Goal: Task Accomplishment & Management: Complete application form

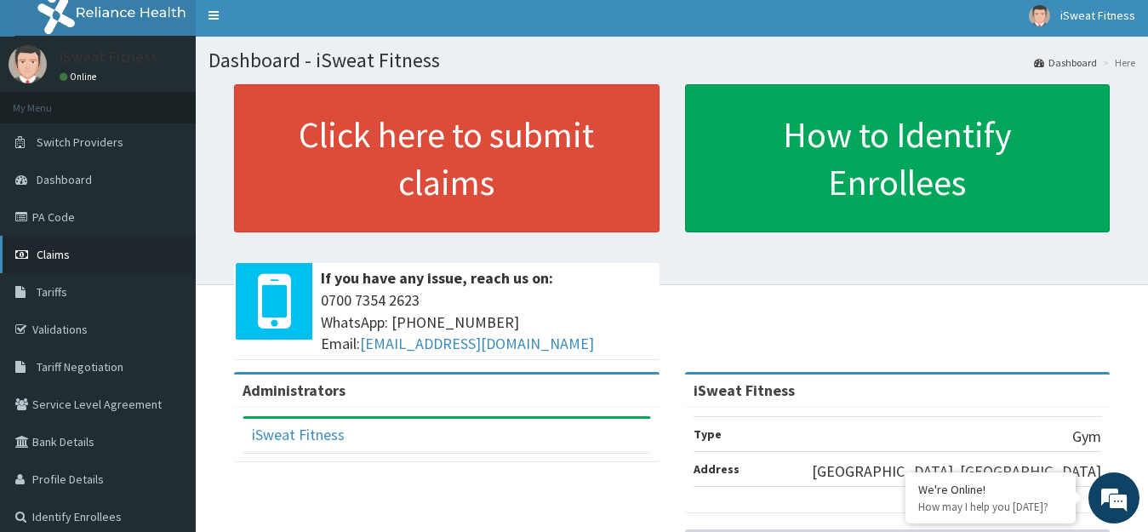
click at [66, 254] on span "Claims" at bounding box center [53, 254] width 33 height 15
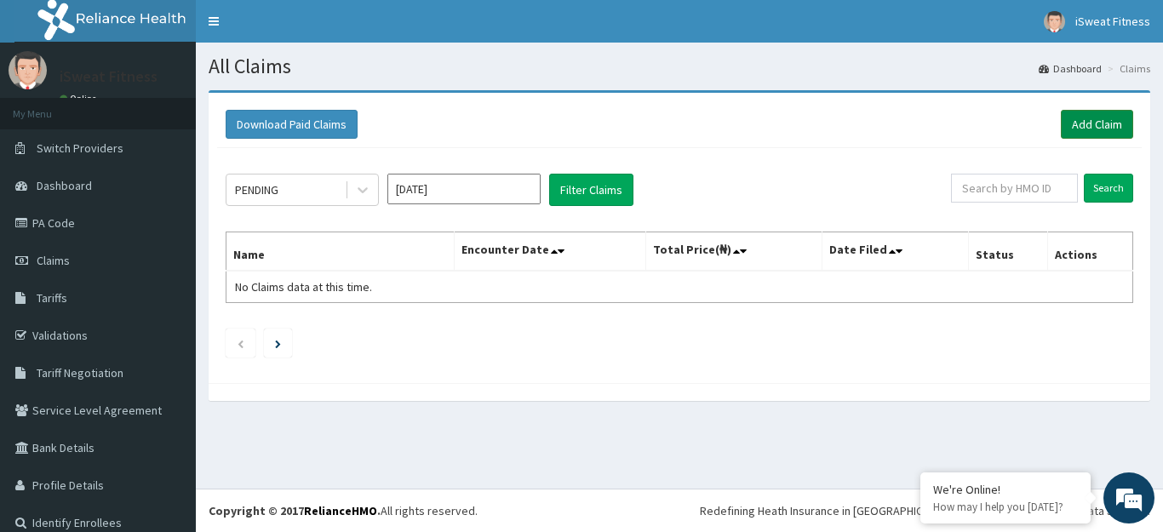
click at [1066, 121] on link "Add Claim" at bounding box center [1096, 124] width 72 height 29
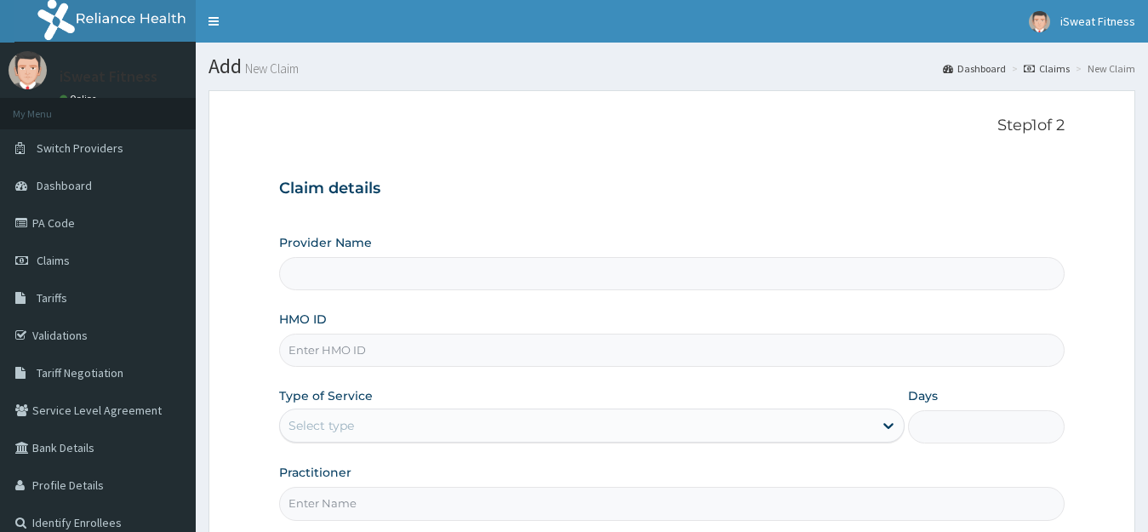
click at [483, 349] on input "HMO ID" at bounding box center [672, 350] width 786 height 33
type input "vol"
type input "iSweat Fitness"
type input "1"
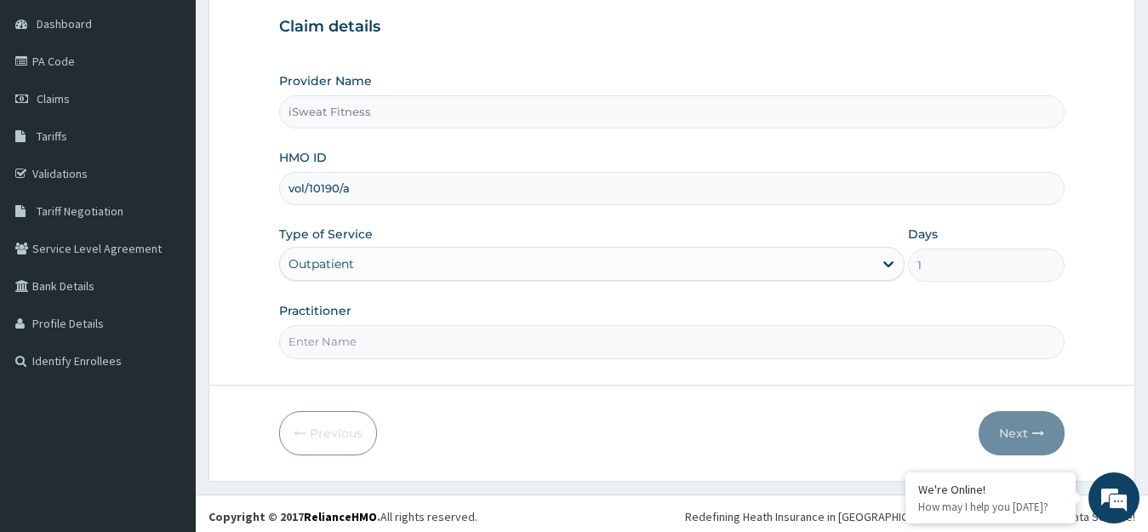
scroll to position [168, 0]
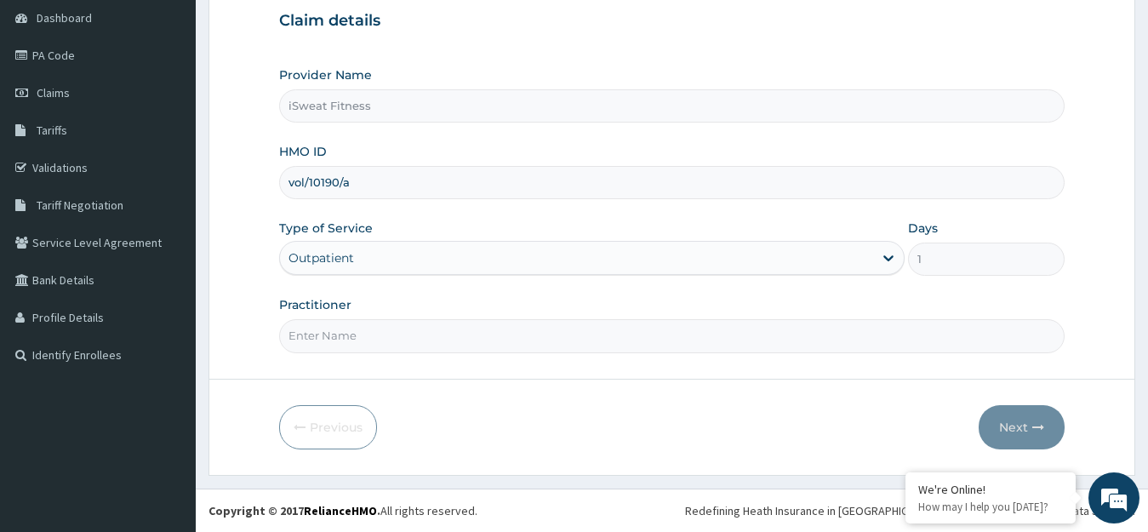
type input "vol/10190/a"
click at [655, 340] on input "Practitioner" at bounding box center [672, 335] width 786 height 33
type input "isweat fitness"
click at [1035, 432] on icon "button" at bounding box center [1038, 427] width 12 height 12
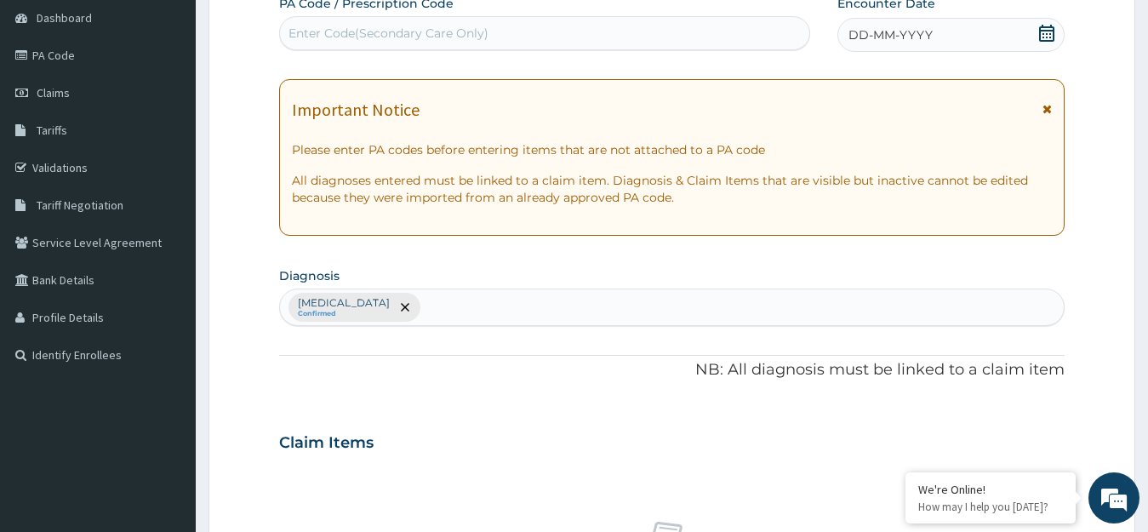
click at [563, 37] on div "Enter Code(Secondary Care Only)" at bounding box center [544, 33] width 529 height 27
type input "PA/7CF5E4"
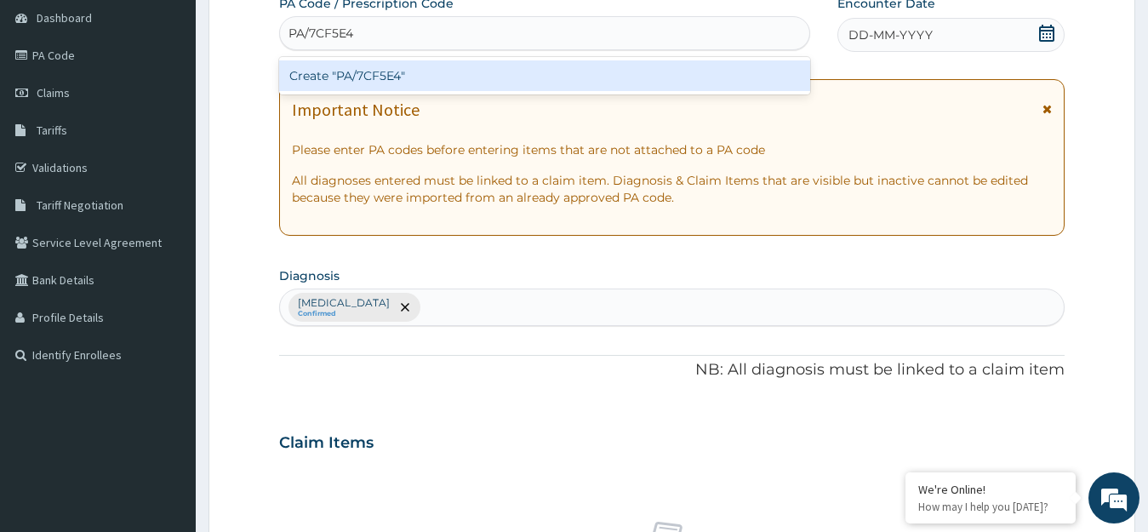
click at [544, 71] on div "Create "PA/7CF5E4"" at bounding box center [544, 75] width 531 height 31
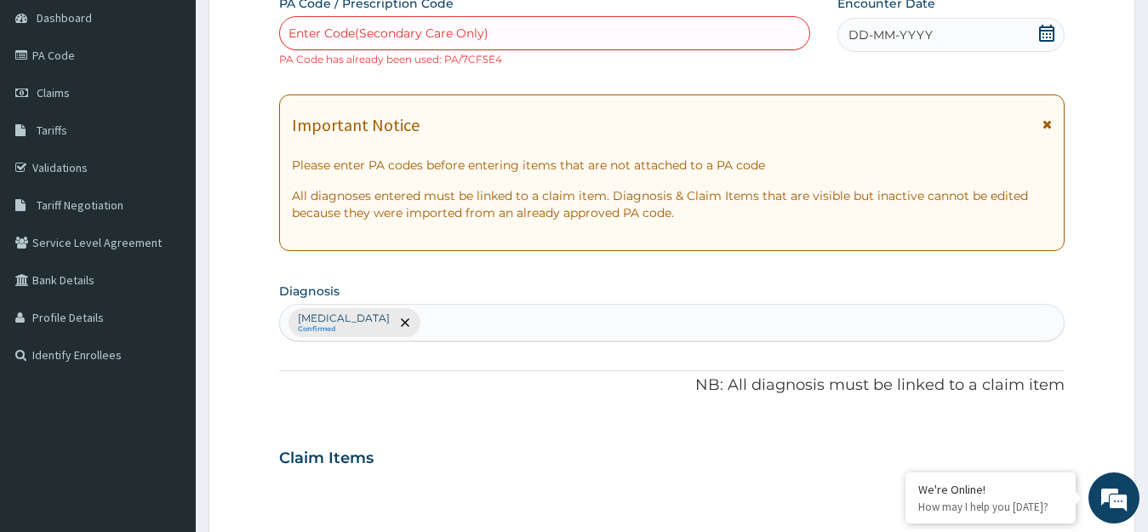
click at [567, 28] on div "Enter Code(Secondary Care Only)" at bounding box center [544, 33] width 529 height 27
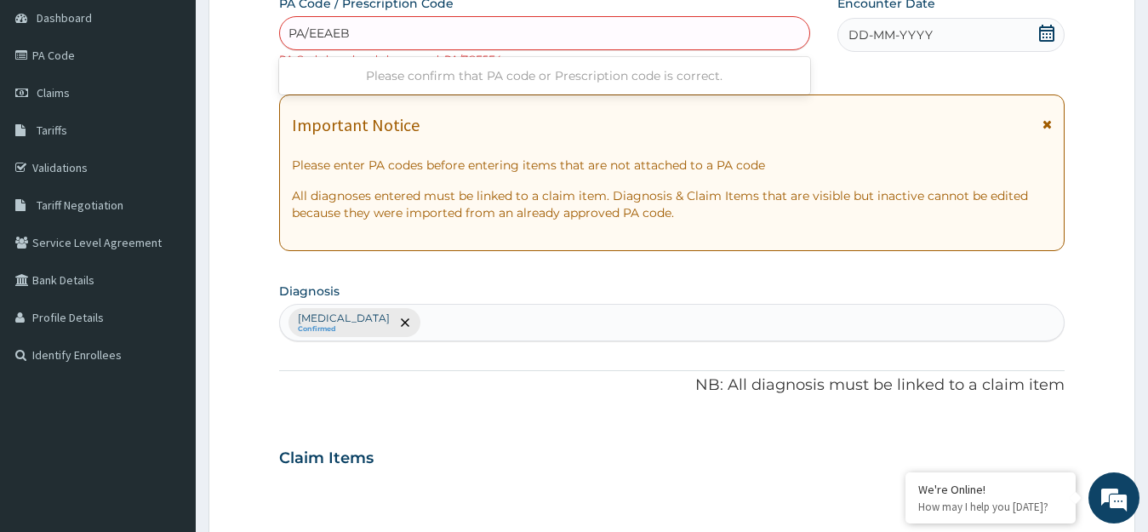
type input "PA/EEAEBC"
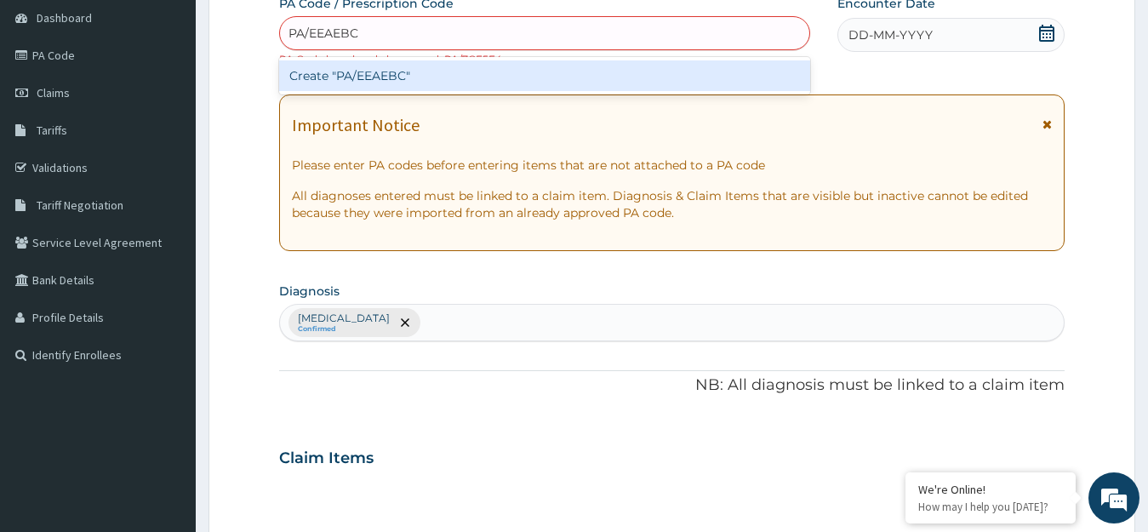
click at [549, 75] on div "Create "PA/EEAEBC"" at bounding box center [544, 75] width 531 height 31
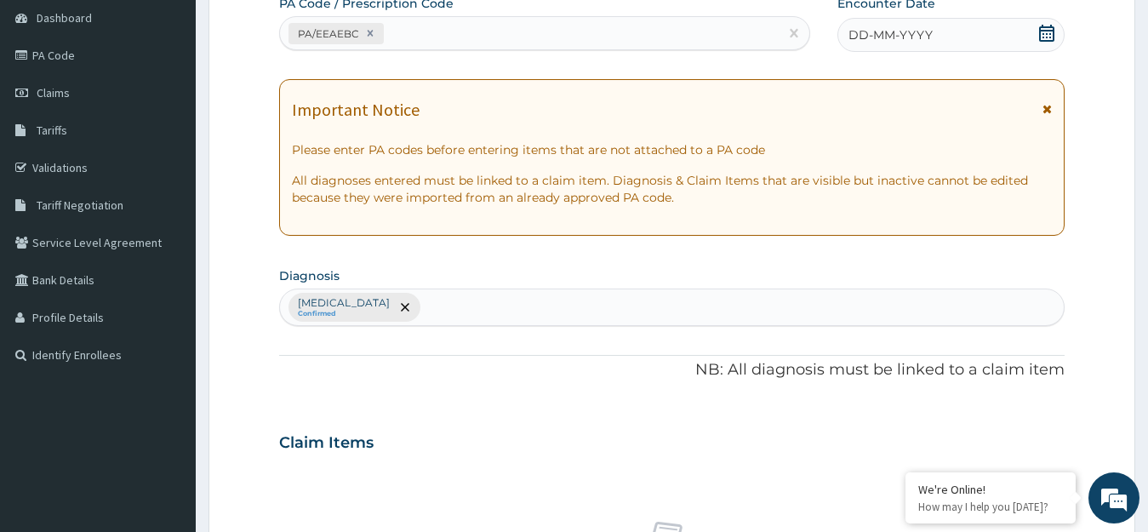
click at [1047, 35] on icon at bounding box center [1046, 33] width 17 height 17
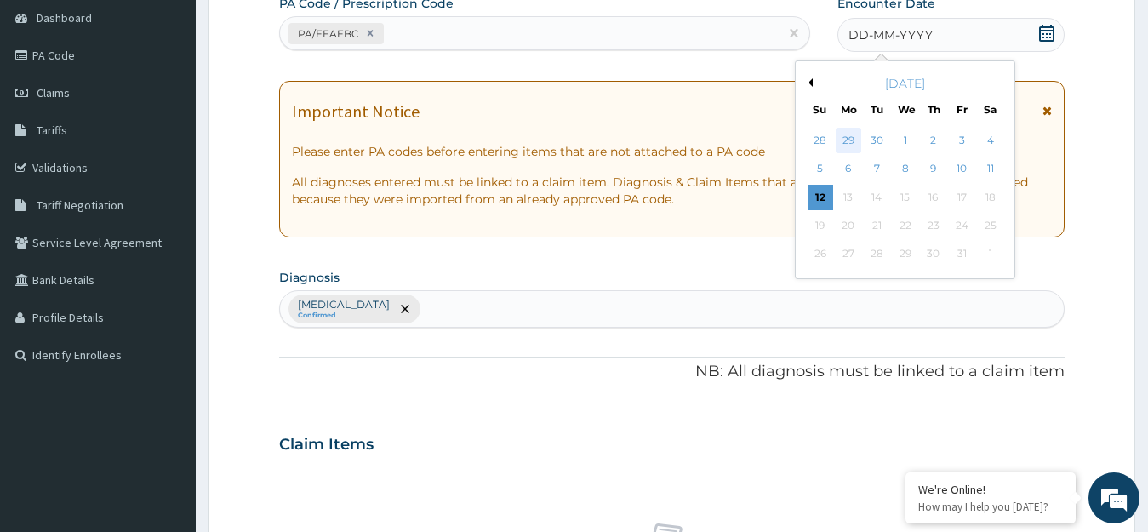
click at [849, 140] on div "29" at bounding box center [849, 141] width 26 height 26
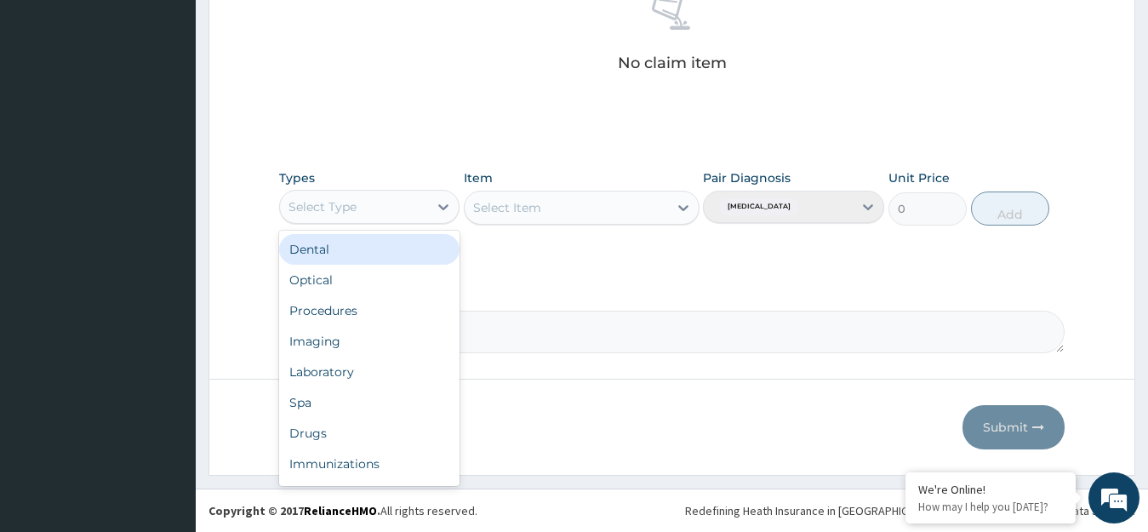
scroll to position [58, 0]
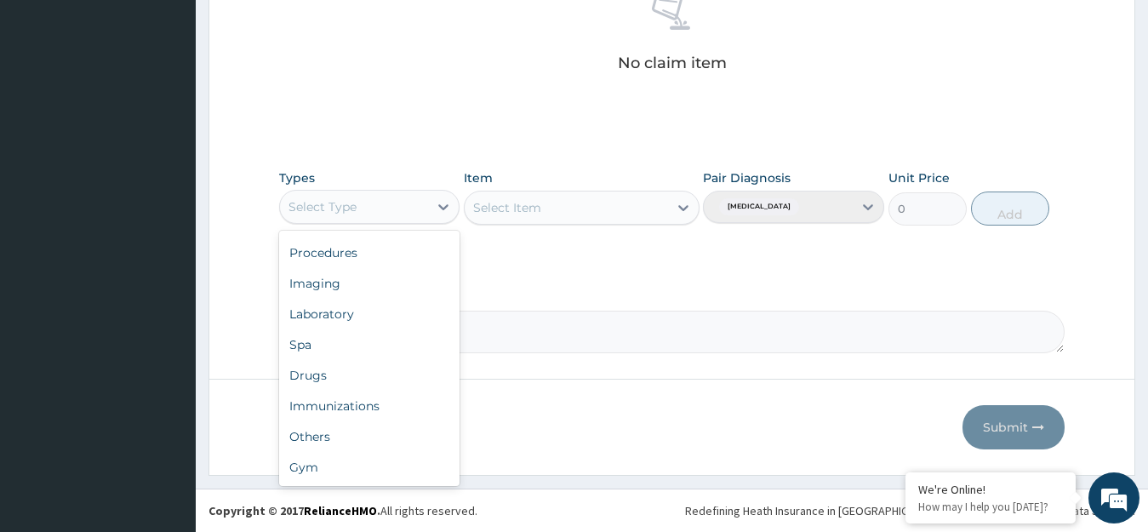
click at [385, 469] on div "Gym" at bounding box center [369, 467] width 181 height 31
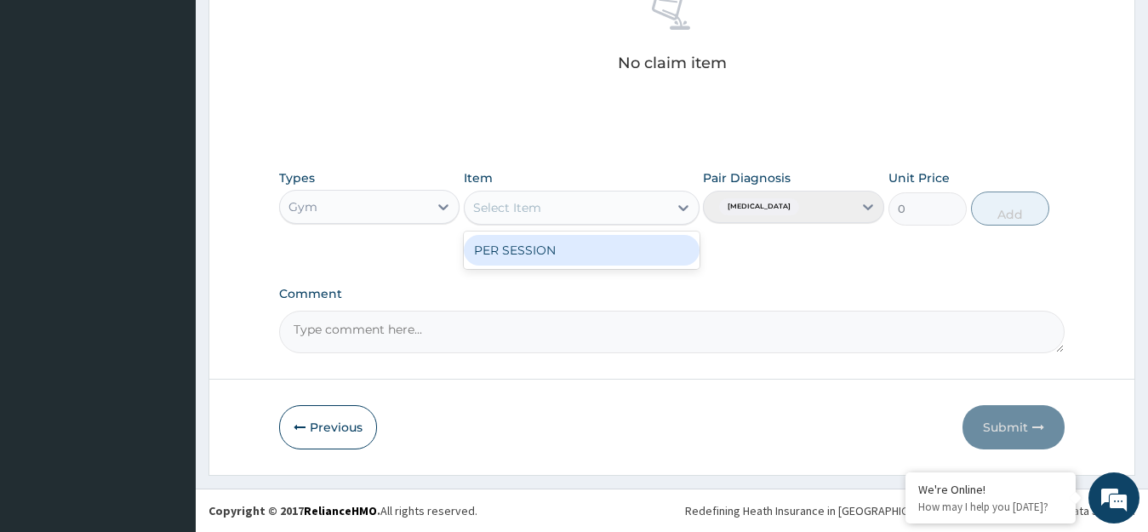
click at [659, 250] on div "PER SESSION" at bounding box center [582, 250] width 236 height 31
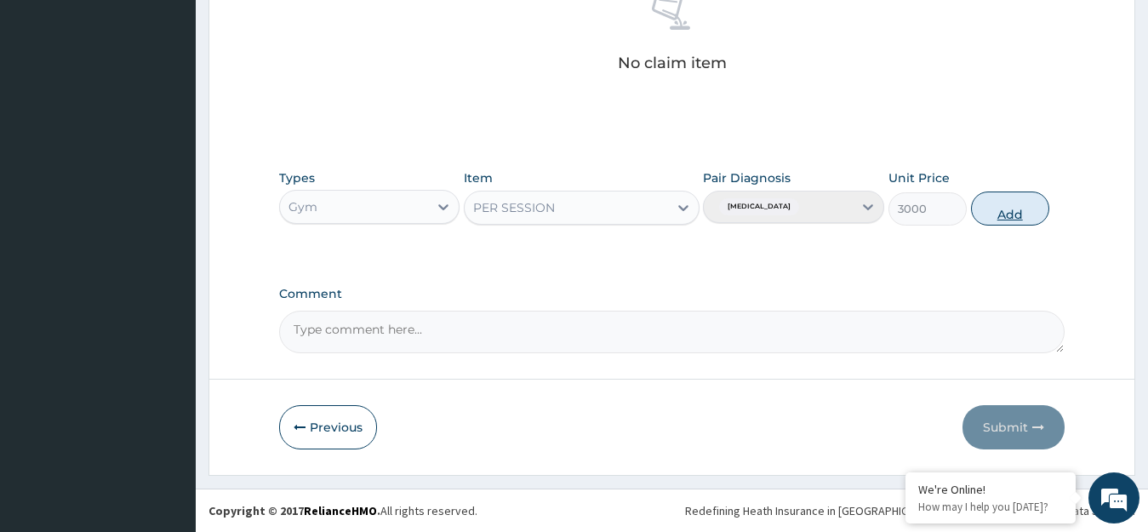
click at [1005, 208] on button "Add" at bounding box center [1010, 209] width 78 height 34
type input "0"
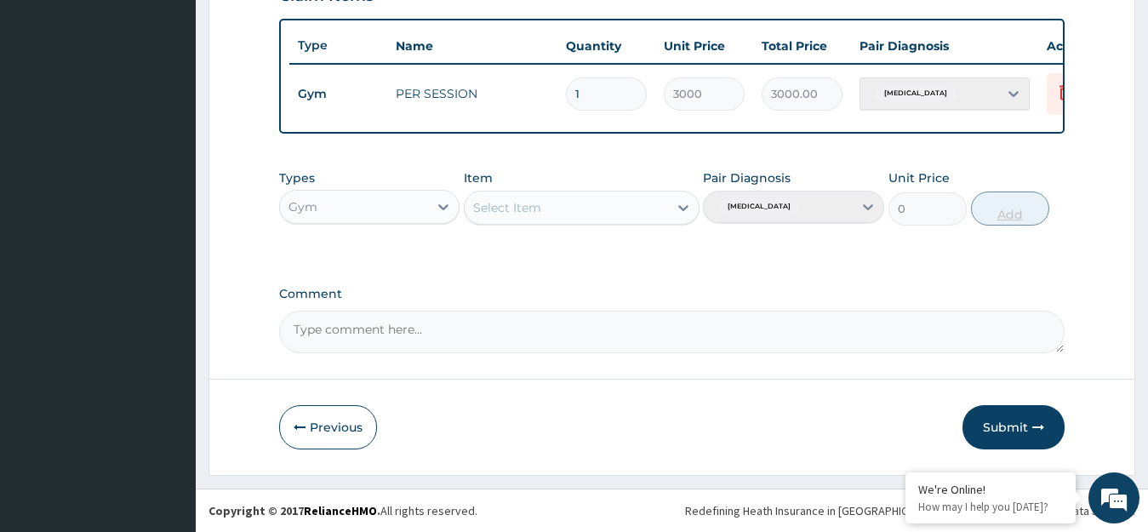
scroll to position [629, 0]
click at [1022, 427] on button "Submit" at bounding box center [1014, 427] width 102 height 44
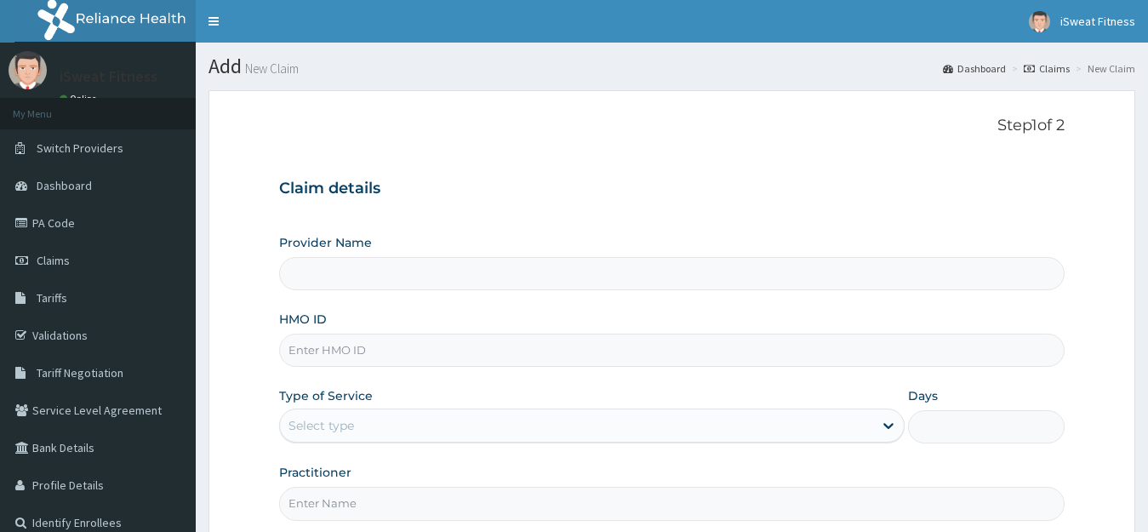
type input "v"
type input "iSweat Fitness"
type input "1"
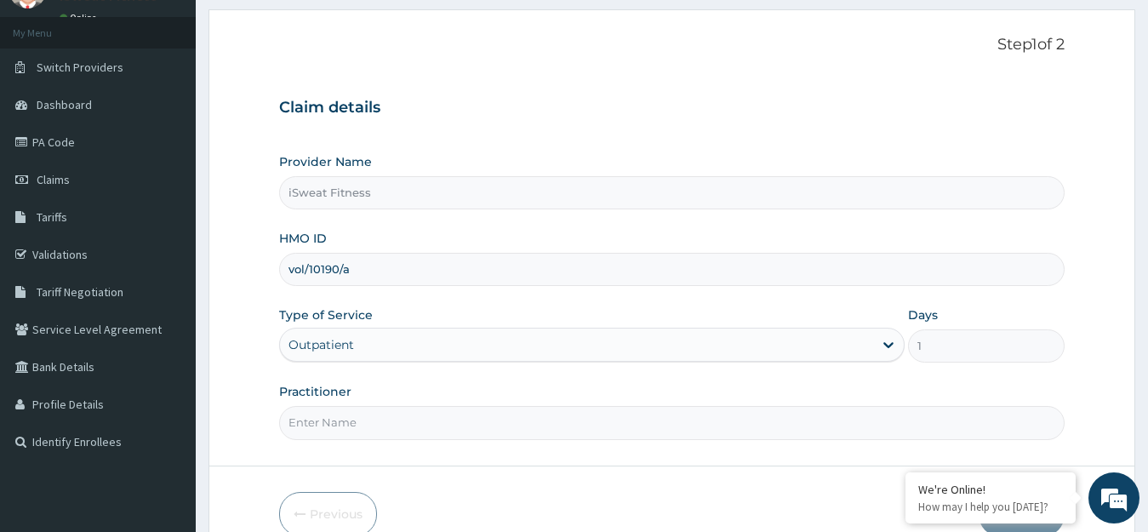
scroll to position [168, 0]
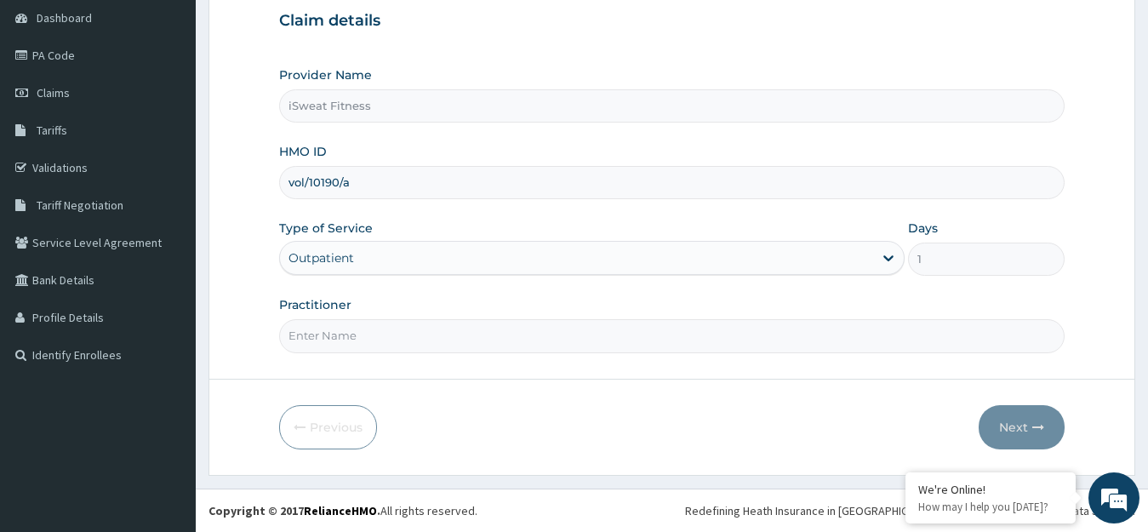
type input "vol/10190/a"
click at [336, 335] on input "Practitioner" at bounding box center [672, 335] width 786 height 33
type input "isweat fitness"
click at [1026, 434] on button "Next" at bounding box center [1022, 427] width 86 height 44
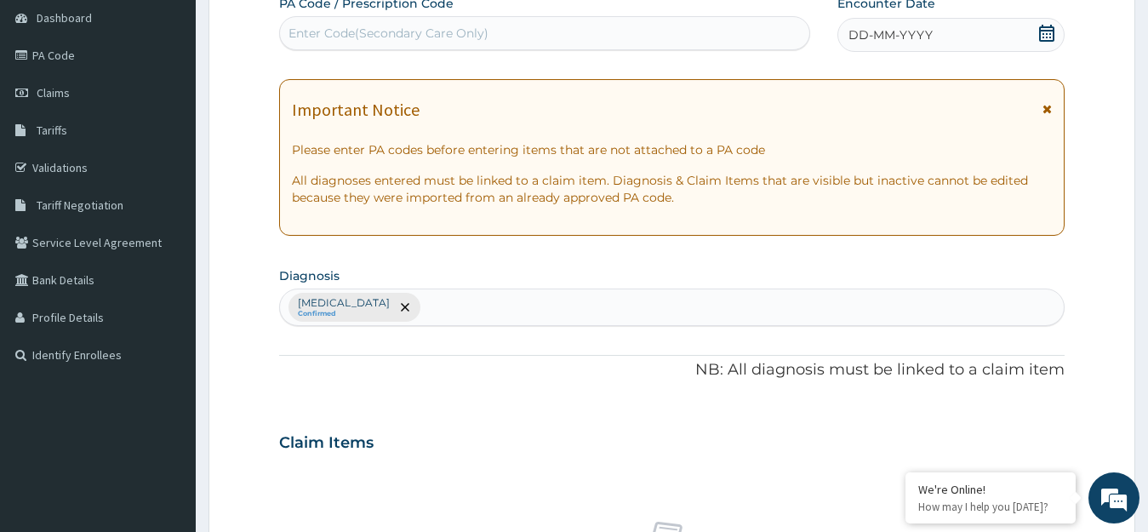
click at [584, 39] on div "Enter Code(Secondary Care Only)" at bounding box center [544, 33] width 529 height 27
type input "PA/23E8E2"
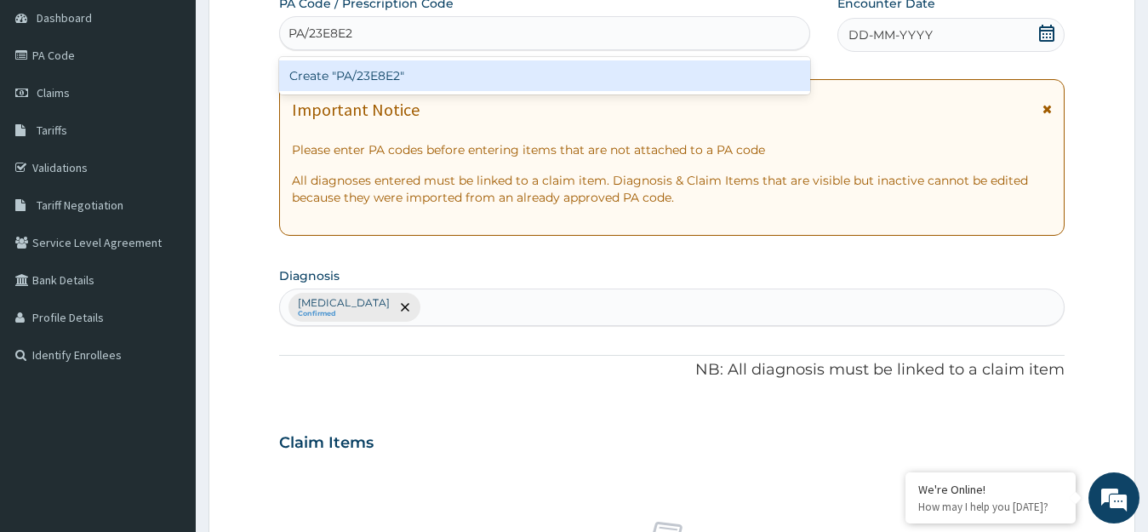
click at [581, 72] on div "Create "PA/23E8E2"" at bounding box center [544, 75] width 531 height 31
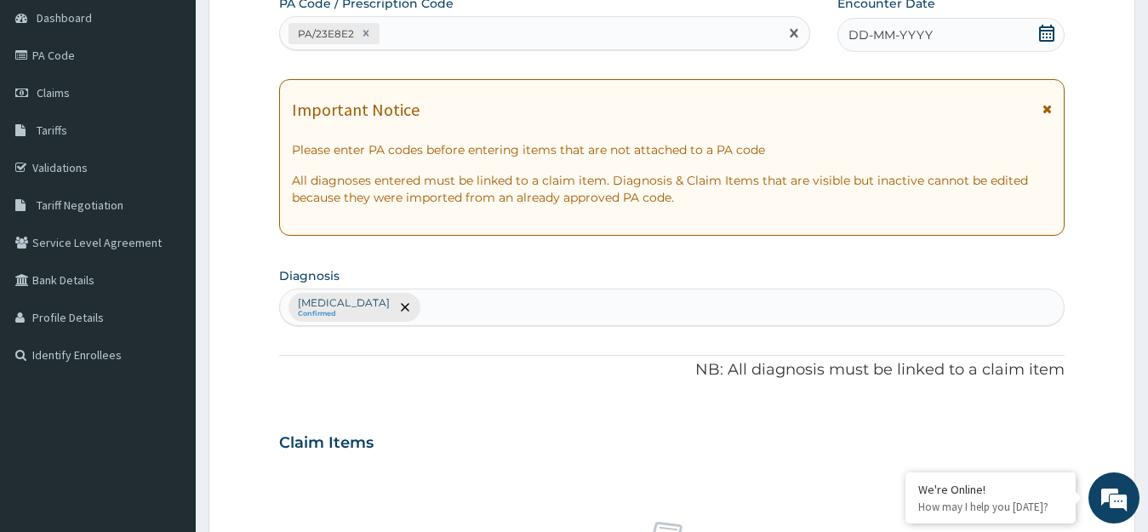
click at [1045, 36] on icon at bounding box center [1046, 33] width 17 height 17
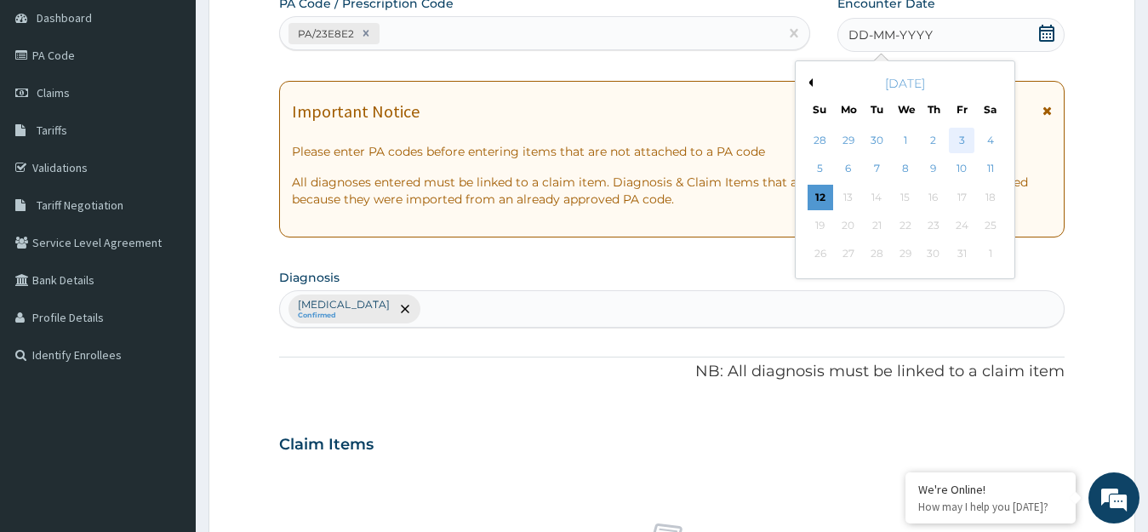
click at [962, 139] on div "3" at bounding box center [962, 141] width 26 height 26
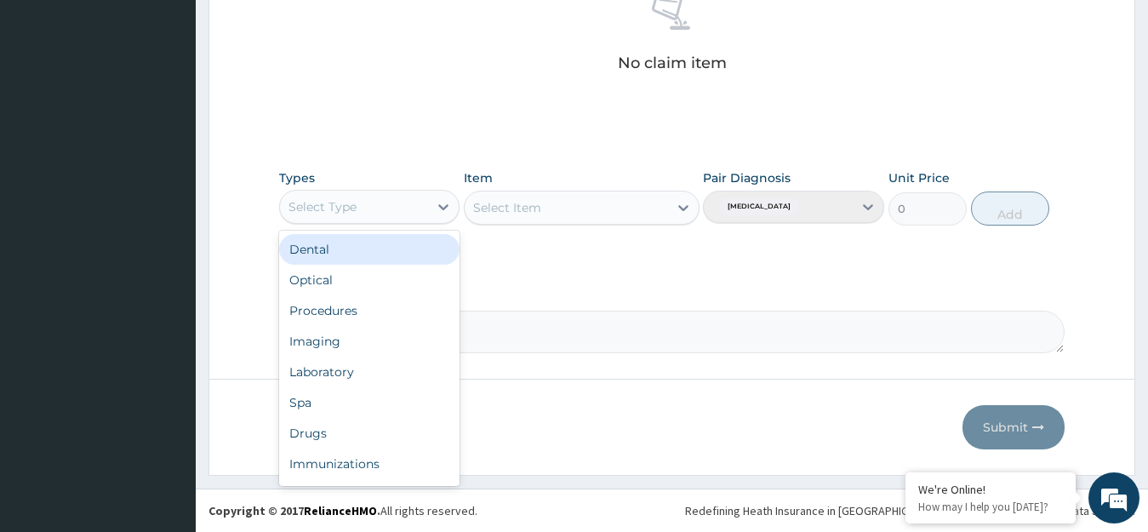
scroll to position [58, 0]
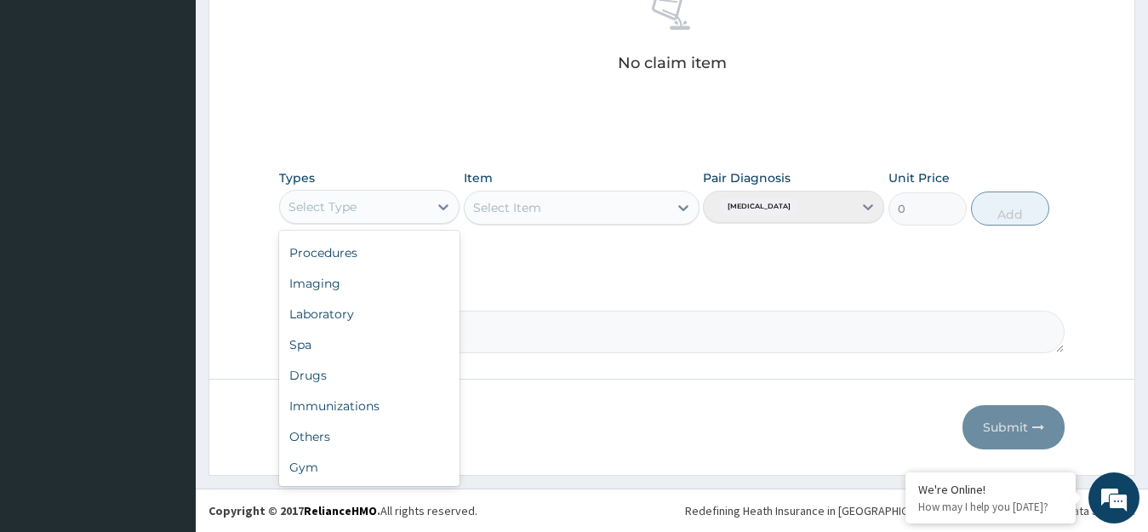
click at [388, 472] on div "Gym" at bounding box center [369, 467] width 181 height 31
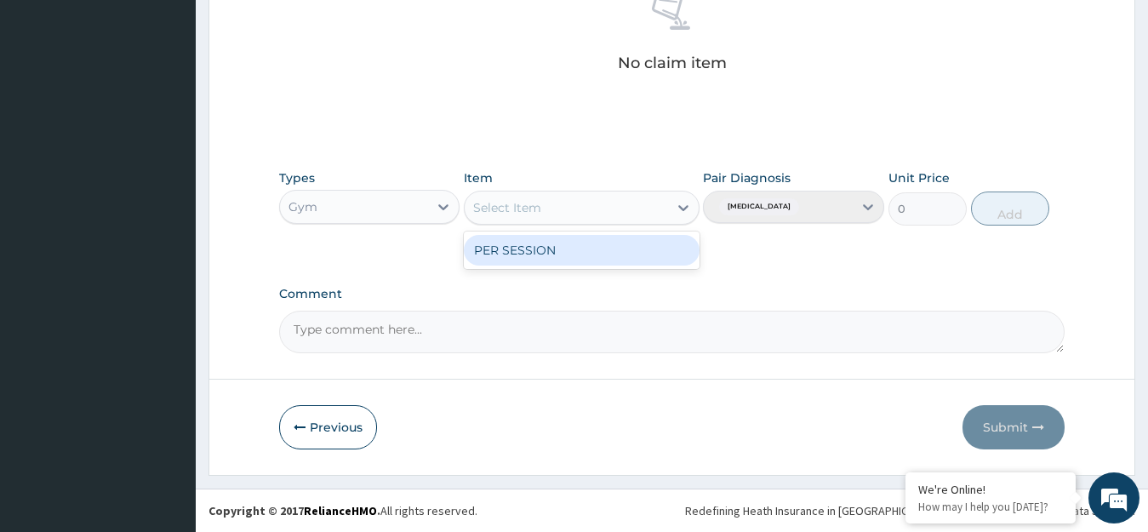
click at [651, 250] on div "PER SESSION" at bounding box center [582, 250] width 236 height 31
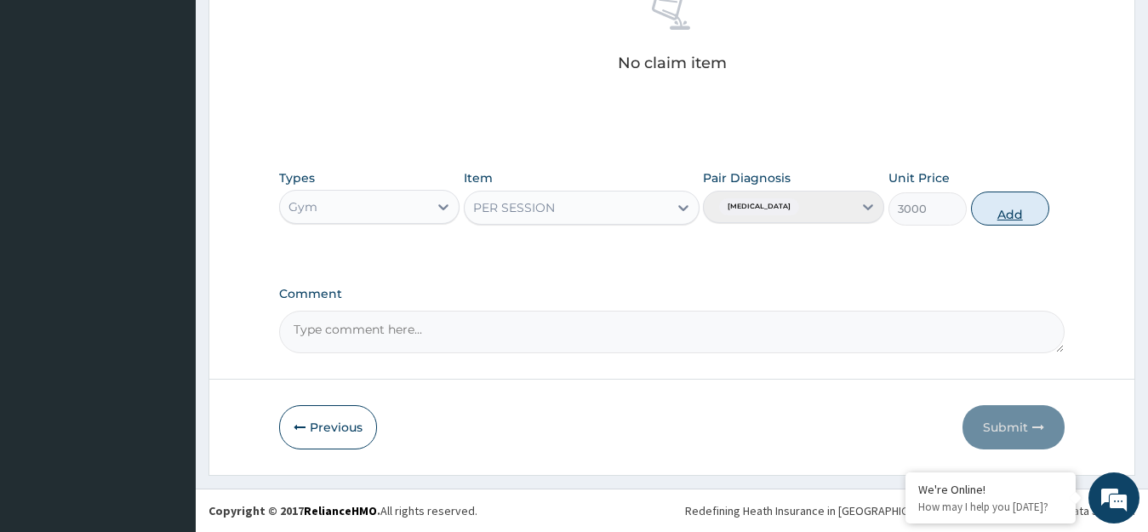
click at [1017, 209] on button "Add" at bounding box center [1010, 209] width 78 height 34
type input "0"
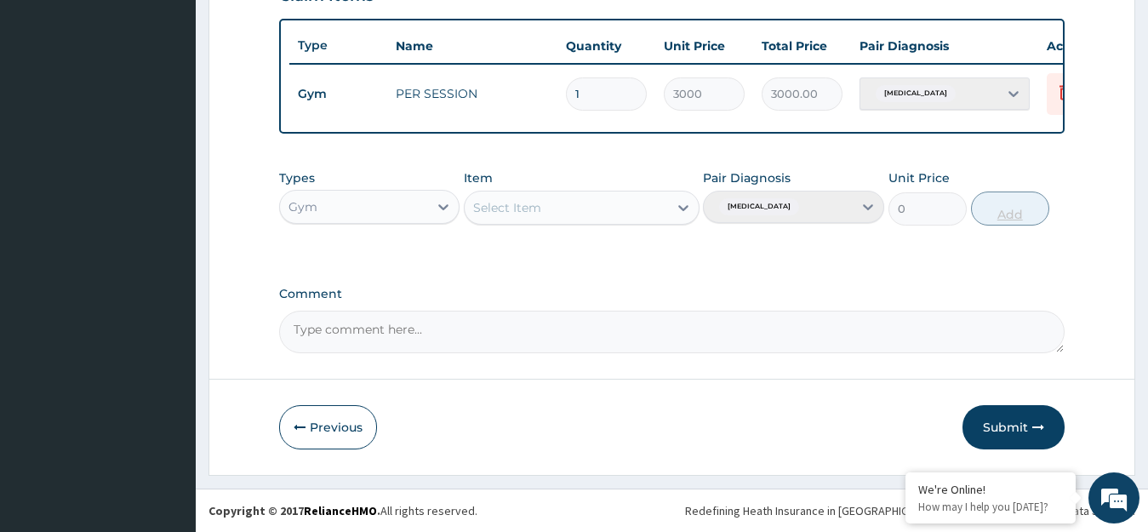
scroll to position [629, 0]
click at [1023, 425] on button "Submit" at bounding box center [1014, 427] width 102 height 44
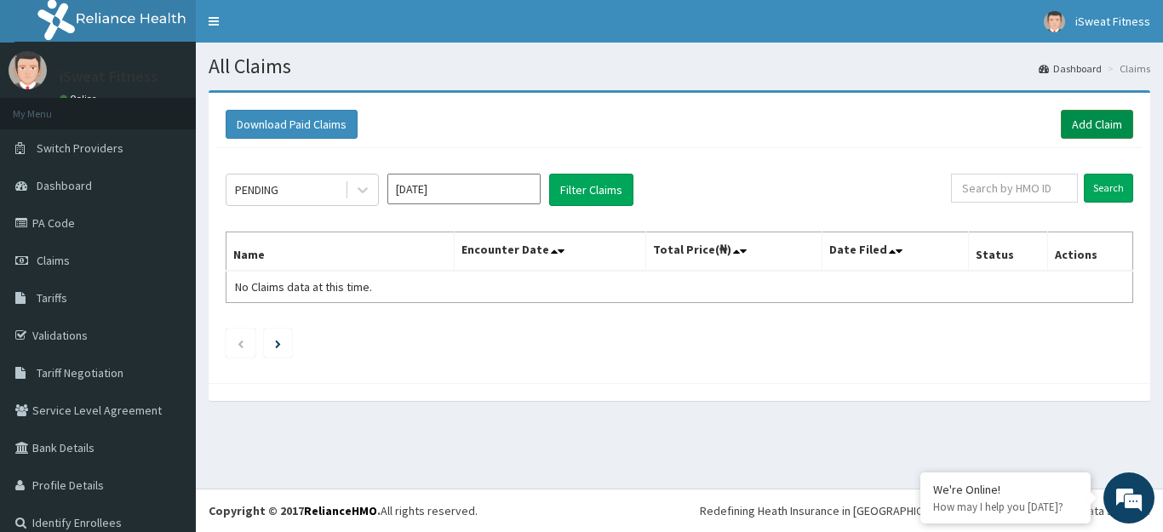
click at [1073, 119] on link "Add Claim" at bounding box center [1096, 124] width 72 height 29
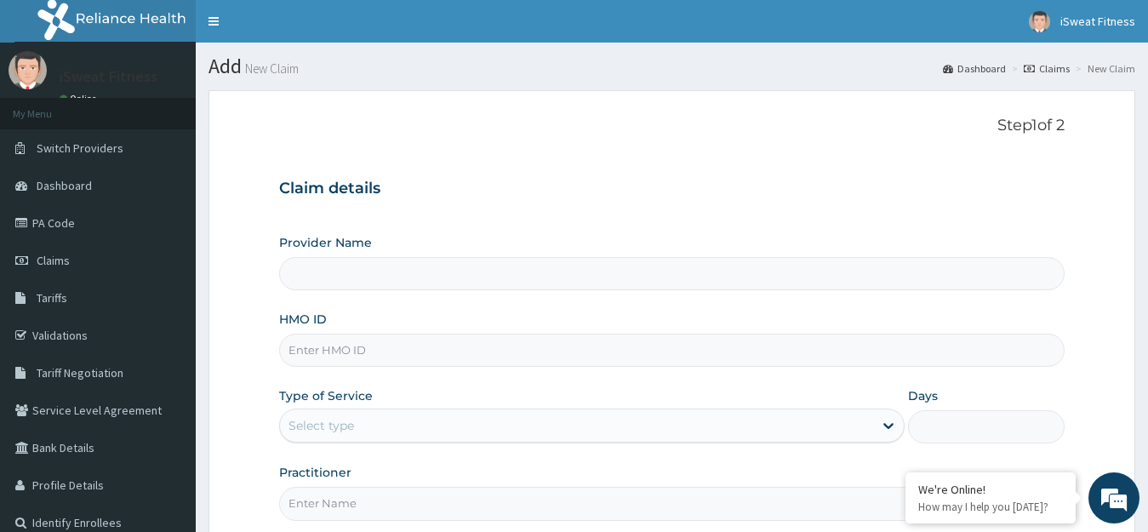
type input "iSweat Fitness"
type input "1"
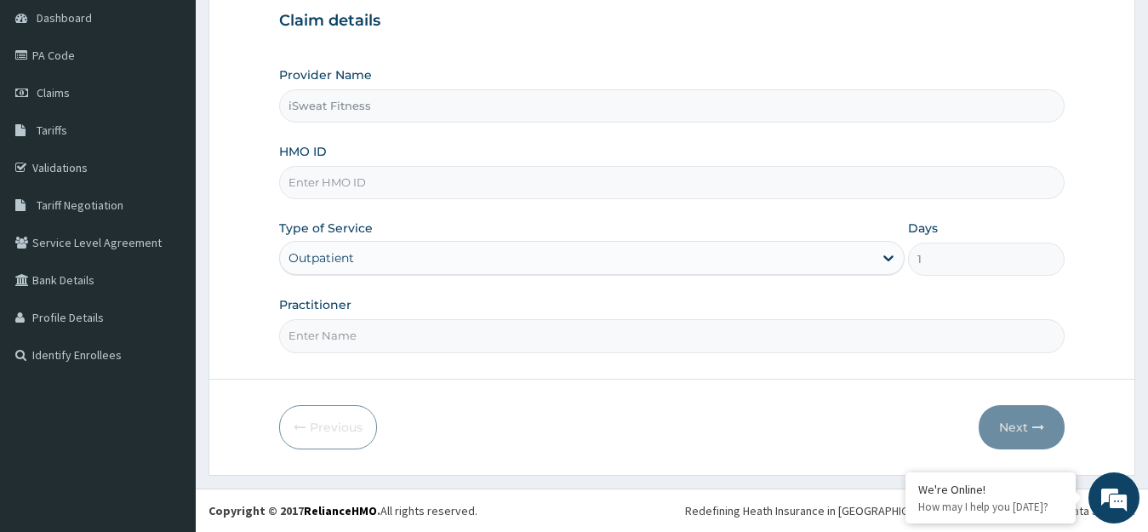
click at [558, 341] on input "Practitioner" at bounding box center [672, 335] width 786 height 33
type input "isweat fitness"
click at [548, 180] on input "HMO ID" at bounding box center [672, 182] width 786 height 33
type input "vol/10190/a"
click at [1027, 426] on button "Next" at bounding box center [1022, 427] width 86 height 44
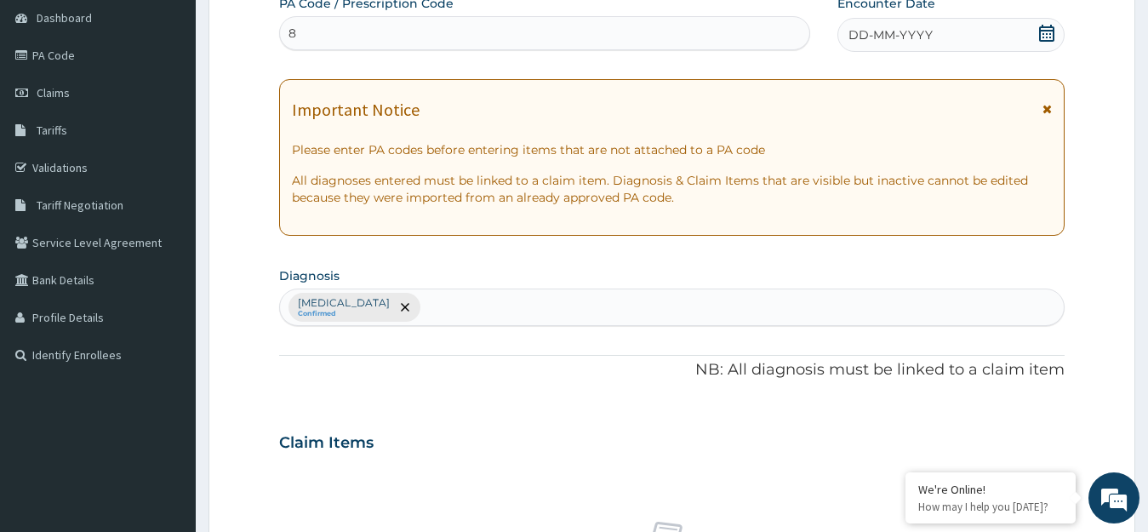
type input "8"
type input "PA/88B332"
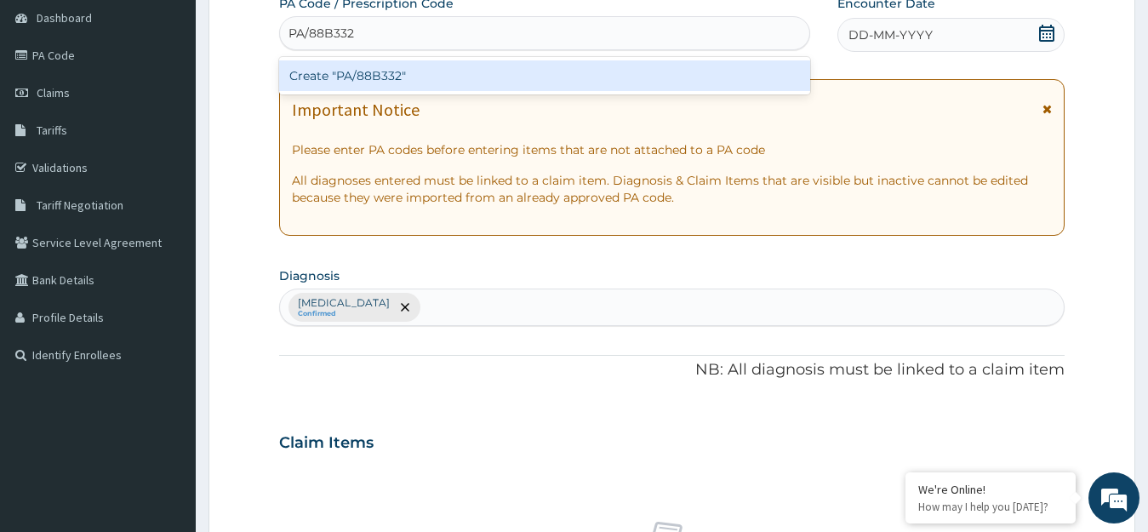
click at [572, 69] on div "Create "PA/88B332"" at bounding box center [544, 75] width 531 height 31
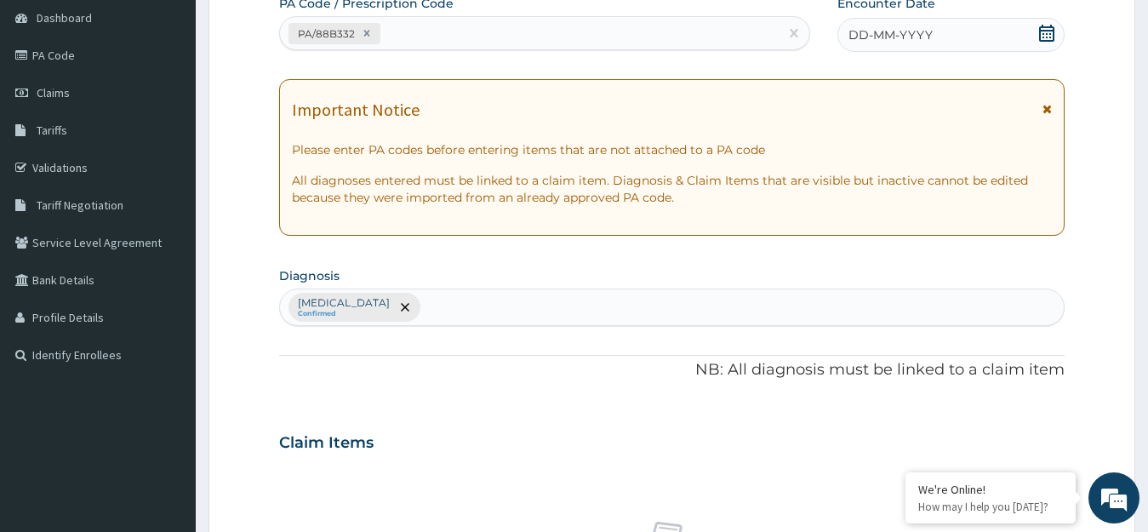
click at [1045, 36] on icon at bounding box center [1046, 33] width 17 height 17
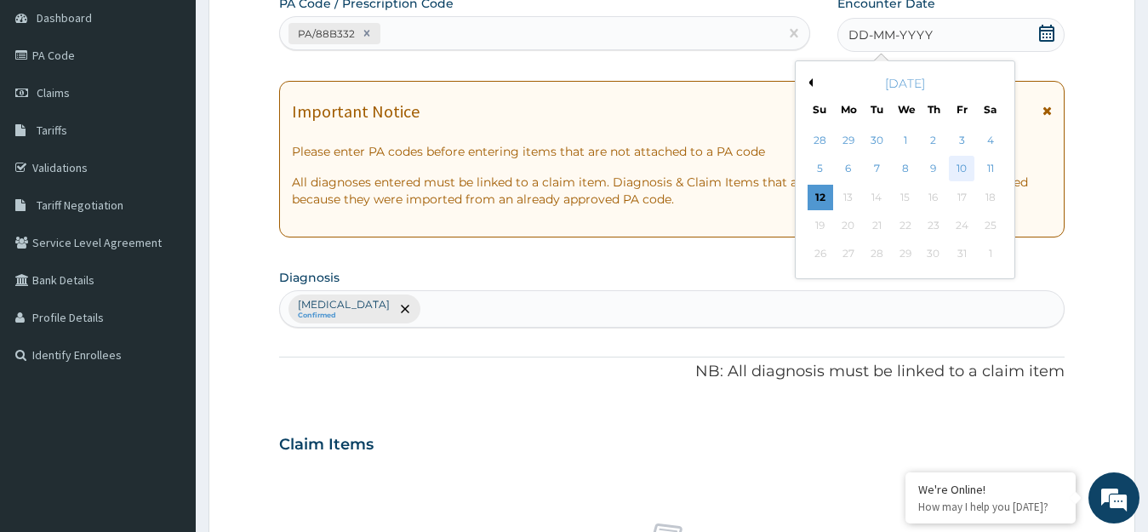
click at [961, 162] on div "10" at bounding box center [962, 170] width 26 height 26
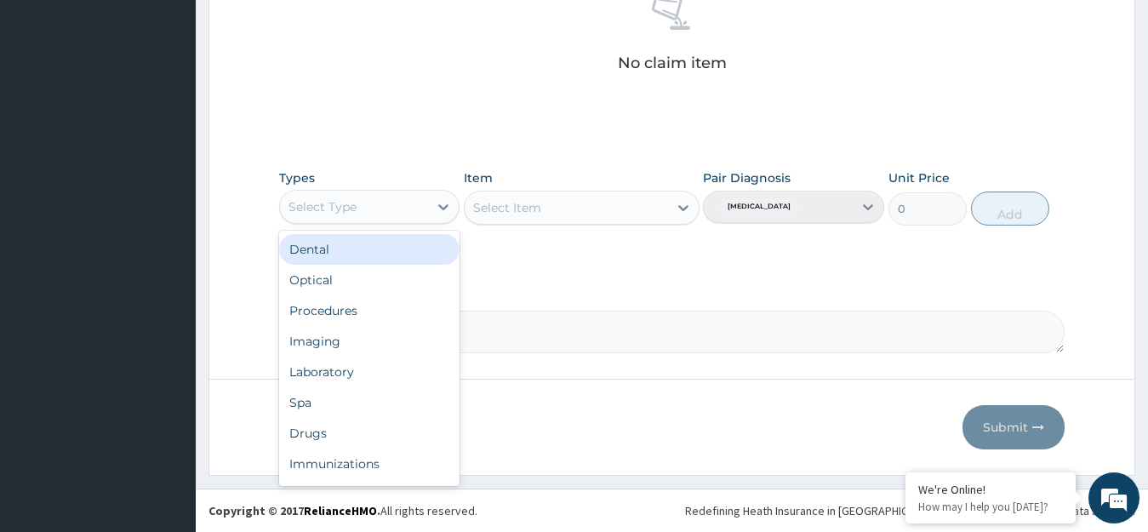
scroll to position [58, 0]
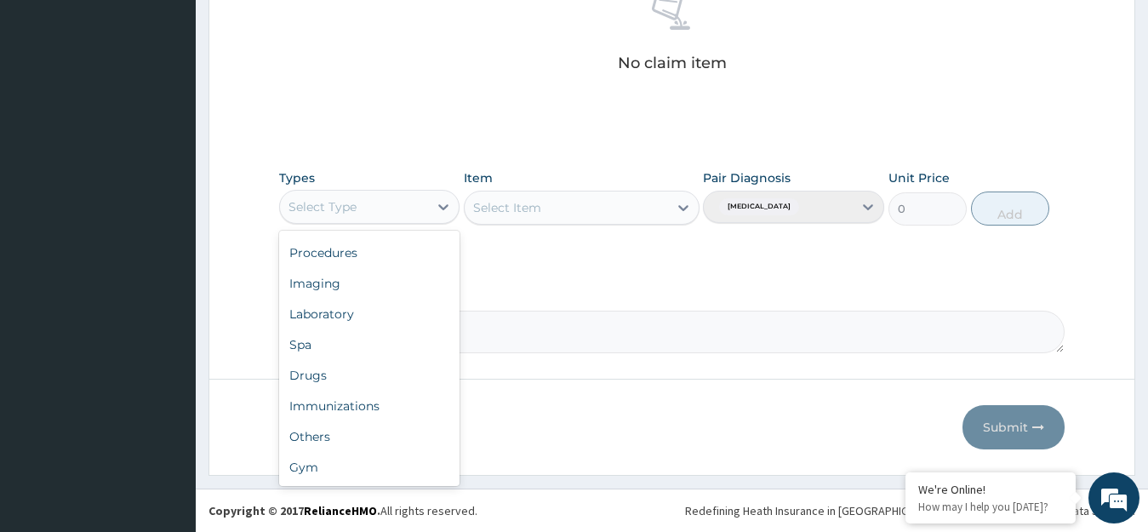
click at [384, 470] on div "Gym" at bounding box center [369, 467] width 181 height 31
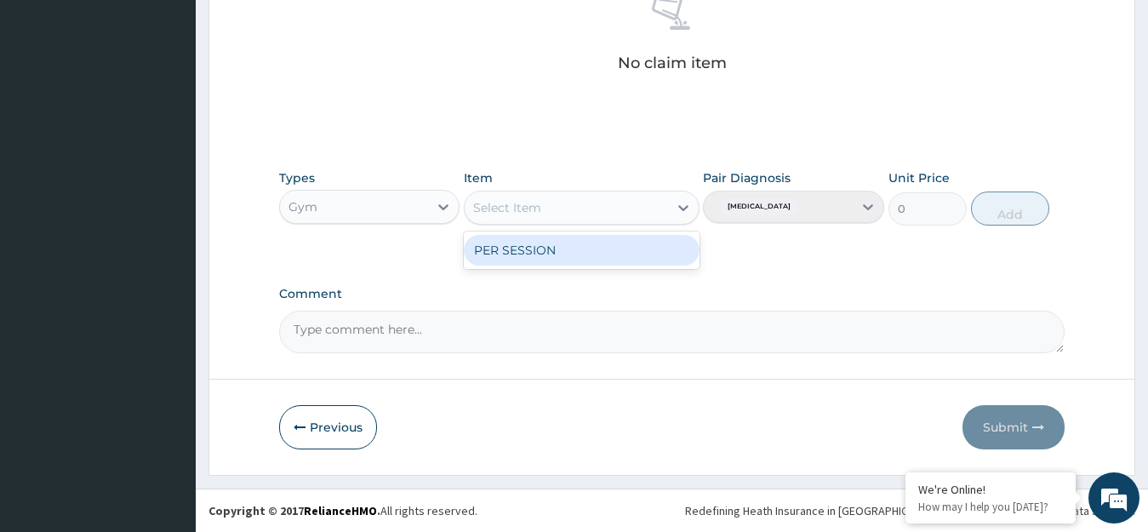
click at [634, 249] on div "PER SESSION" at bounding box center [582, 250] width 236 height 31
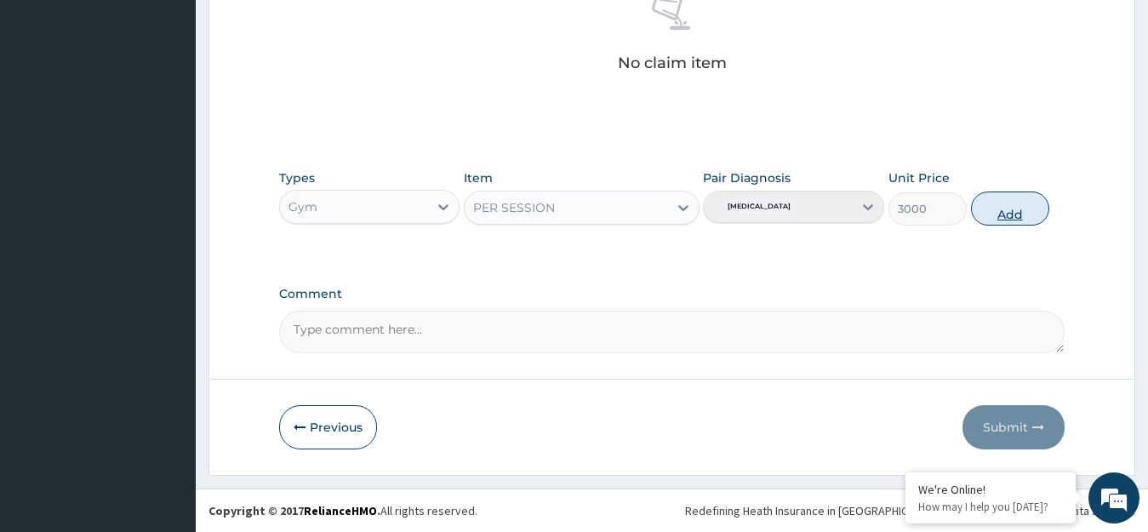
click at [1018, 208] on button "Add" at bounding box center [1010, 209] width 78 height 34
type input "0"
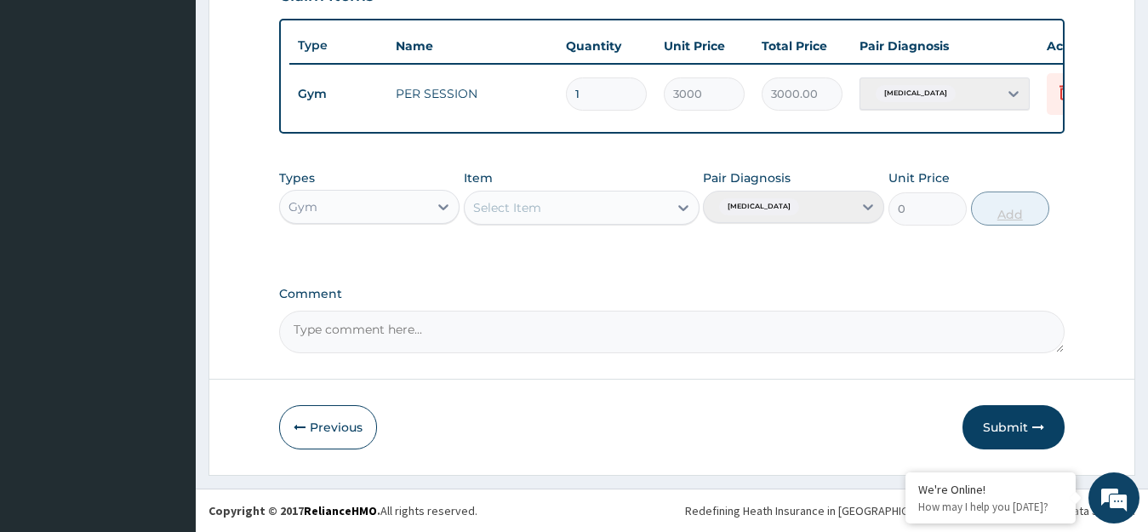
scroll to position [629, 0]
click at [1023, 430] on button "Submit" at bounding box center [1014, 427] width 102 height 44
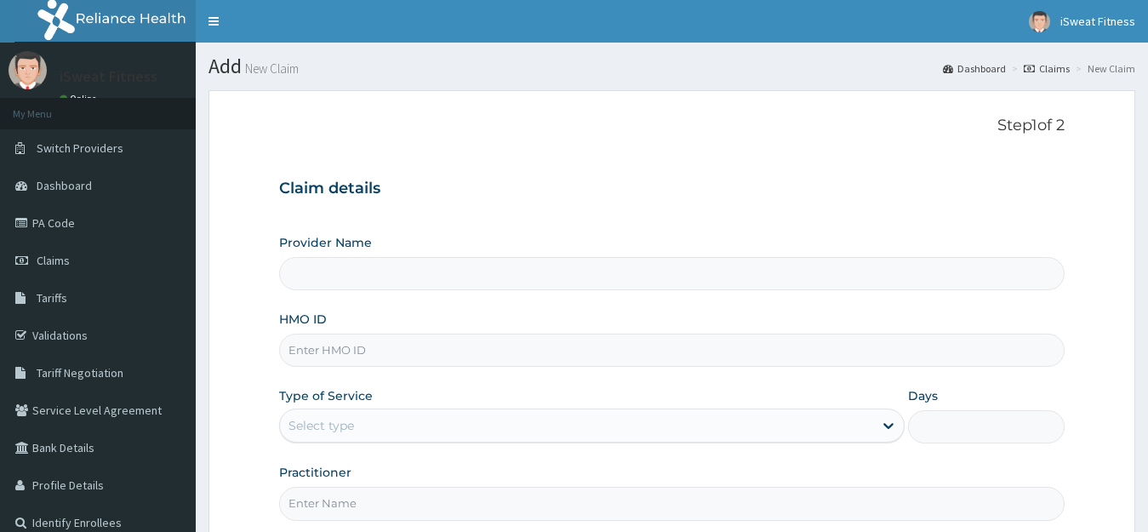
click at [628, 334] on input "HMO ID" at bounding box center [672, 350] width 786 height 33
type input "iSweat Fitness"
type input "1"
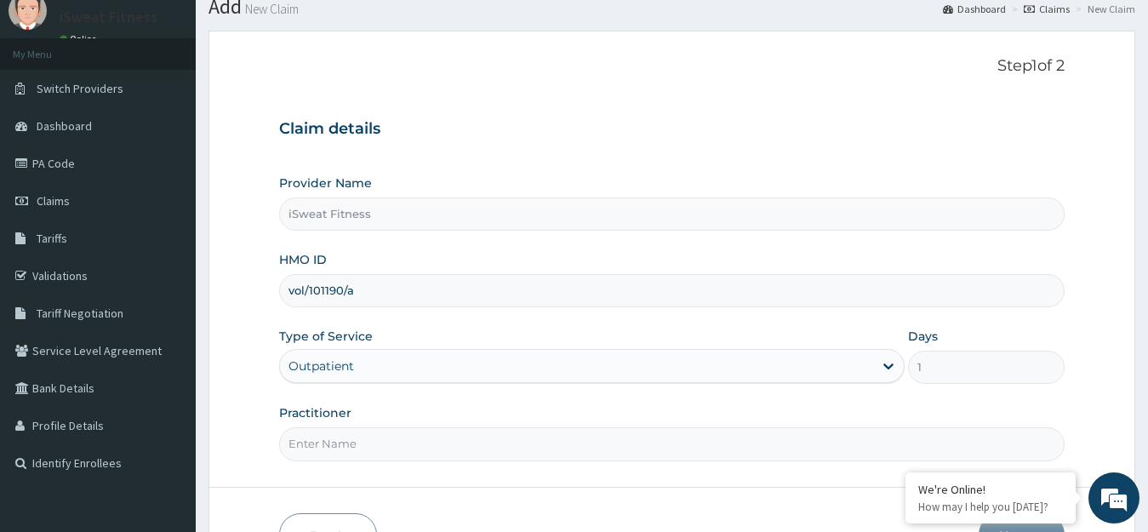
type input "vol/101190/a"
click at [567, 447] on input "Practitioner" at bounding box center [672, 443] width 786 height 33
type input "isweat fitness"
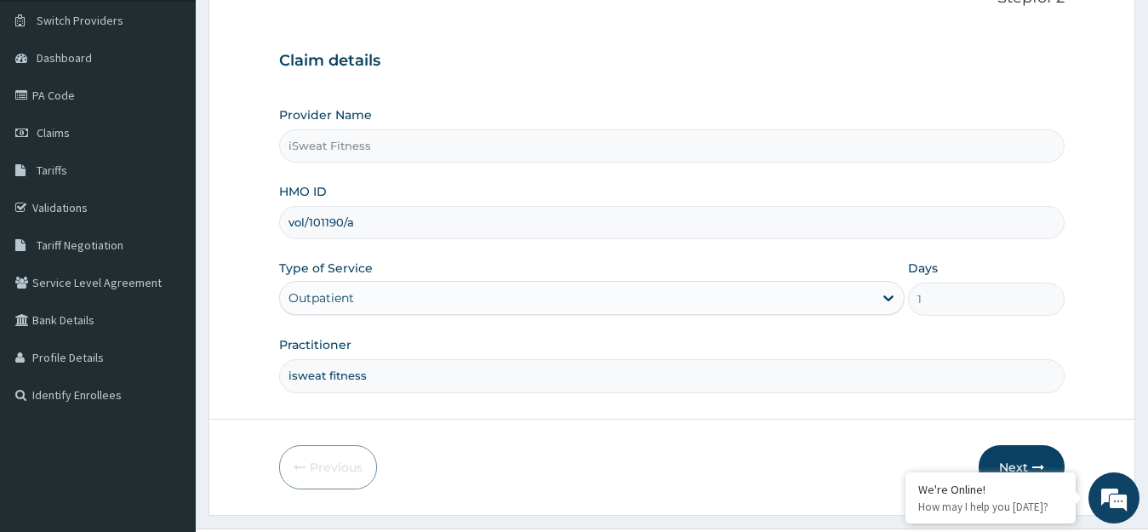
scroll to position [168, 0]
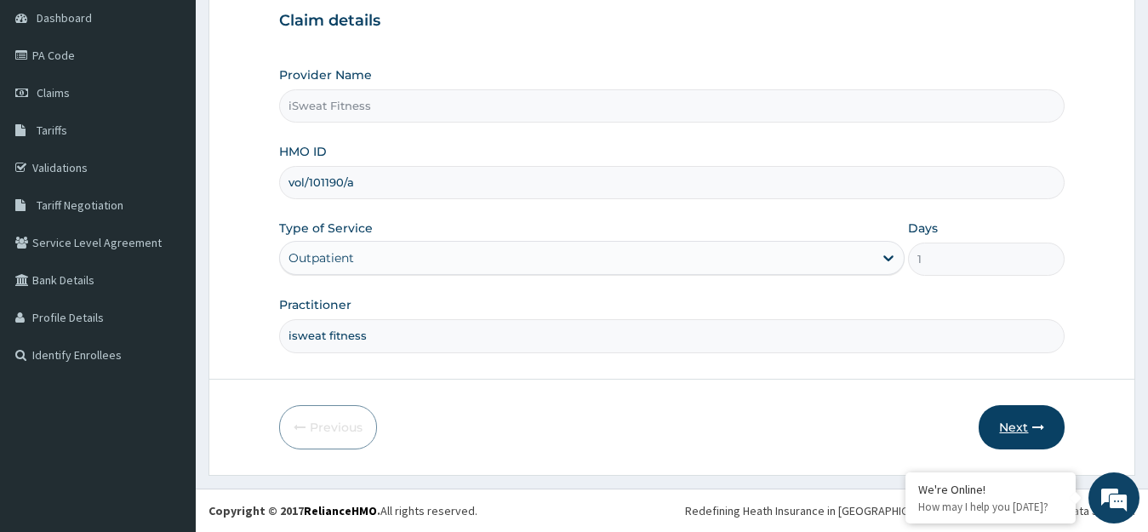
click at [1028, 431] on button "Next" at bounding box center [1022, 427] width 86 height 44
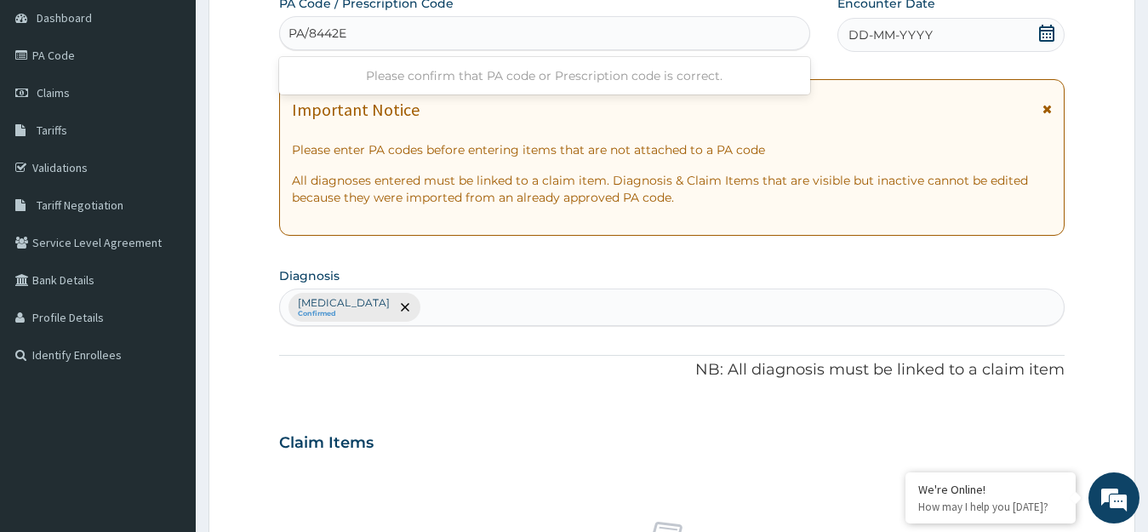
type input "PA/8442E1"
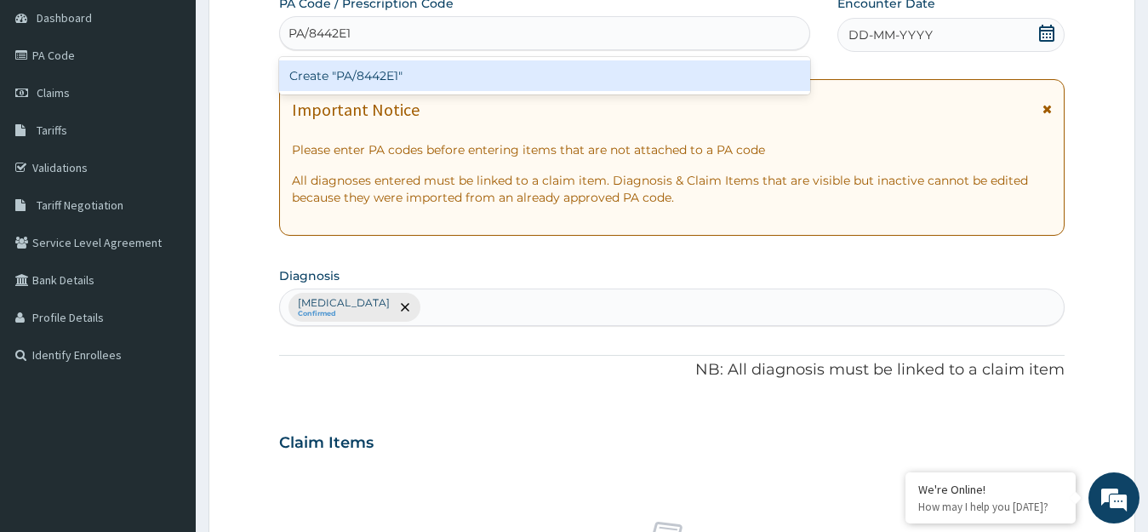
click at [733, 72] on div "Create "PA/8442E1"" at bounding box center [544, 75] width 531 height 31
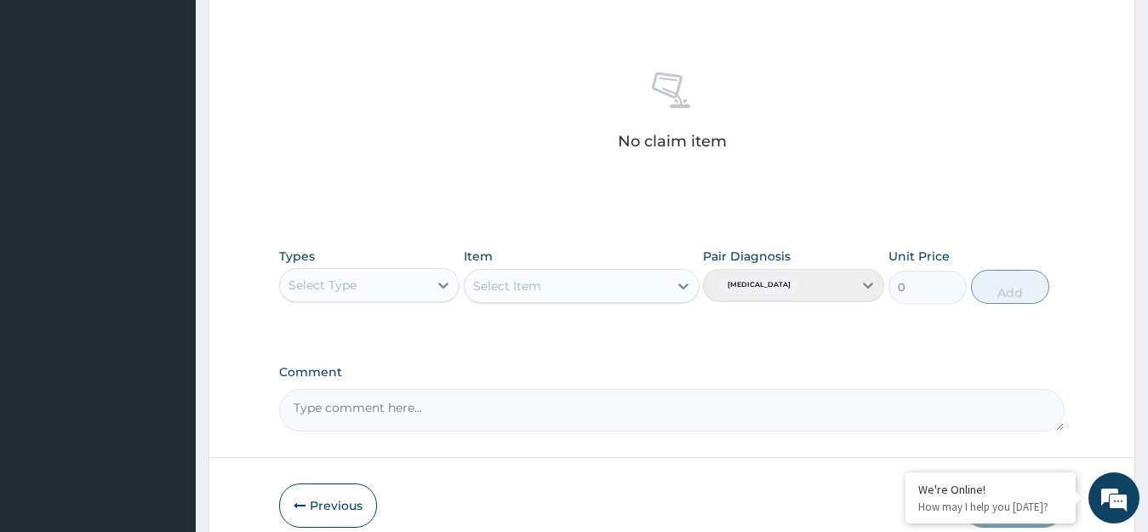
scroll to position [711, 0]
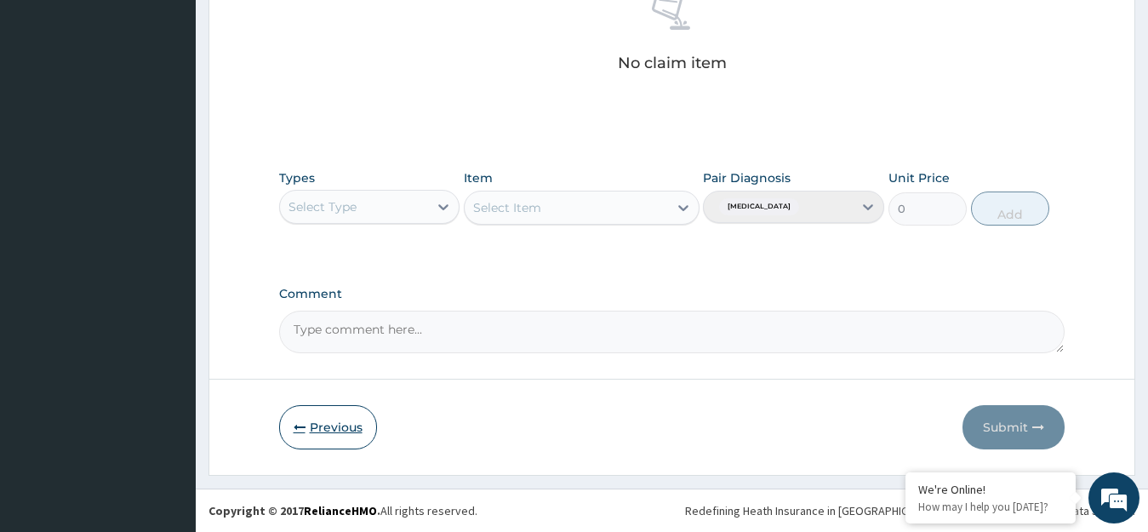
click at [348, 423] on button "Previous" at bounding box center [328, 427] width 98 height 44
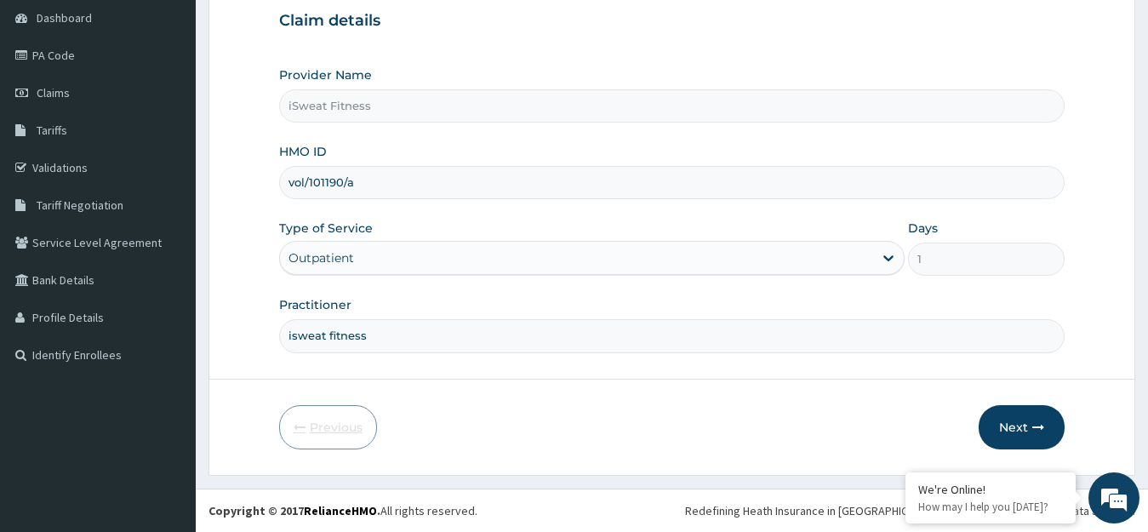
scroll to position [168, 0]
click at [333, 183] on input "vol/101190/a" at bounding box center [672, 182] width 786 height 33
click at [321, 177] on input "vol/101190/a" at bounding box center [672, 182] width 786 height 33
type input "vol/10190/a"
click at [1026, 427] on button "Next" at bounding box center [1022, 427] width 86 height 44
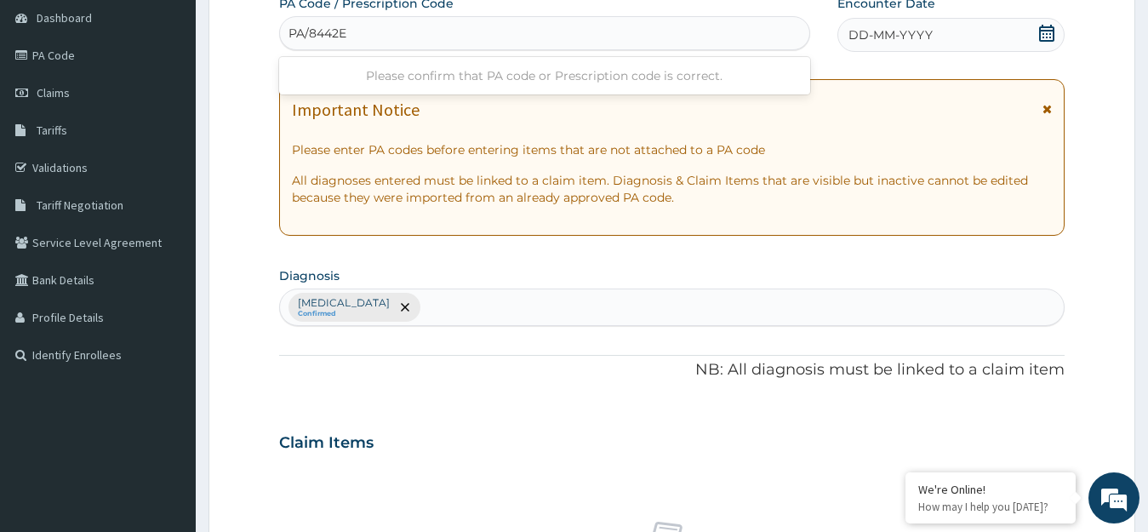
type input "PA/8442E1"
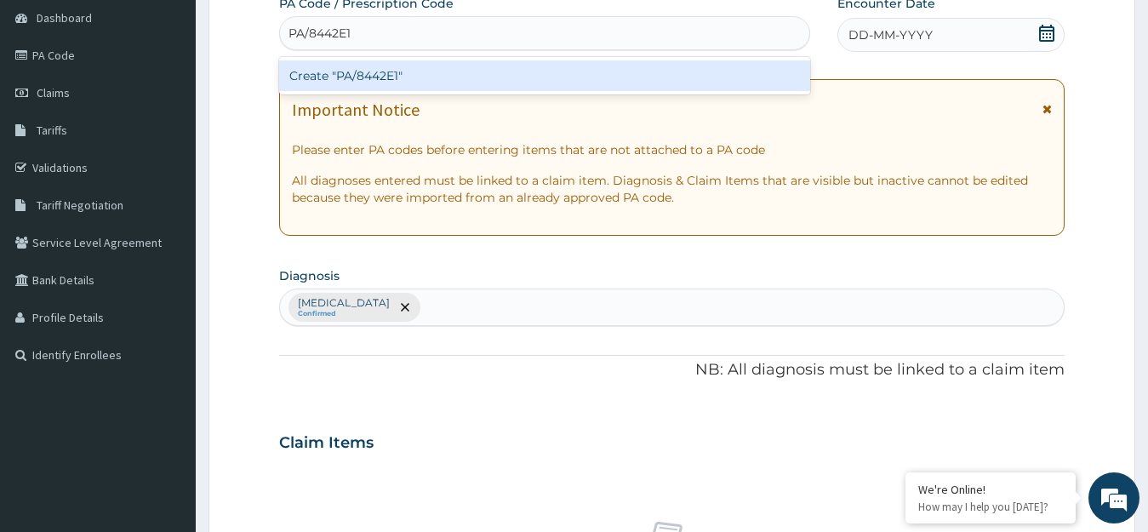
click at [716, 82] on div "Create "PA/8442E1"" at bounding box center [544, 75] width 531 height 31
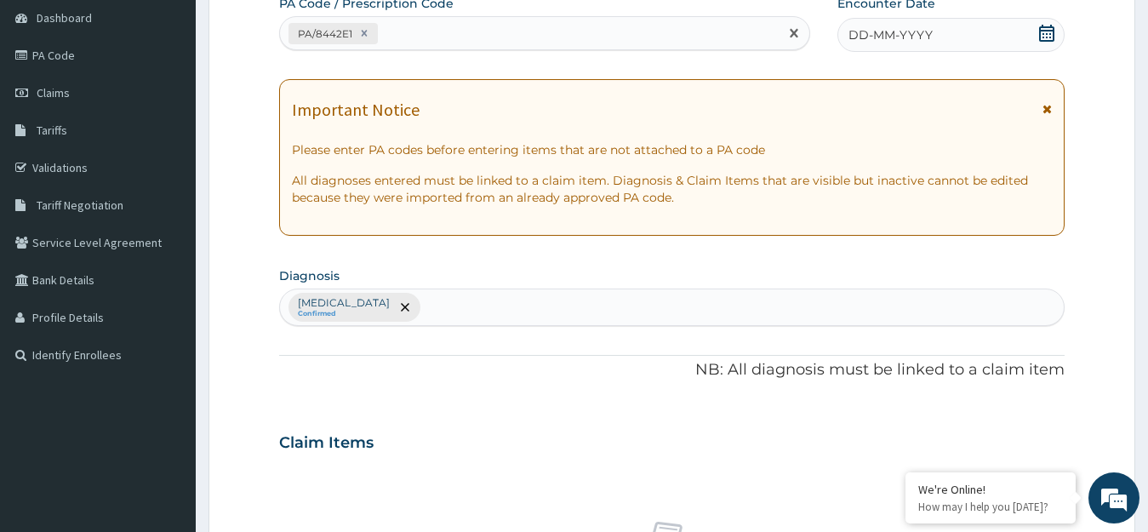
click at [1044, 36] on icon at bounding box center [1046, 33] width 17 height 17
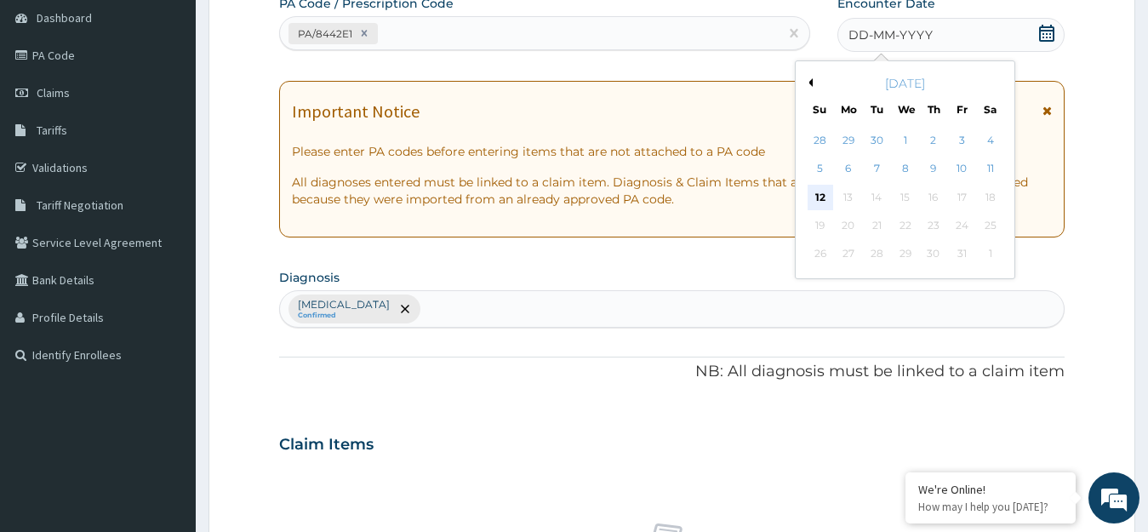
click at [818, 197] on div "12" at bounding box center [821, 198] width 26 height 26
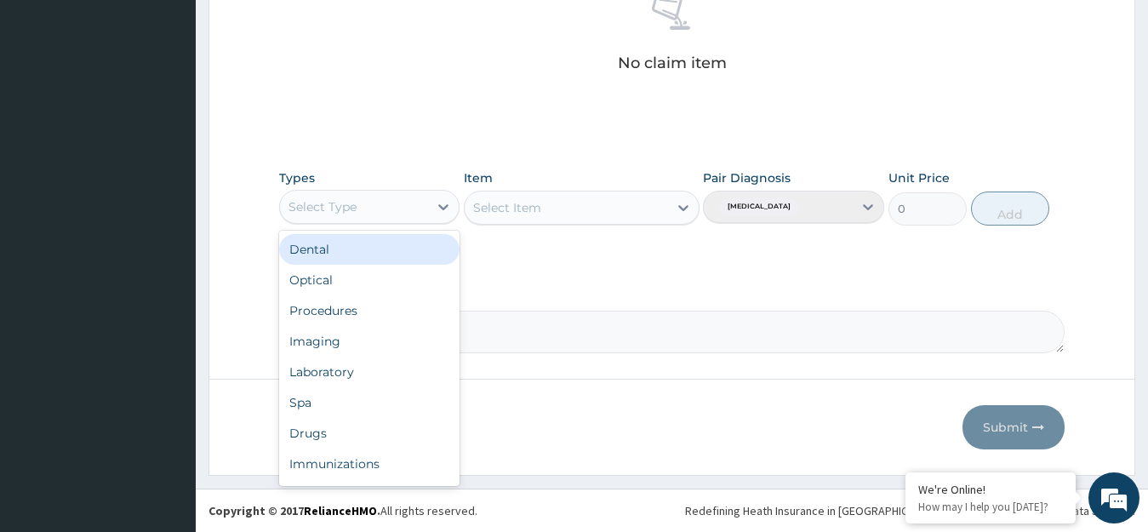
scroll to position [58, 0]
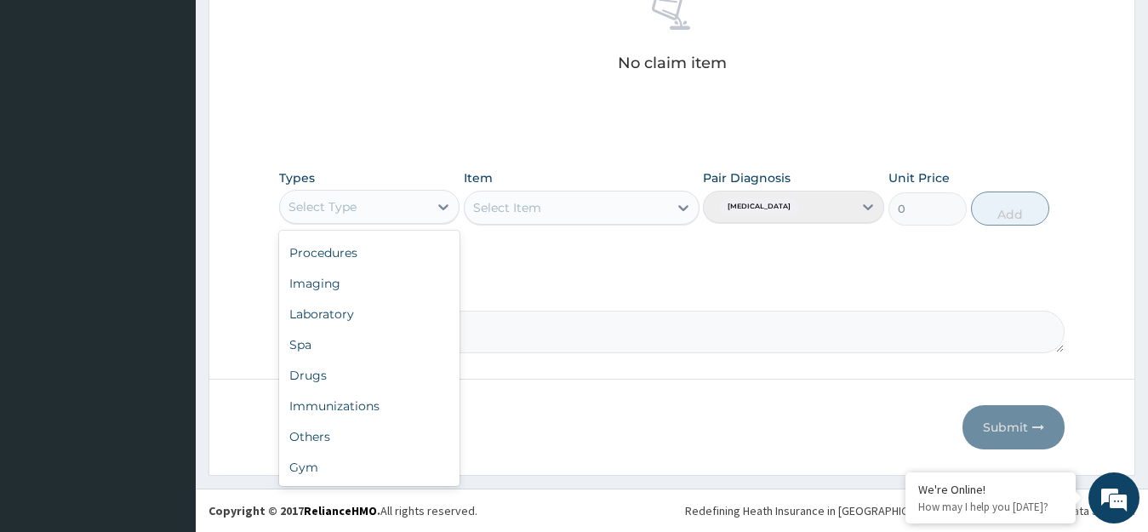
click at [386, 477] on div "Gym" at bounding box center [369, 467] width 181 height 31
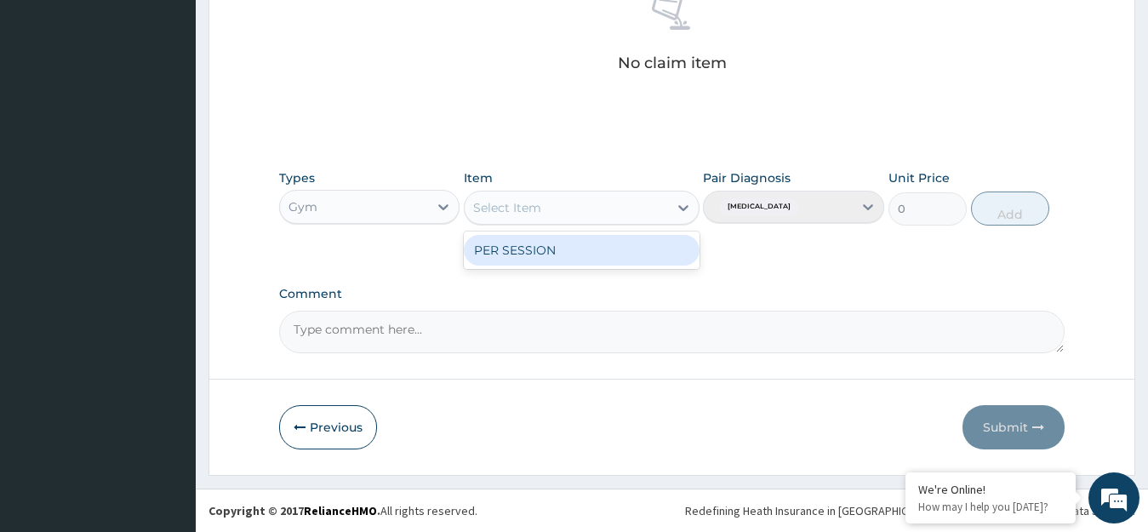
click at [631, 252] on div "PER SESSION" at bounding box center [582, 250] width 236 height 31
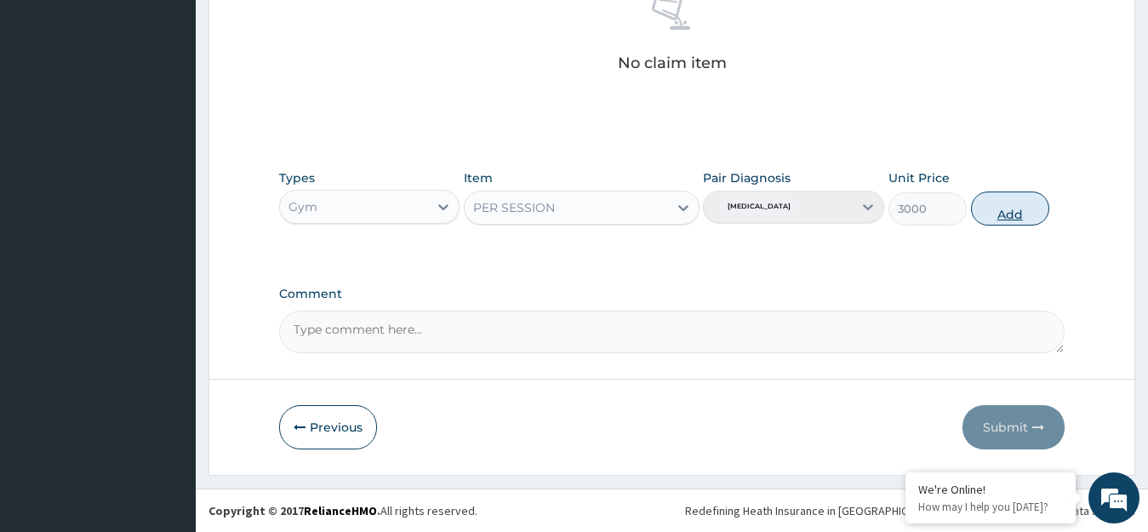
click at [1021, 211] on button "Add" at bounding box center [1010, 209] width 78 height 34
type input "0"
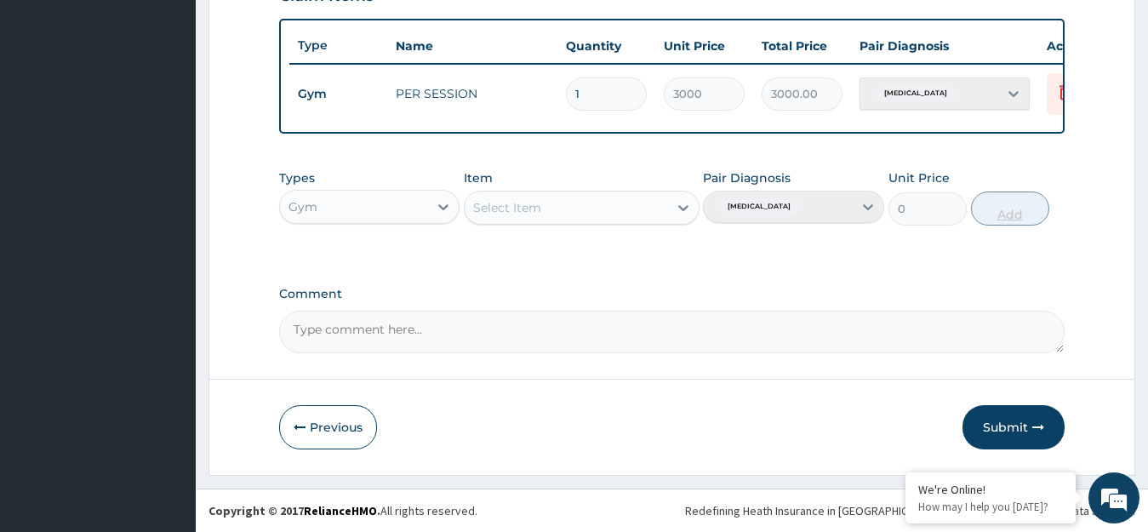
scroll to position [629, 0]
click at [1023, 428] on button "Submit" at bounding box center [1014, 427] width 102 height 44
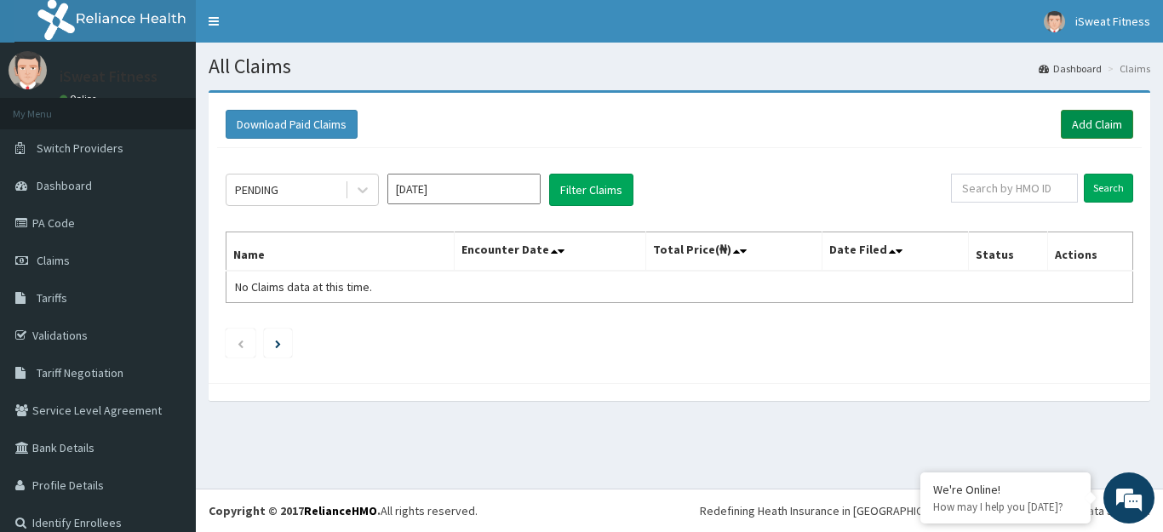
click at [1080, 117] on link "Add Claim" at bounding box center [1096, 124] width 72 height 29
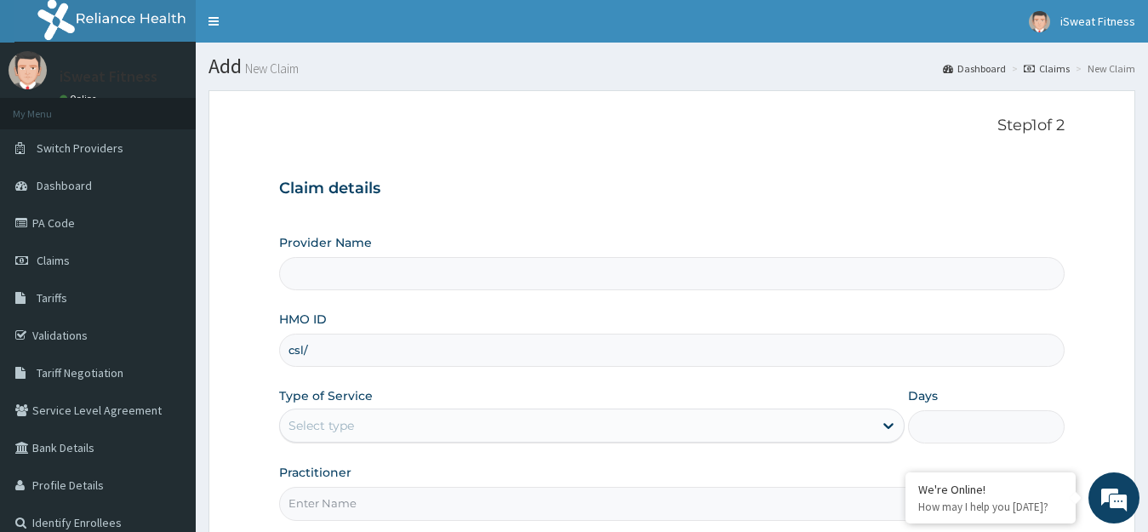
type input "csl/1"
type input "iSweat Fitness"
type input "1"
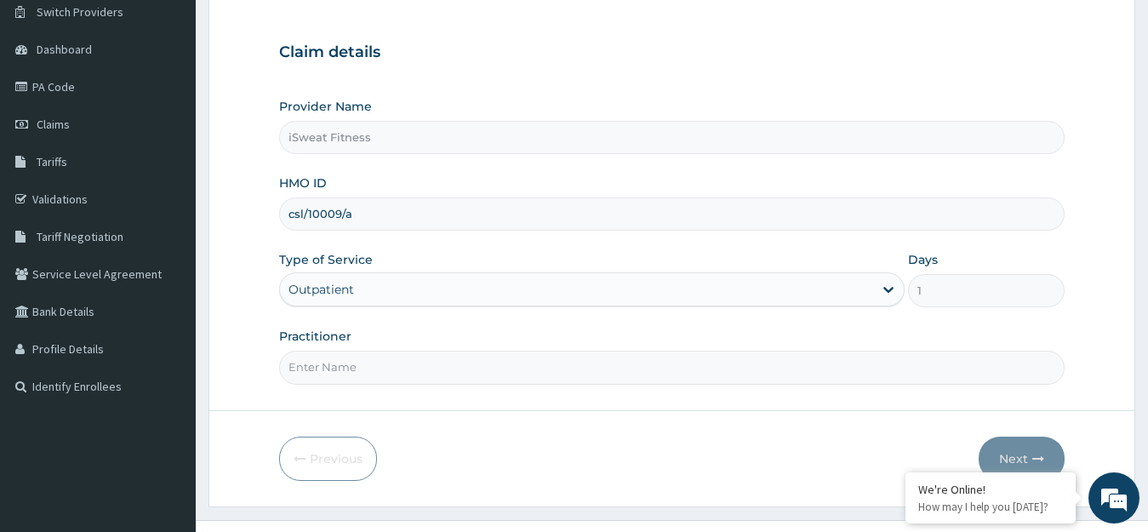
scroll to position [168, 0]
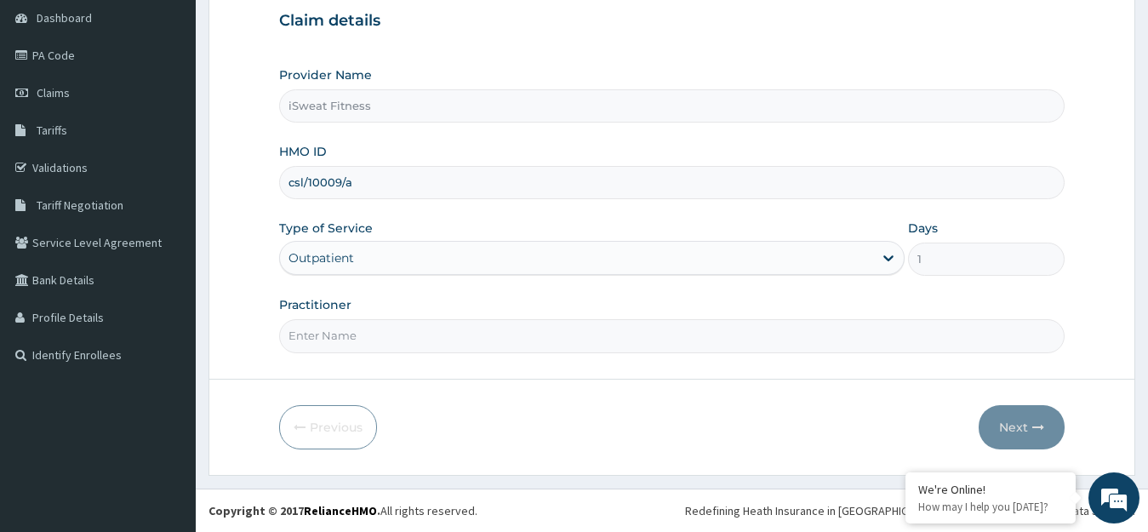
type input "csl/10009/a"
click at [649, 343] on input "Practitioner" at bounding box center [672, 335] width 786 height 33
type input "isweat fitness"
click at [1026, 429] on button "Next" at bounding box center [1022, 427] width 86 height 44
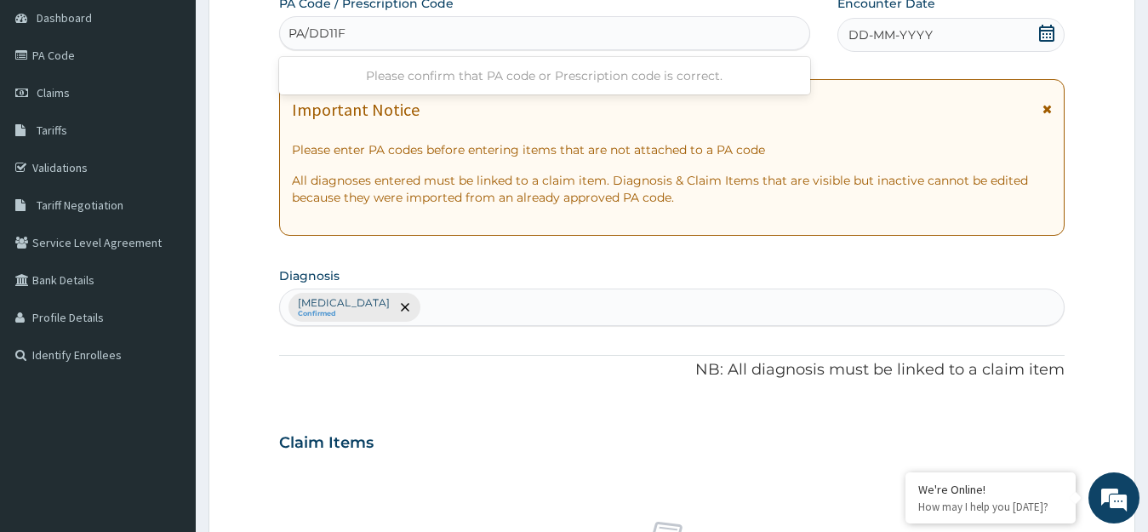
type input "PA/DD11F8"
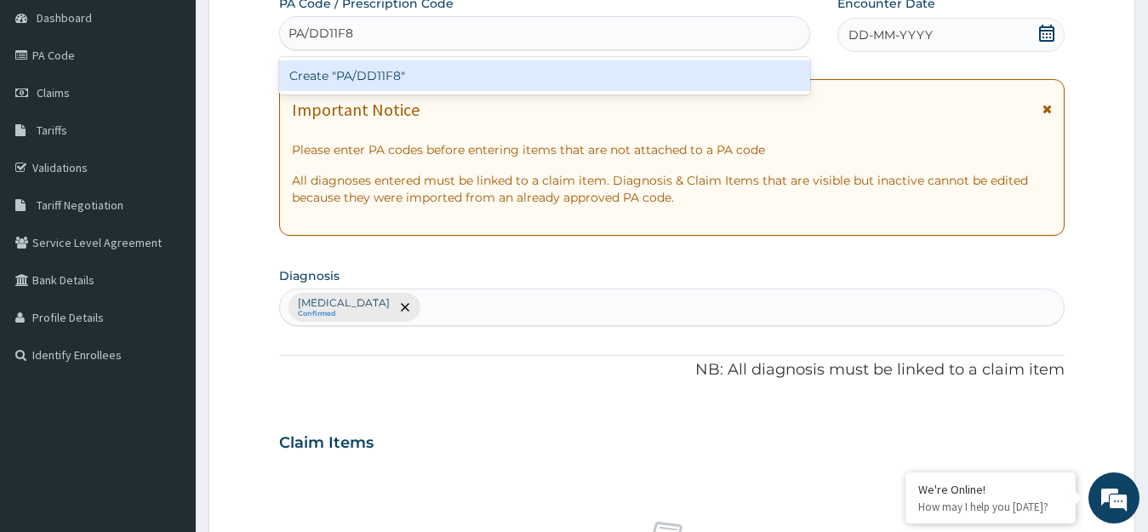
click at [673, 71] on div "Create "PA/DD11F8"" at bounding box center [544, 75] width 531 height 31
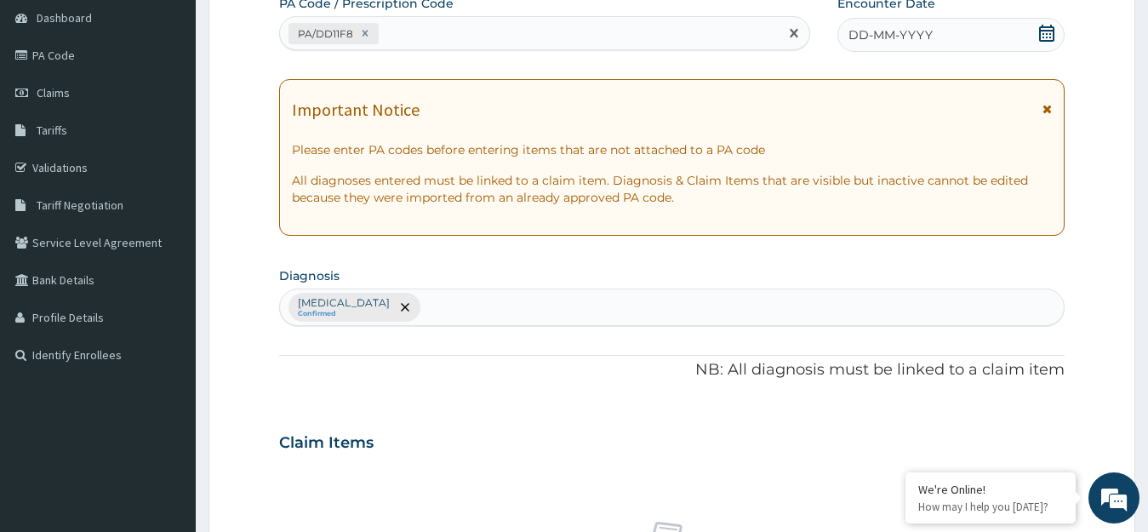
click at [1043, 35] on icon at bounding box center [1046, 33] width 17 height 17
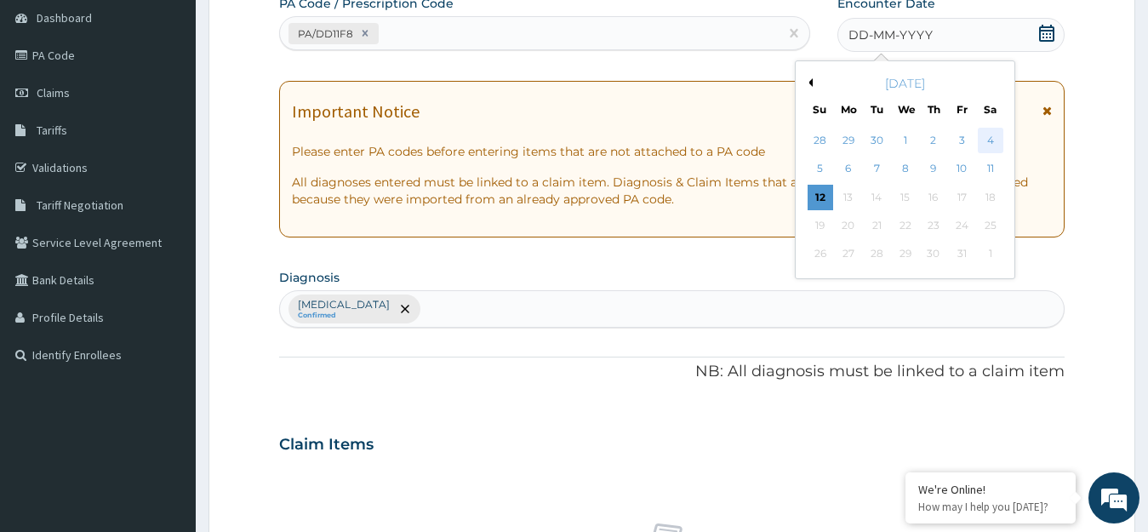
click at [990, 140] on div "4" at bounding box center [990, 141] width 26 height 26
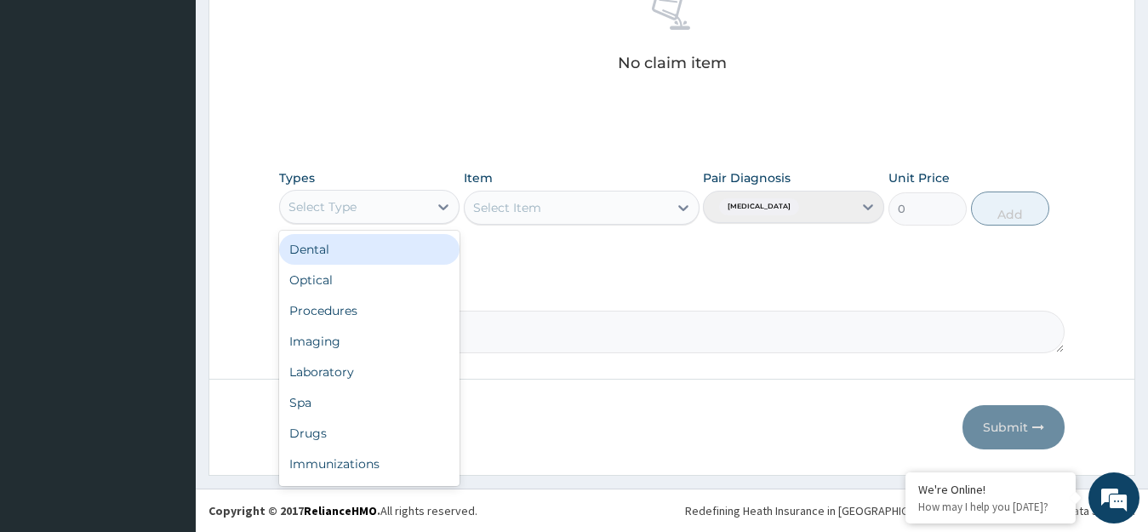
scroll to position [58, 0]
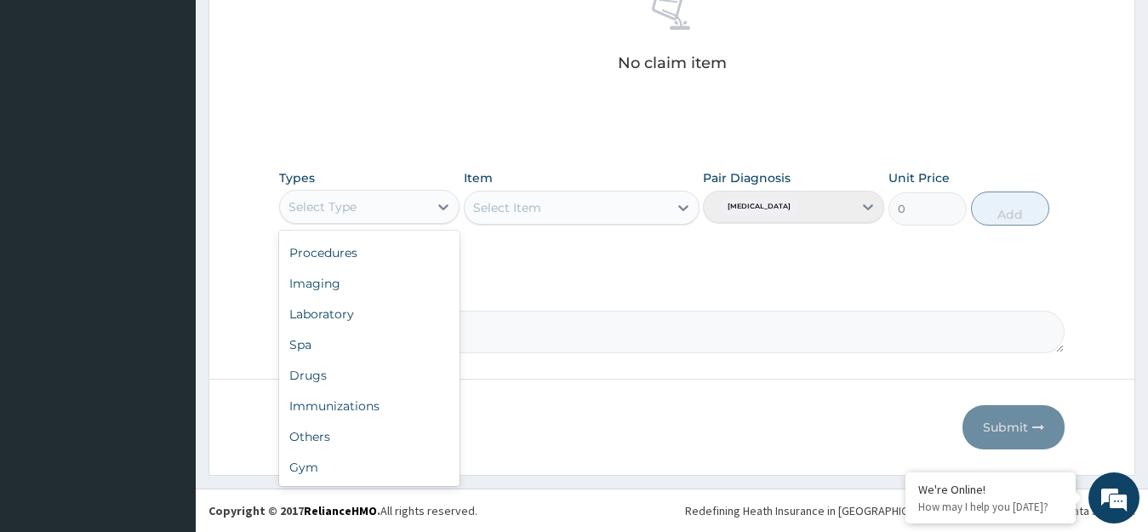
click at [397, 482] on div "Gym" at bounding box center [369, 467] width 181 height 31
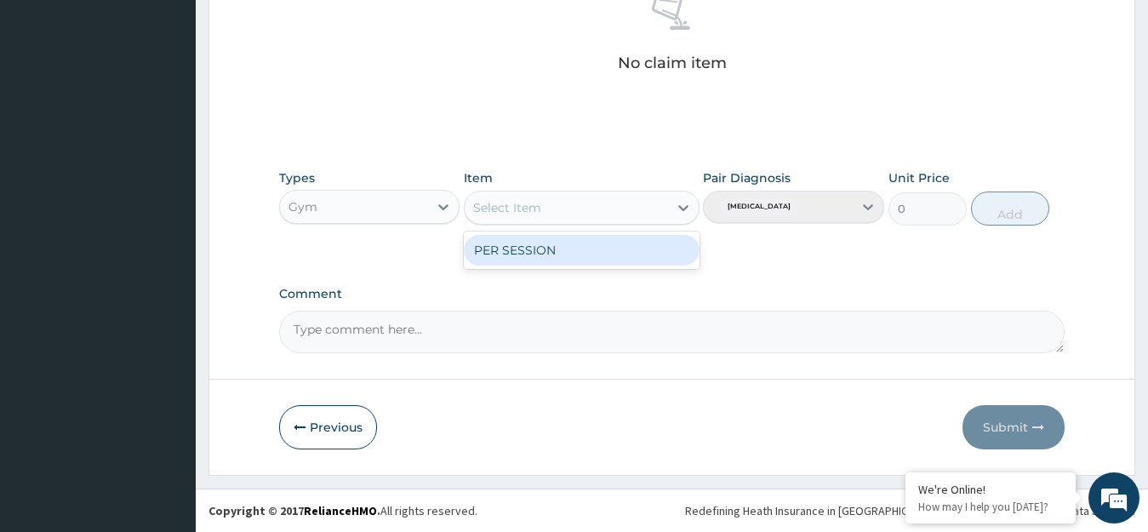
click at [642, 250] on div "PER SESSION" at bounding box center [582, 250] width 236 height 31
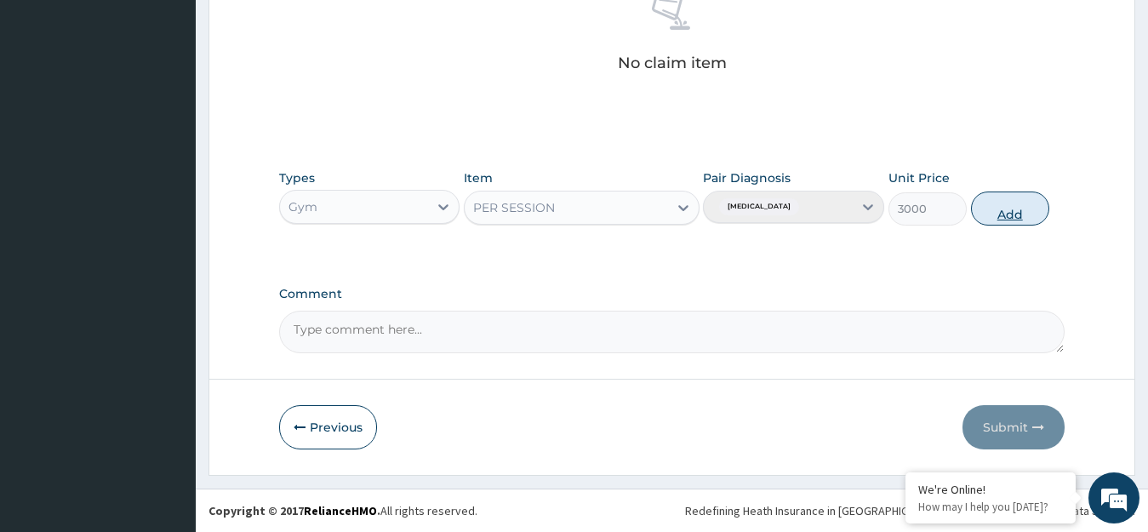
click at [1015, 208] on button "Add" at bounding box center [1010, 209] width 78 height 34
type input "0"
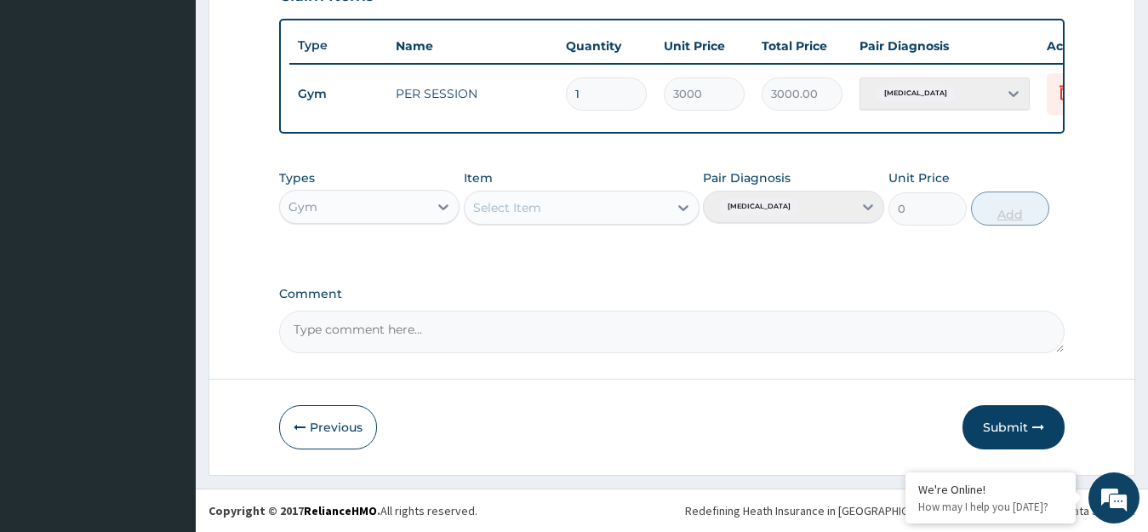
scroll to position [629, 0]
click at [1019, 427] on button "Submit" at bounding box center [1014, 427] width 102 height 44
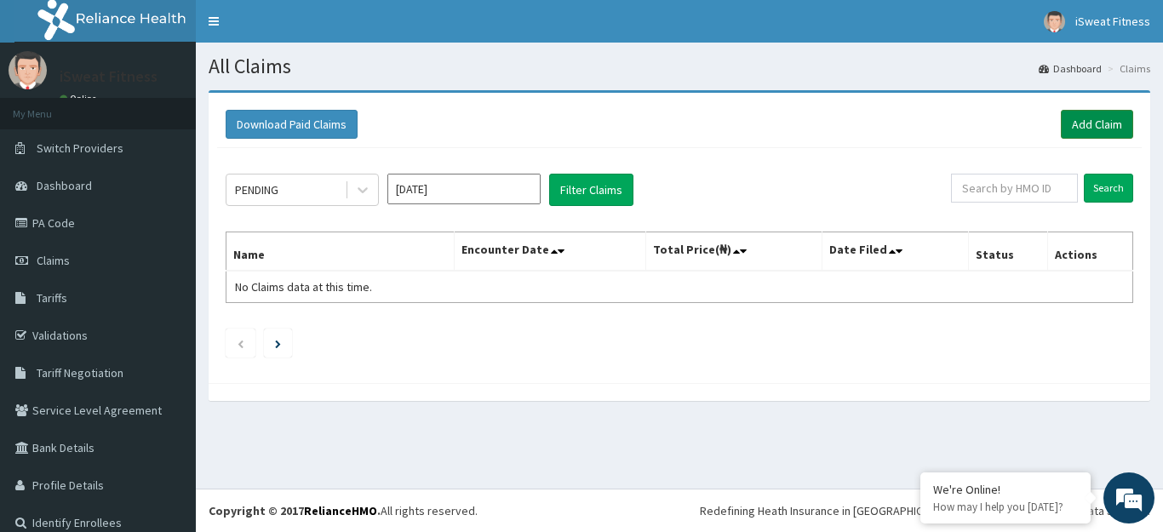
click at [1095, 119] on link "Add Claim" at bounding box center [1096, 124] width 72 height 29
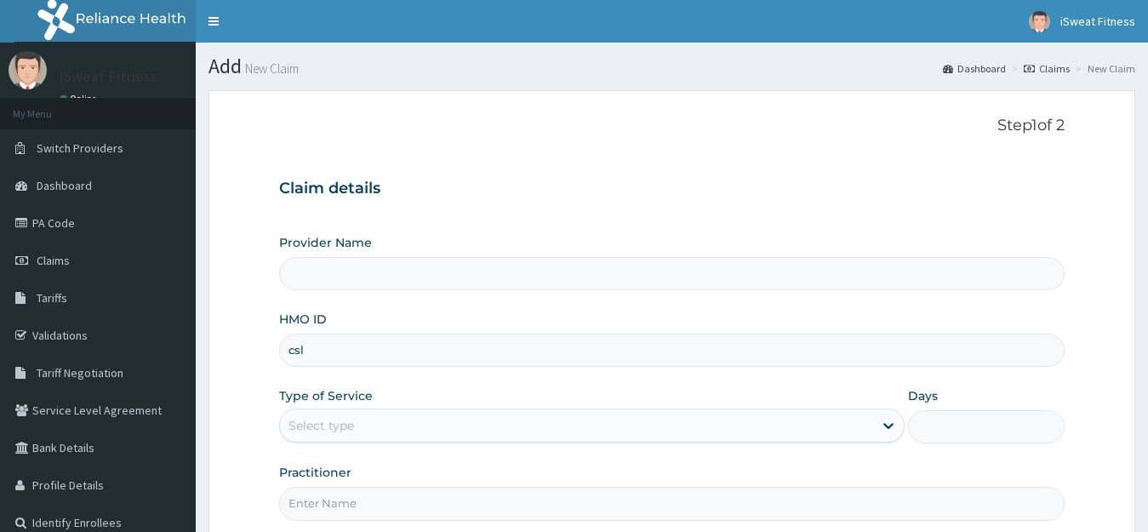
type input "csl/"
type input "iSweat Fitness"
type input "1"
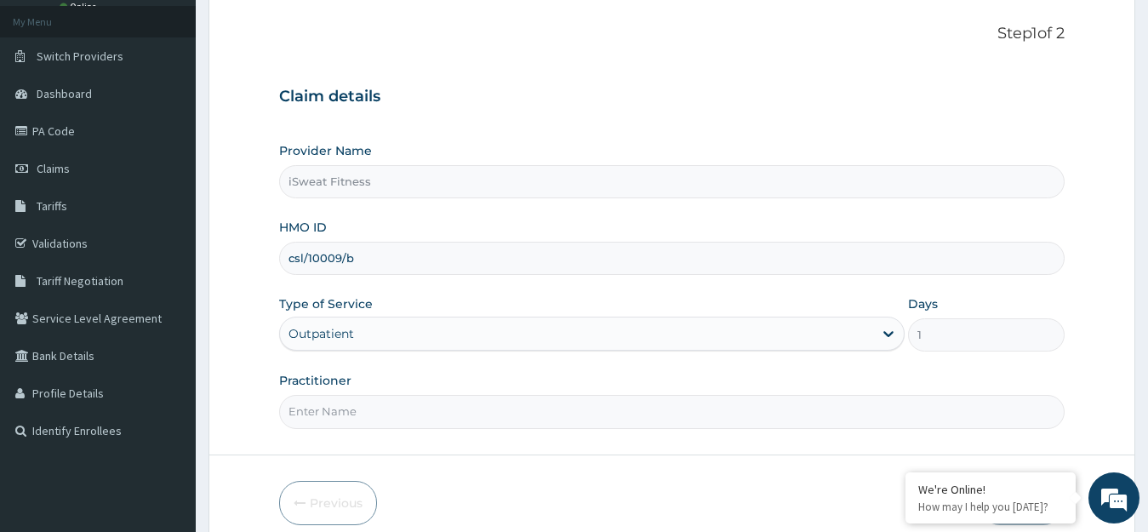
scroll to position [168, 0]
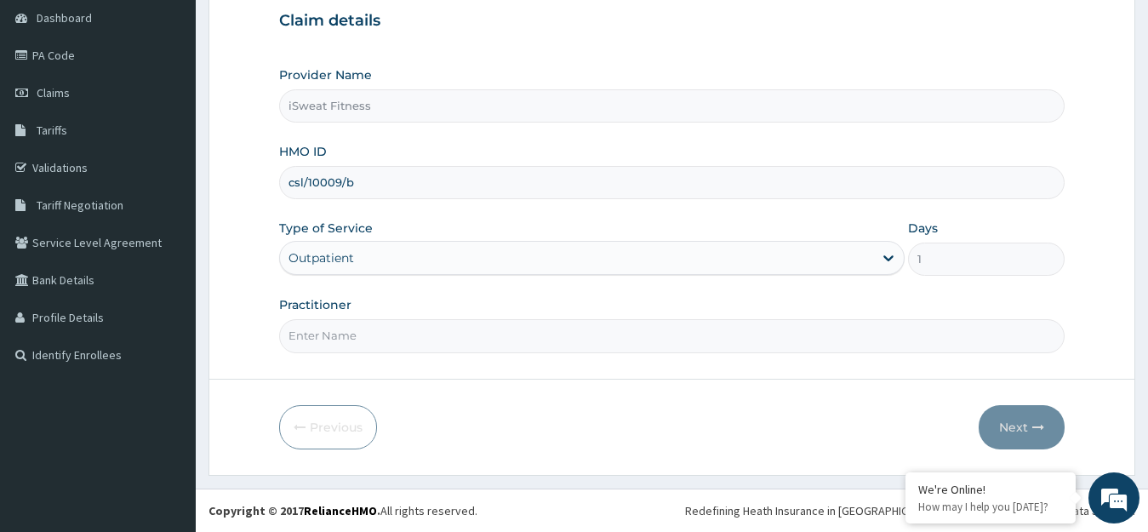
type input "csl/10009/b"
click at [581, 332] on input "Practitioner" at bounding box center [672, 335] width 786 height 33
type input "isweat fitness"
click at [1037, 433] on button "Next" at bounding box center [1022, 427] width 86 height 44
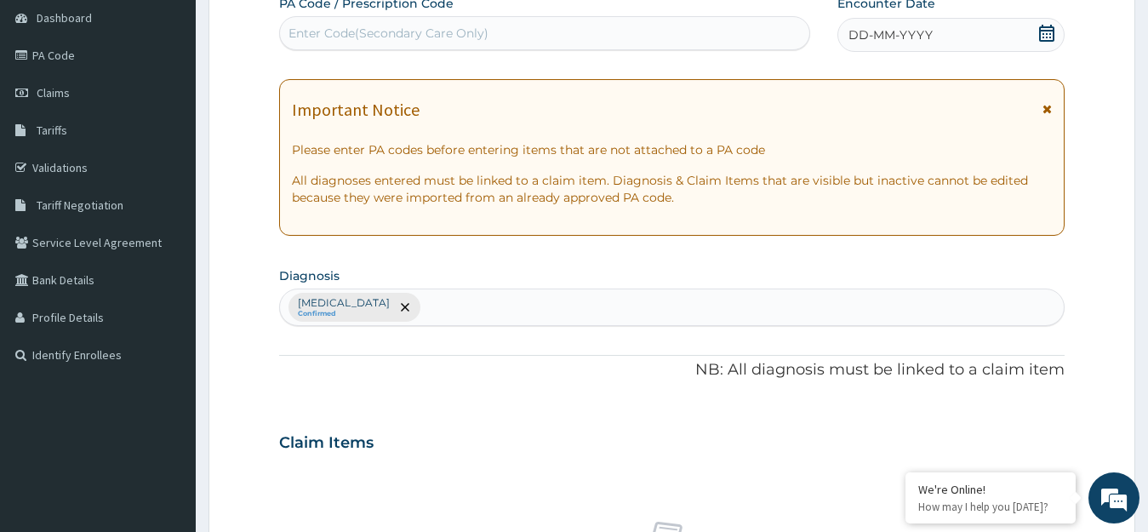
scroll to position [0, 0]
type input "PA/2C5D92"
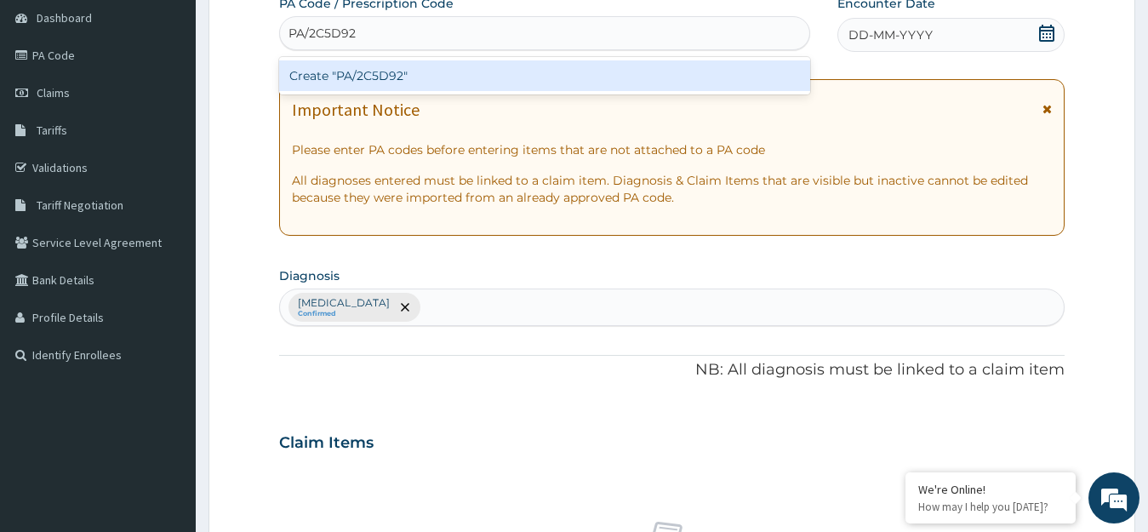
click at [706, 80] on div "Create "PA/2C5D92"" at bounding box center [544, 75] width 531 height 31
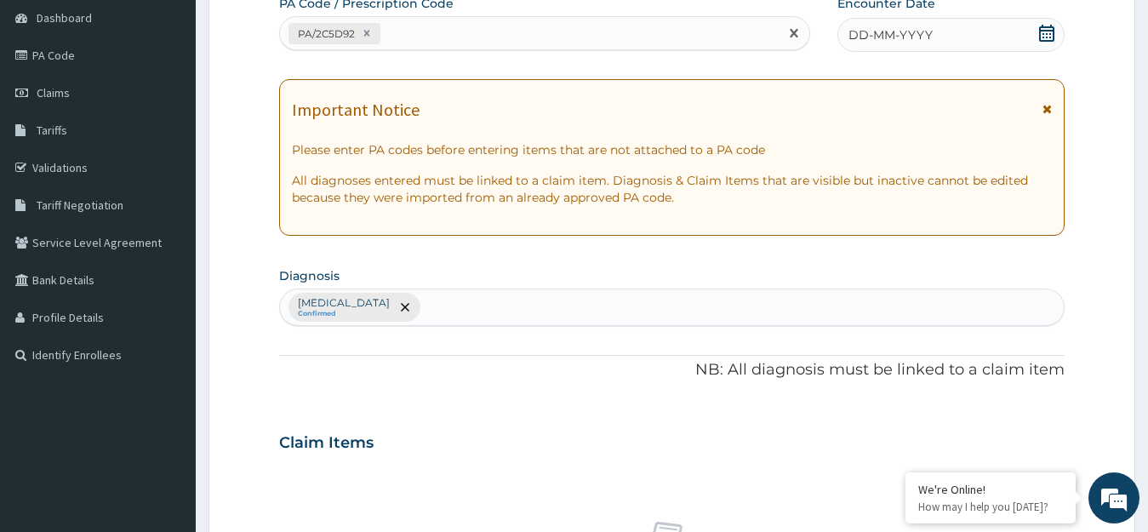
click at [1049, 43] on span at bounding box center [1046, 35] width 17 height 21
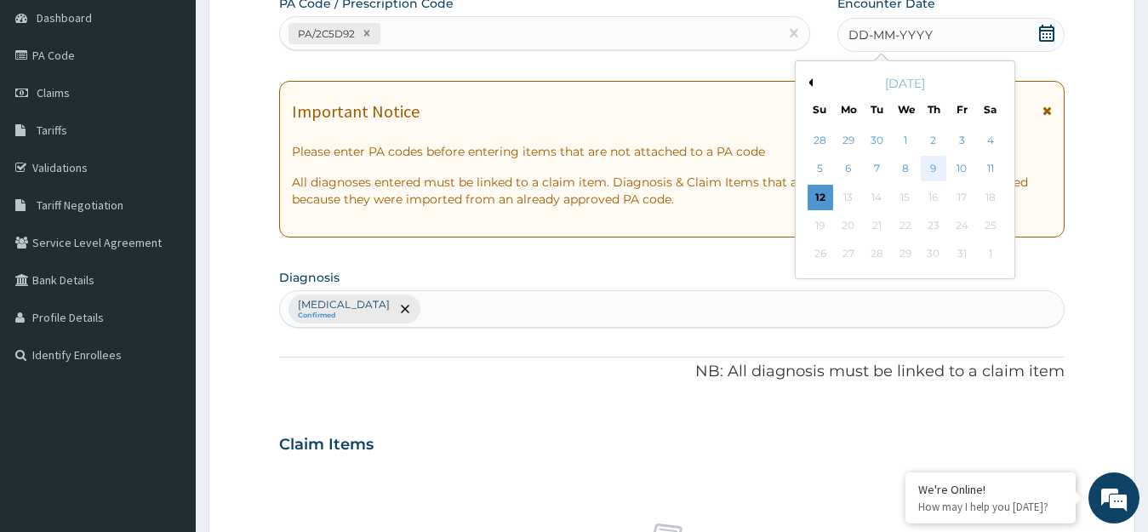
click at [935, 173] on div "9" at bounding box center [934, 170] width 26 height 26
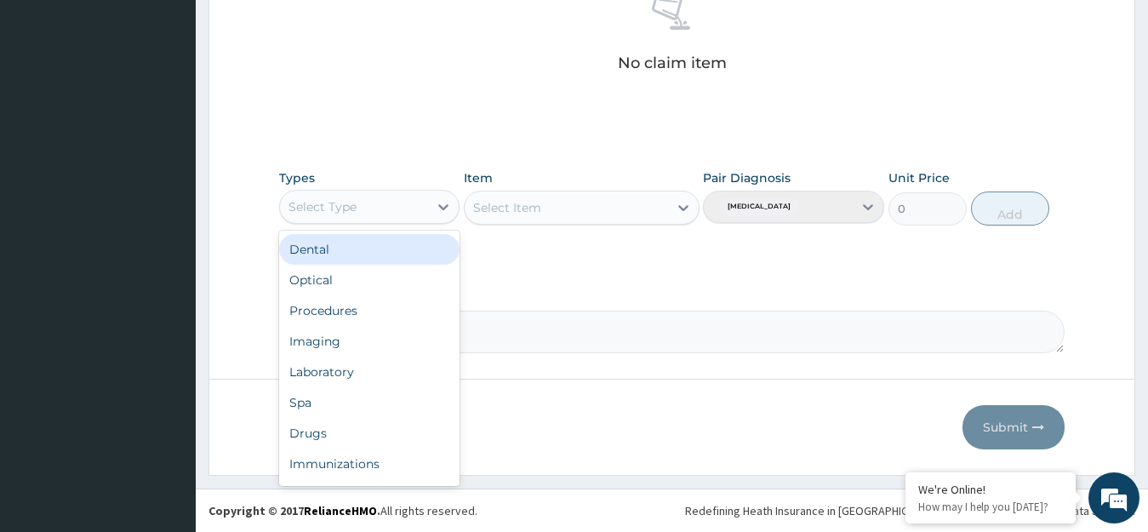
scroll to position [58, 0]
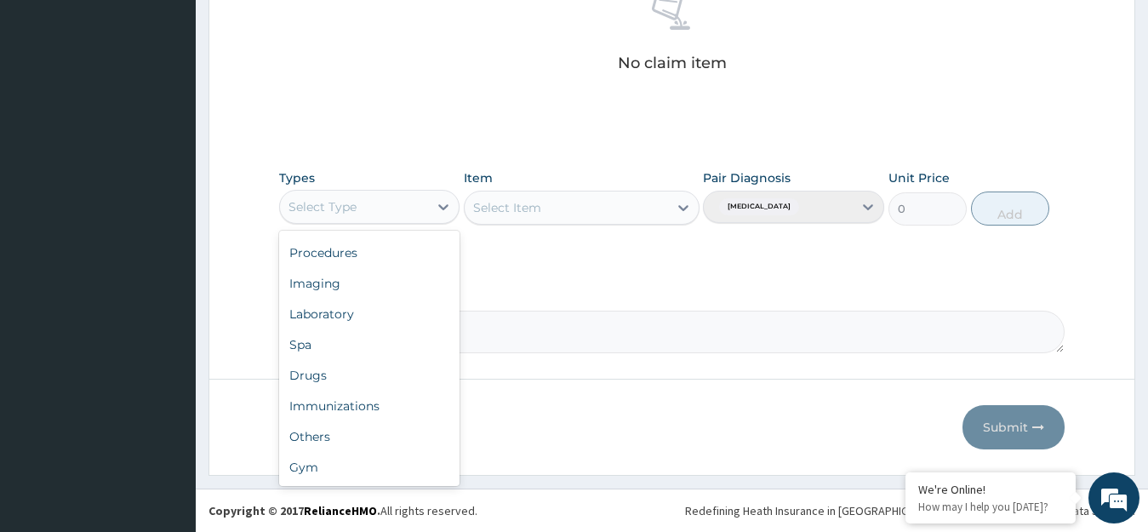
click at [388, 481] on div "Gym" at bounding box center [369, 467] width 181 height 31
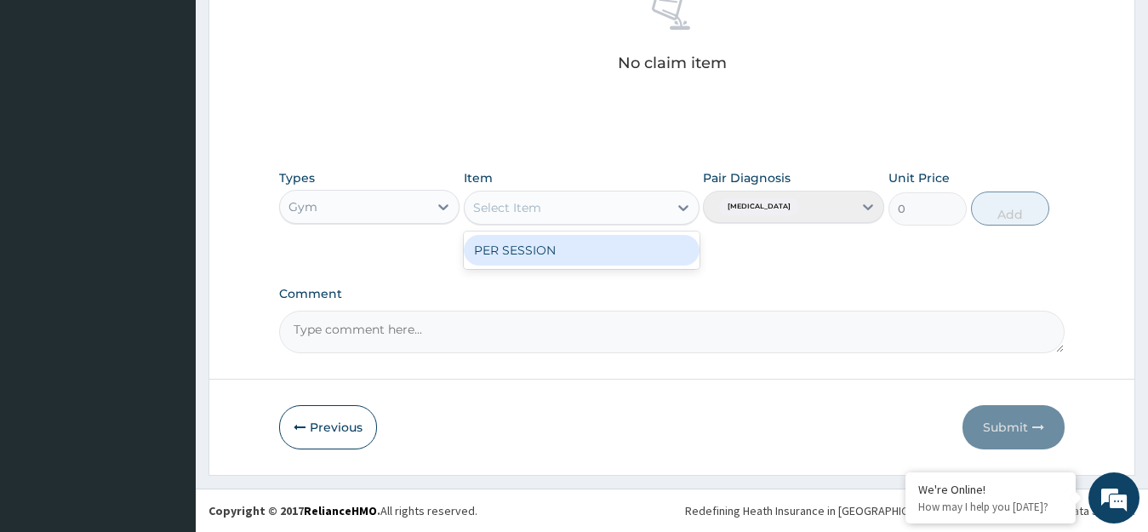
click at [586, 246] on div "PER SESSION" at bounding box center [582, 250] width 236 height 31
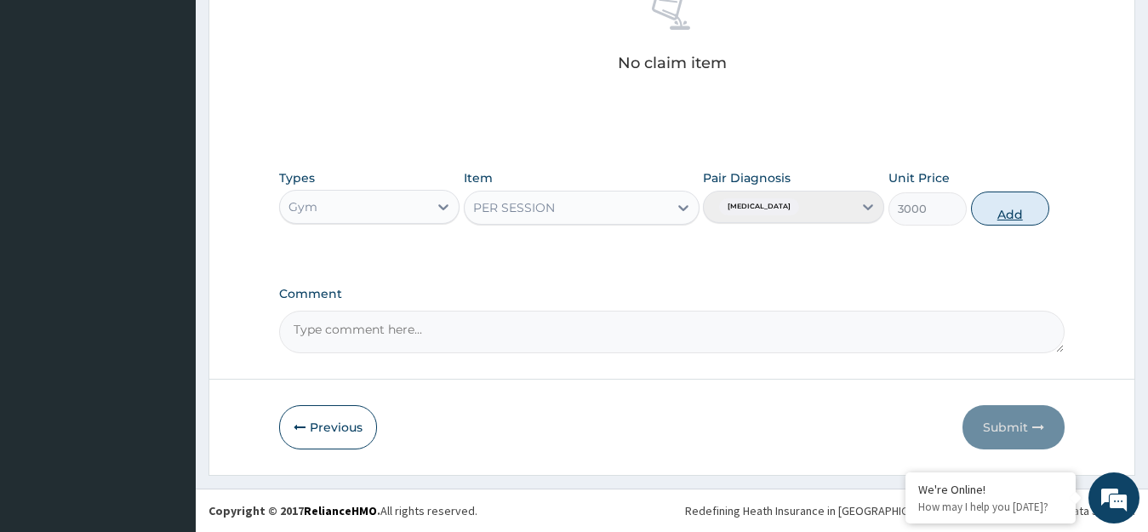
click at [1009, 216] on button "Add" at bounding box center [1010, 209] width 78 height 34
type input "0"
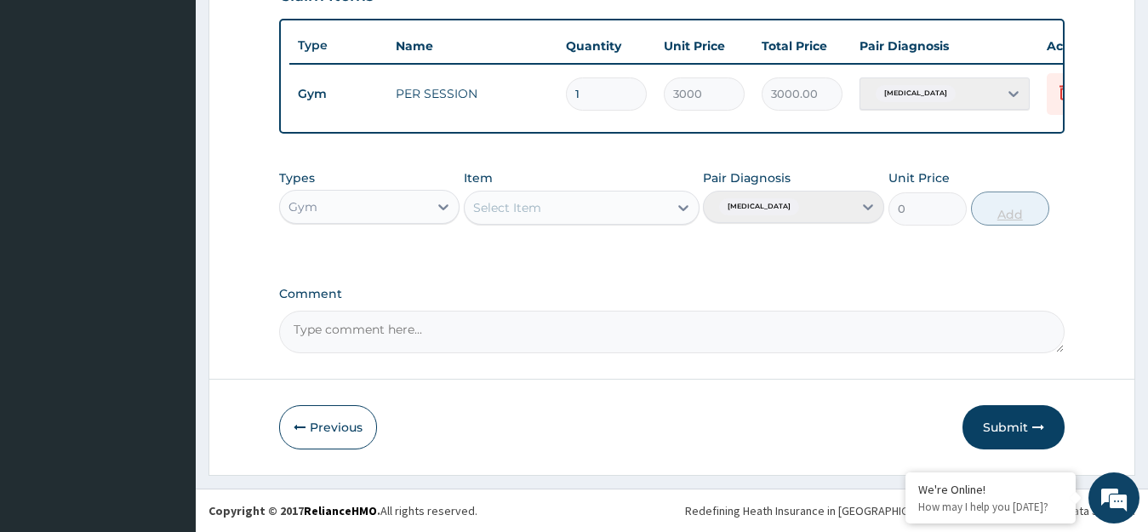
scroll to position [629, 0]
click at [1025, 424] on button "Submit" at bounding box center [1014, 427] width 102 height 44
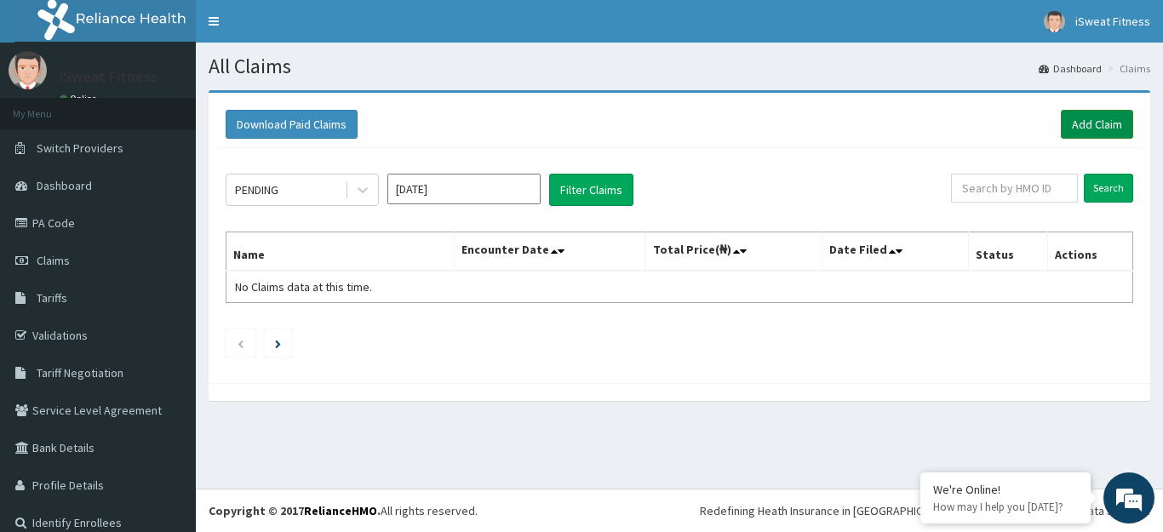
click at [1060, 128] on link "Add Claim" at bounding box center [1096, 124] width 72 height 29
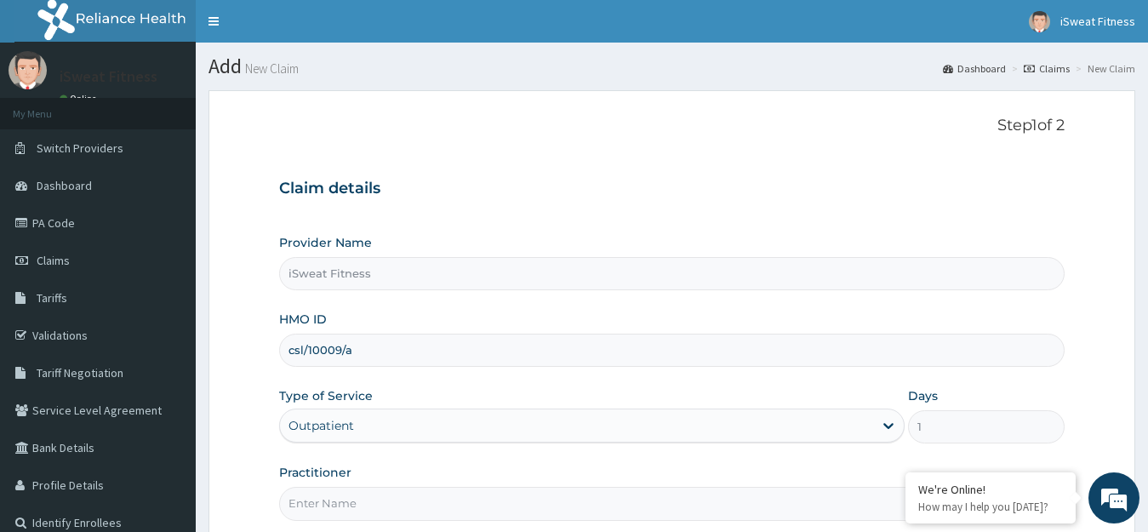
scroll to position [168, 0]
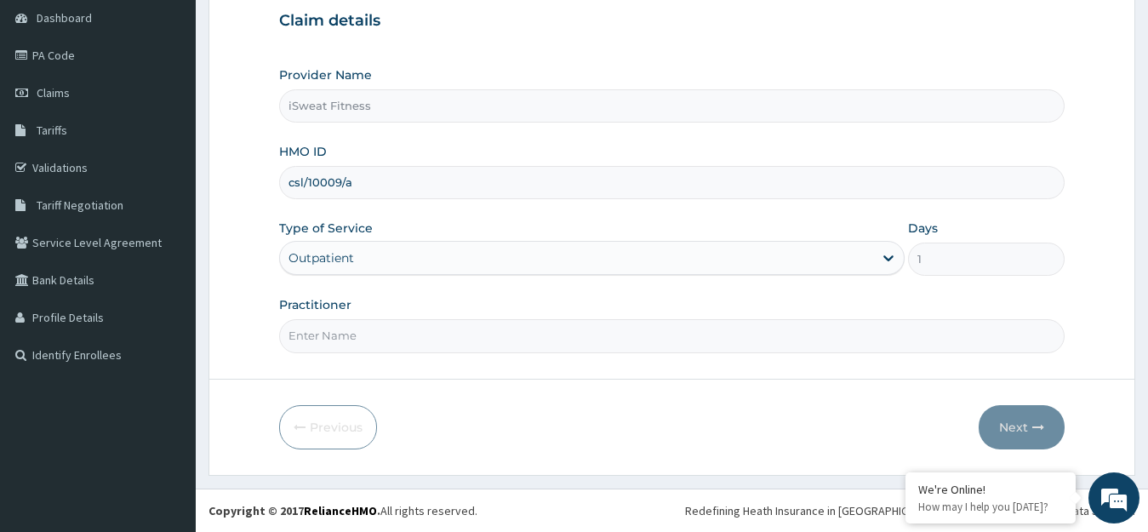
type input "csl/10009/a"
click at [543, 341] on input "Practitioner" at bounding box center [672, 335] width 786 height 33
type input "isweat fitness"
click at [1038, 428] on icon "button" at bounding box center [1038, 427] width 12 height 12
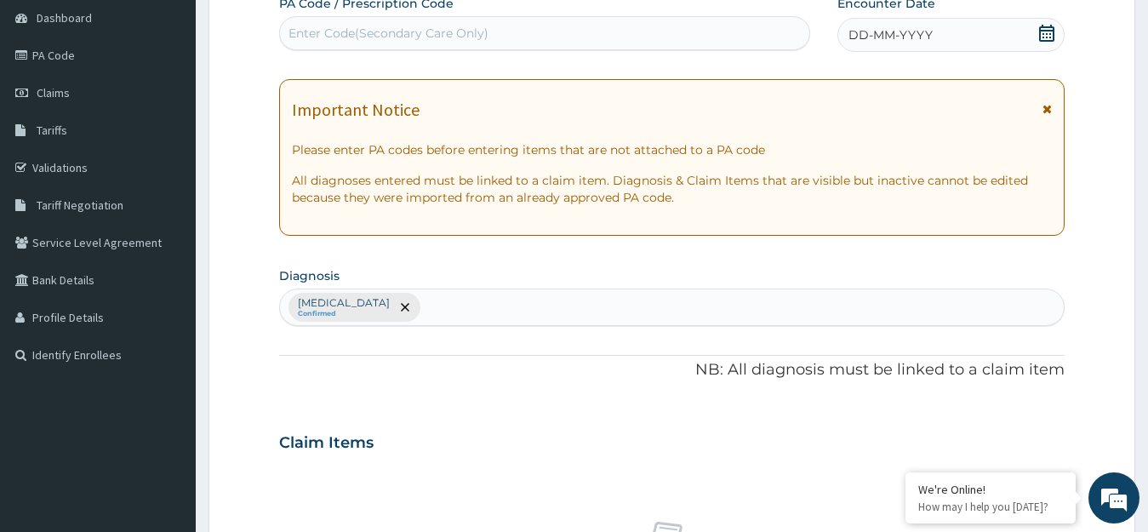
scroll to position [0, 0]
type input "PA/F7CB64"
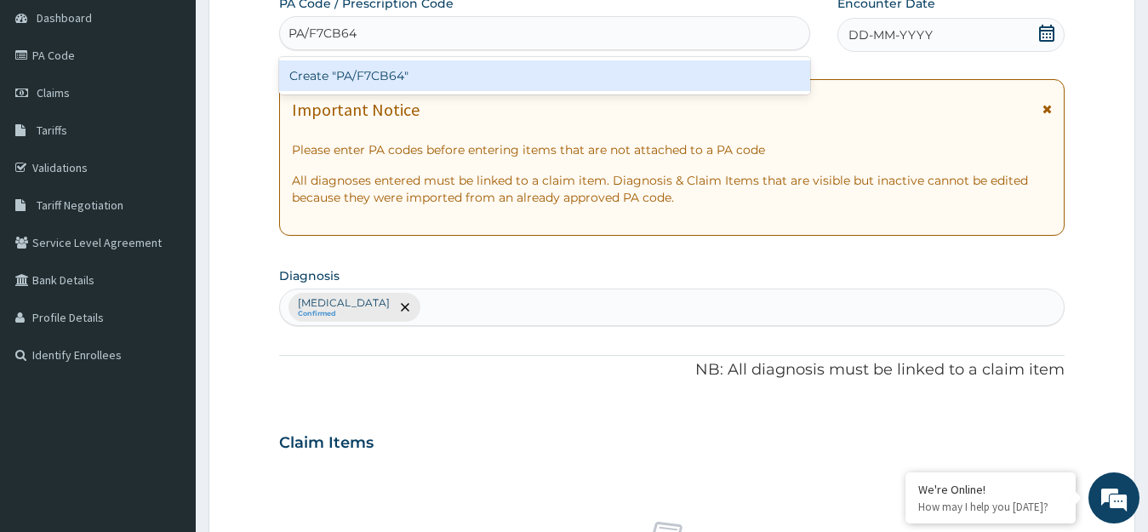
click at [618, 77] on div "Create "PA/F7CB64"" at bounding box center [544, 75] width 531 height 31
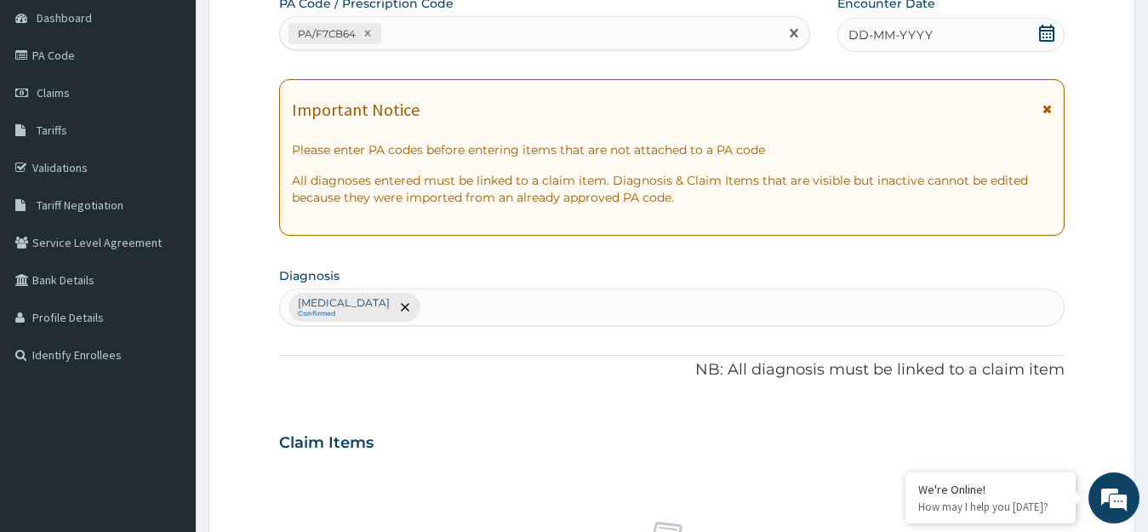
click at [1045, 29] on icon at bounding box center [1046, 33] width 17 height 17
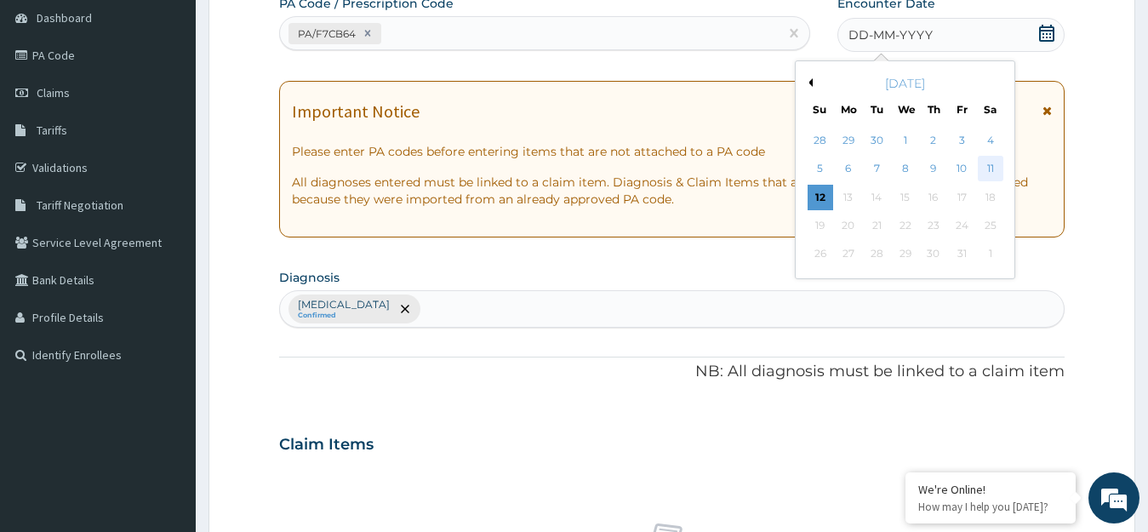
click at [988, 171] on div "11" at bounding box center [990, 170] width 26 height 26
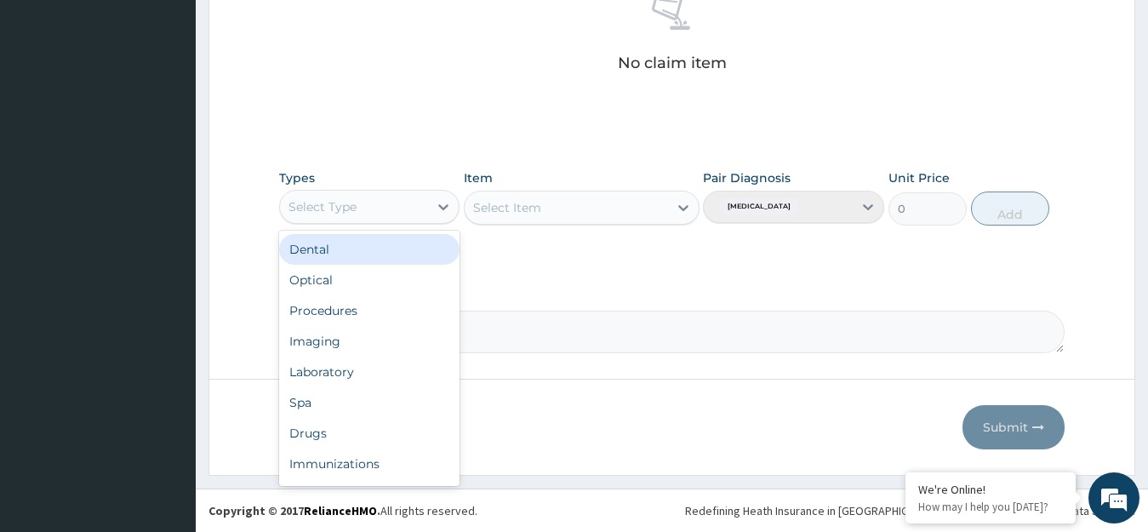
scroll to position [58, 0]
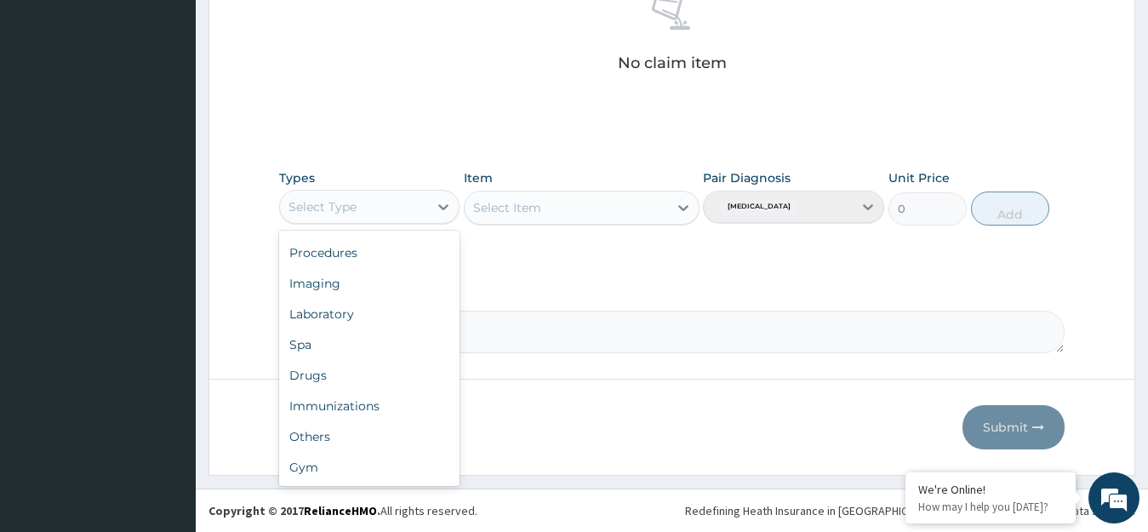
click at [382, 473] on div "Gym" at bounding box center [369, 467] width 181 height 31
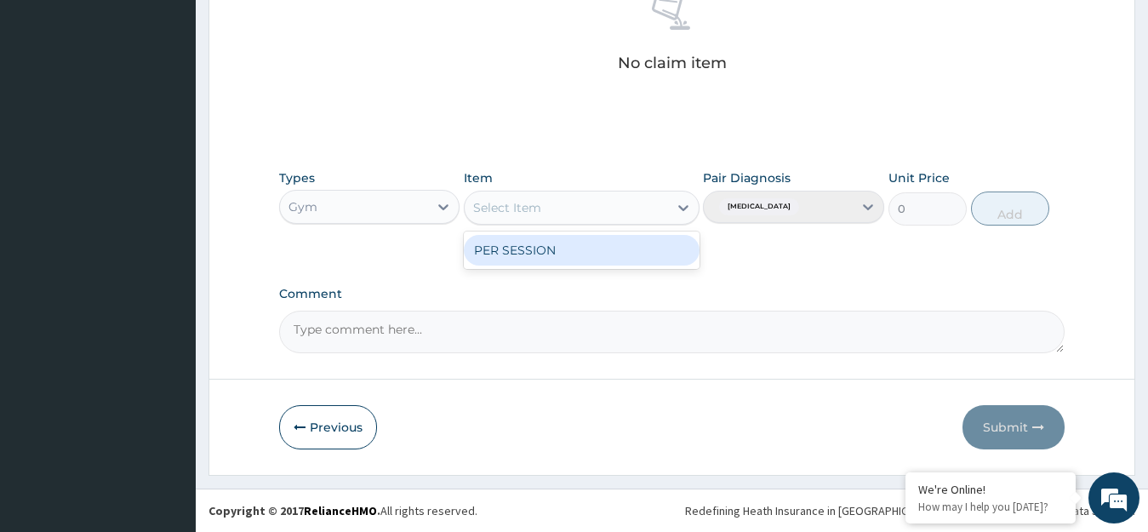
click at [647, 250] on div "PER SESSION" at bounding box center [582, 250] width 236 height 31
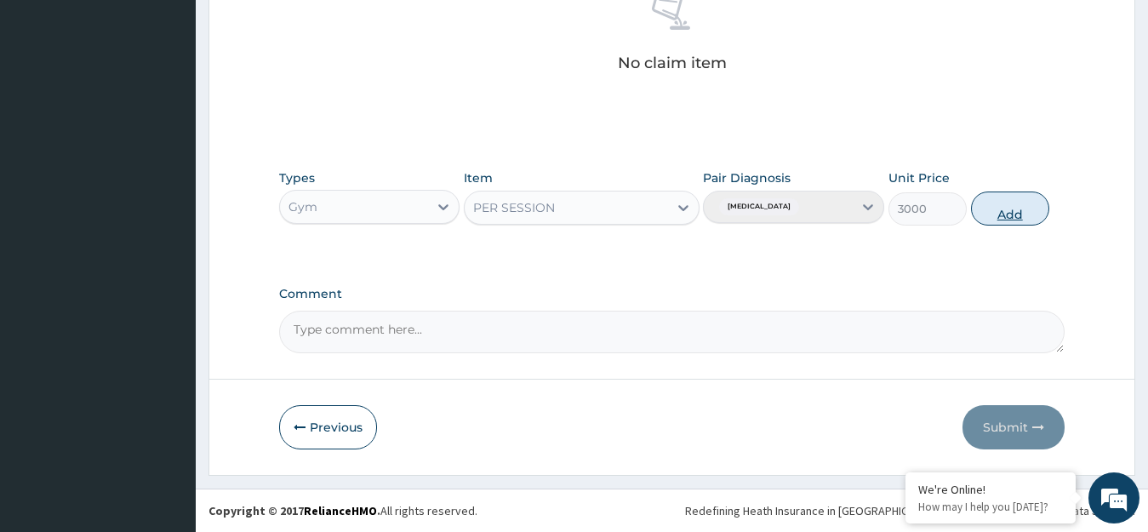
click at [1019, 212] on button "Add" at bounding box center [1010, 209] width 78 height 34
type input "0"
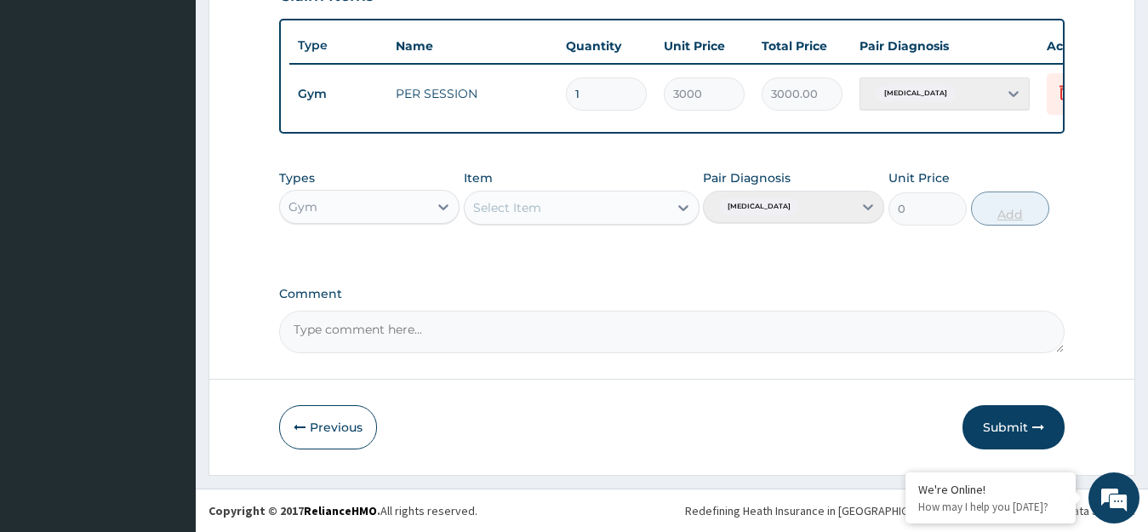
scroll to position [629, 0]
click at [1019, 428] on button "Submit" at bounding box center [1014, 427] width 102 height 44
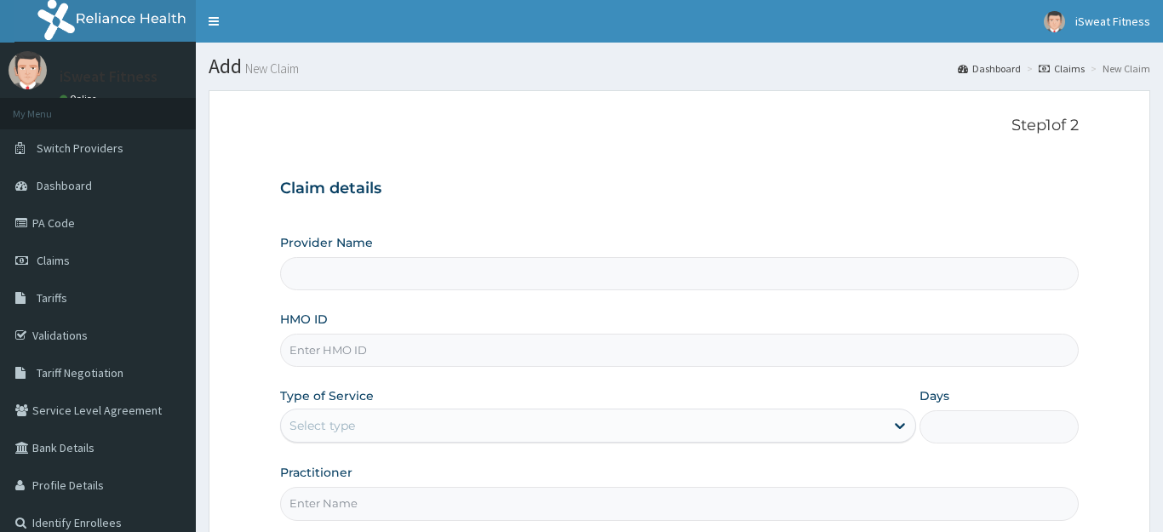
click at [347, 358] on input "HMO ID" at bounding box center [679, 350] width 798 height 33
type input "iSweat Fitness"
type input "1"
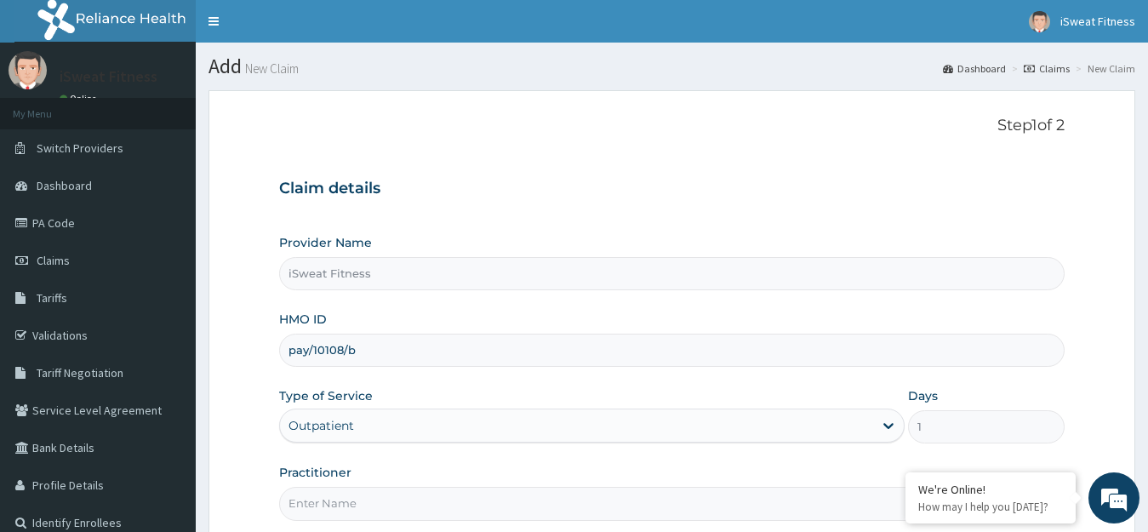
scroll to position [168, 0]
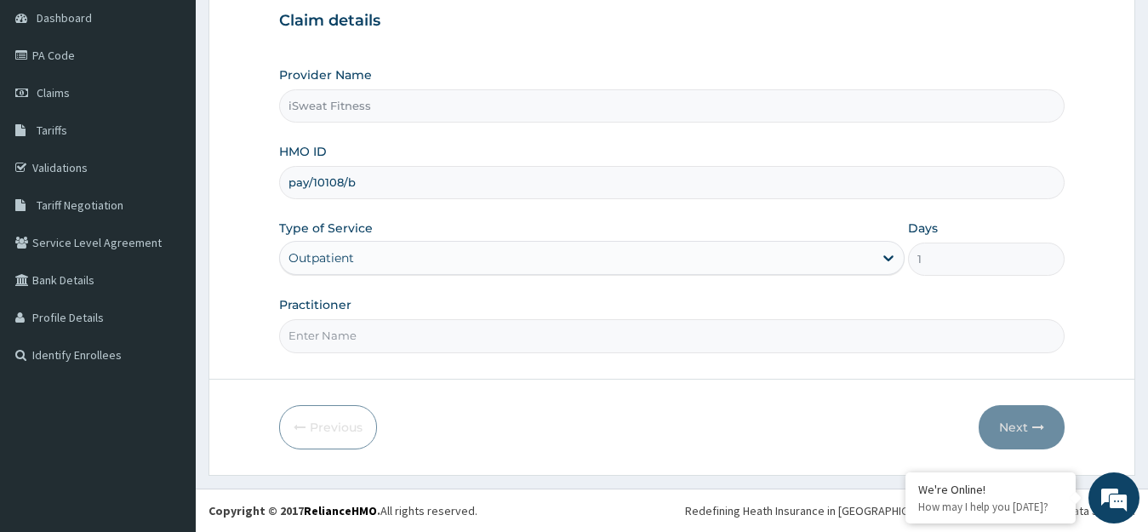
type input "pay/10108/b"
click at [524, 340] on input "Practitioner" at bounding box center [672, 335] width 786 height 33
type input "isweat fitness"
click at [1026, 425] on button "Next" at bounding box center [1022, 427] width 86 height 44
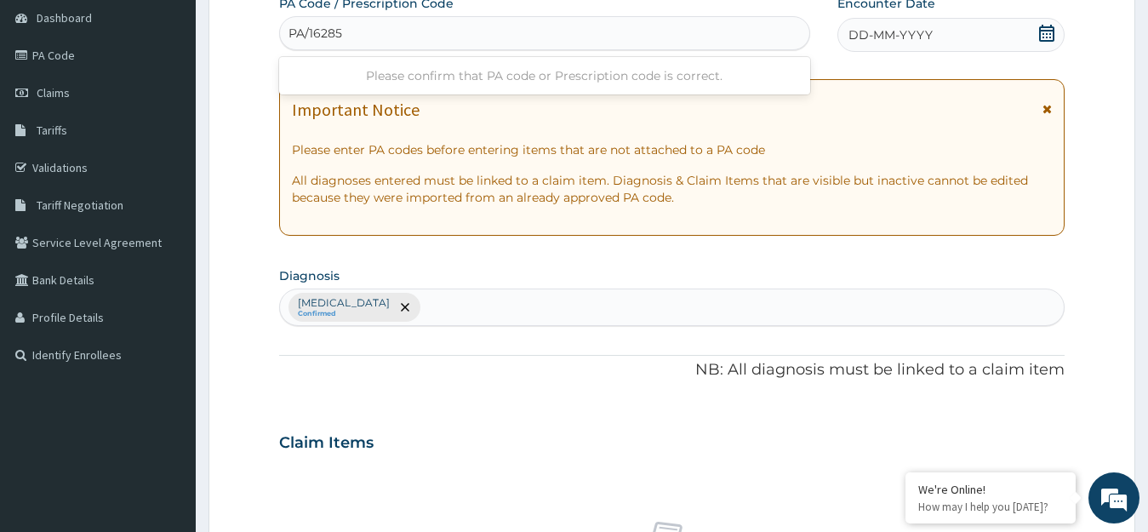
type input "PA/162853"
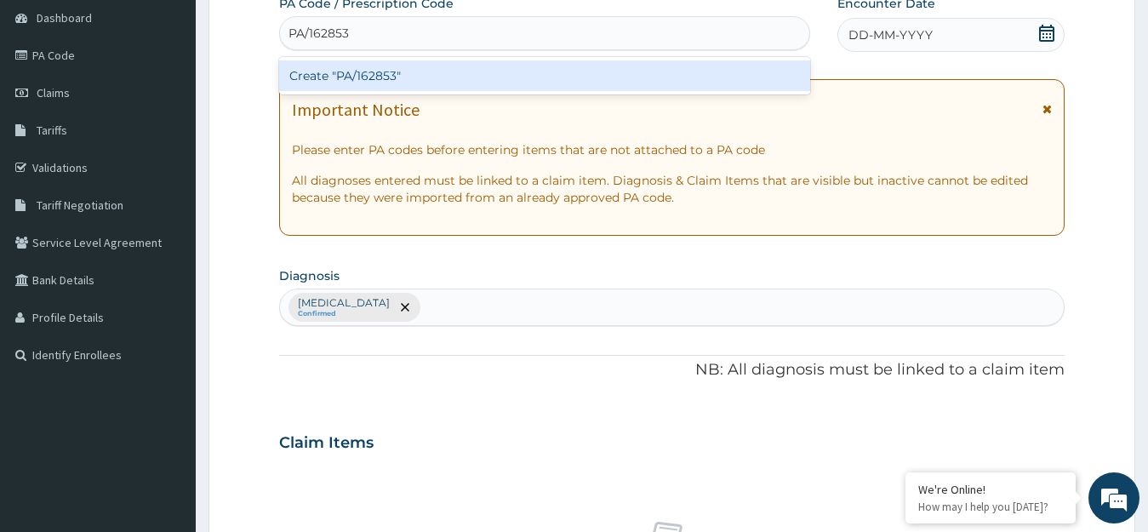
click at [704, 83] on div "Create "PA/162853"" at bounding box center [544, 75] width 531 height 31
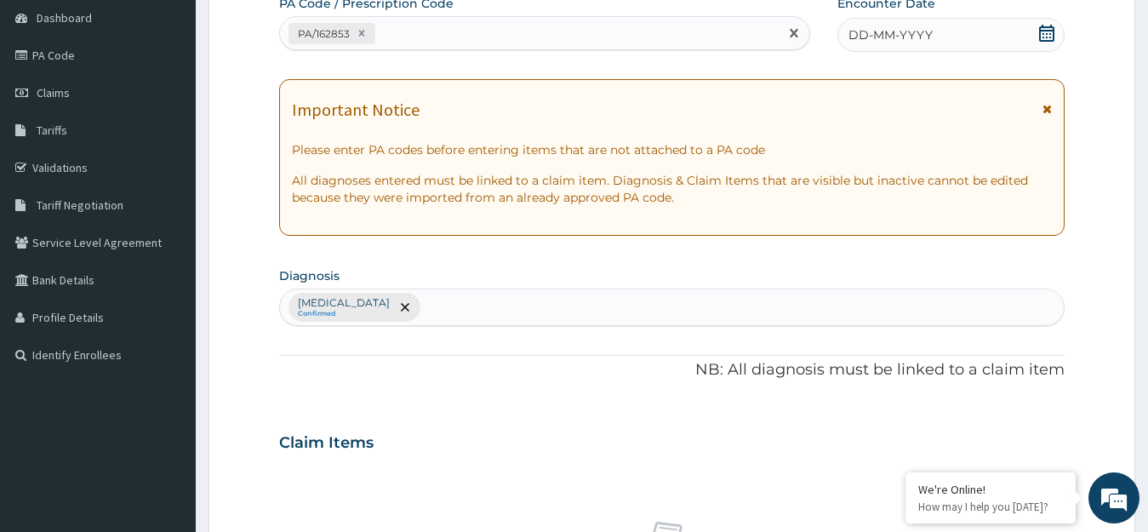
click at [1045, 37] on icon at bounding box center [1046, 33] width 17 height 17
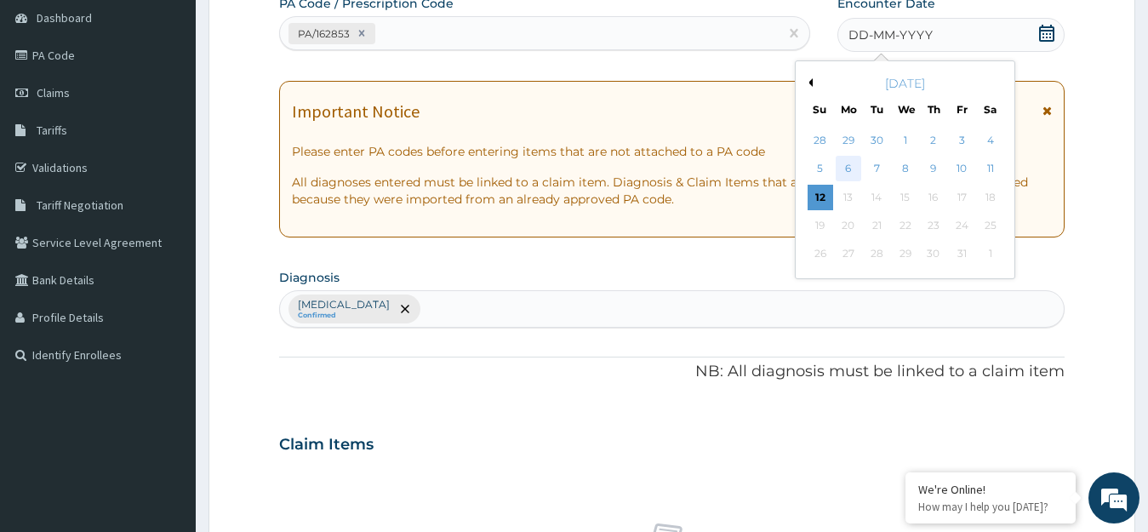
click at [849, 168] on div "6" at bounding box center [849, 170] width 26 height 26
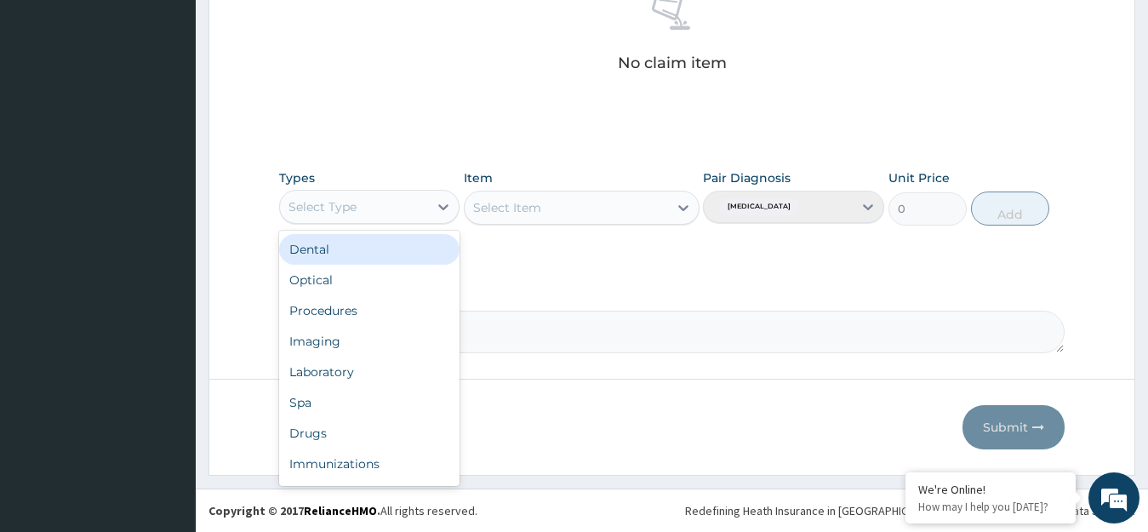
scroll to position [58, 0]
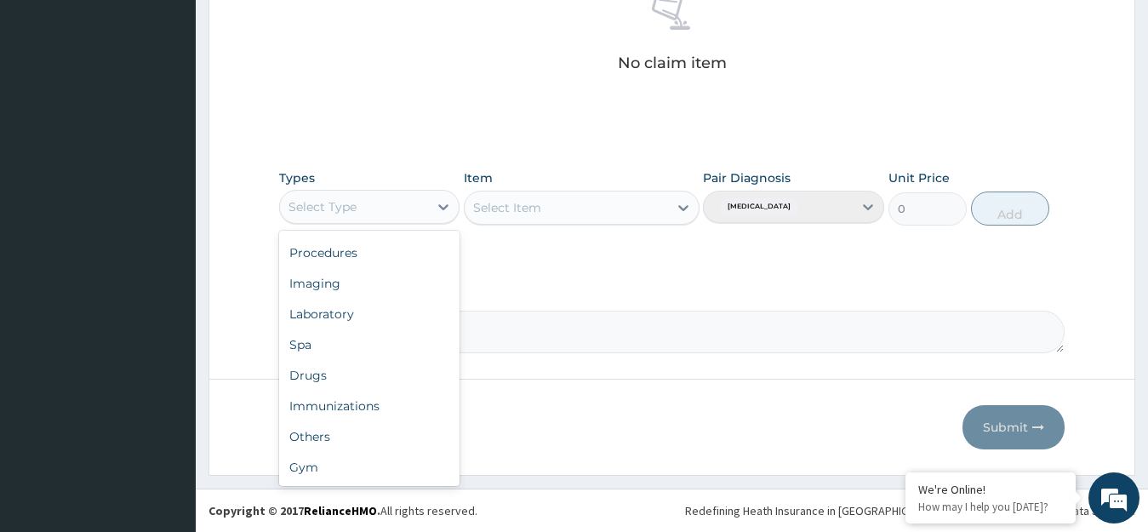
click at [370, 480] on div "Gym" at bounding box center [369, 467] width 181 height 31
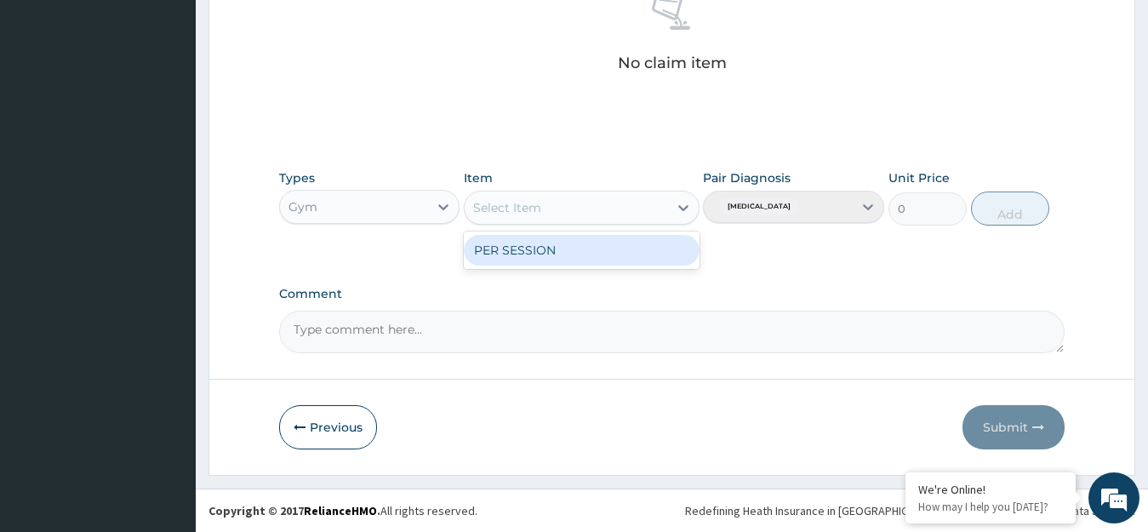
click at [626, 251] on div "PER SESSION" at bounding box center [582, 250] width 236 height 31
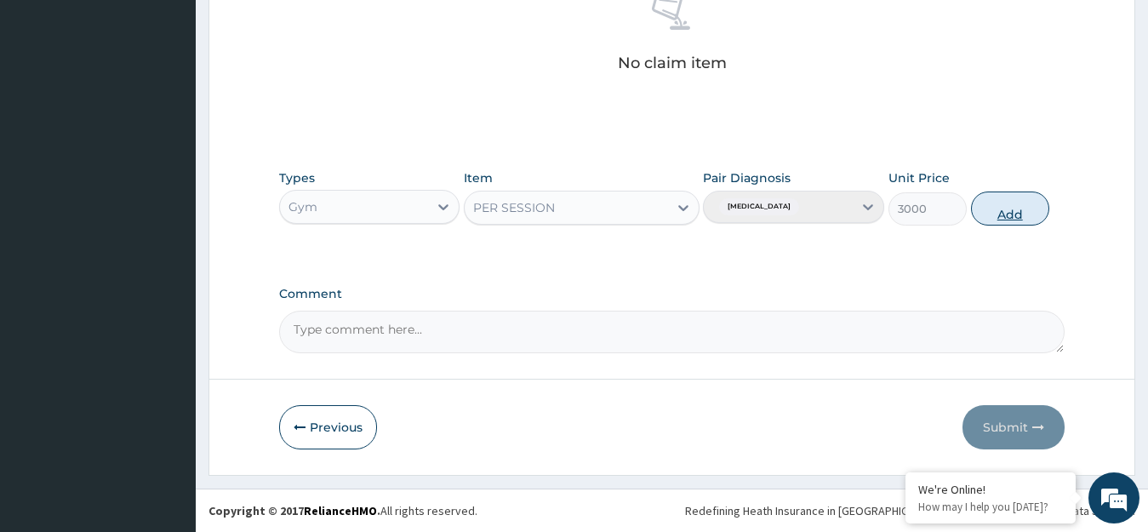
click at [1016, 210] on button "Add" at bounding box center [1010, 209] width 78 height 34
type input "0"
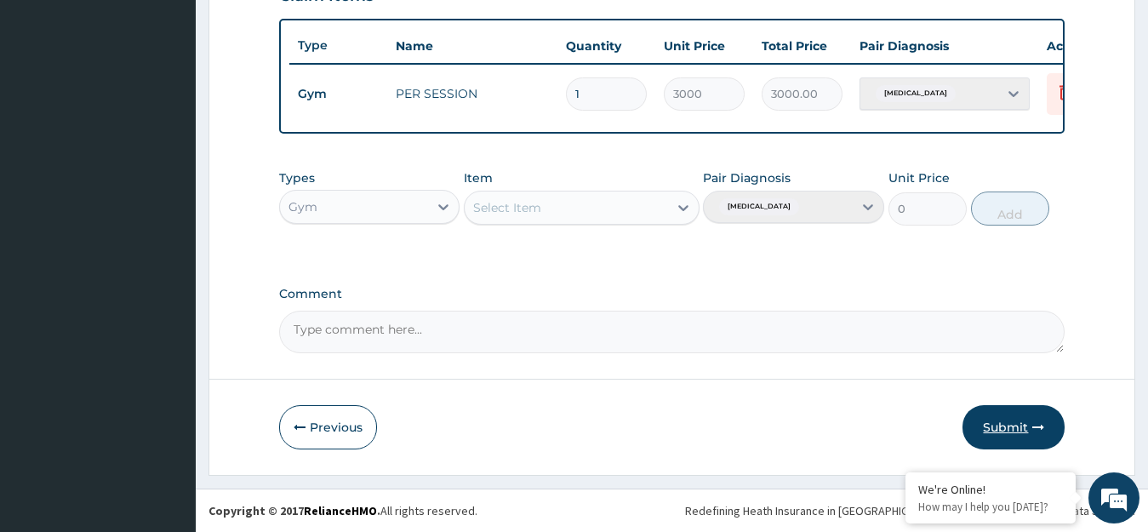
click at [1023, 428] on button "Submit" at bounding box center [1014, 427] width 102 height 44
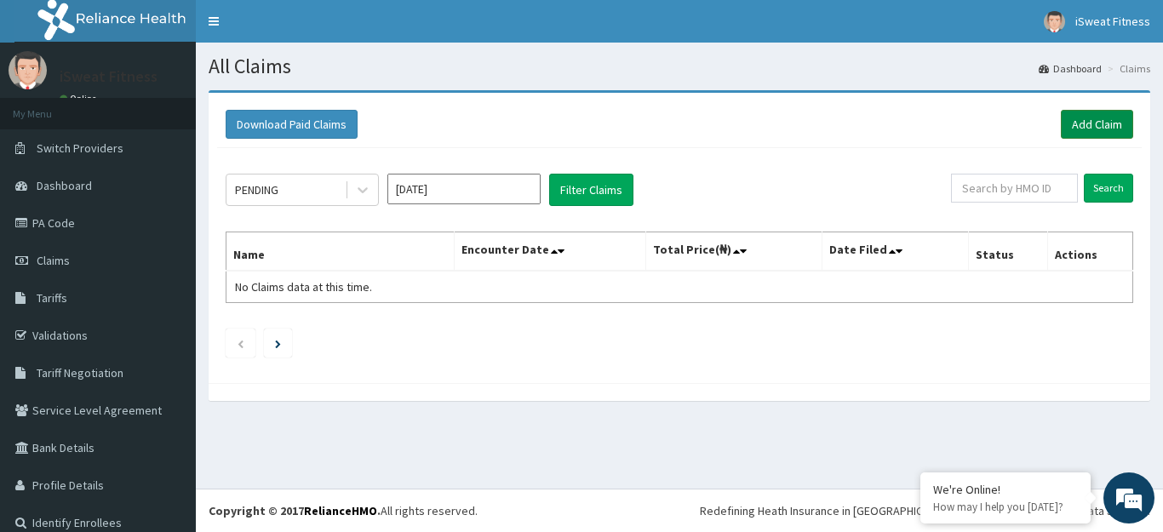
click at [1077, 129] on link "Add Claim" at bounding box center [1096, 124] width 72 height 29
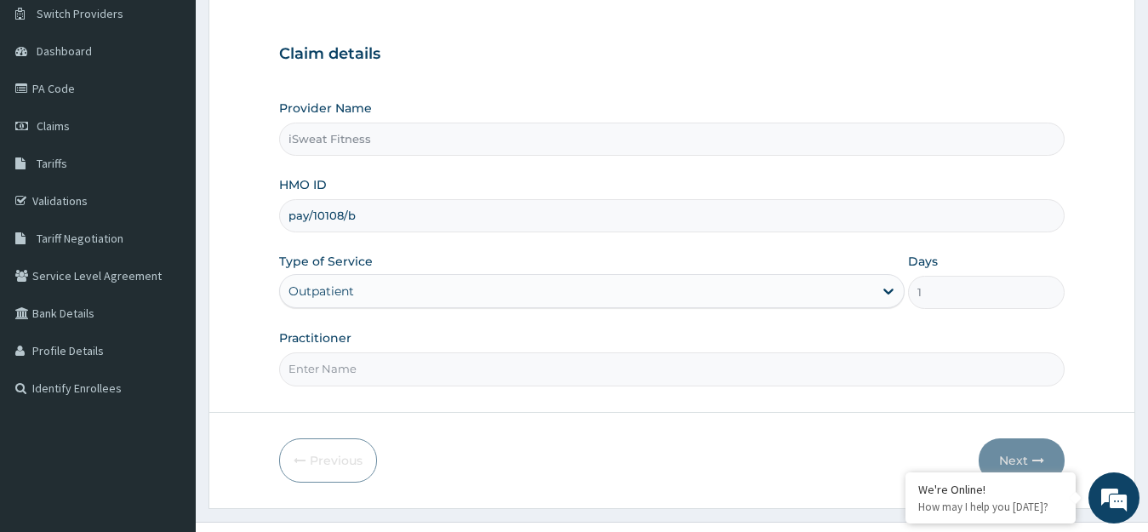
scroll to position [168, 0]
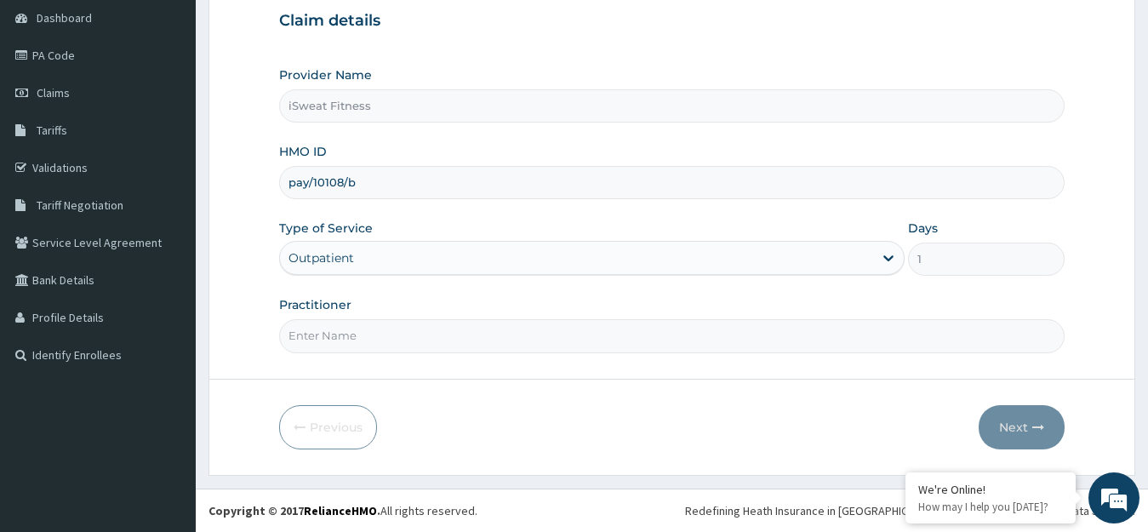
type input "pay/10108/b"
click at [541, 340] on input "Practitioner" at bounding box center [672, 335] width 786 height 33
type input "isweat fitness"
click at [1026, 427] on button "Next" at bounding box center [1022, 427] width 86 height 44
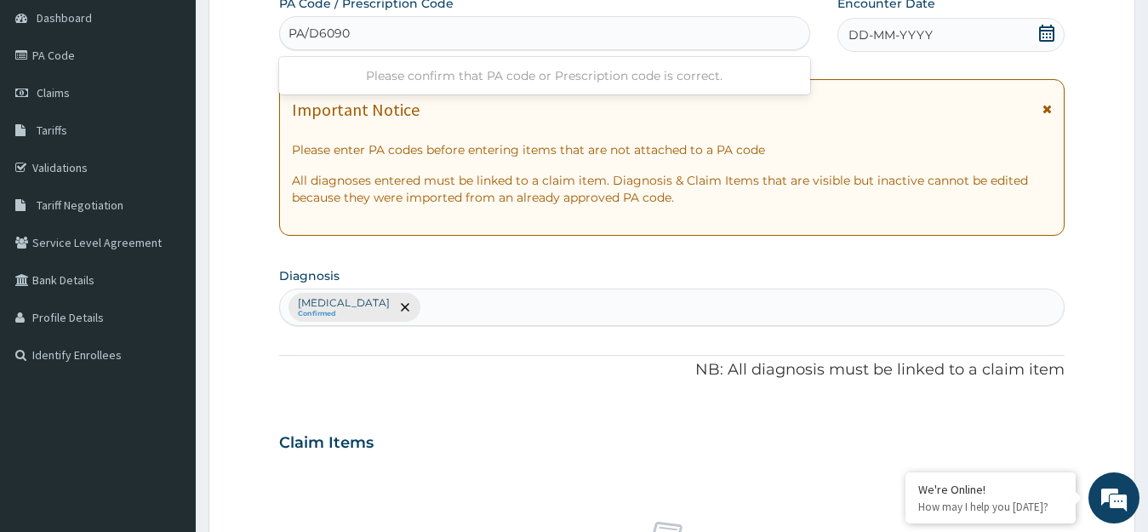
type input "PA/D6090C"
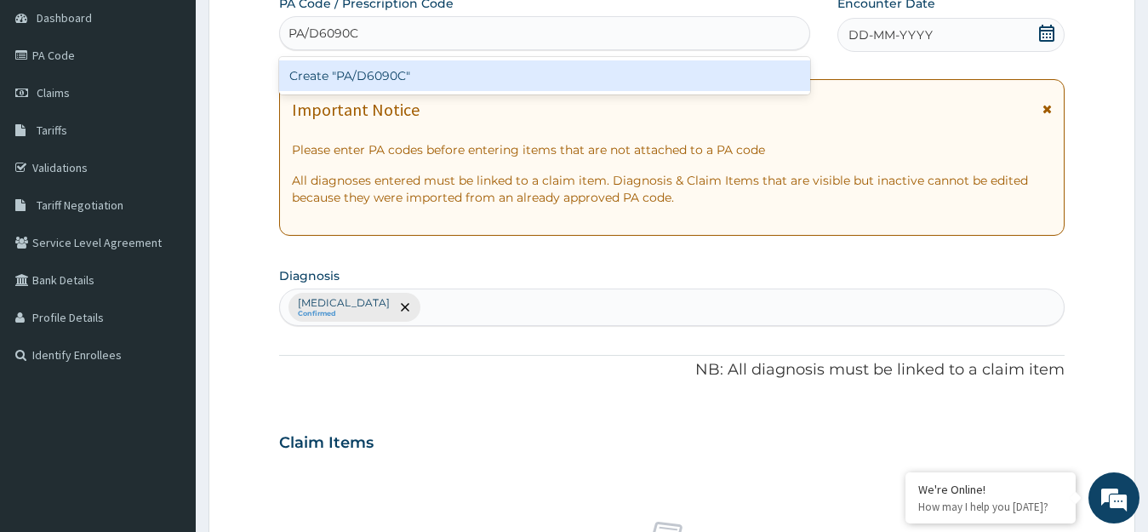
click at [751, 72] on div "Create "PA/D6090C"" at bounding box center [544, 75] width 531 height 31
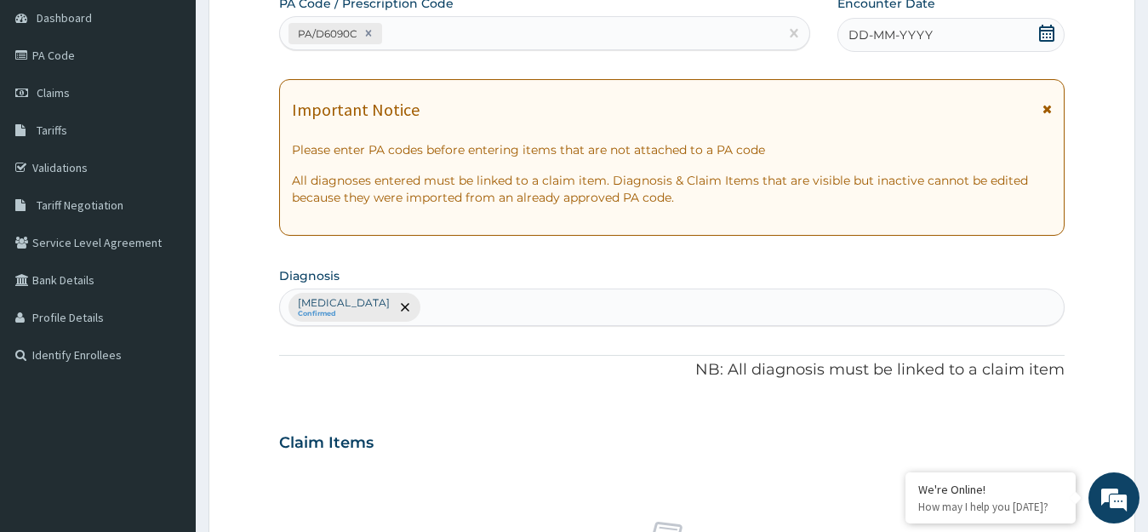
click at [1043, 34] on icon at bounding box center [1046, 33] width 15 height 17
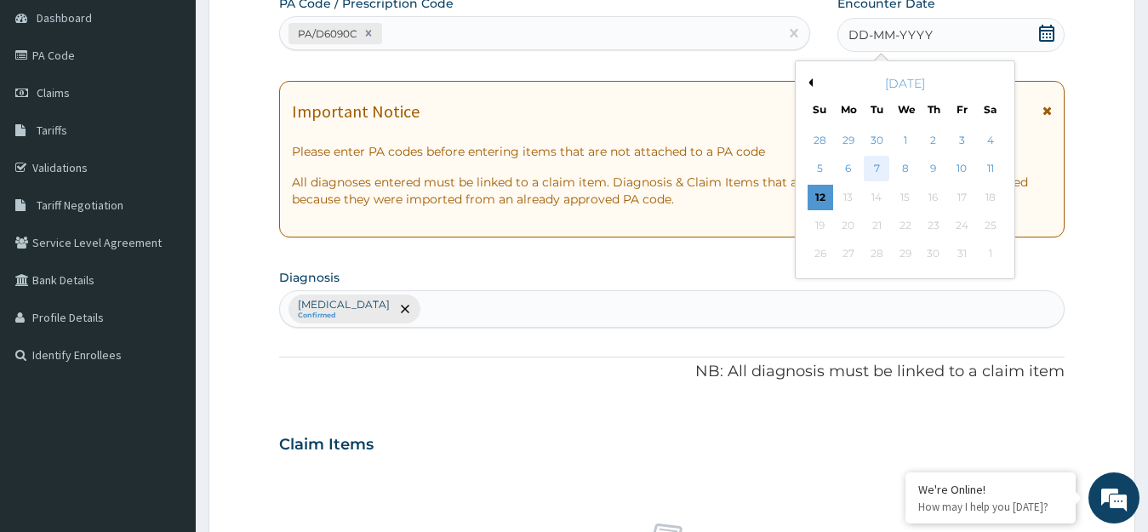
click at [871, 169] on div "7" at bounding box center [877, 170] width 26 height 26
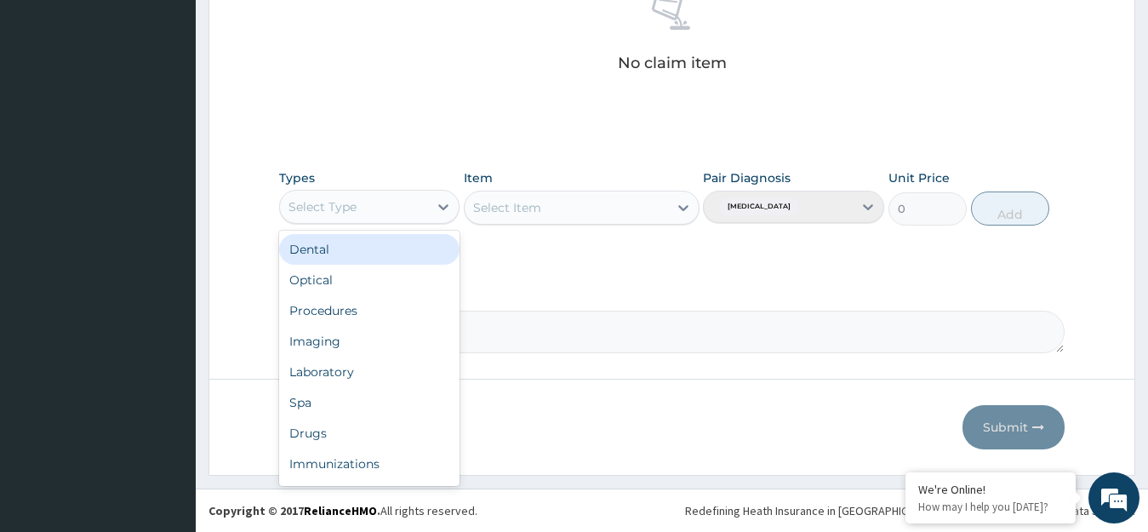
scroll to position [58, 0]
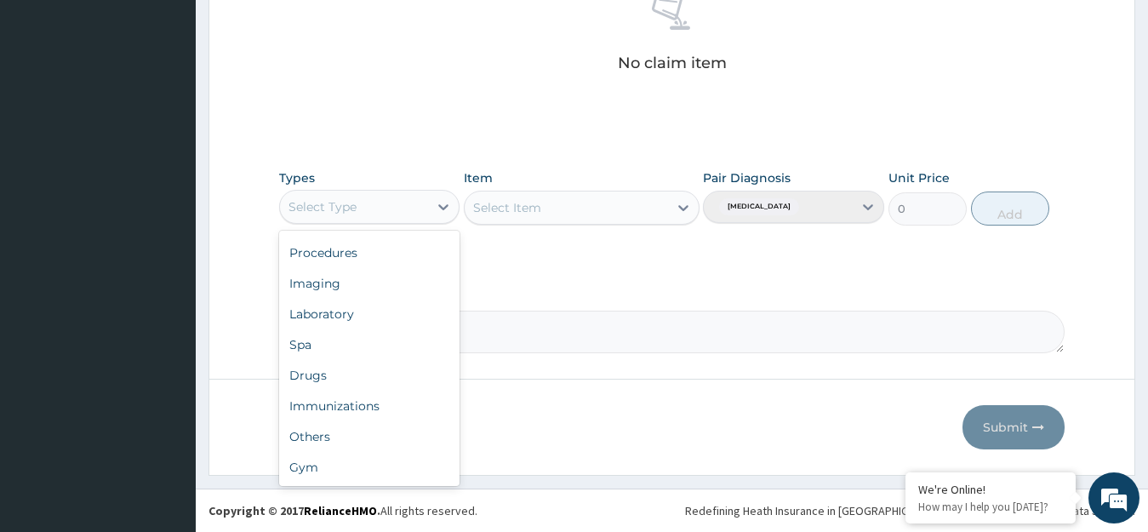
click at [393, 464] on div "Gym" at bounding box center [369, 467] width 181 height 31
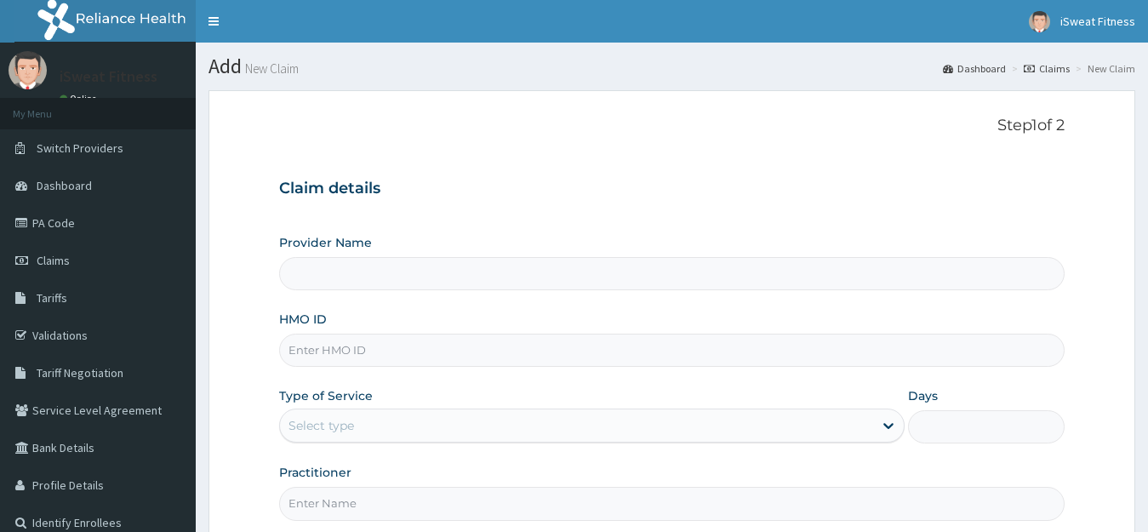
type input "iSweat Fitness"
type input "1"
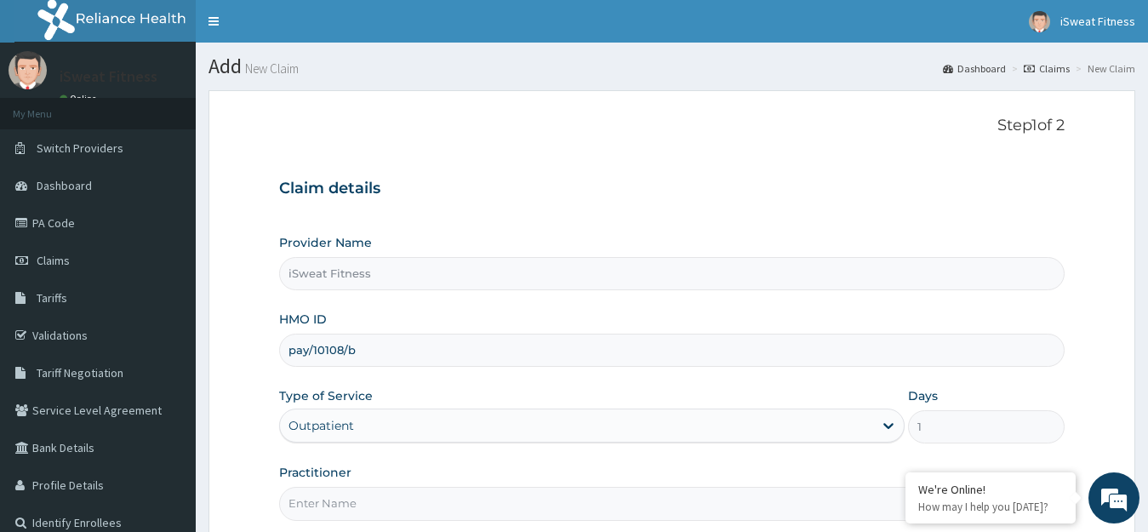
scroll to position [168, 0]
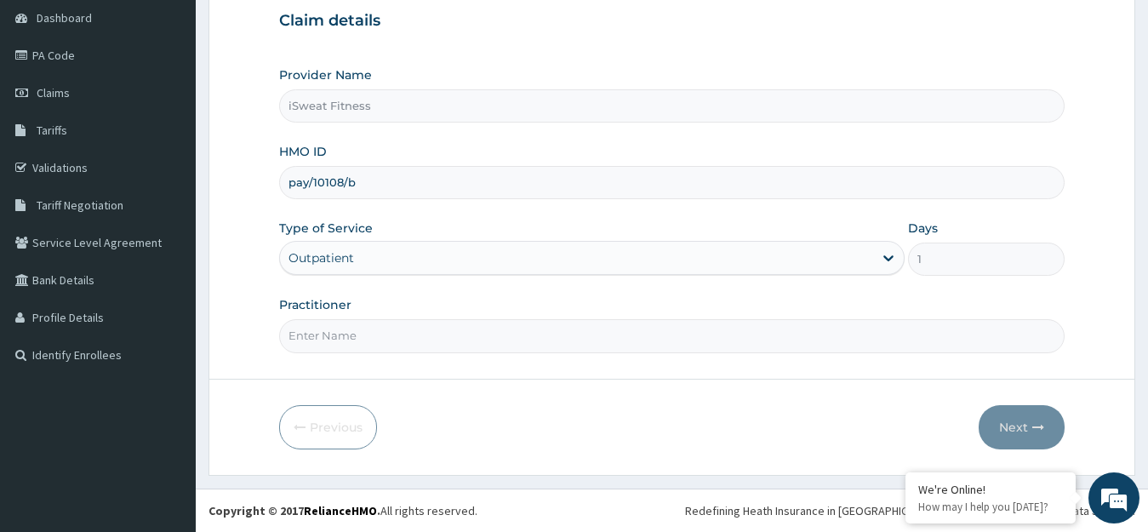
type input "pay/10108/b"
click at [584, 350] on input "Practitioner" at bounding box center [672, 335] width 786 height 33
type input "isweat fitness"
click at [1013, 428] on button "Next" at bounding box center [1022, 427] width 86 height 44
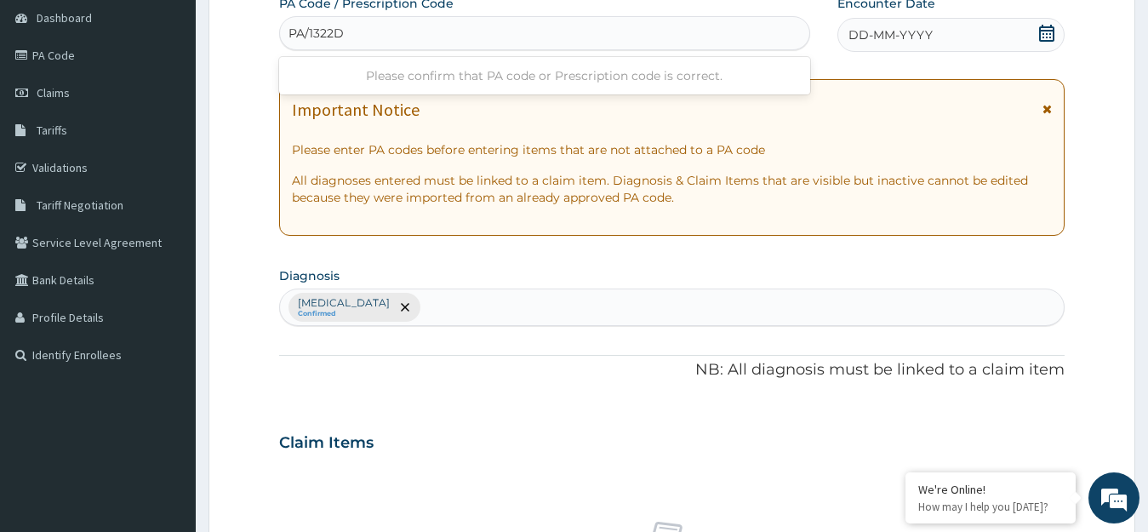
type input "PA/1322DF"
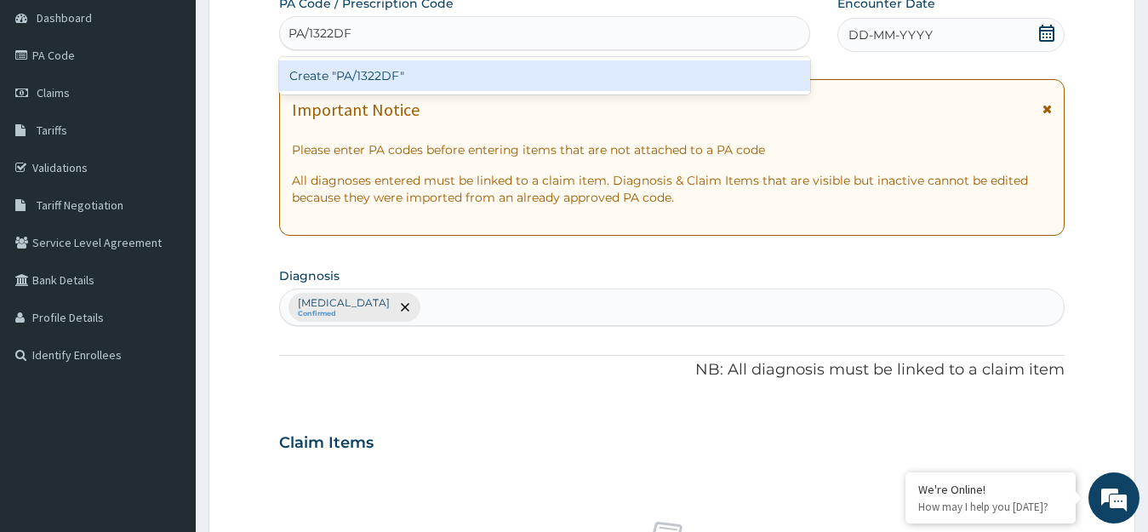
click at [662, 67] on div "Create "PA/1322DF"" at bounding box center [544, 75] width 531 height 31
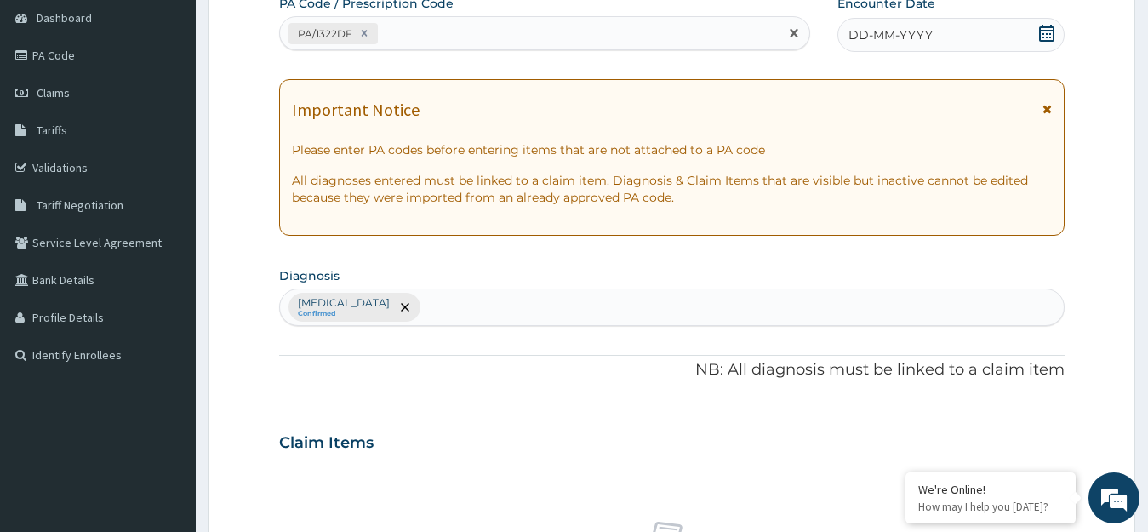
click at [1045, 32] on icon at bounding box center [1046, 33] width 17 height 17
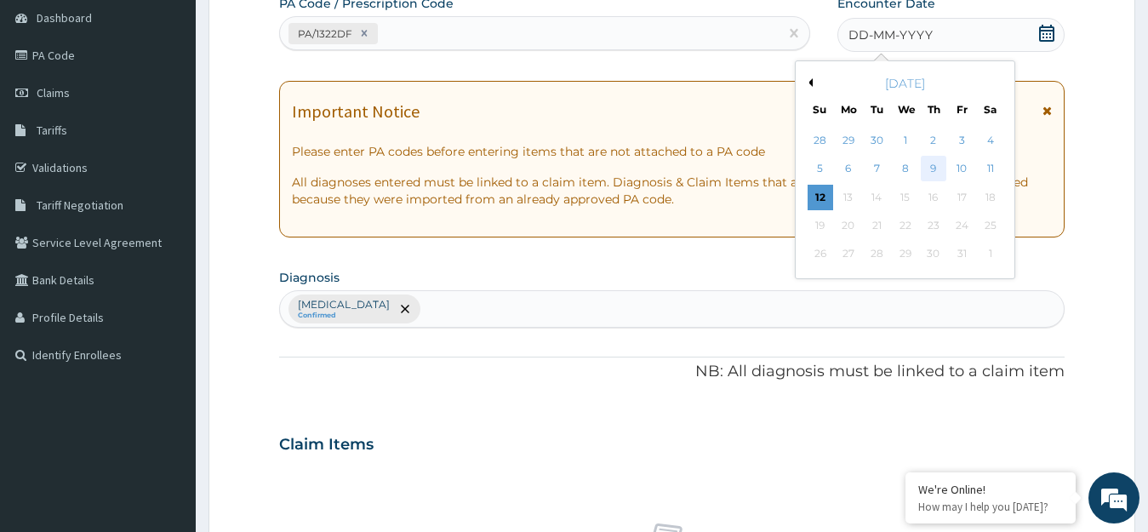
click at [932, 170] on div "9" at bounding box center [934, 170] width 26 height 26
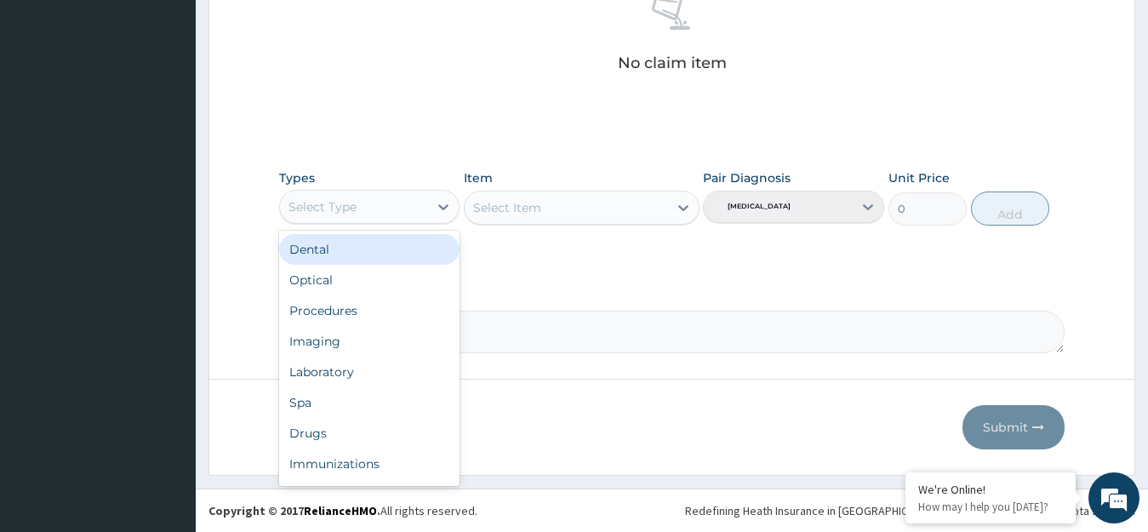
scroll to position [58, 0]
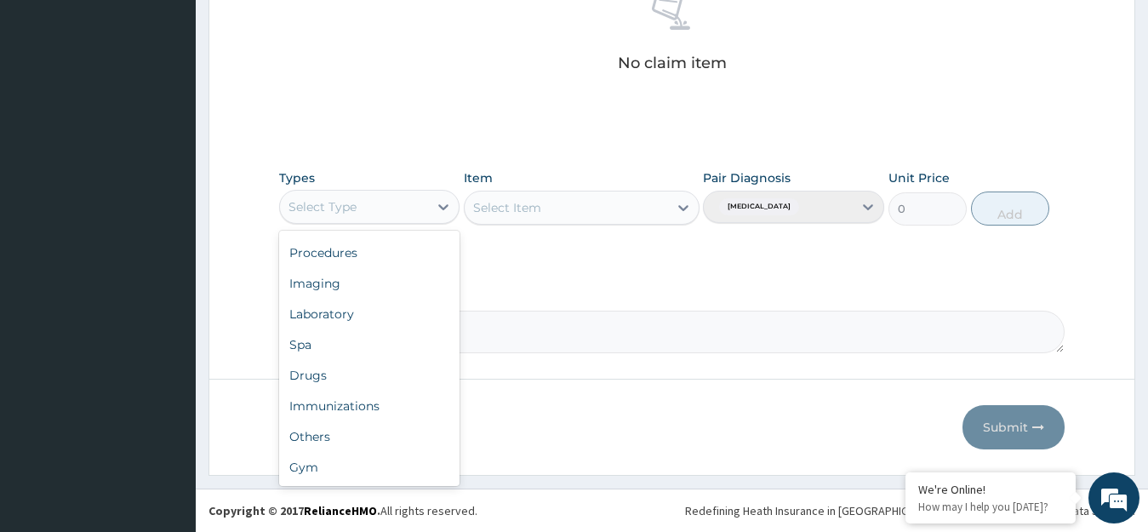
click at [386, 471] on div "Gym" at bounding box center [369, 467] width 181 height 31
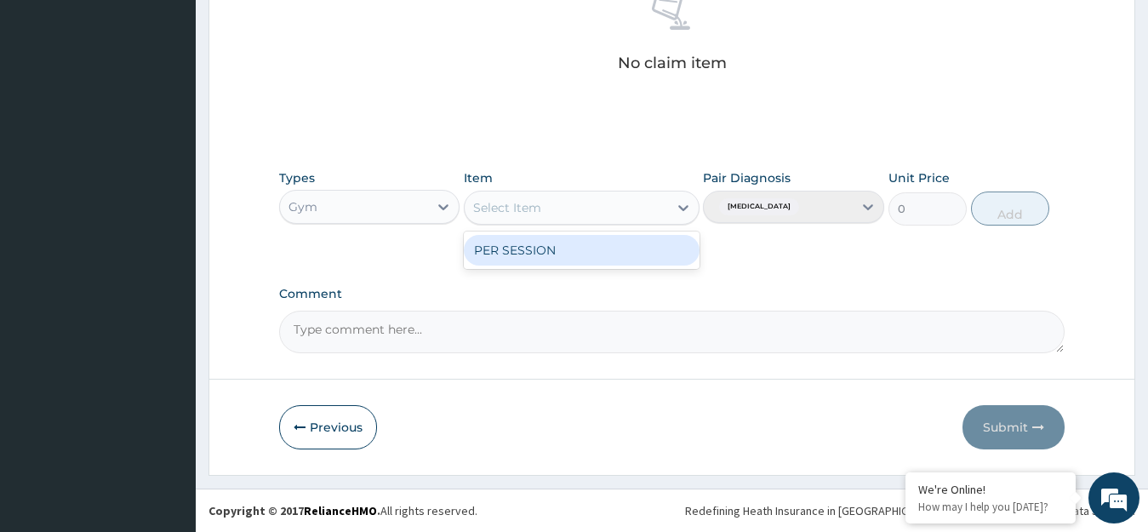
click at [655, 248] on div "PER SESSION" at bounding box center [582, 250] width 236 height 31
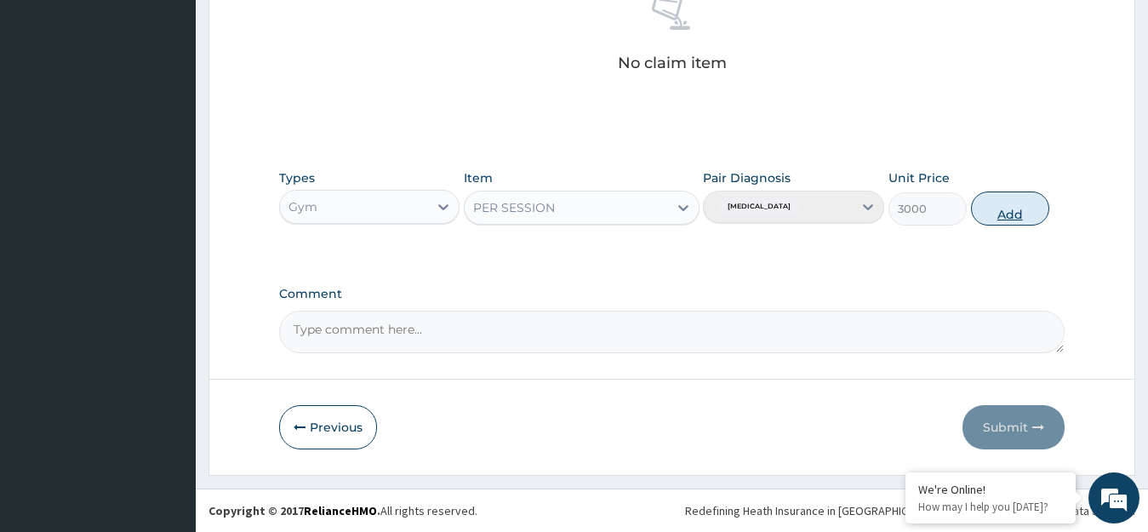
click at [1020, 211] on button "Add" at bounding box center [1010, 209] width 78 height 34
type input "0"
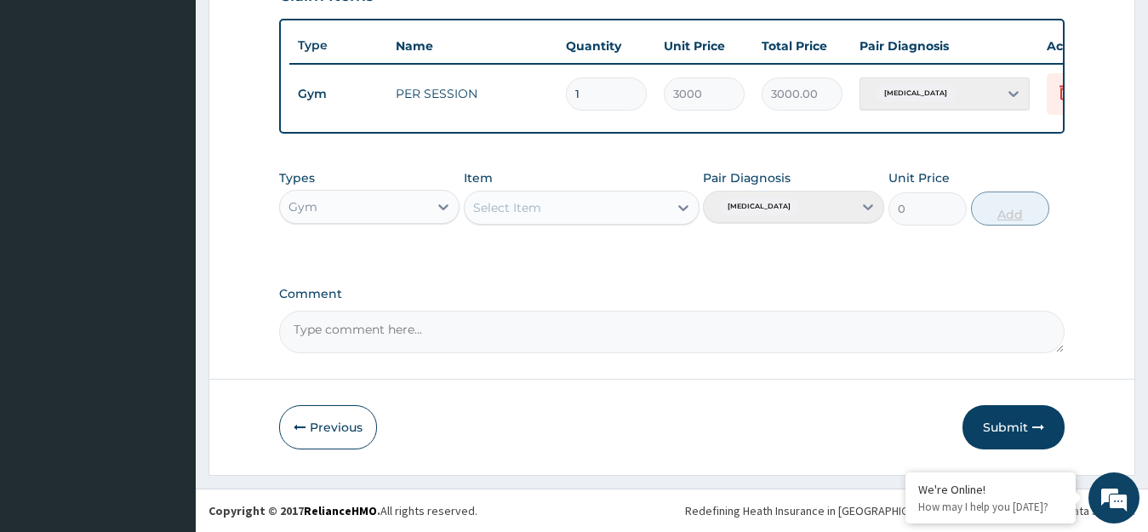
scroll to position [629, 0]
click at [1019, 428] on button "Submit" at bounding box center [1014, 427] width 102 height 44
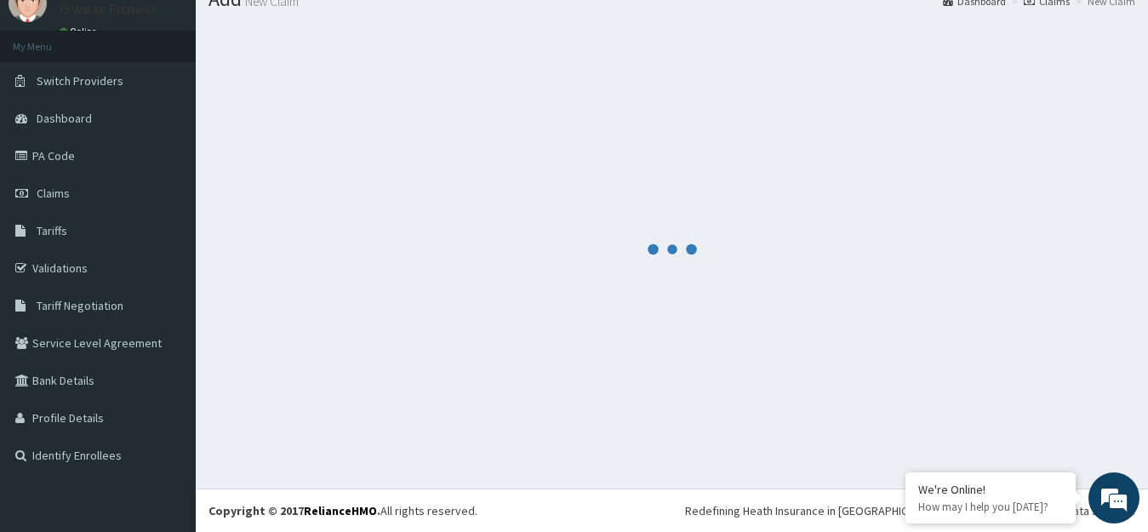
scroll to position [67, 0]
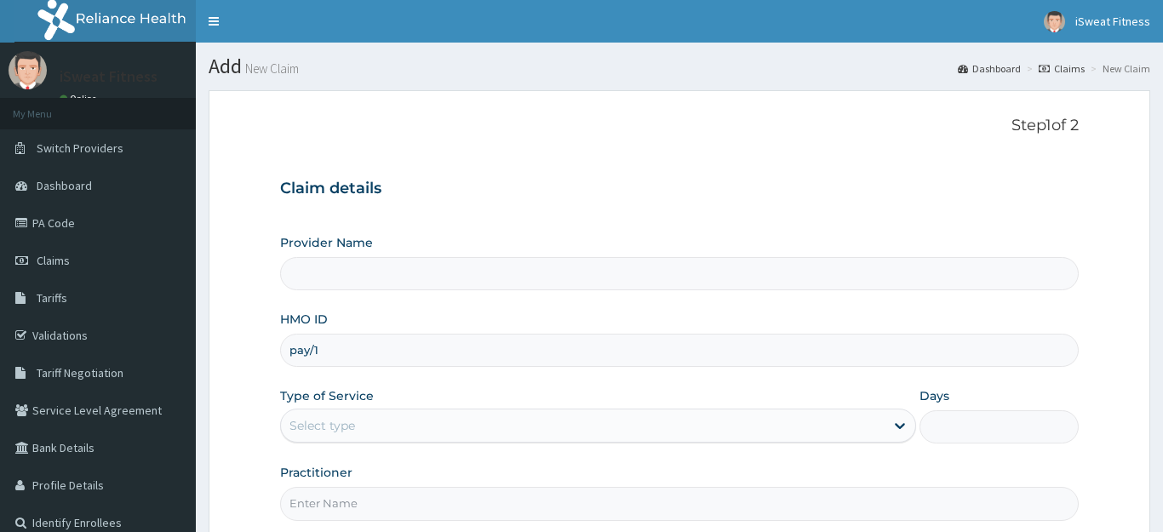
type input "pay/10"
type input "iSweat Fitness"
type input "1"
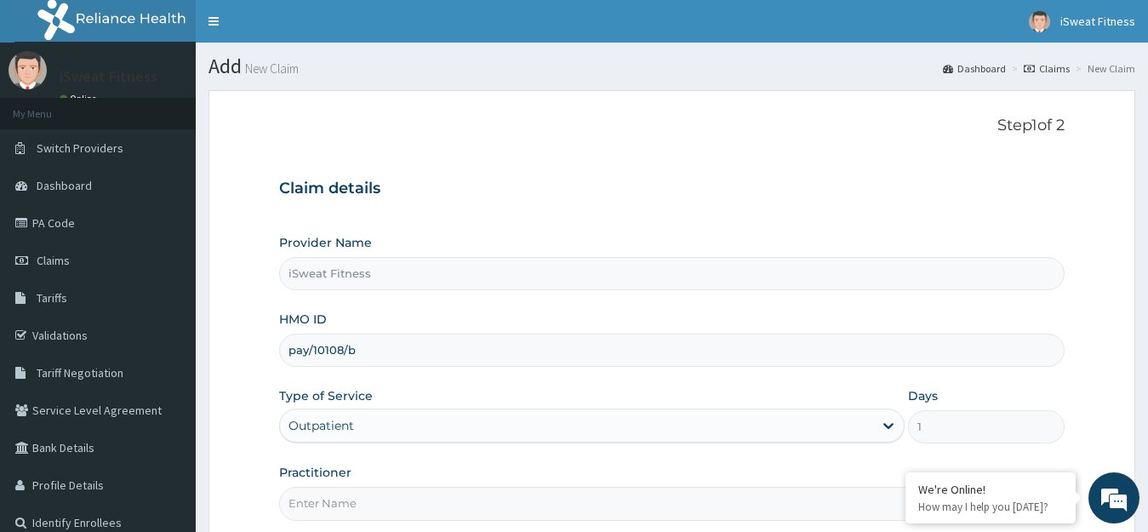
scroll to position [168, 0]
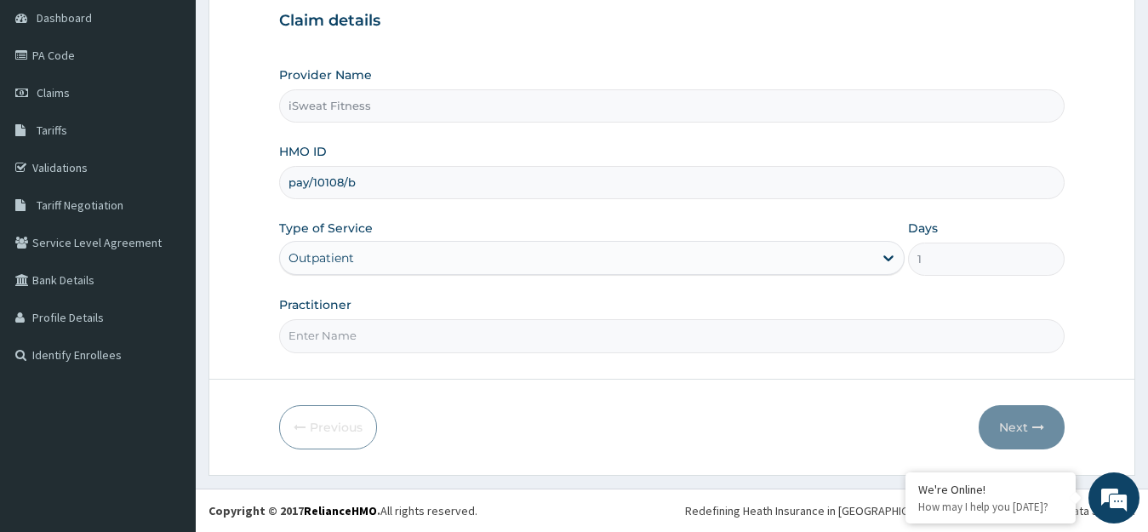
type input "pay/10108/b"
click at [558, 351] on input "Practitioner" at bounding box center [672, 335] width 786 height 33
type input "isweat fitness"
click at [1022, 432] on button "Next" at bounding box center [1022, 427] width 86 height 44
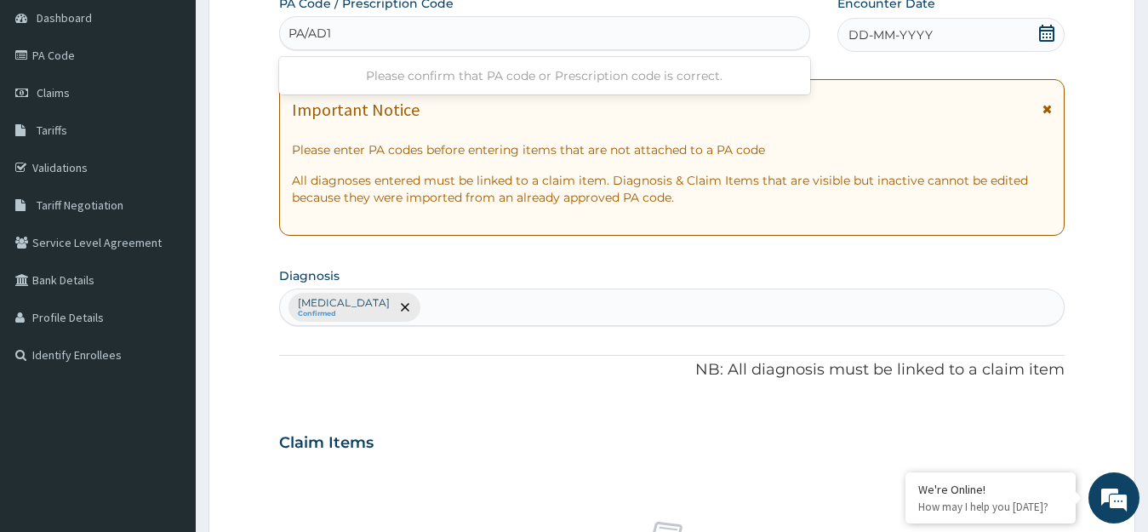
scroll to position [0, 0]
type input "PA/AD19A1"
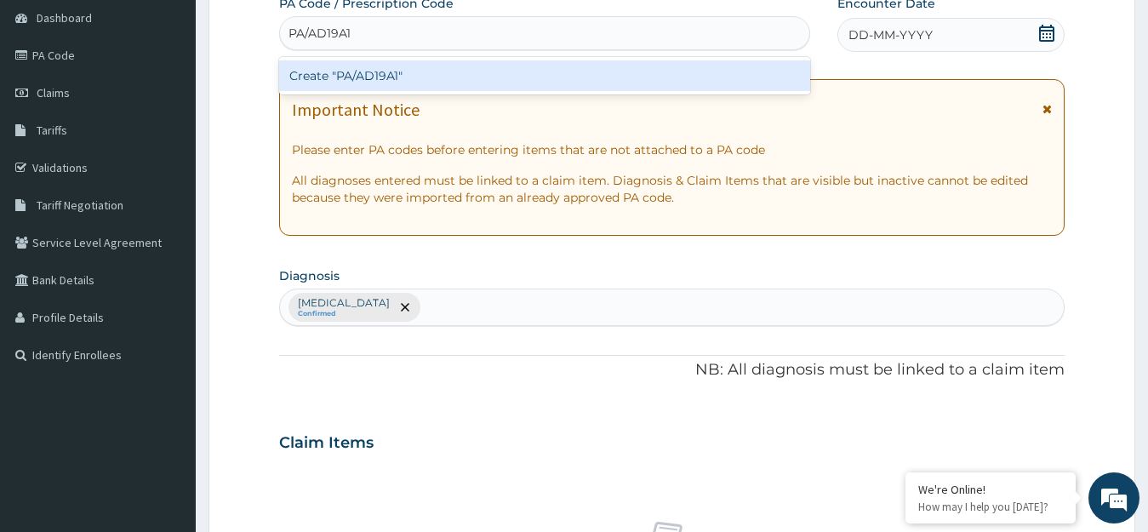
click at [737, 73] on div "Create "PA/AD19A1"" at bounding box center [544, 75] width 531 height 31
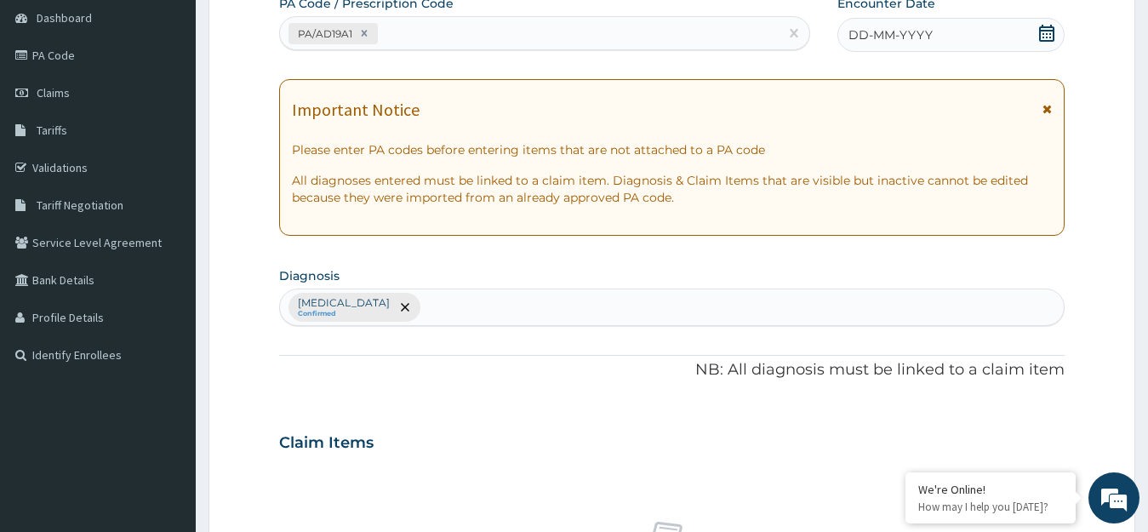
click at [1047, 36] on icon at bounding box center [1046, 33] width 17 height 17
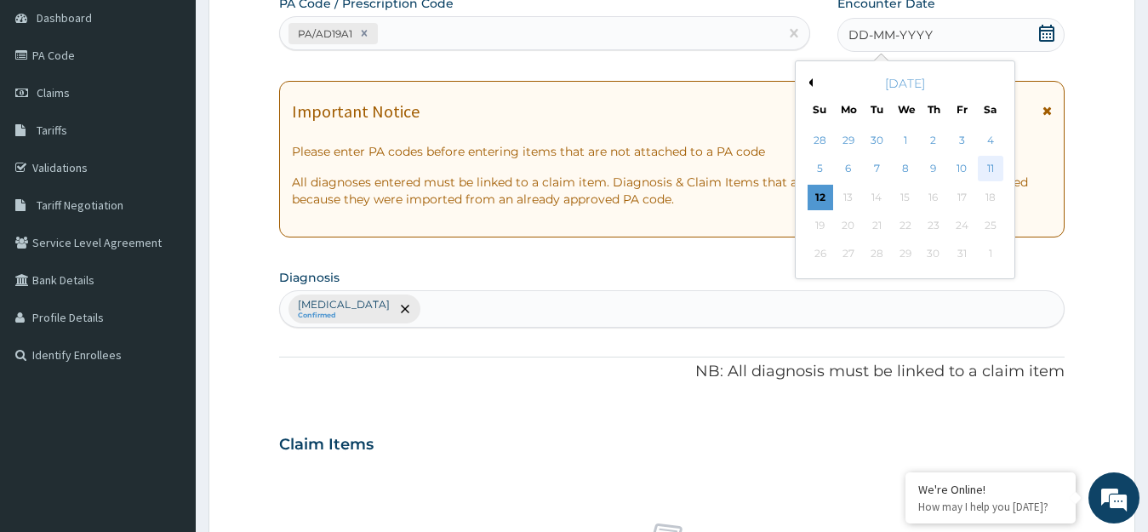
click at [991, 168] on div "11" at bounding box center [990, 170] width 26 height 26
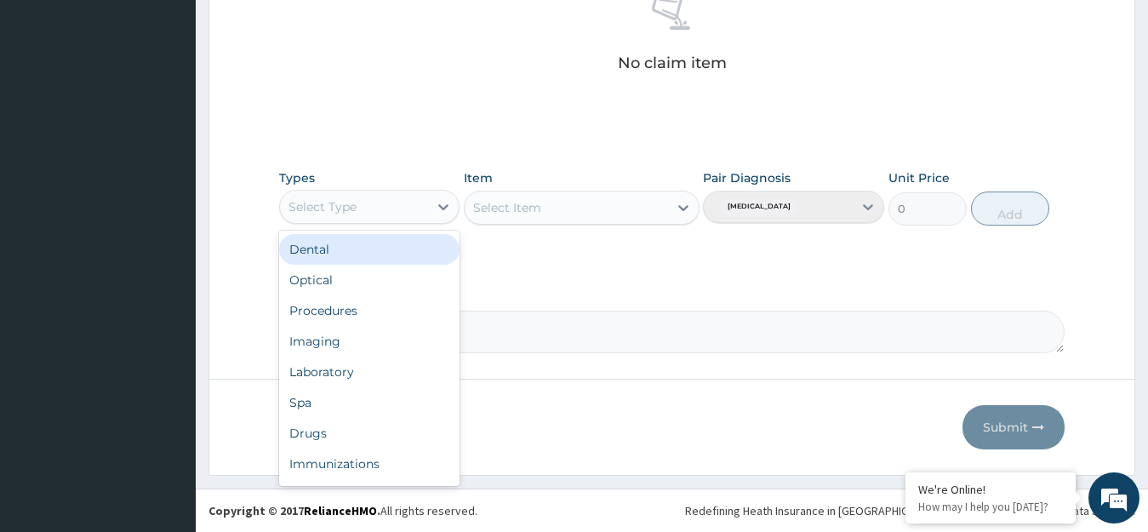
scroll to position [58, 0]
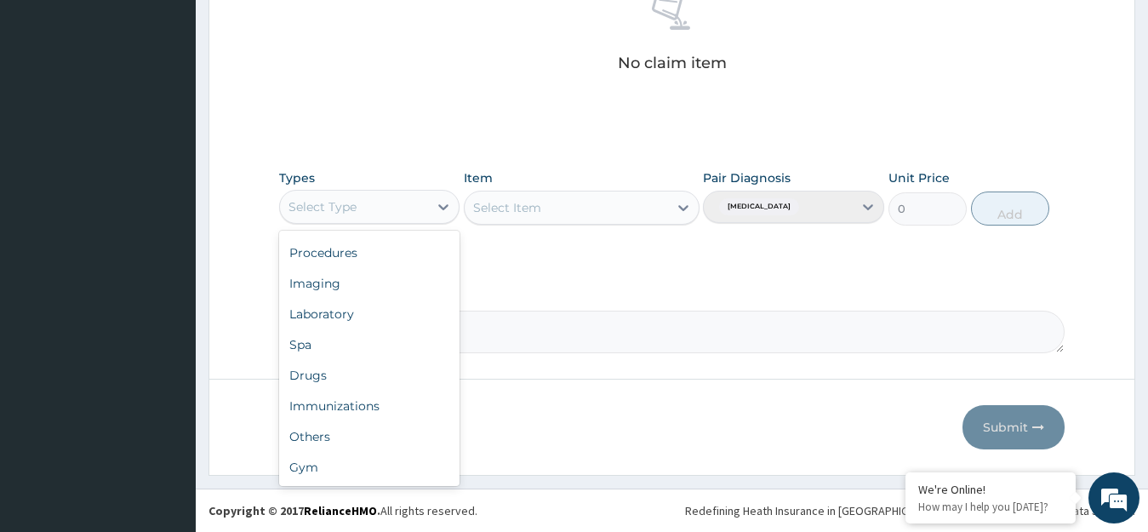
click at [395, 472] on div "Gym" at bounding box center [369, 467] width 181 height 31
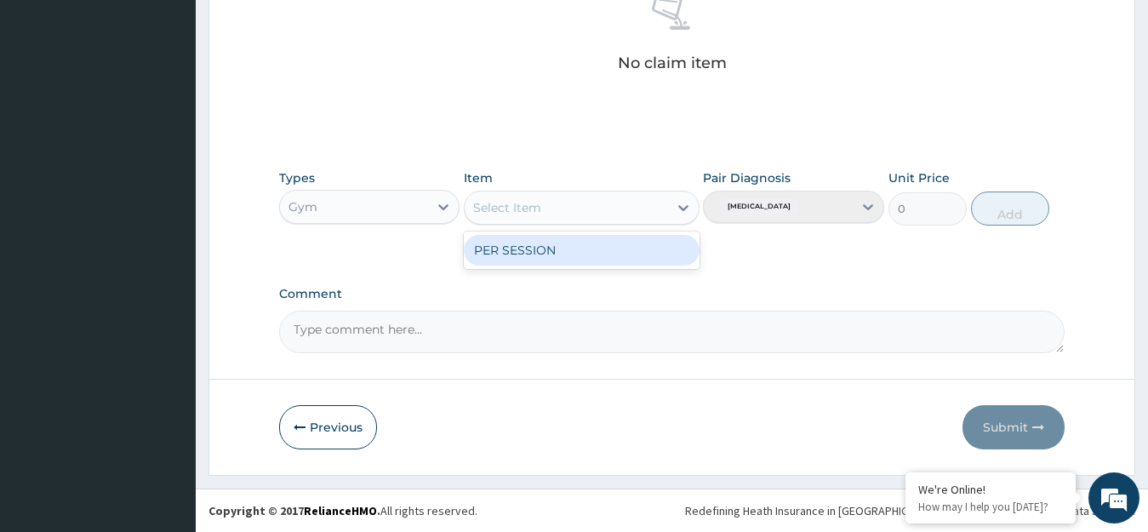
click at [652, 250] on div "PER SESSION" at bounding box center [582, 250] width 236 height 31
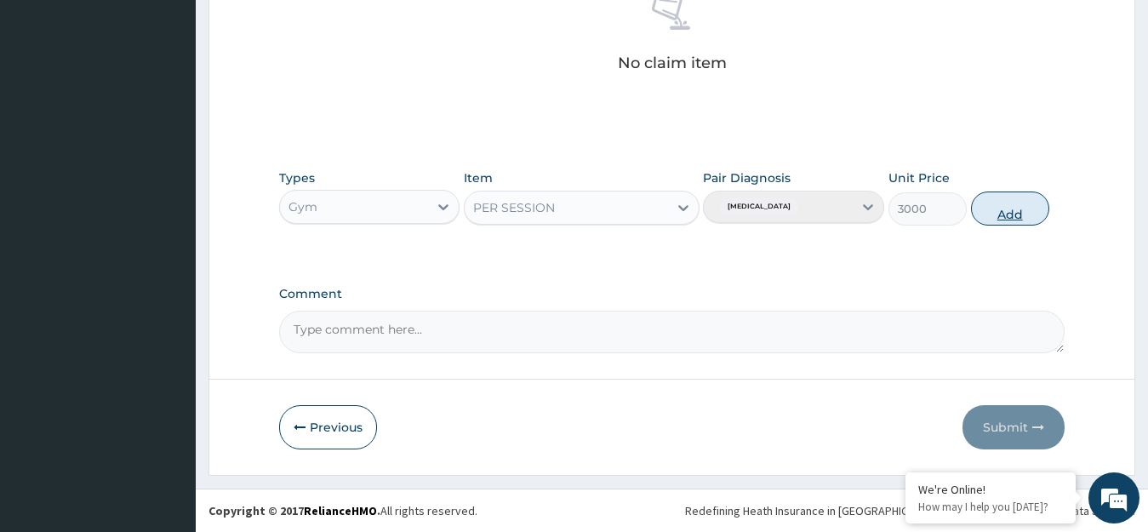
click at [1019, 212] on button "Add" at bounding box center [1010, 209] width 78 height 34
type input "0"
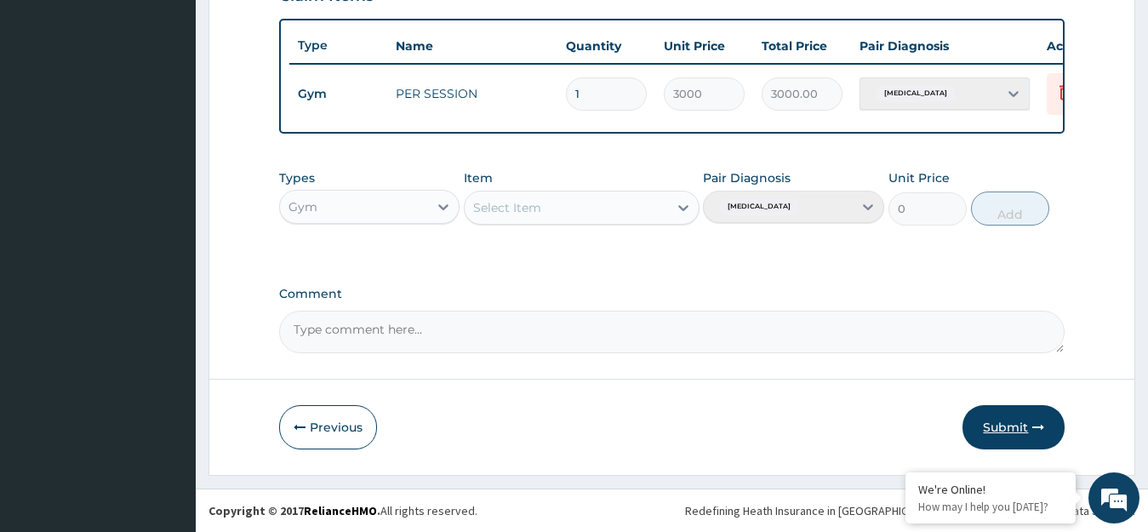
click at [1021, 428] on button "Submit" at bounding box center [1014, 427] width 102 height 44
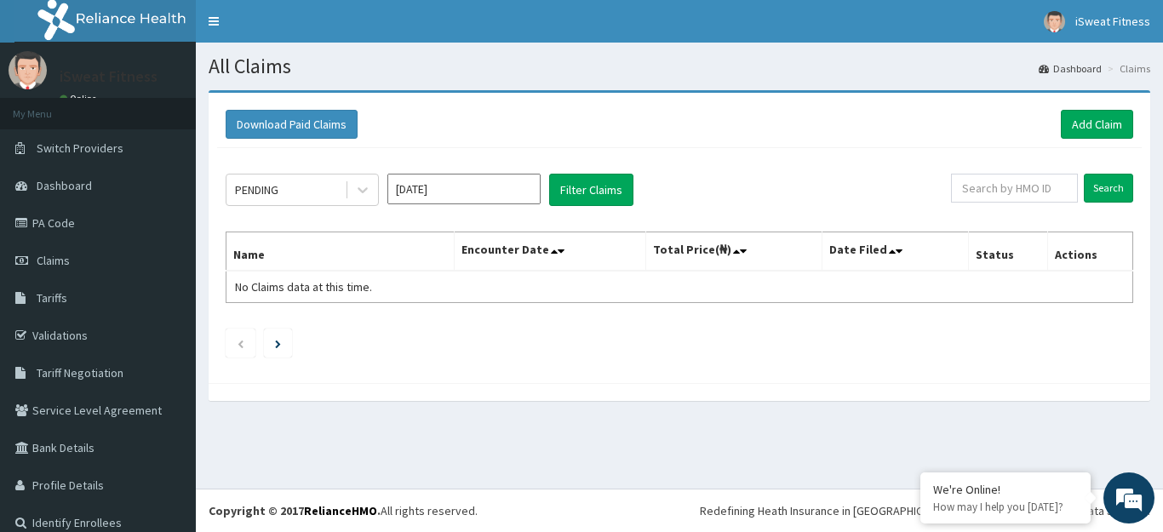
click at [717, 220] on div "PENDING Oct 2025 Filter Claims Search Name Encounter Date Total Price(₦) Date F…" at bounding box center [679, 261] width 924 height 226
click at [1090, 127] on link "Add Claim" at bounding box center [1096, 124] width 72 height 29
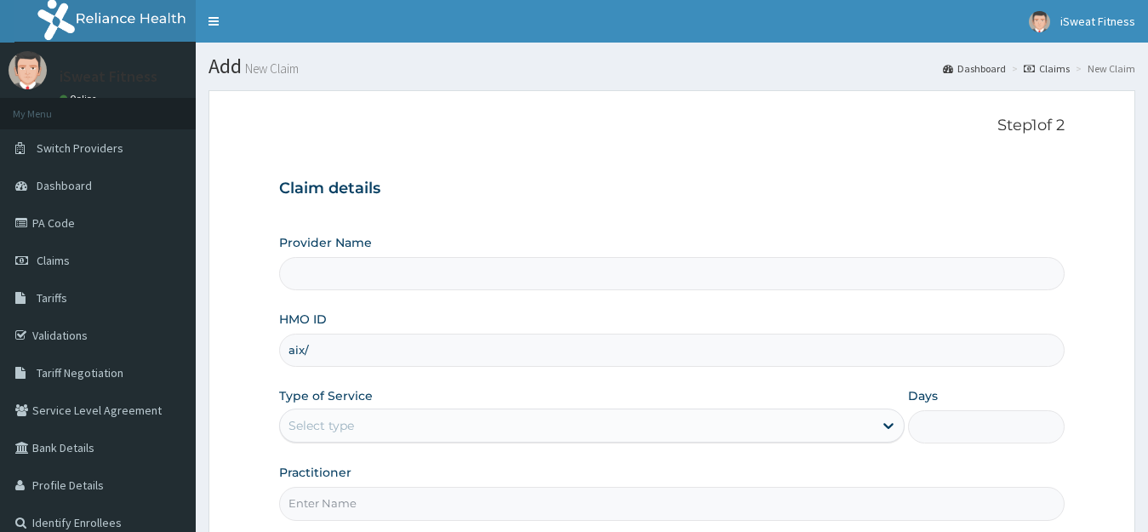
type input "iSweat Fitness"
type input "1"
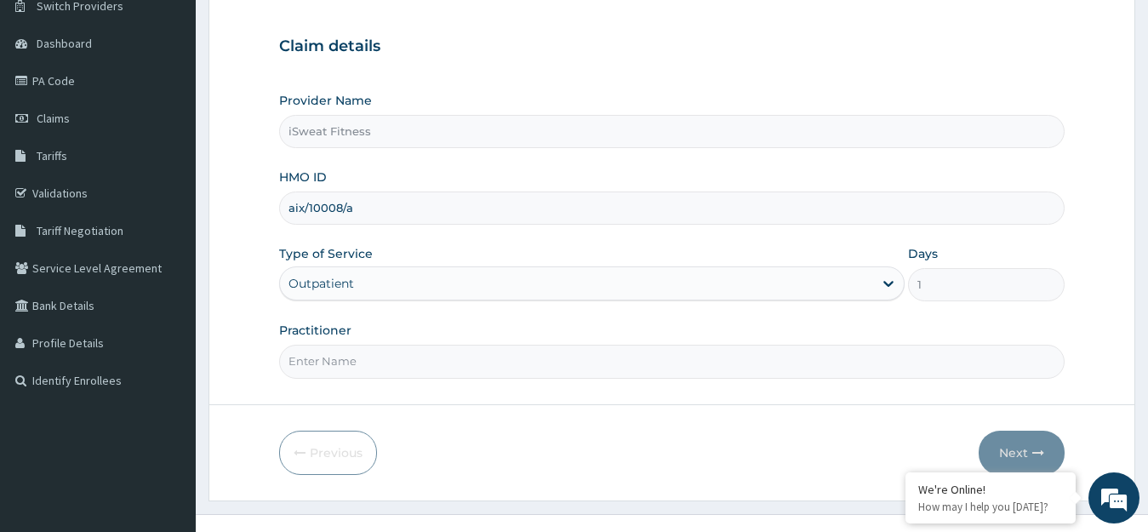
scroll to position [168, 0]
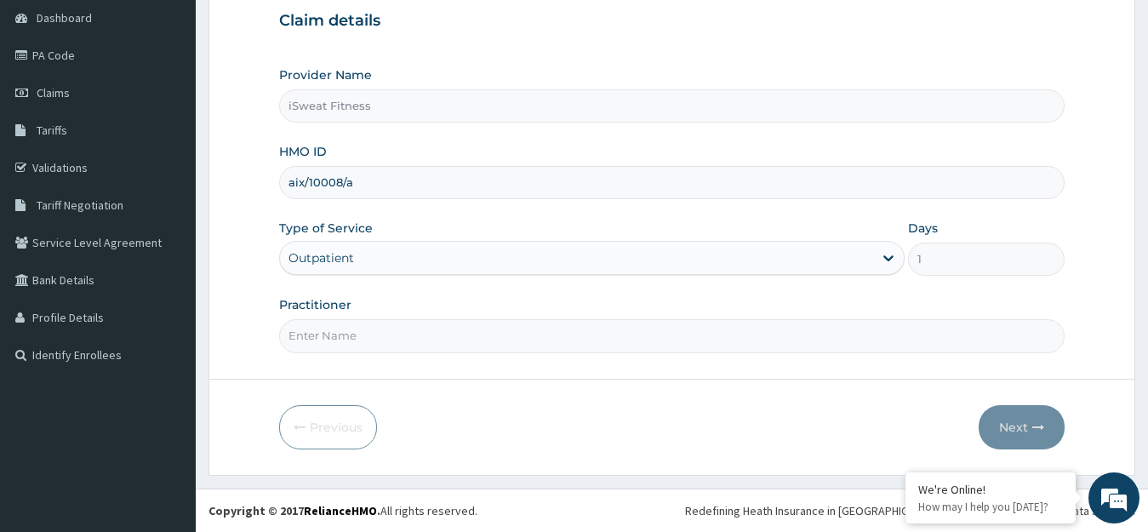
type input "aix/10008/a"
click at [558, 332] on input "Practitioner" at bounding box center [672, 335] width 786 height 33
type input "isweat fitness"
click at [1040, 432] on icon "button" at bounding box center [1038, 427] width 12 height 12
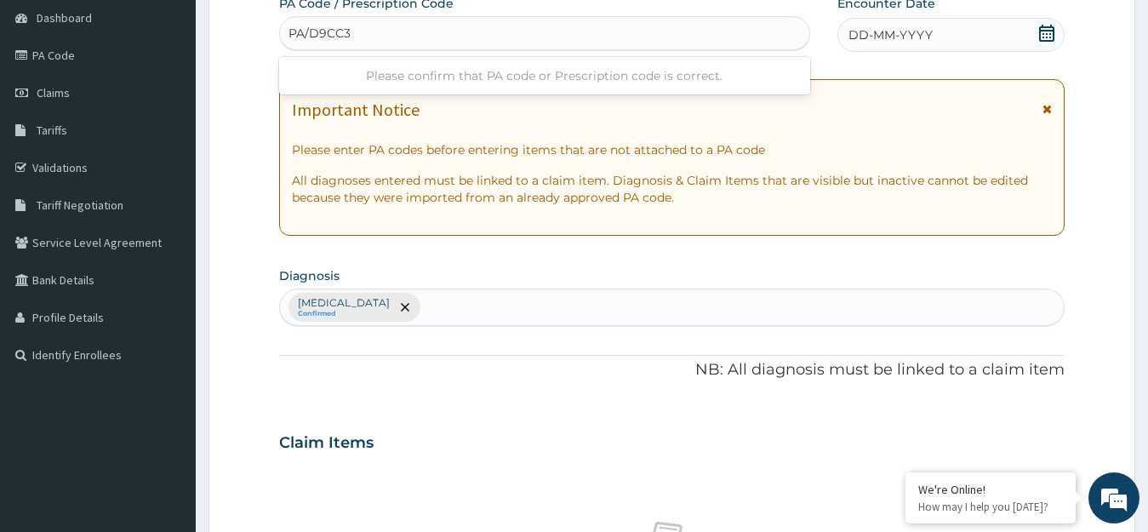
type input "PA/D9CC32"
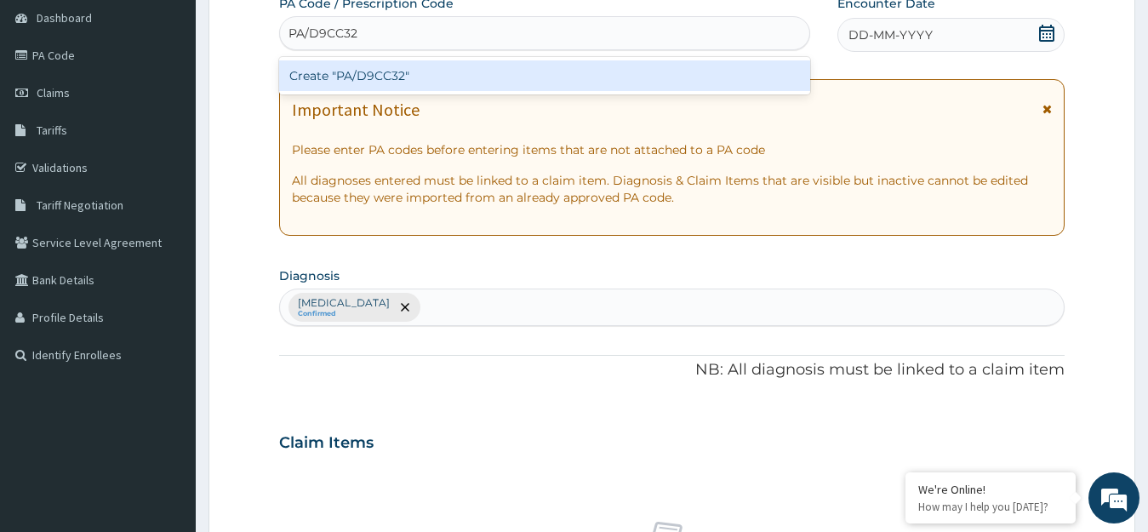
click at [696, 69] on div "Create "PA/D9CC32"" at bounding box center [544, 75] width 531 height 31
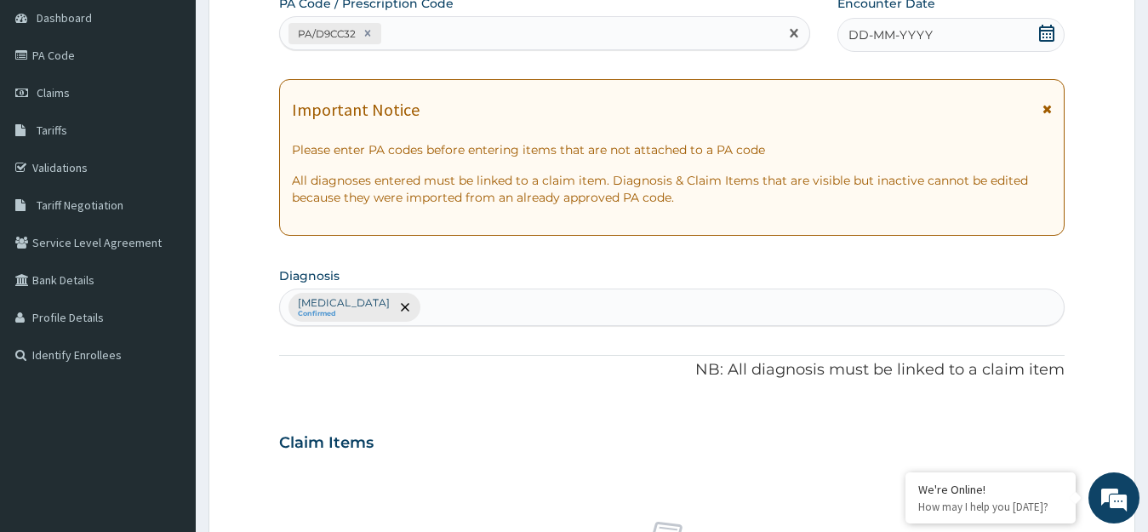
click at [1050, 31] on icon at bounding box center [1046, 33] width 17 height 17
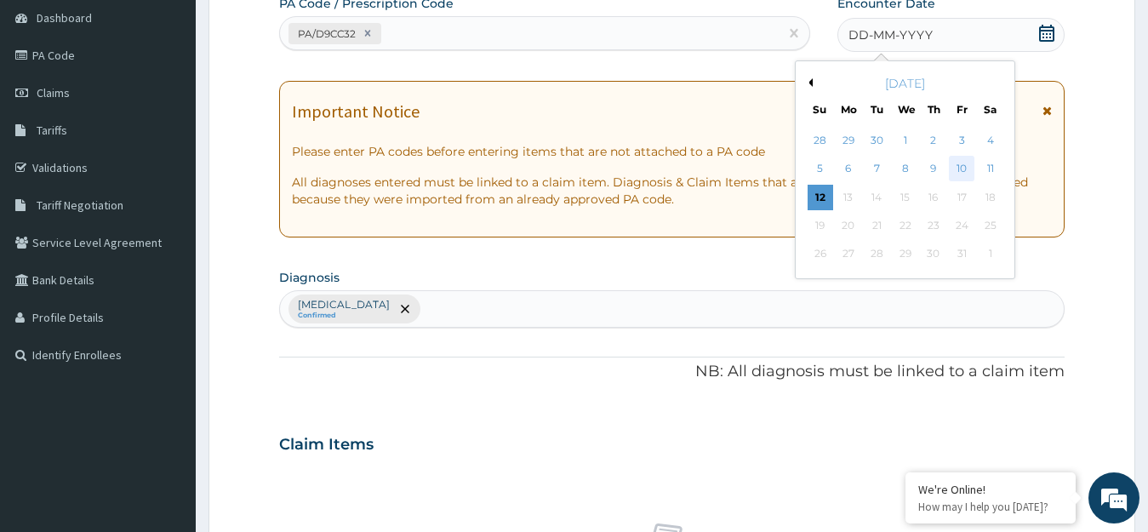
click at [959, 165] on div "10" at bounding box center [962, 170] width 26 height 26
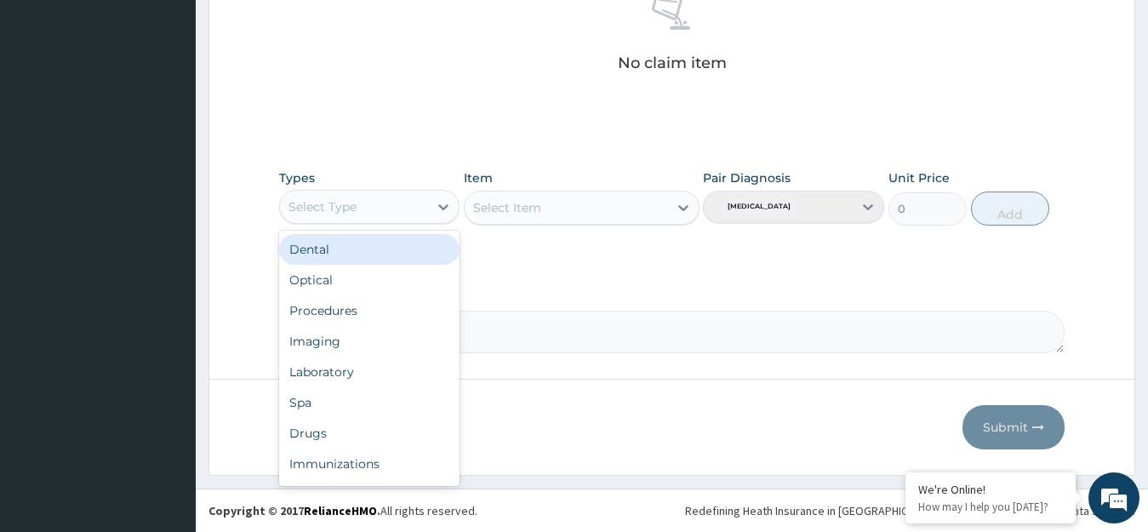
scroll to position [58, 0]
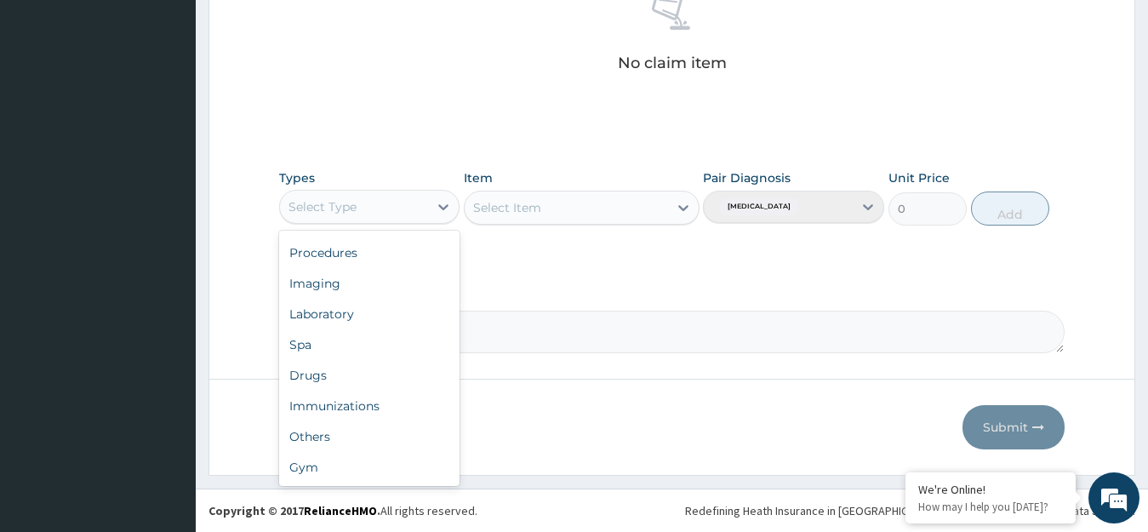
click at [374, 476] on div "Gym" at bounding box center [369, 467] width 181 height 31
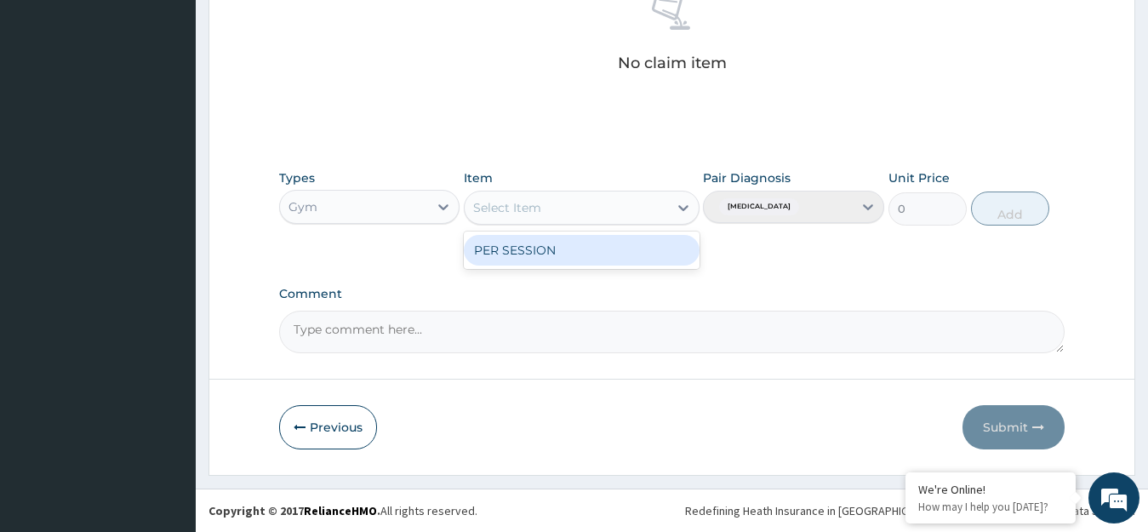
click at [619, 255] on div "PER SESSION" at bounding box center [582, 250] width 236 height 31
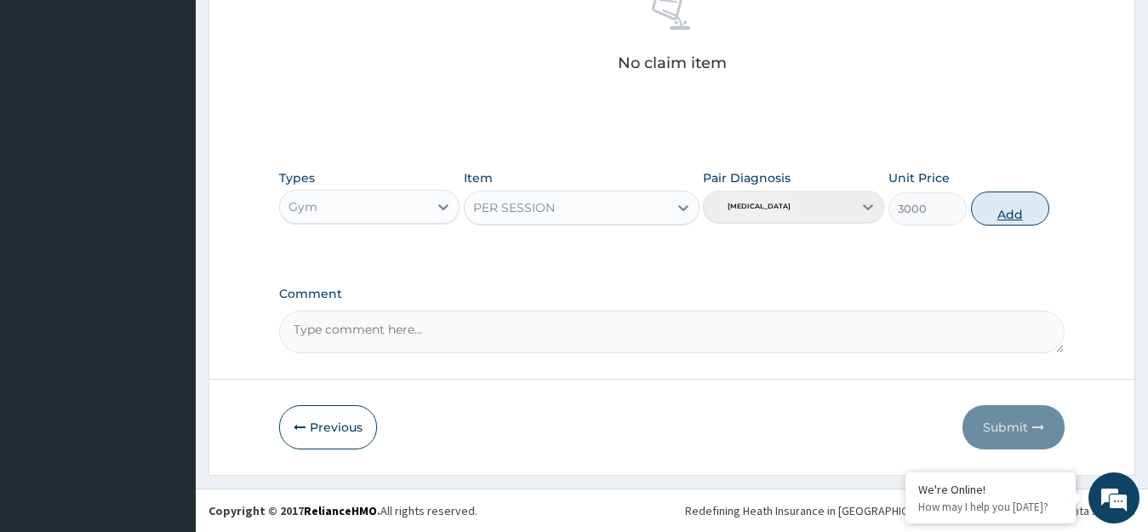
click at [1015, 216] on button "Add" at bounding box center [1010, 209] width 78 height 34
type input "0"
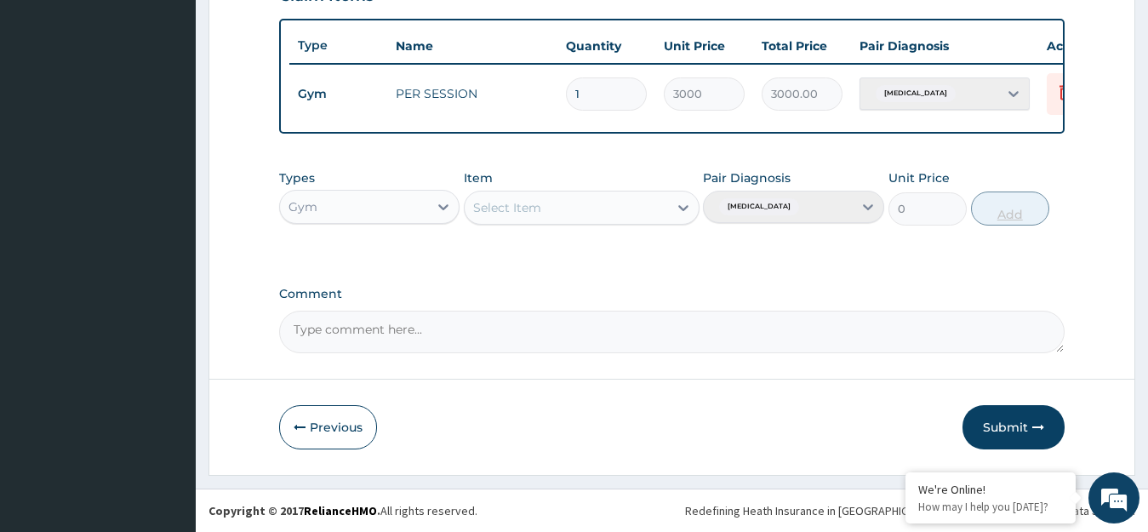
scroll to position [629, 0]
click at [1023, 427] on button "Submit" at bounding box center [1014, 427] width 102 height 44
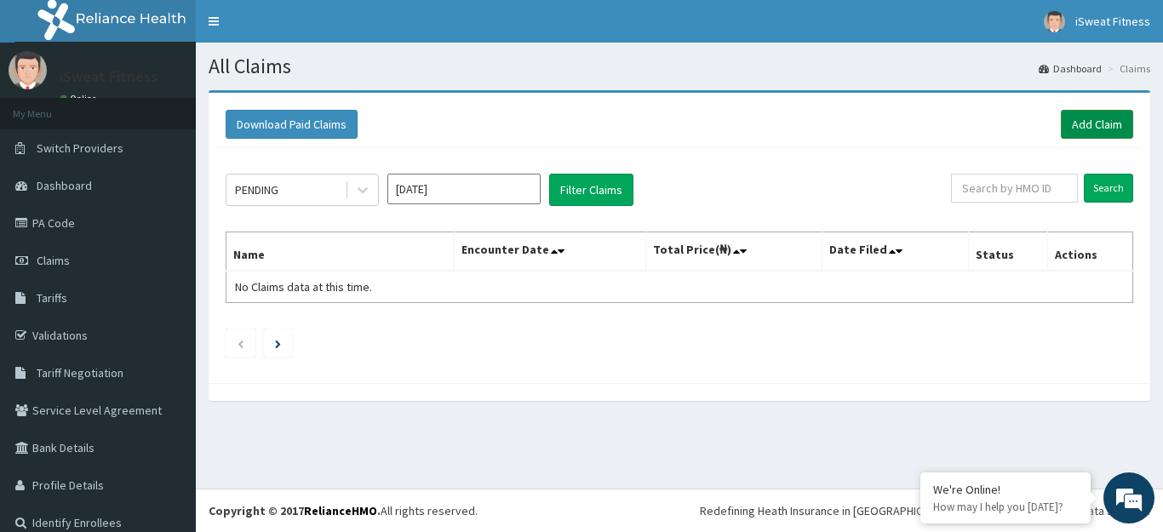
click at [1079, 123] on link "Add Claim" at bounding box center [1096, 124] width 72 height 29
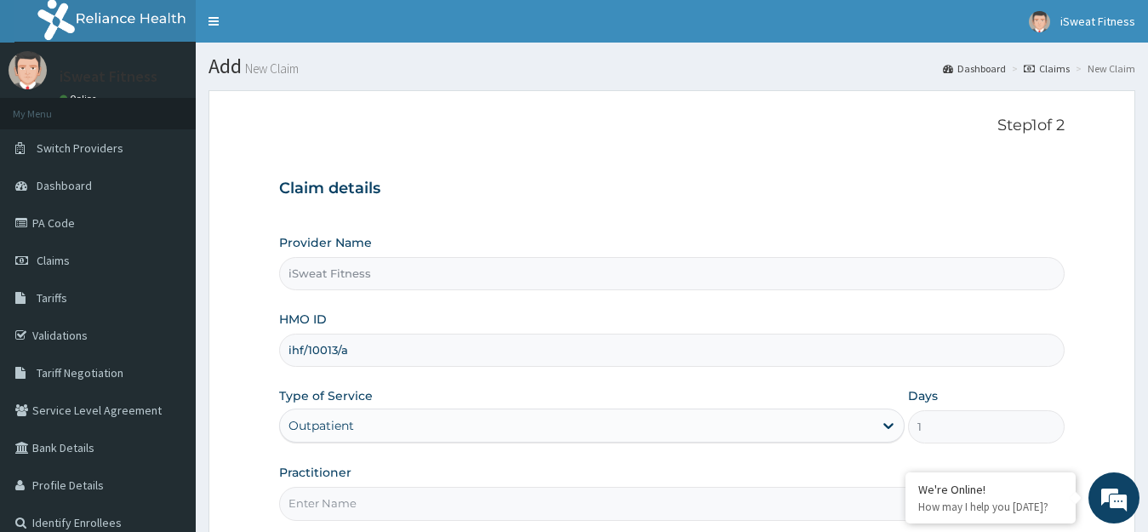
scroll to position [168, 0]
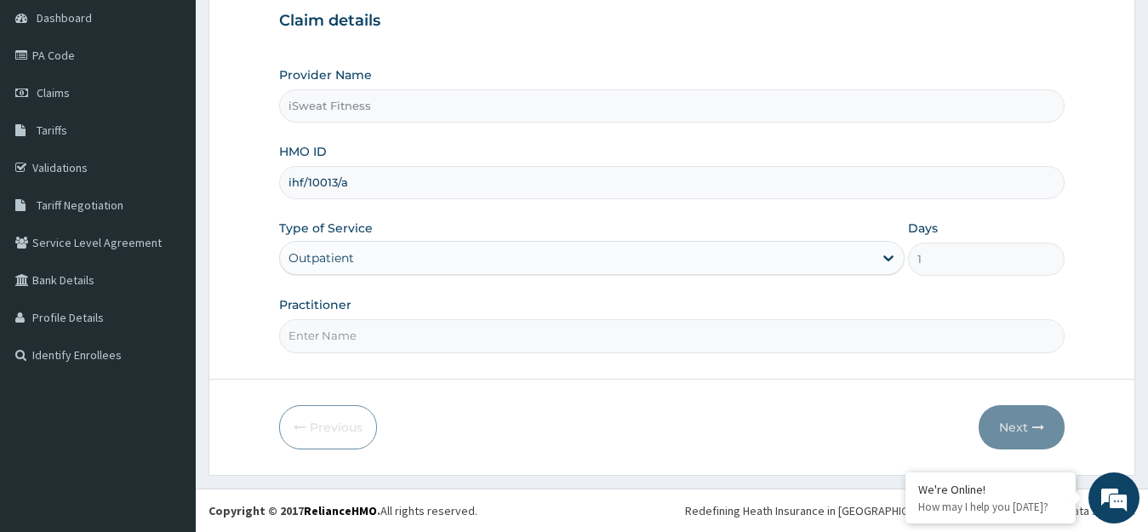
type input "ihf/10013/a"
click at [603, 340] on input "Practitioner" at bounding box center [672, 335] width 786 height 33
type input "isweat fitness"
click at [1045, 430] on button "Next" at bounding box center [1022, 427] width 86 height 44
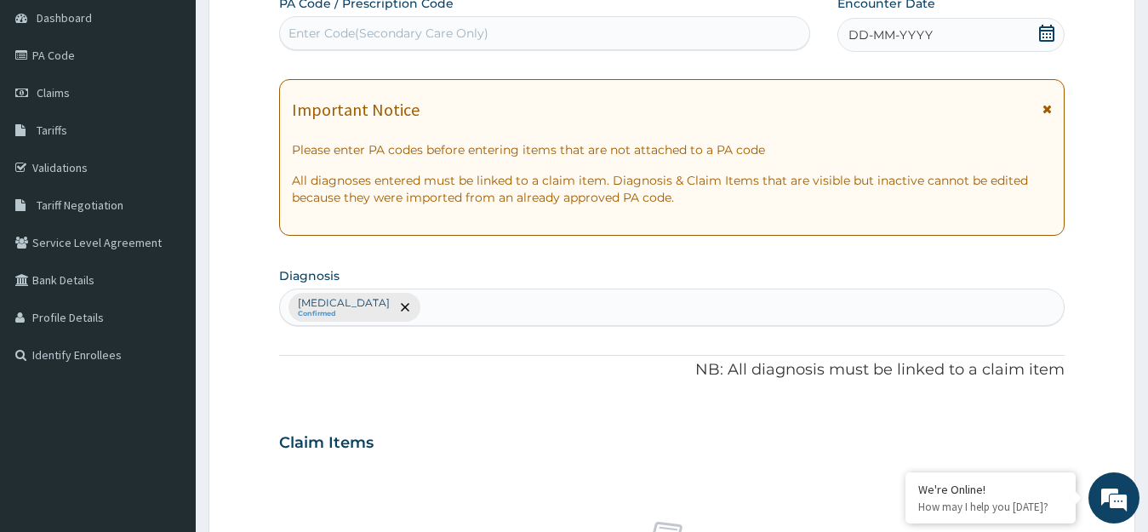
scroll to position [0, 0]
type input "PA/8F3D96"
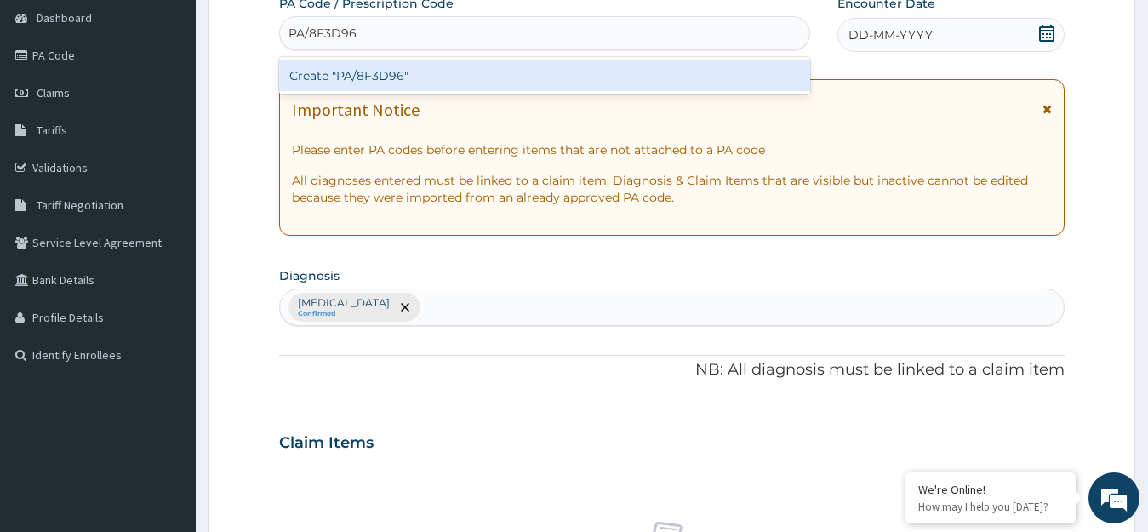
click at [757, 77] on div "Create "PA/8F3D96"" at bounding box center [544, 75] width 531 height 31
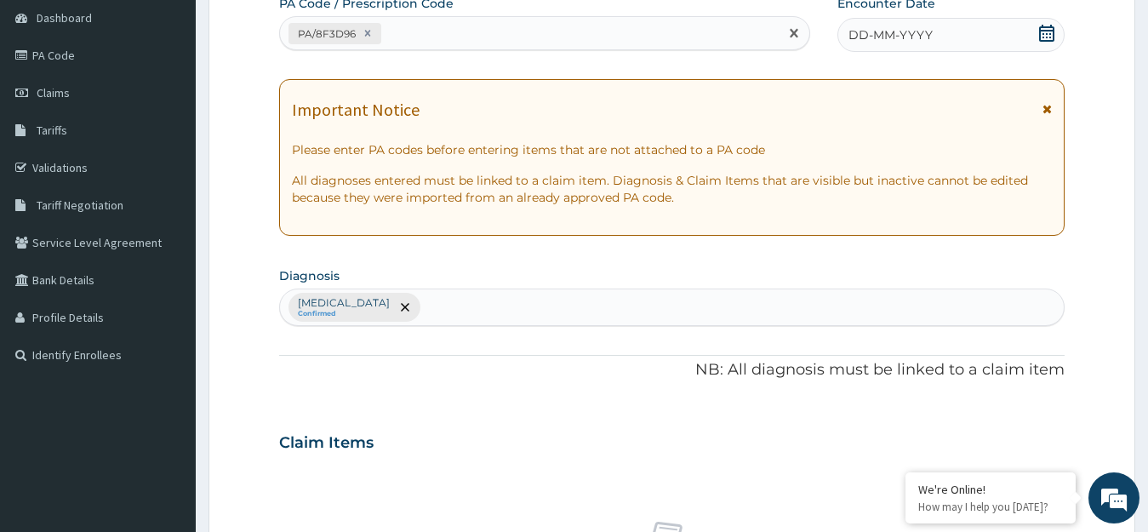
click at [1045, 32] on icon at bounding box center [1046, 33] width 17 height 17
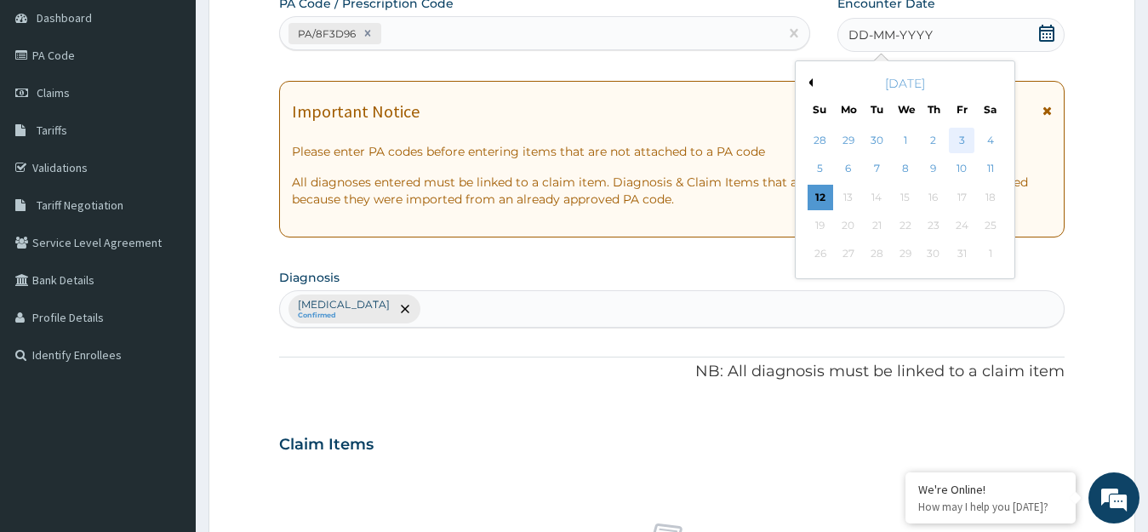
click at [963, 140] on div "3" at bounding box center [962, 141] width 26 height 26
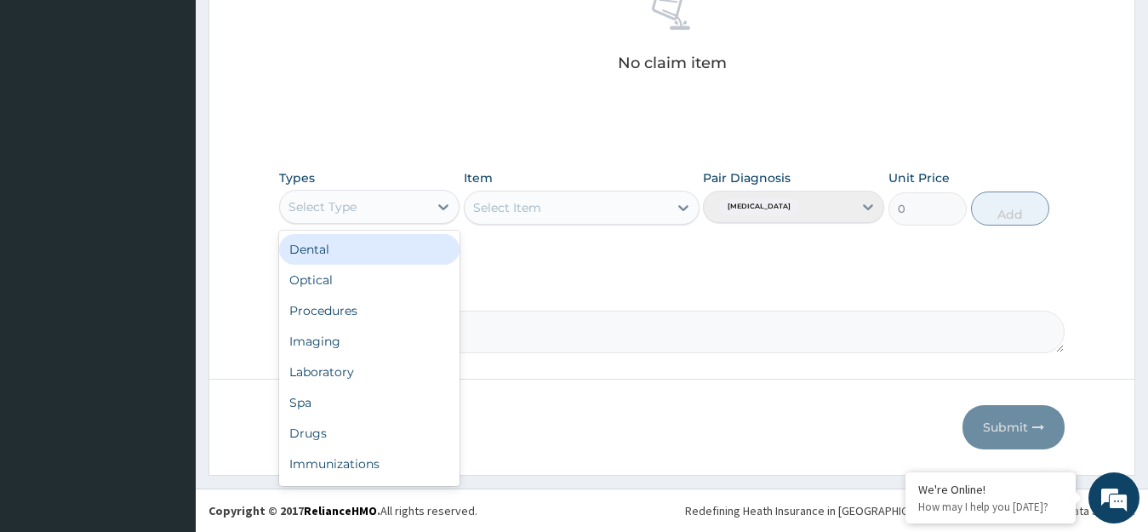
scroll to position [58, 0]
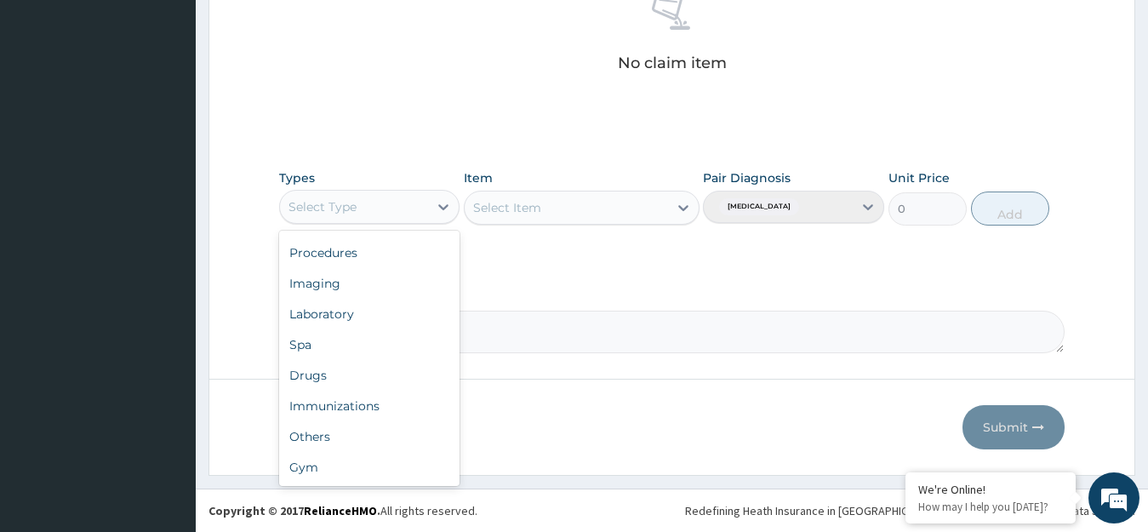
click at [382, 469] on div "Gym" at bounding box center [369, 467] width 181 height 31
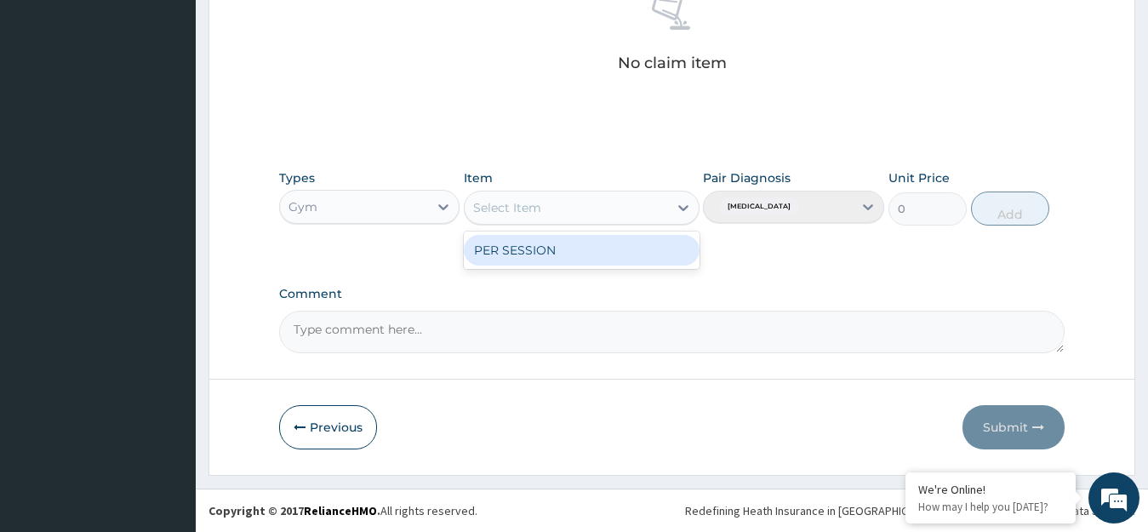
click at [656, 250] on div "PER SESSION" at bounding box center [582, 250] width 236 height 31
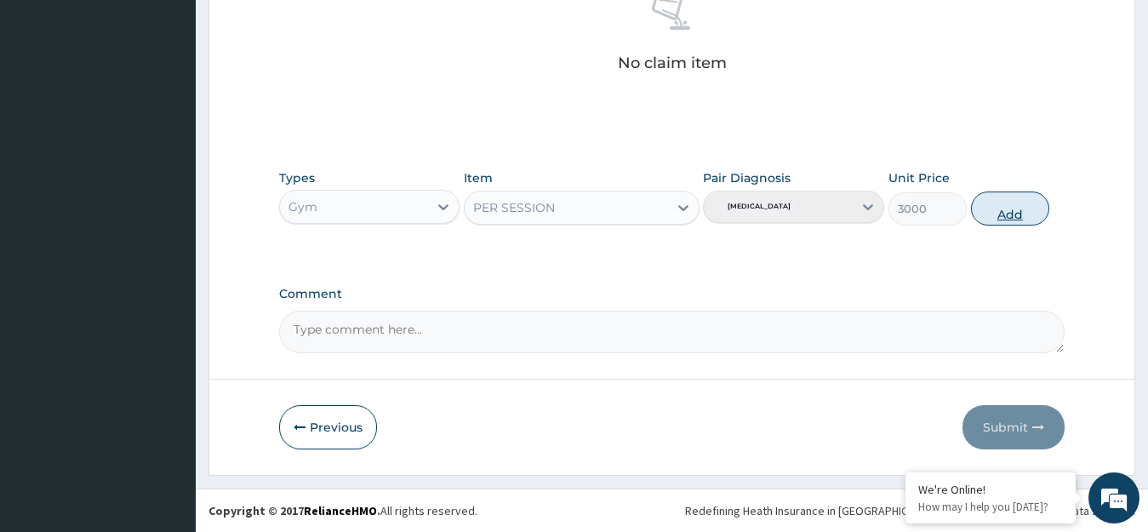
click at [1019, 214] on button "Add" at bounding box center [1010, 209] width 78 height 34
type input "0"
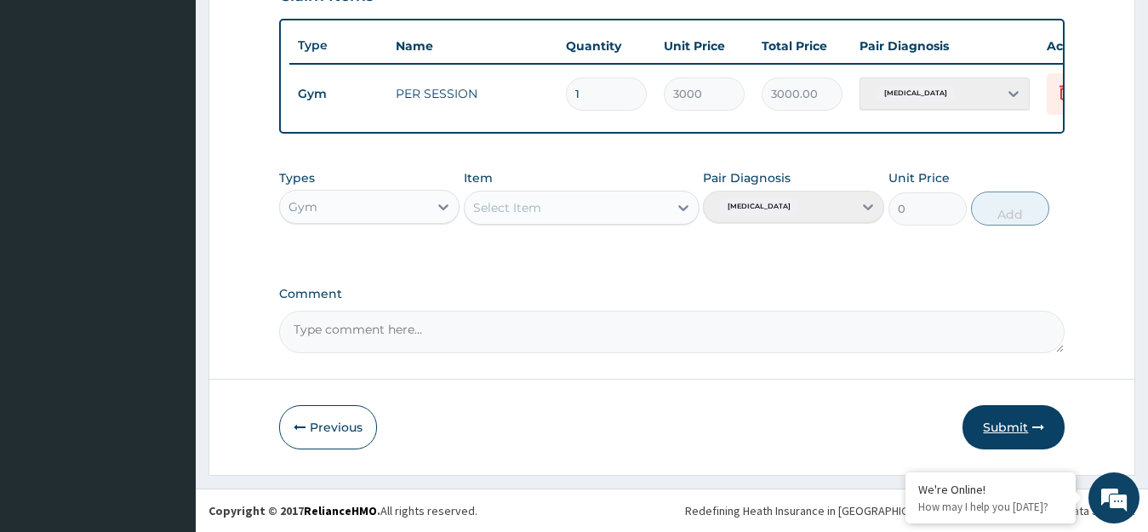
click at [1023, 428] on button "Submit" at bounding box center [1014, 427] width 102 height 44
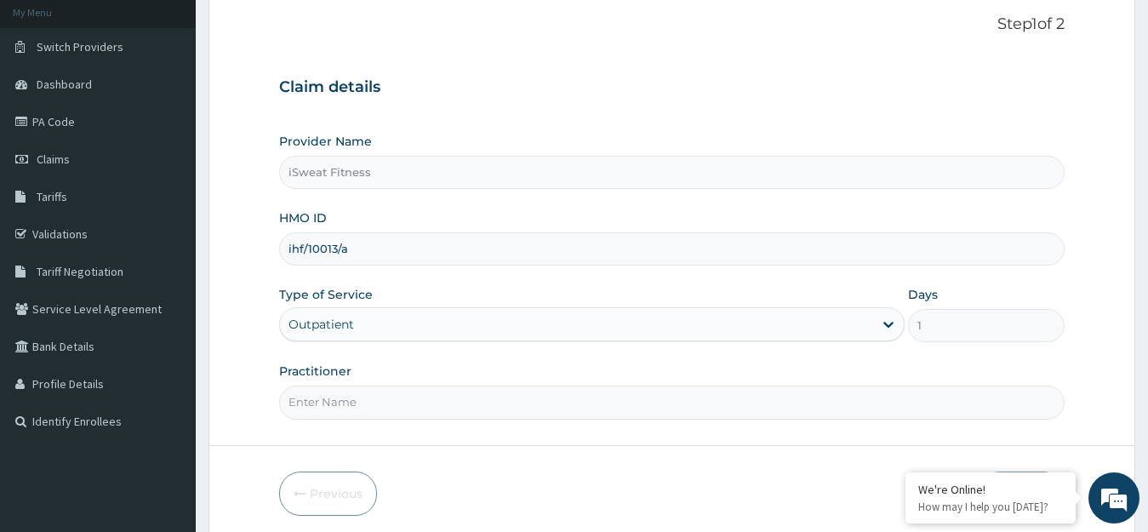
scroll to position [168, 0]
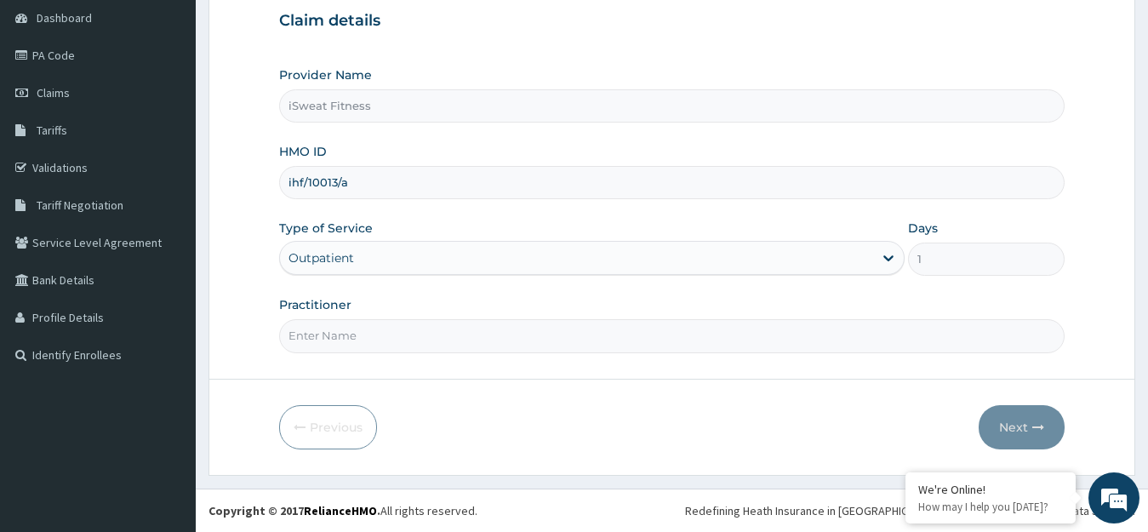
type input "ihf/10013/a"
click at [612, 340] on input "Practitioner" at bounding box center [672, 335] width 786 height 33
type input "isweat fitness"
click at [1028, 428] on button "Next" at bounding box center [1022, 427] width 86 height 44
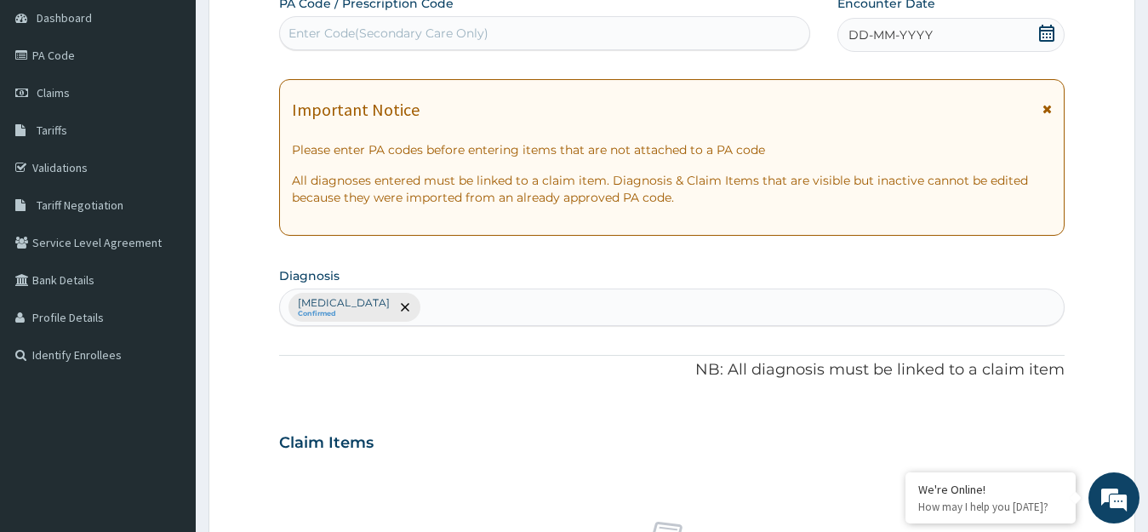
scroll to position [0, 0]
type input "PA/DCD7F7"
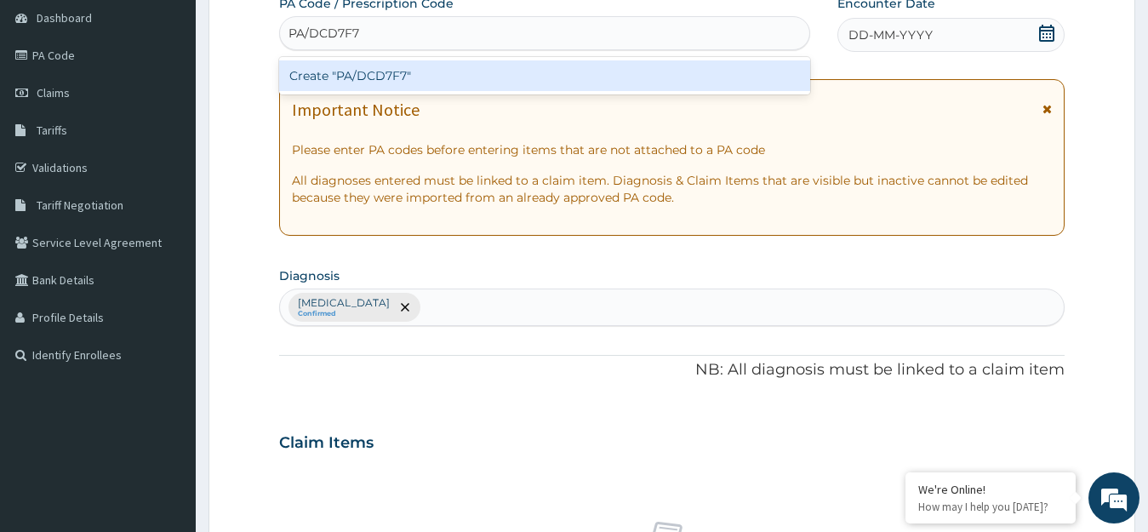
click at [677, 72] on div "Create "PA/DCD7F7"" at bounding box center [544, 75] width 531 height 31
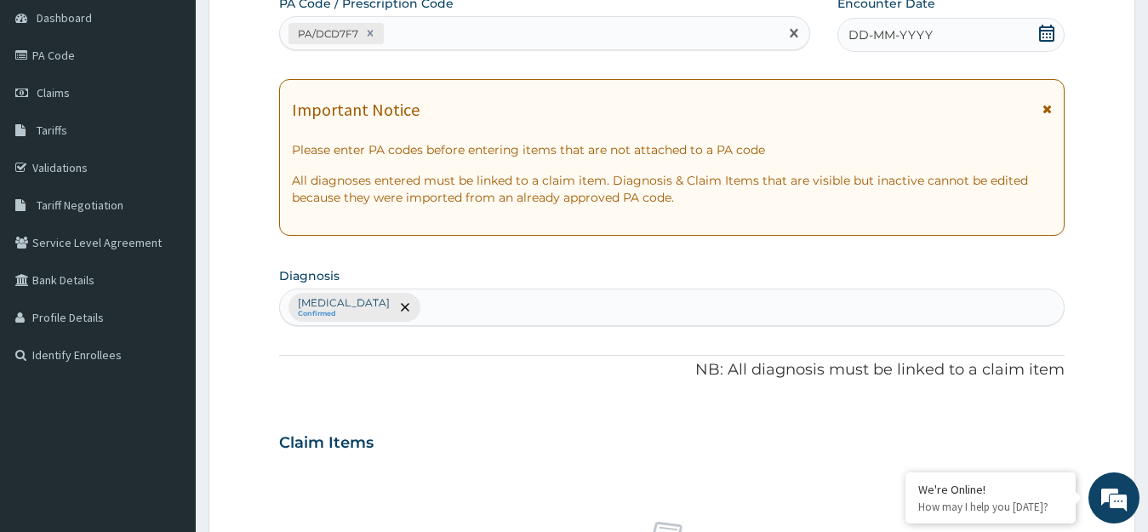
click at [1045, 31] on icon at bounding box center [1046, 33] width 17 height 17
click at [1047, 29] on icon at bounding box center [1046, 33] width 17 height 17
click at [1046, 38] on icon at bounding box center [1046, 33] width 17 height 17
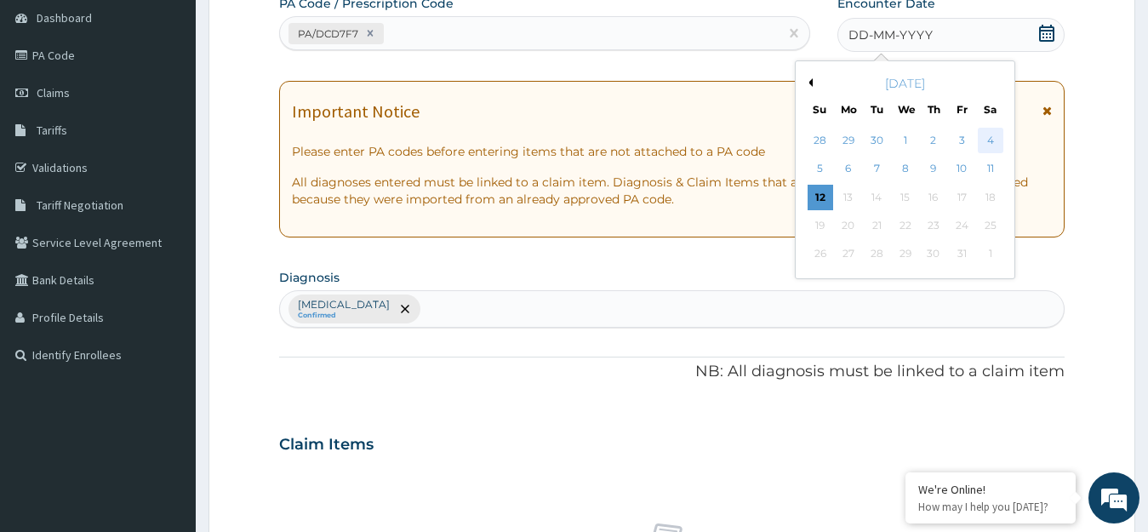
click at [991, 140] on div "4" at bounding box center [990, 141] width 26 height 26
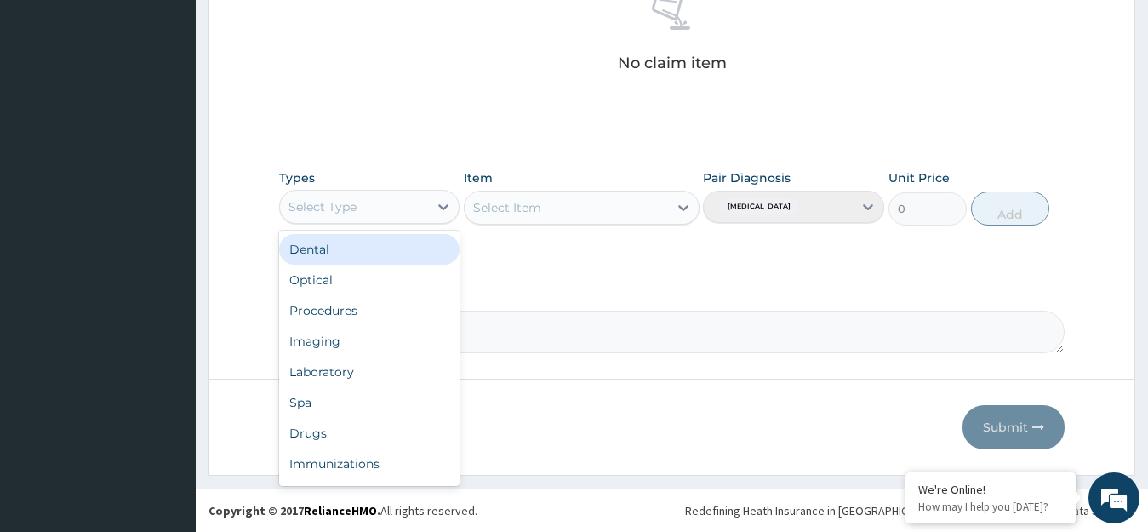
scroll to position [58, 0]
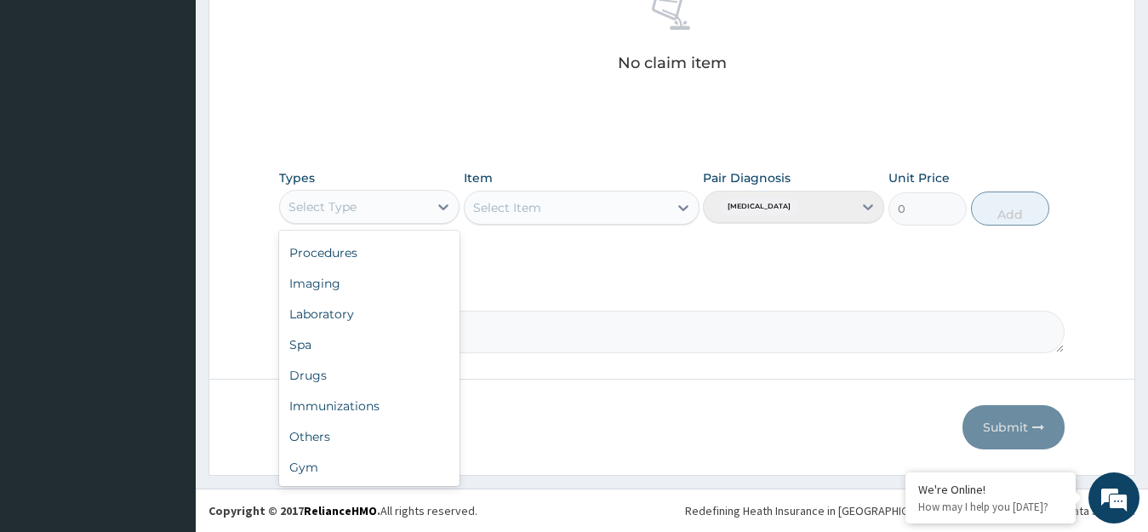
click at [381, 469] on div "Gym" at bounding box center [369, 467] width 181 height 31
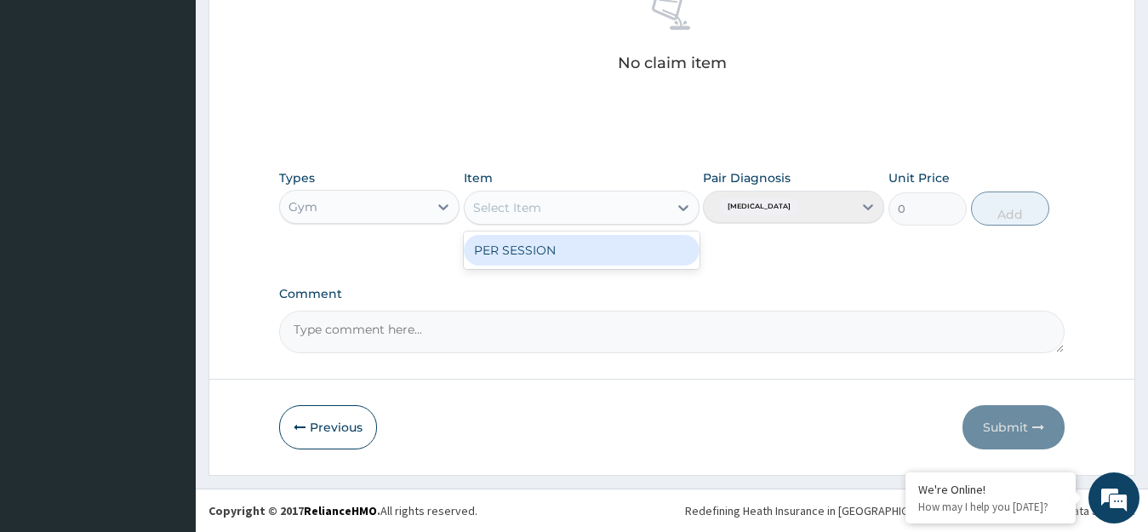
click at [645, 253] on div "PER SESSION" at bounding box center [582, 250] width 236 height 31
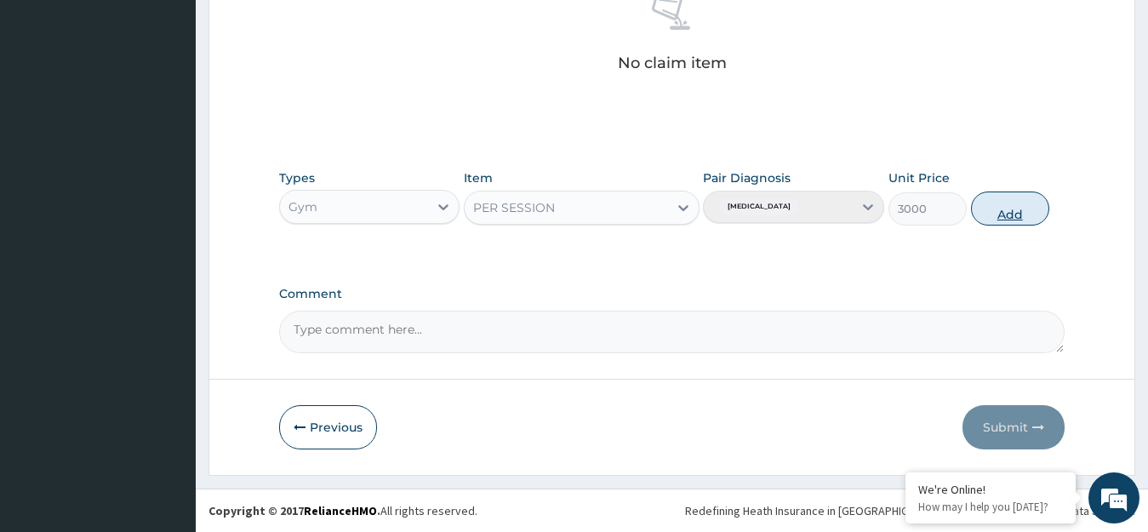
click at [1017, 215] on button "Add" at bounding box center [1010, 209] width 78 height 34
type input "0"
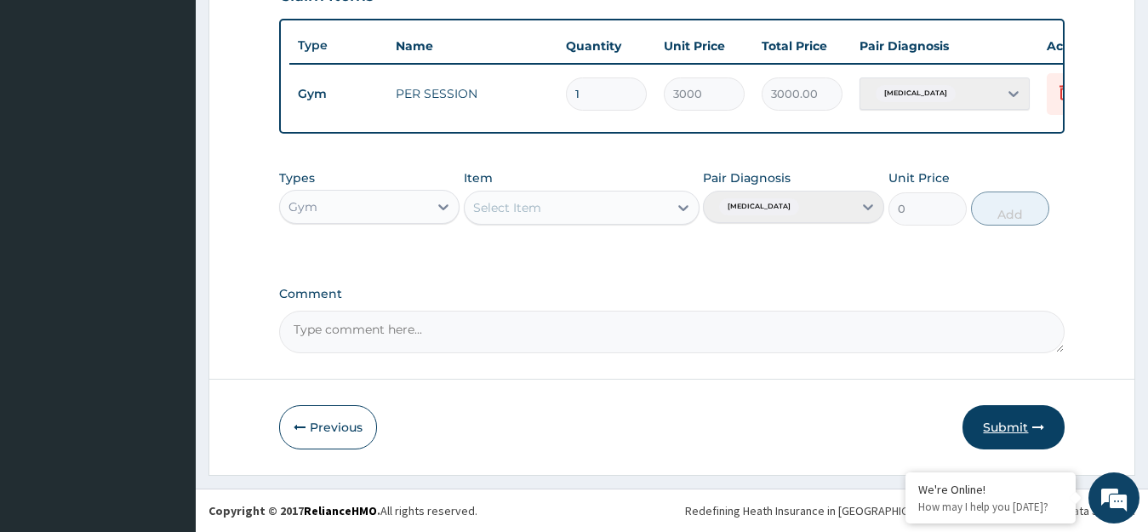
click at [1023, 428] on button "Submit" at bounding box center [1014, 427] width 102 height 44
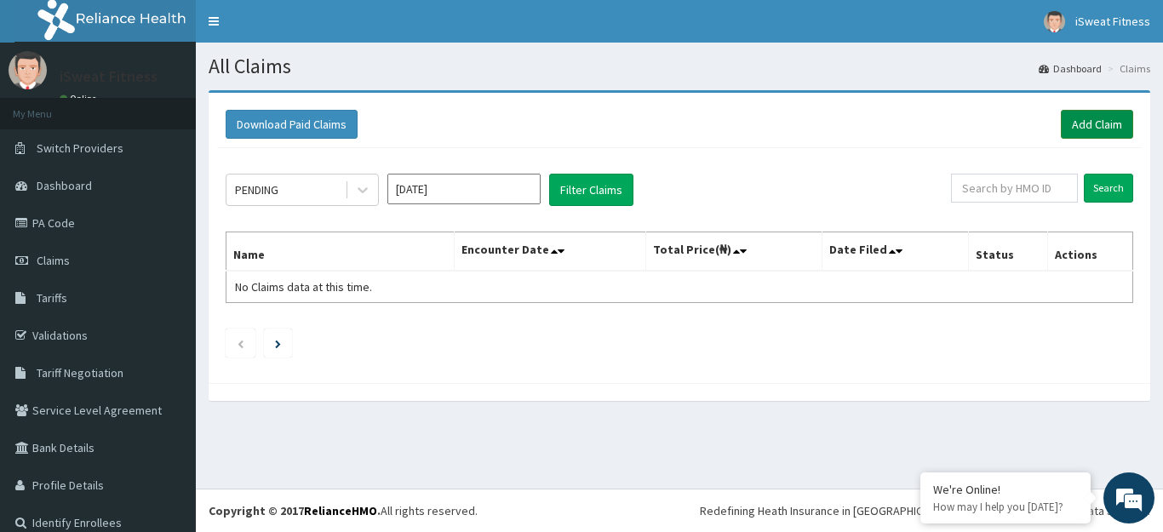
click at [1077, 131] on link "Add Claim" at bounding box center [1096, 124] width 72 height 29
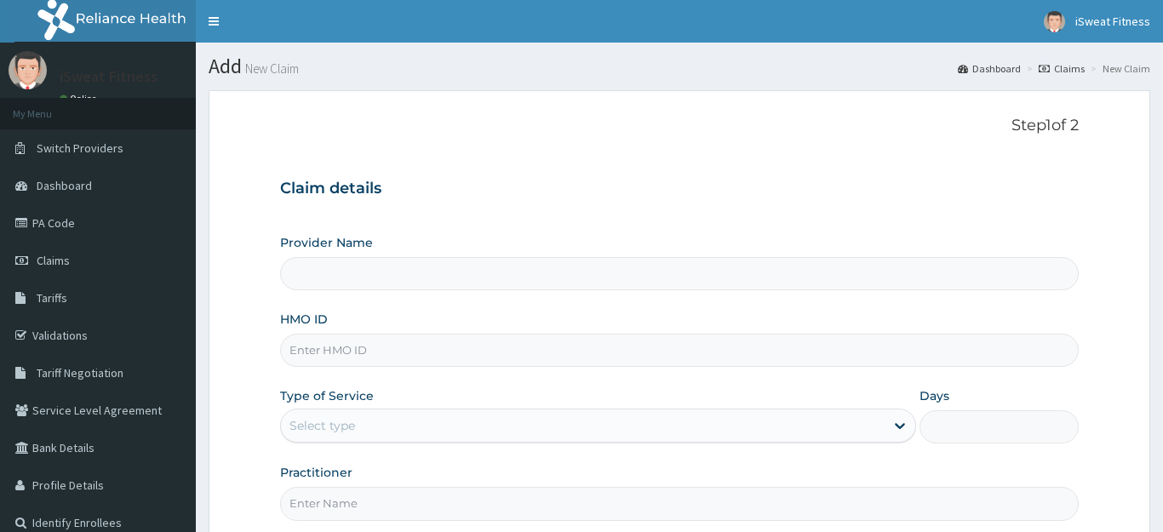
click at [386, 355] on input "HMO ID" at bounding box center [679, 350] width 798 height 33
type input "ihf"
type input "iSweat Fitness"
type input "1"
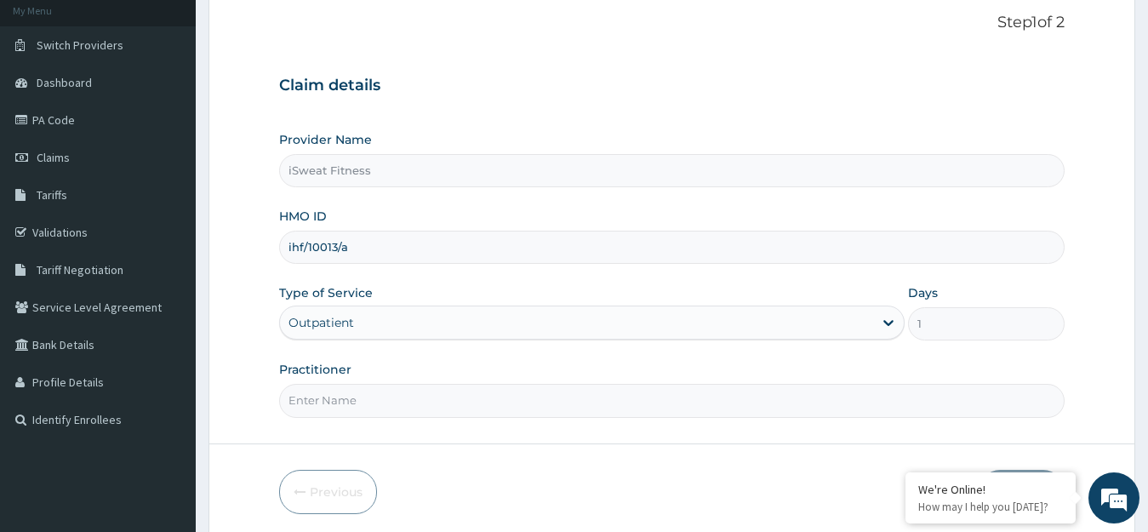
scroll to position [168, 0]
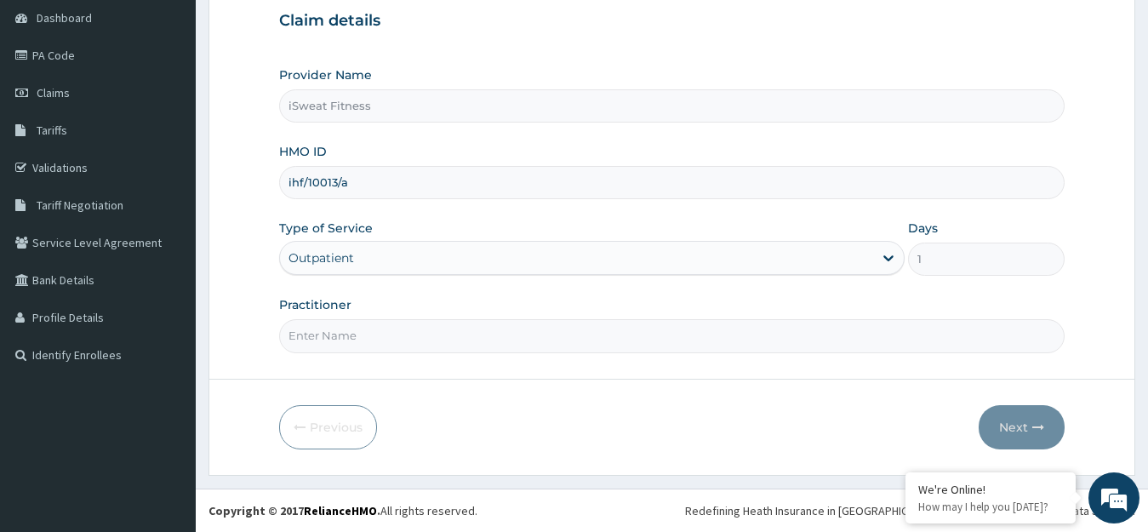
type input "ihf/10013/a"
click at [602, 334] on input "Practitioner" at bounding box center [672, 335] width 786 height 33
click at [566, 330] on input "Practitioner" at bounding box center [672, 335] width 786 height 33
type input "isweat fitness"
click at [1026, 426] on button "Next" at bounding box center [1022, 427] width 86 height 44
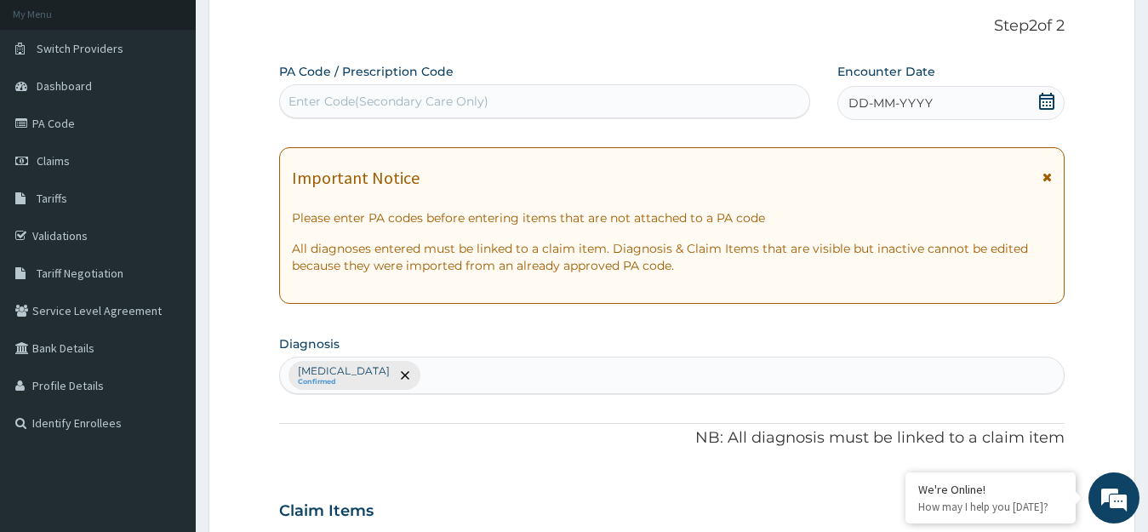
scroll to position [0, 0]
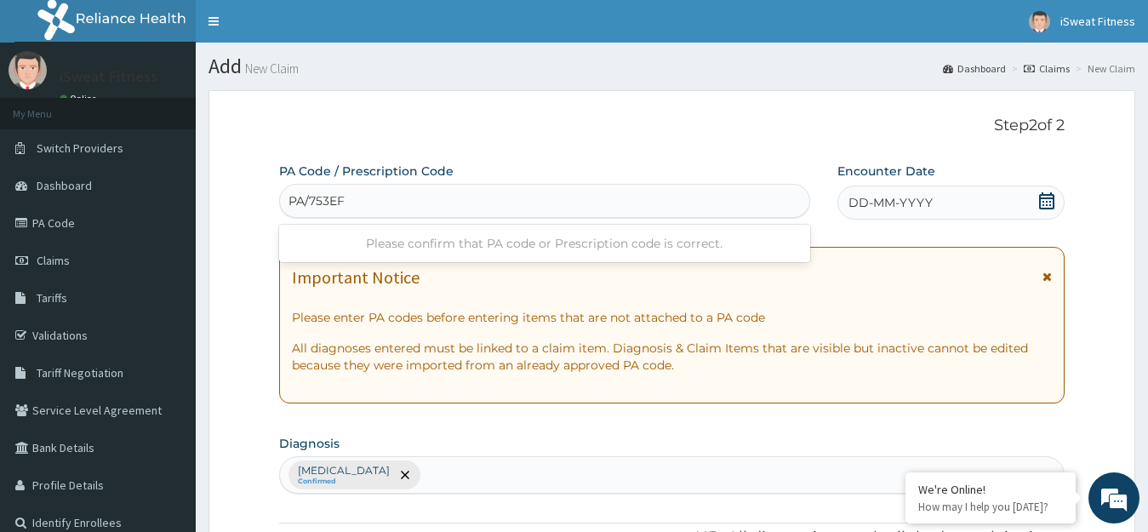
type input "PA/753EF5"
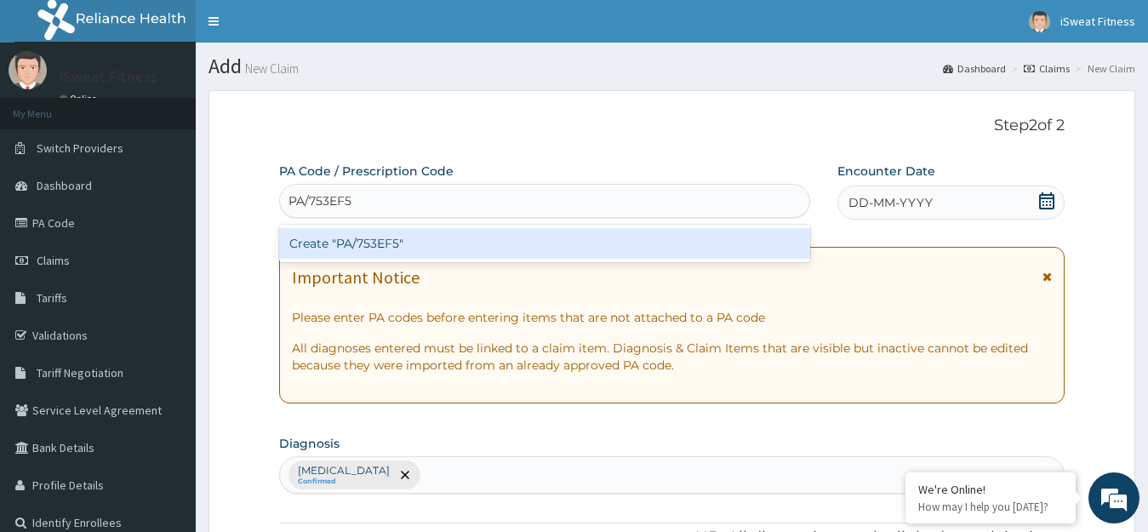
click at [622, 252] on div "Create "PA/753EF5"" at bounding box center [544, 243] width 531 height 31
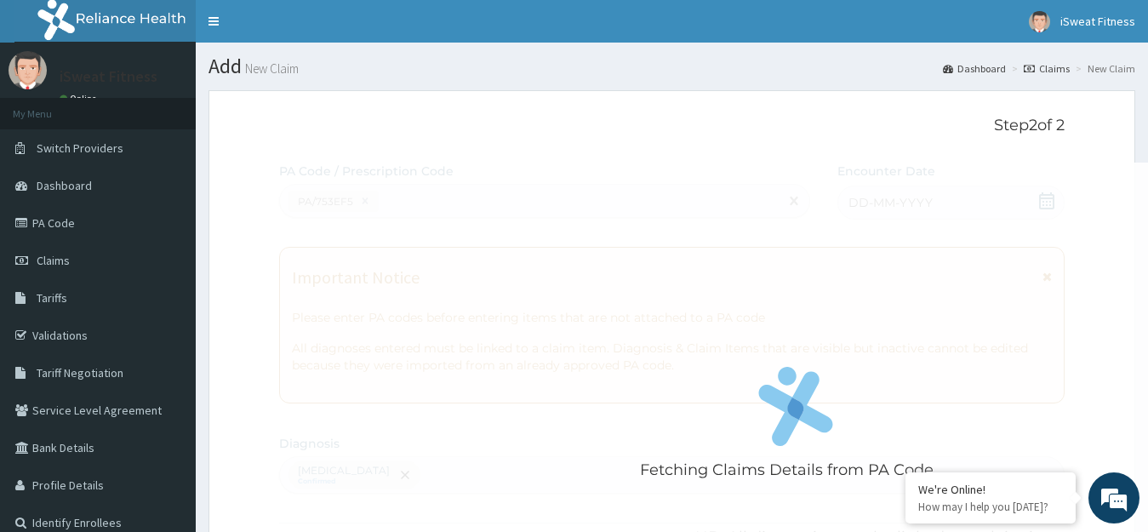
click at [658, 229] on div "Fetching Claims Details from PA Code....." at bounding box center [795, 429] width 1033 height 532
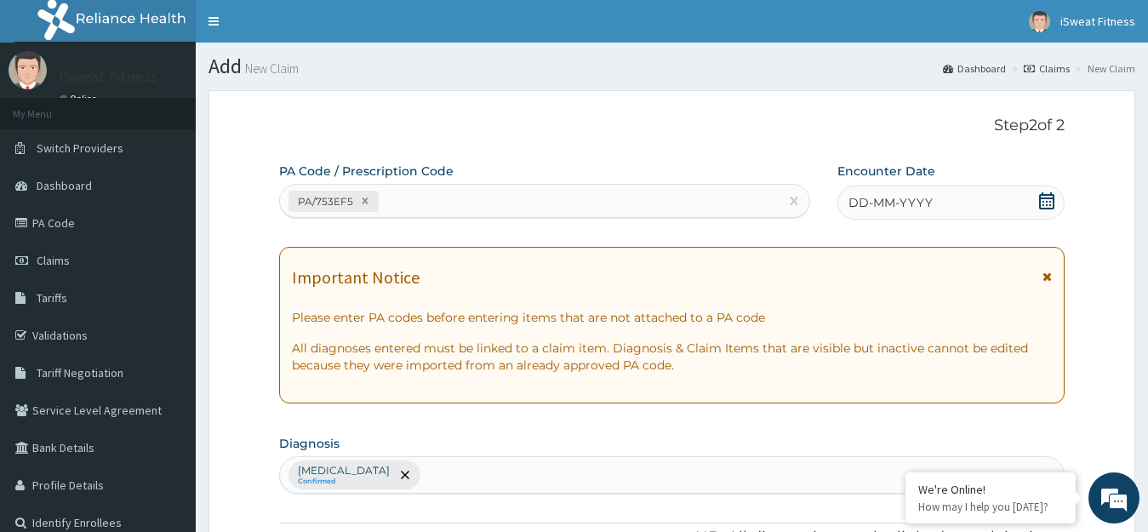
click at [1048, 203] on icon at bounding box center [1046, 200] width 17 height 17
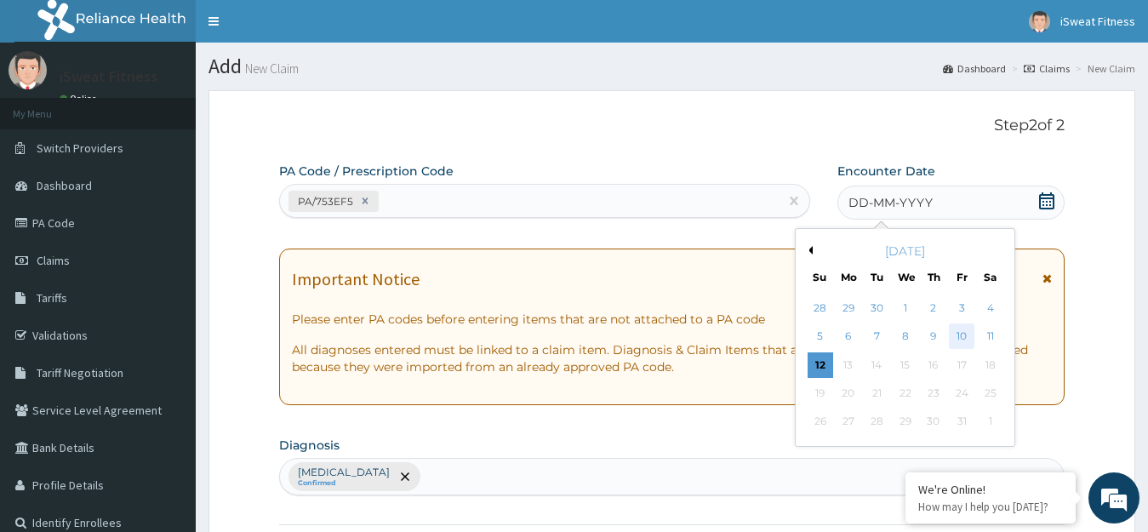
click at [960, 336] on div "10" at bounding box center [962, 337] width 26 height 26
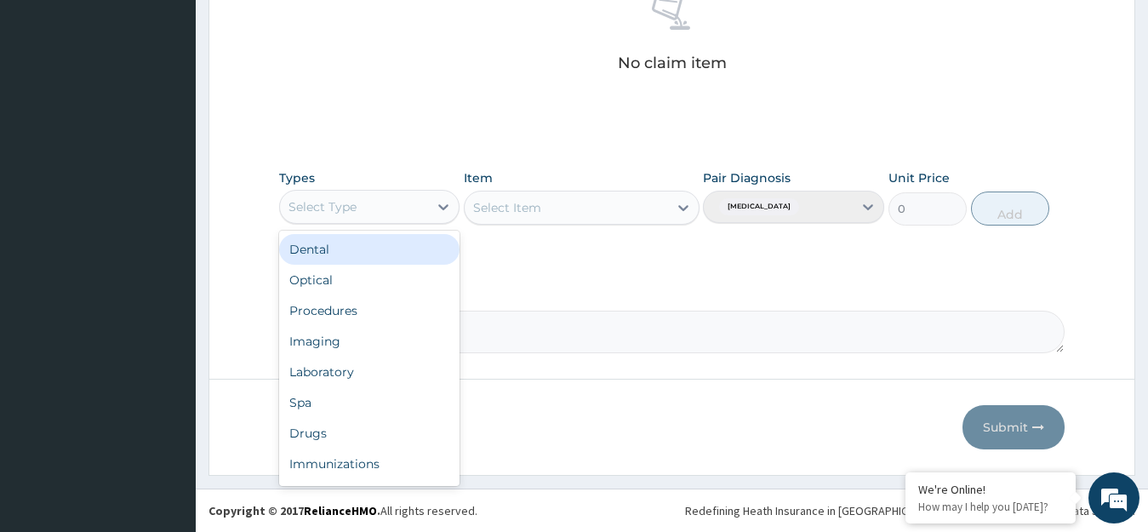
scroll to position [58, 0]
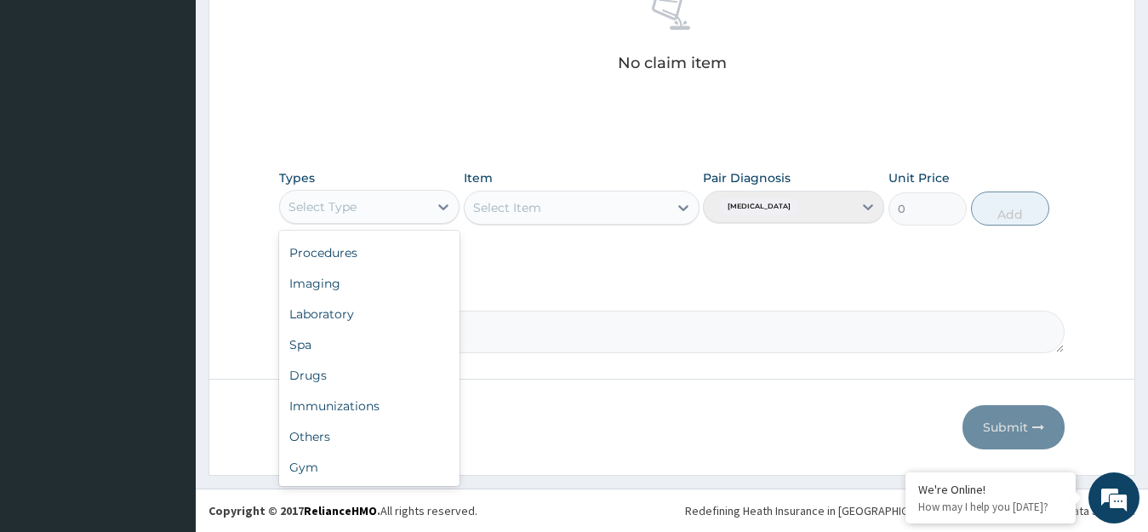
click at [388, 469] on div "Gym" at bounding box center [369, 467] width 181 height 31
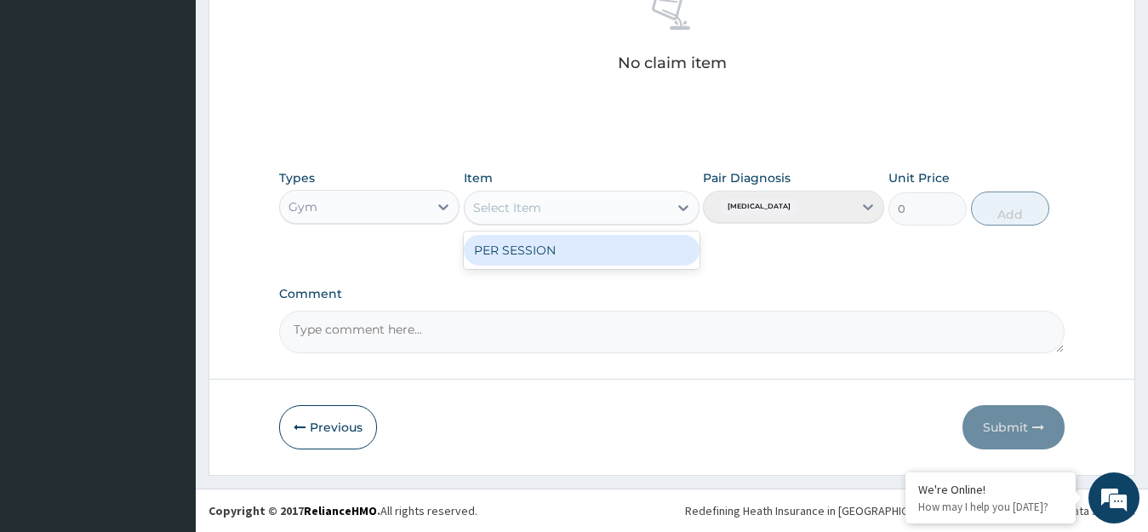
click at [647, 249] on div "PER SESSION" at bounding box center [582, 250] width 236 height 31
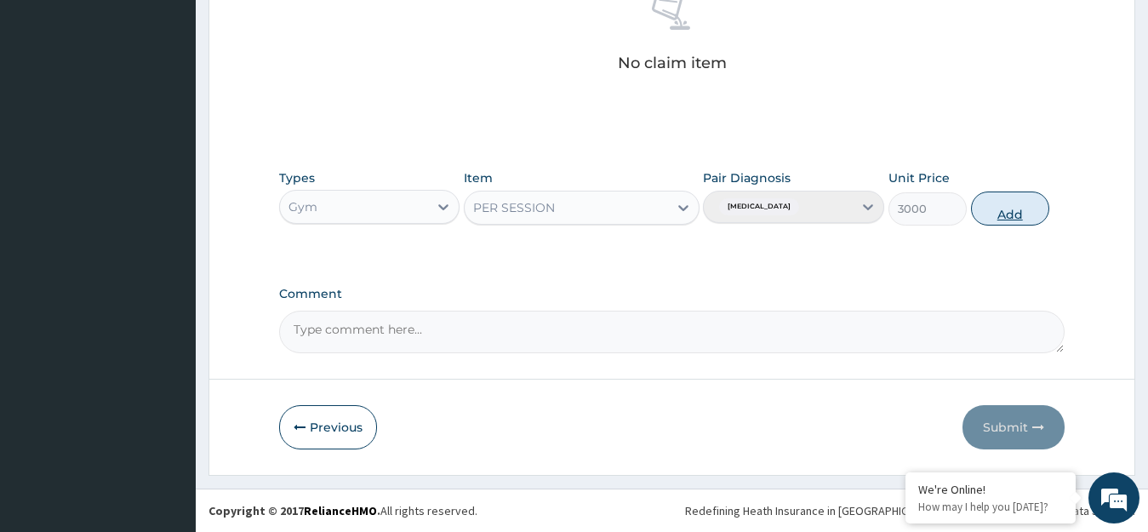
click at [1019, 211] on button "Add" at bounding box center [1010, 209] width 78 height 34
type input "0"
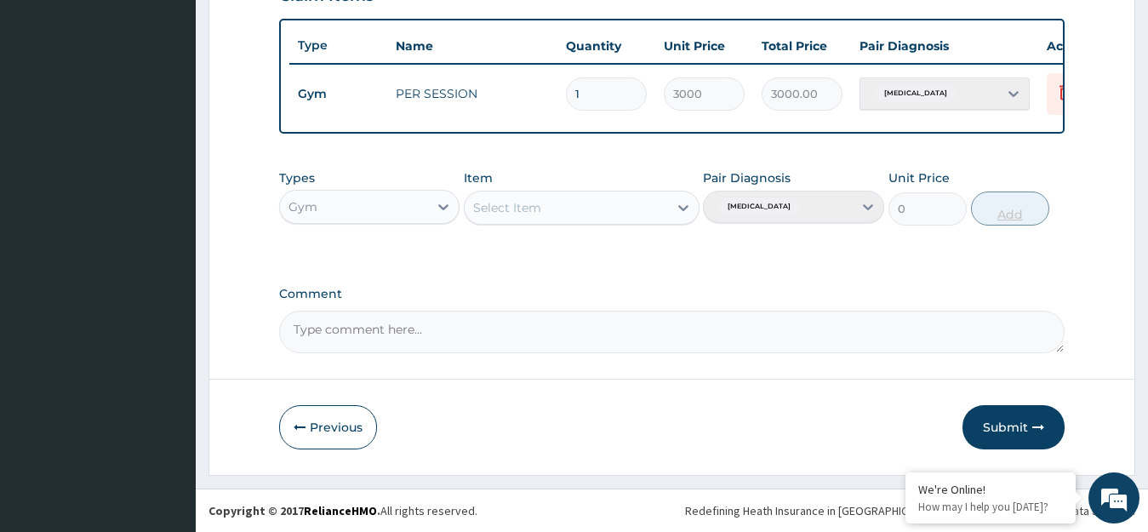
scroll to position [629, 0]
click at [1027, 427] on button "Submit" at bounding box center [1014, 427] width 102 height 44
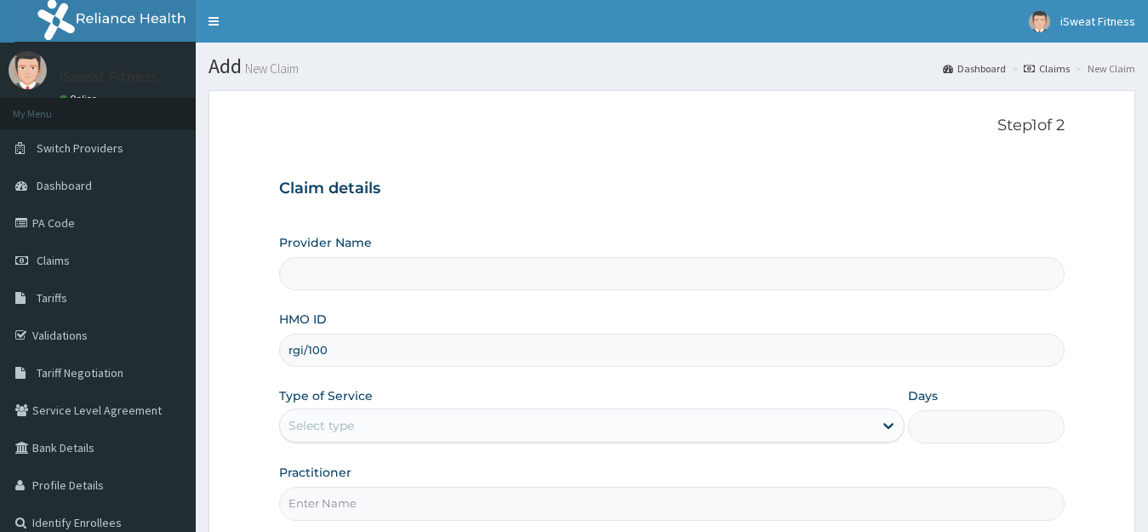
type input "rgi/1001"
type input "iSweat Fitness"
type input "1"
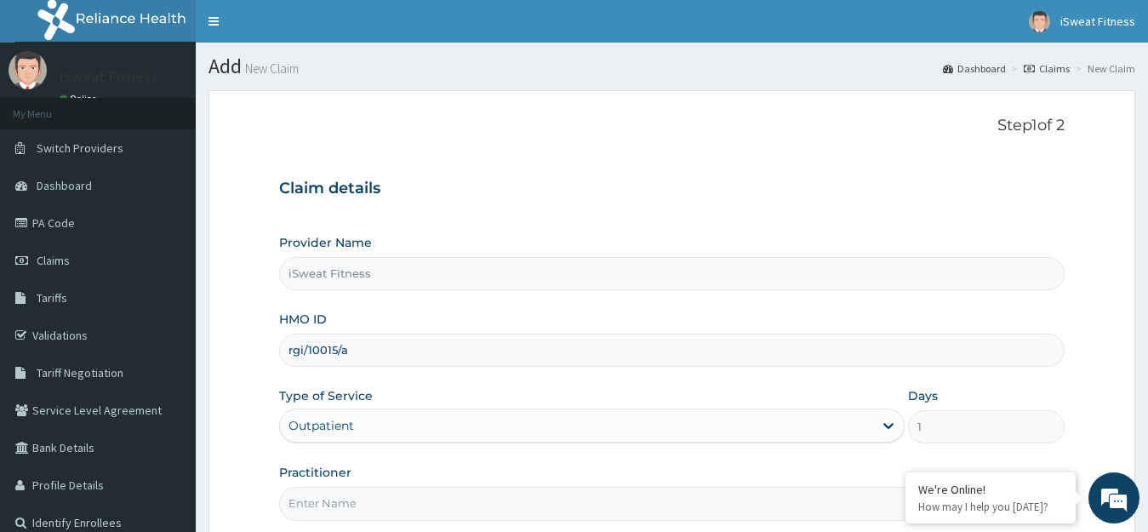
scroll to position [132, 0]
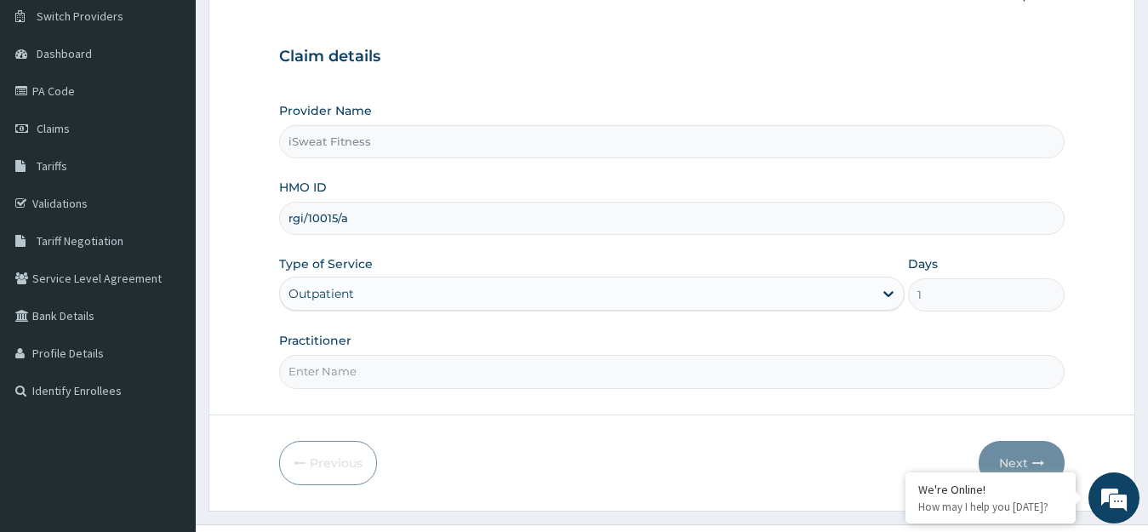
type input "rgi/10015/a"
click at [550, 376] on input "Practitioner" at bounding box center [672, 371] width 786 height 33
type input "isweat fitness"
click at [1016, 457] on button "Next" at bounding box center [1022, 463] width 86 height 44
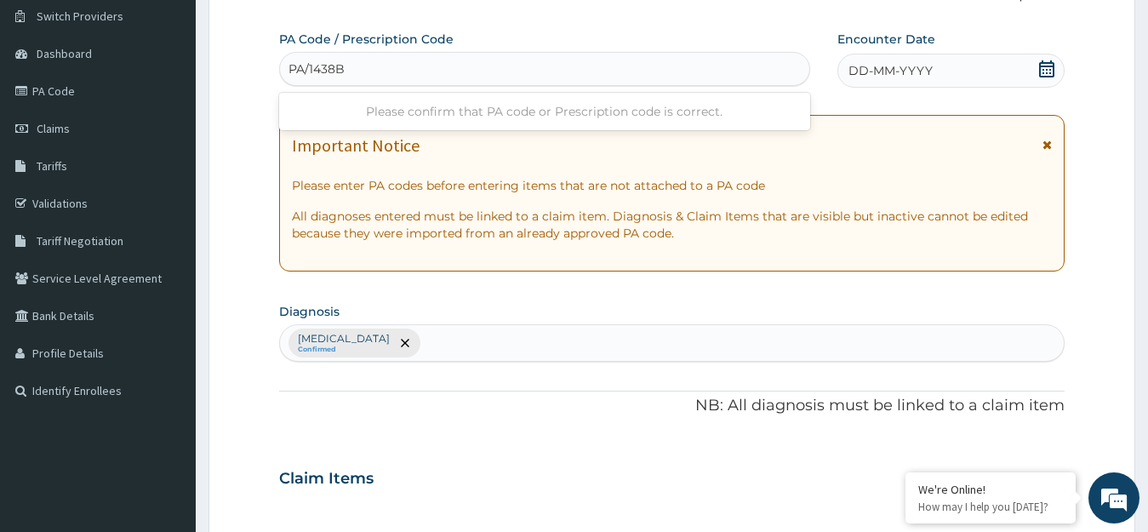
type input "PA/1438B5"
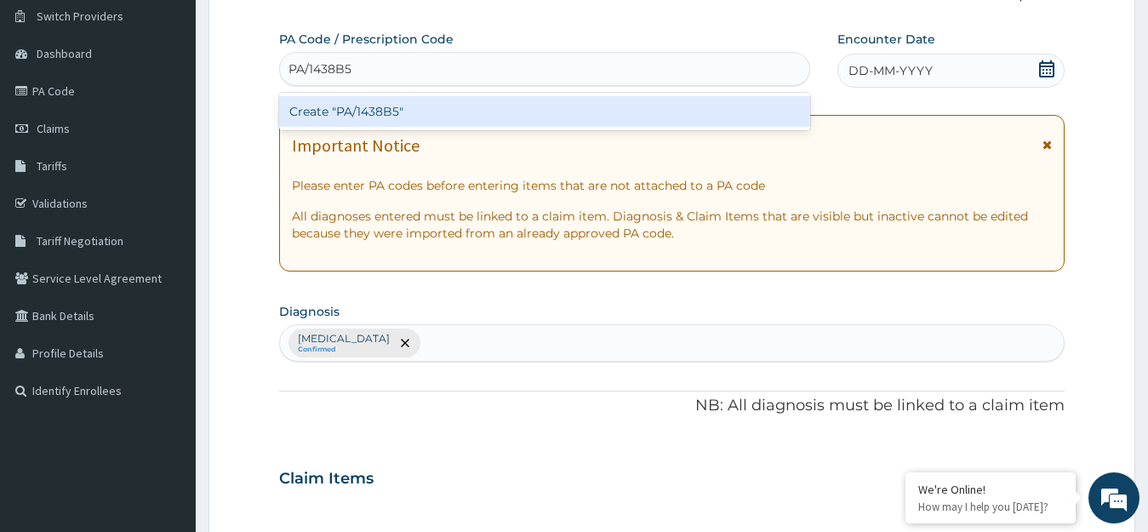
click at [705, 111] on div "Create "PA/1438B5"" at bounding box center [544, 111] width 531 height 31
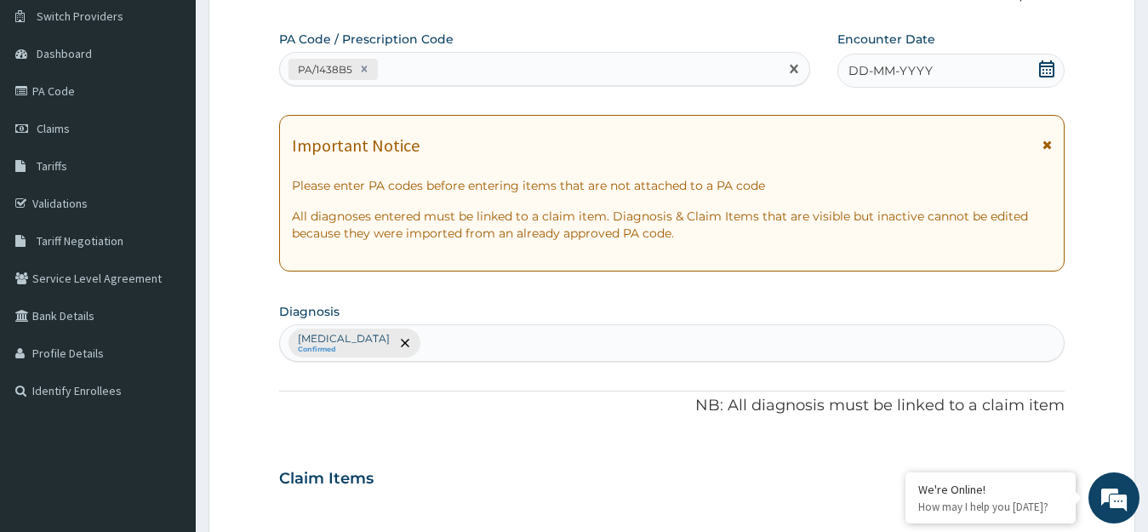
click at [1045, 72] on icon at bounding box center [1046, 68] width 17 height 17
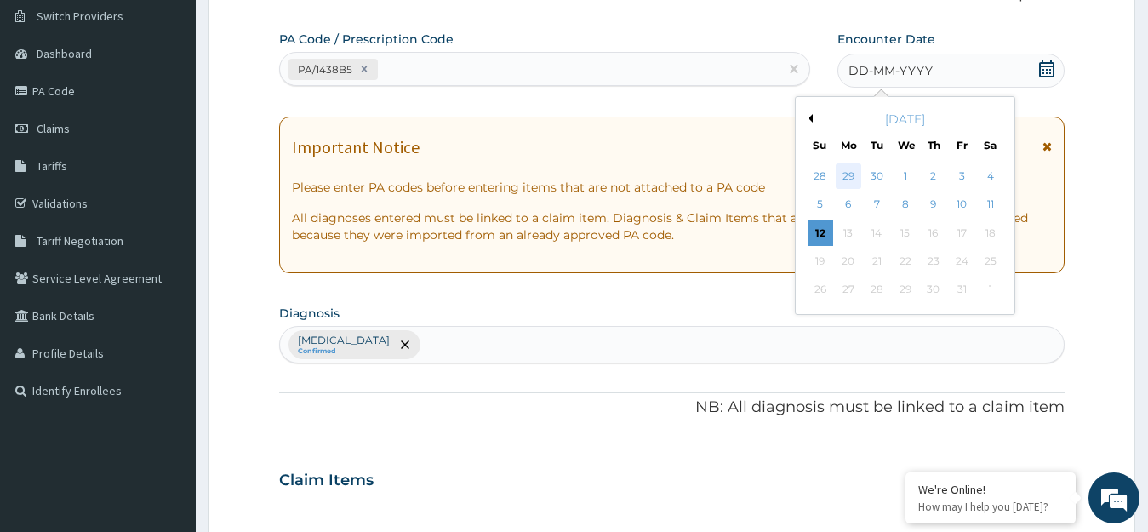
click at [842, 173] on div "29" at bounding box center [849, 176] width 26 height 26
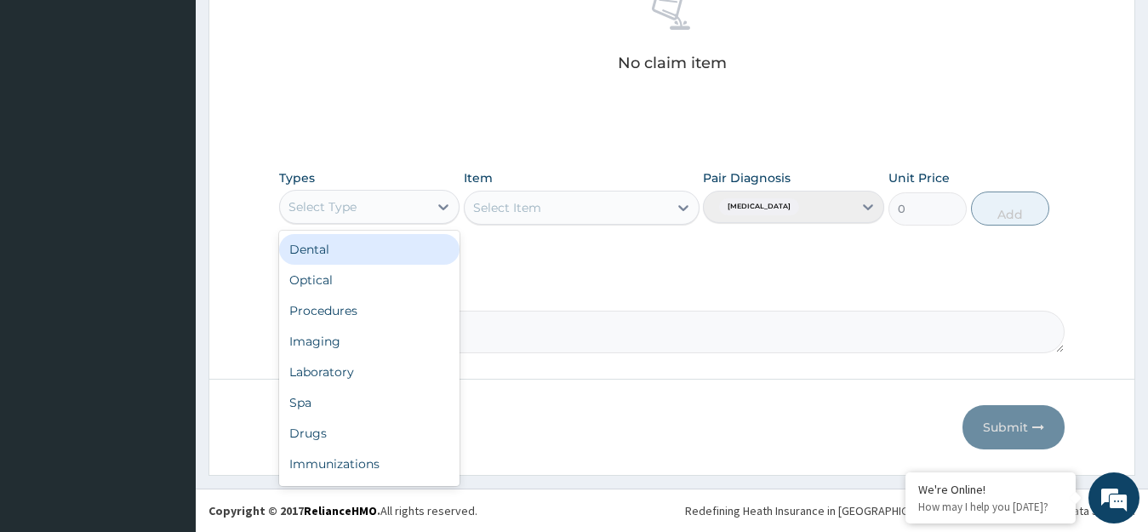
scroll to position [58, 0]
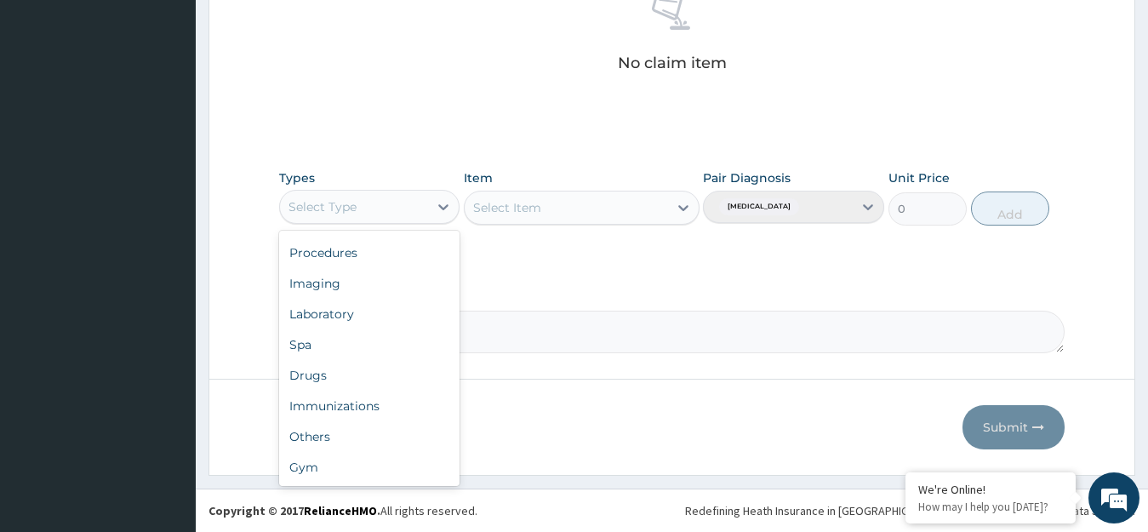
click at [381, 463] on div "Gym" at bounding box center [369, 467] width 181 height 31
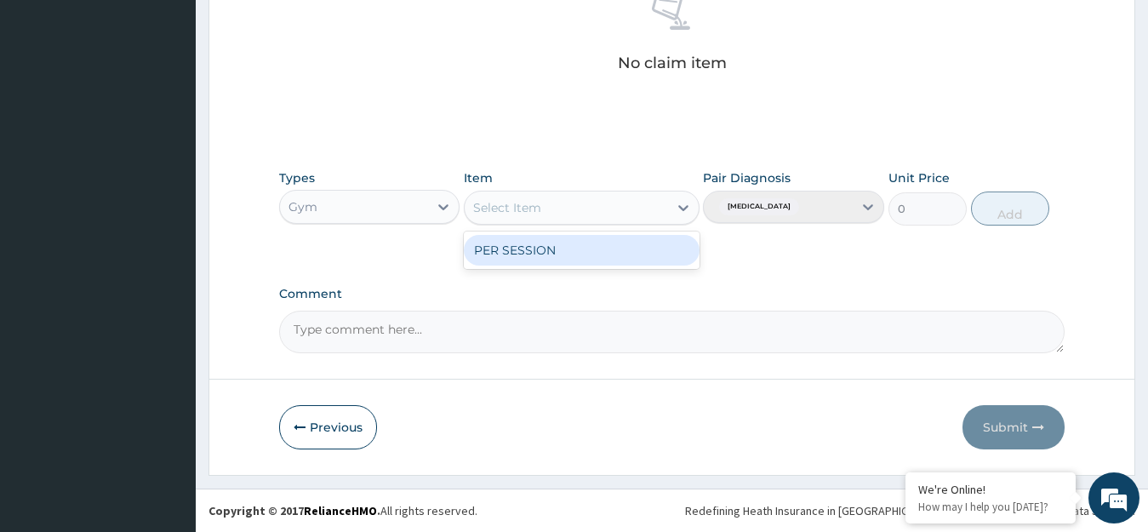
click at [632, 253] on div "PER SESSION" at bounding box center [582, 250] width 236 height 31
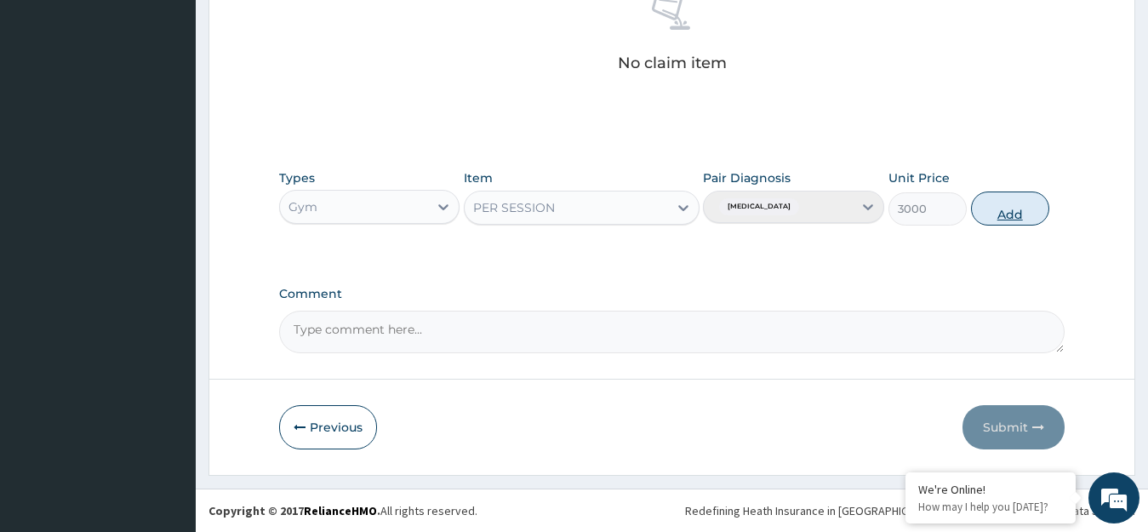
click at [1019, 206] on button "Add" at bounding box center [1010, 209] width 78 height 34
type input "0"
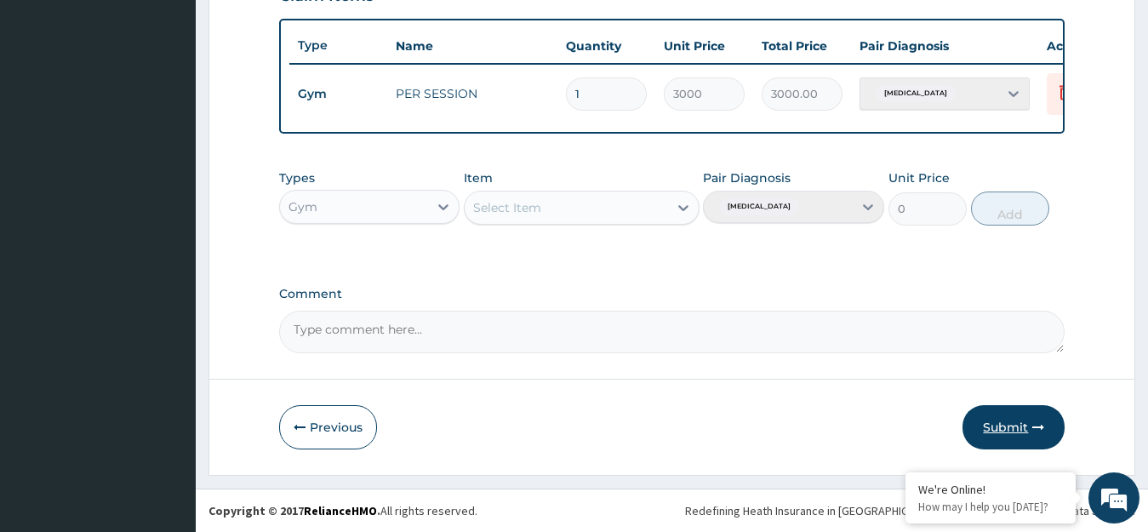
click at [1023, 424] on button "Submit" at bounding box center [1014, 427] width 102 height 44
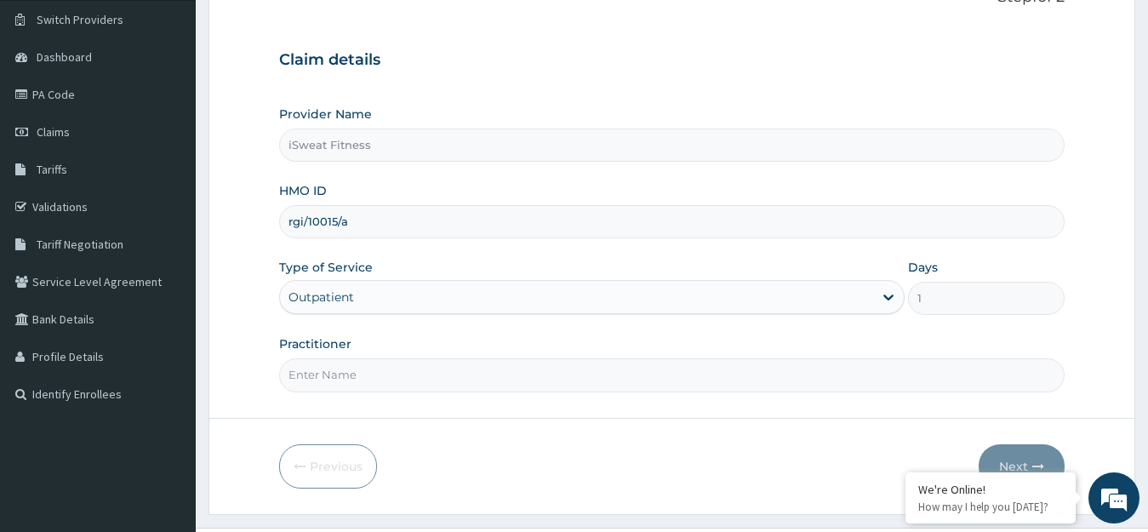
scroll to position [168, 0]
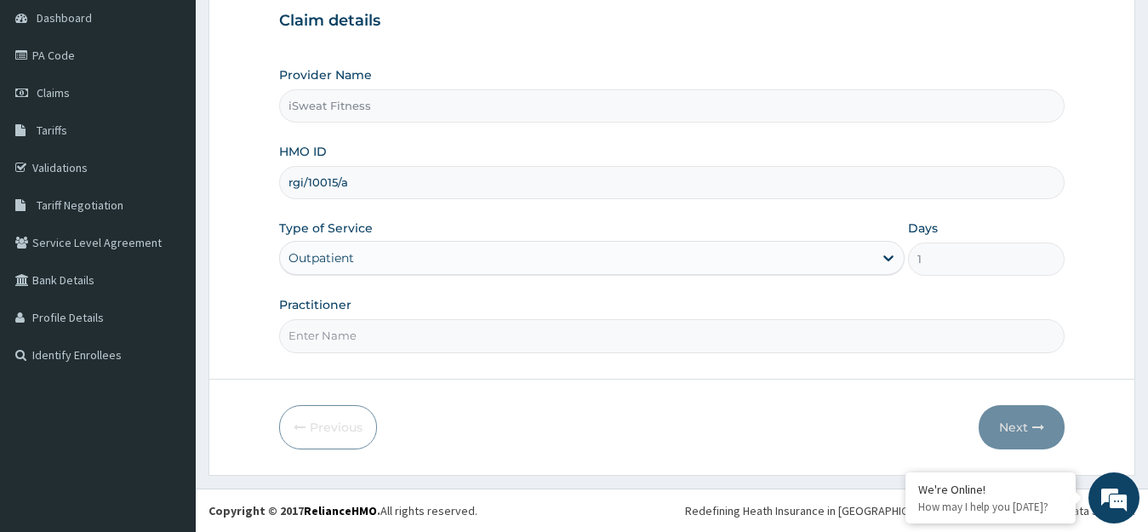
type input "rgi/10015/a"
click at [538, 339] on input "Practitioner" at bounding box center [672, 335] width 786 height 33
type input "isweat fitness"
click at [1025, 427] on button "Next" at bounding box center [1022, 427] width 86 height 44
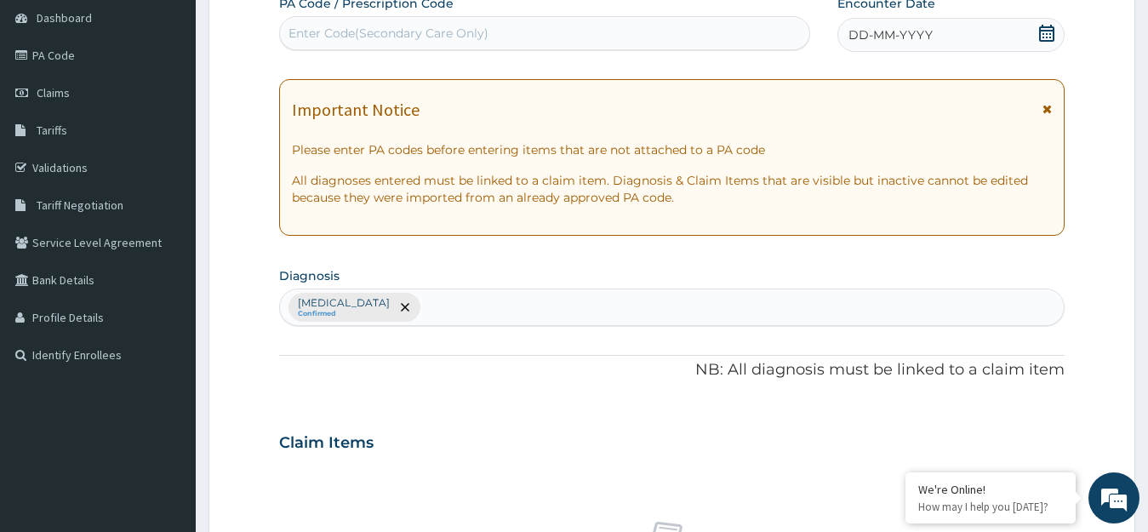
scroll to position [0, 0]
type input "PA/277A80"
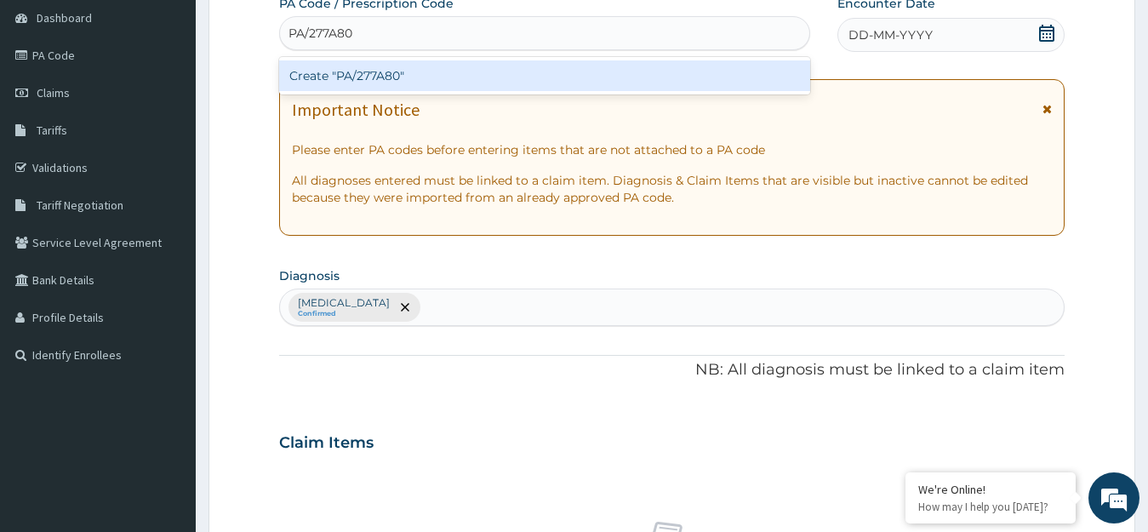
click at [698, 65] on div "Create "PA/277A80"" at bounding box center [544, 75] width 531 height 31
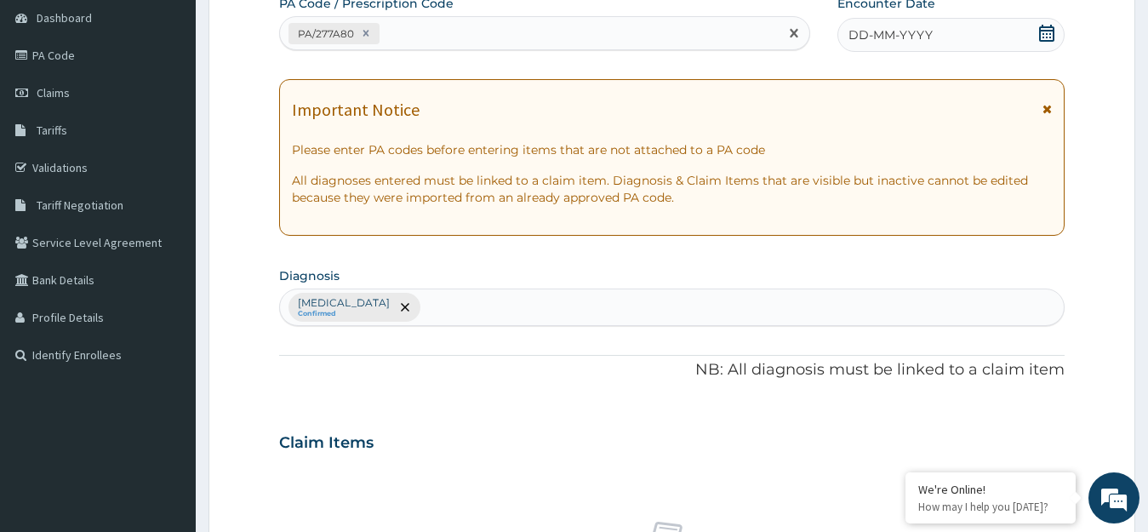
click at [1045, 30] on icon at bounding box center [1046, 33] width 15 height 17
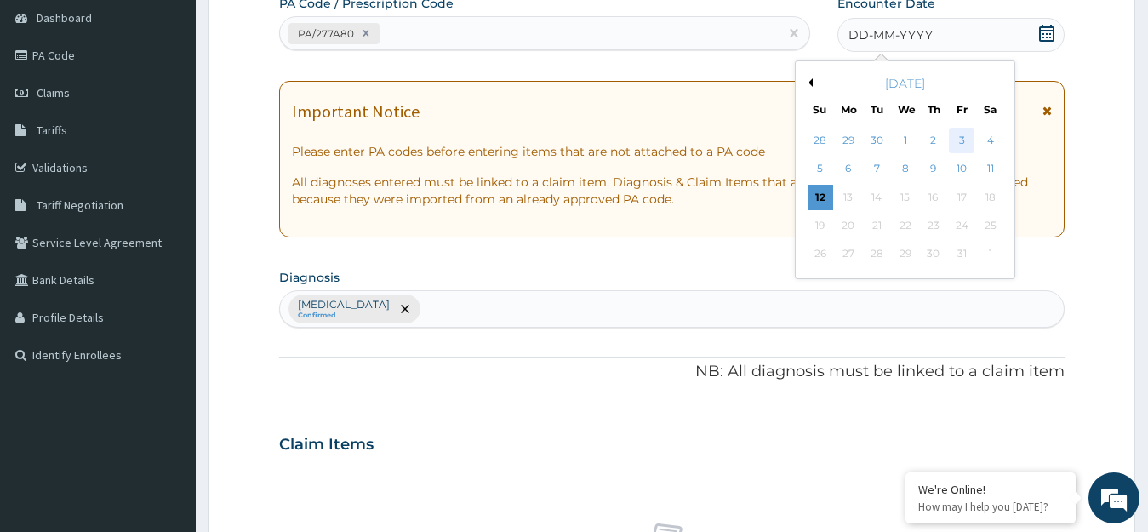
click at [963, 139] on div "3" at bounding box center [962, 141] width 26 height 26
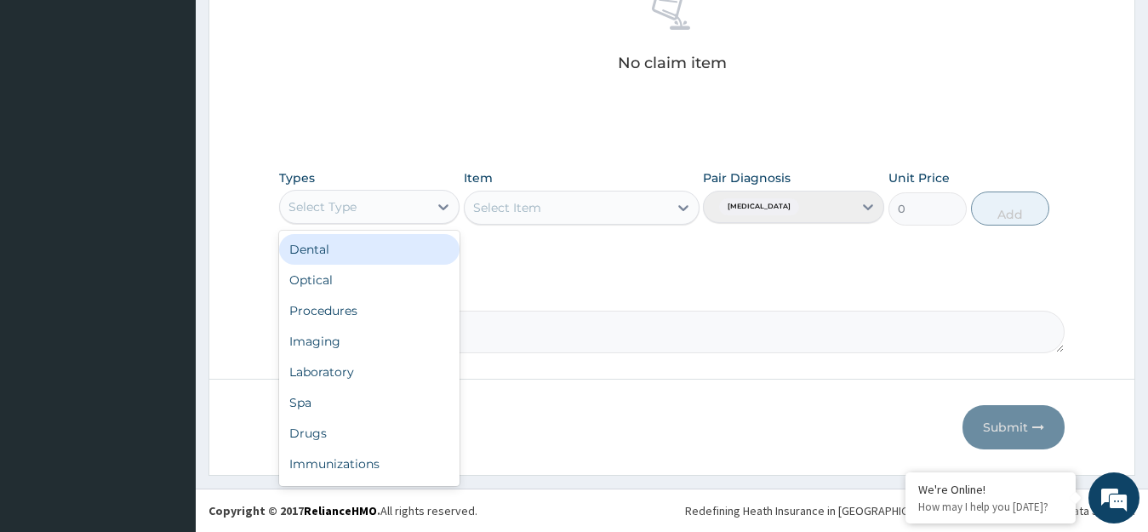
scroll to position [58, 0]
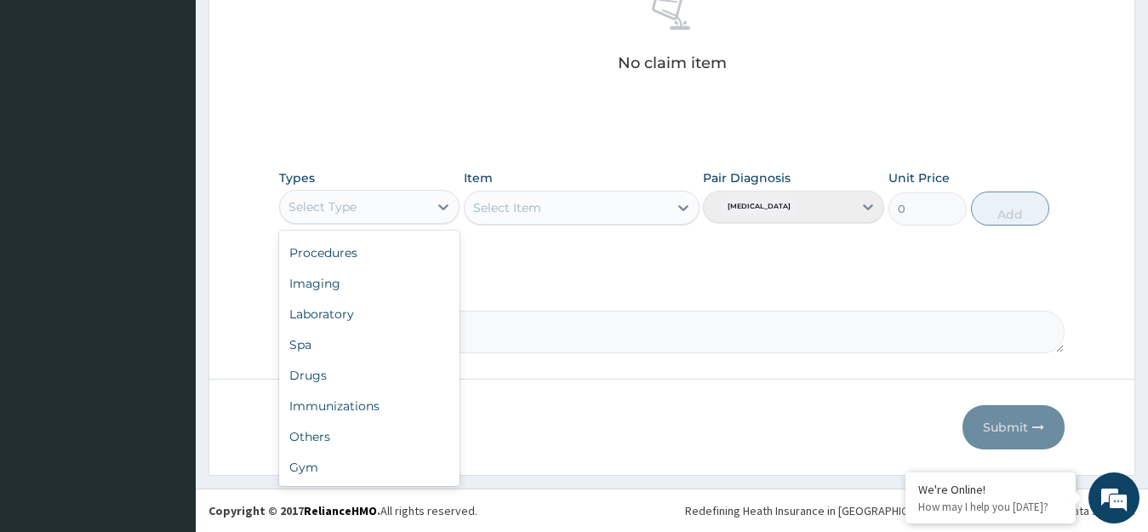
click at [373, 471] on div "Gym" at bounding box center [369, 467] width 181 height 31
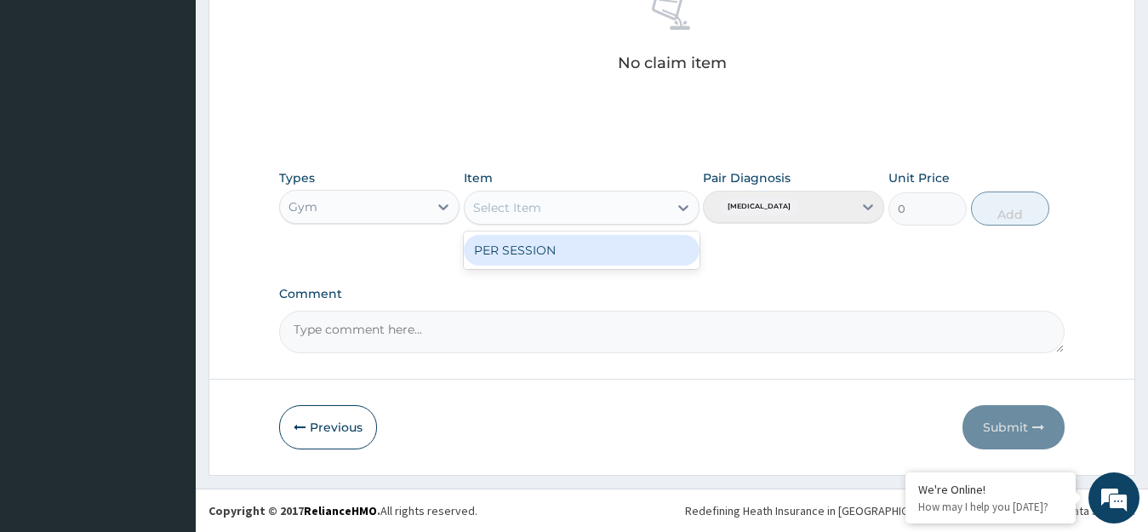
click at [646, 250] on div "PER SESSION" at bounding box center [582, 250] width 236 height 31
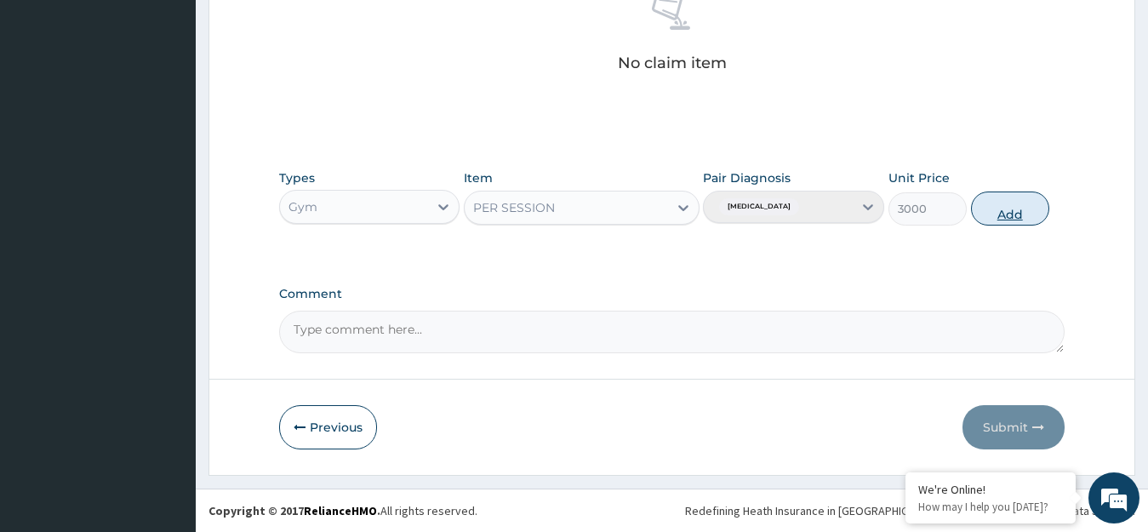
click at [1020, 209] on button "Add" at bounding box center [1010, 209] width 78 height 34
type input "0"
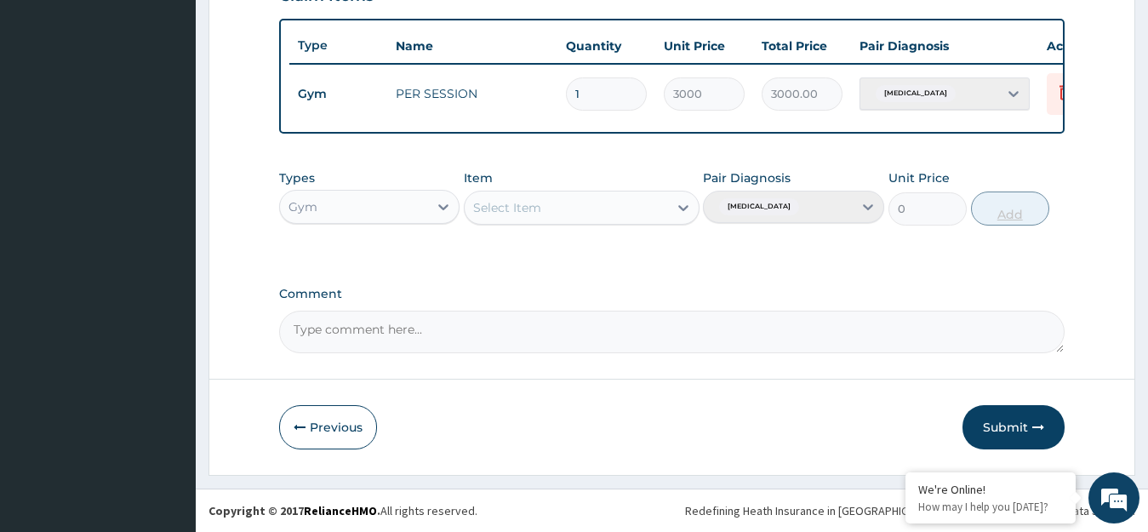
scroll to position [629, 0]
click at [1020, 432] on button "Submit" at bounding box center [1014, 427] width 102 height 44
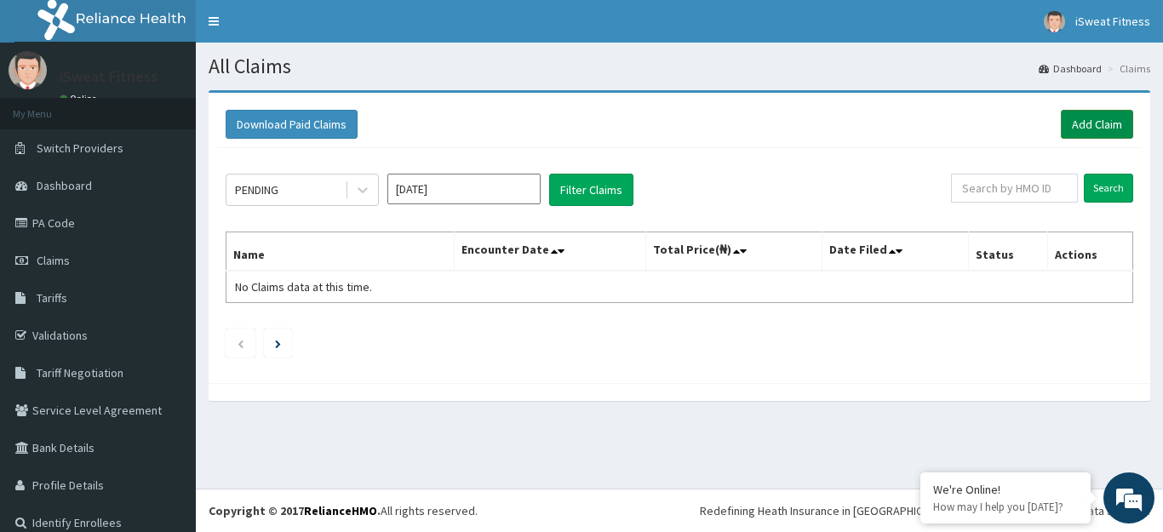
click at [1089, 129] on link "Add Claim" at bounding box center [1096, 124] width 72 height 29
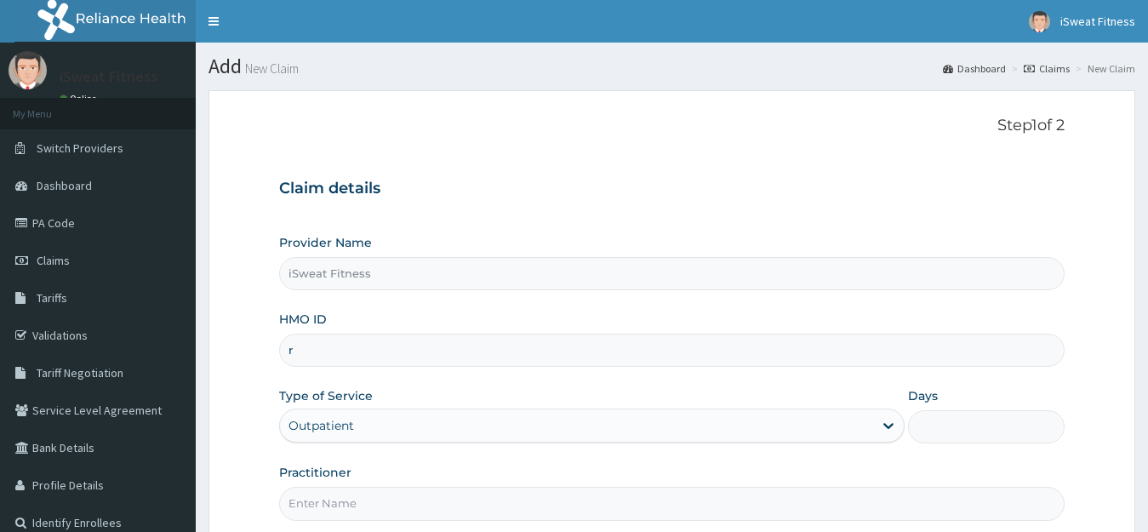
type input "rg"
type input "iSweat Fitness"
type input "1"
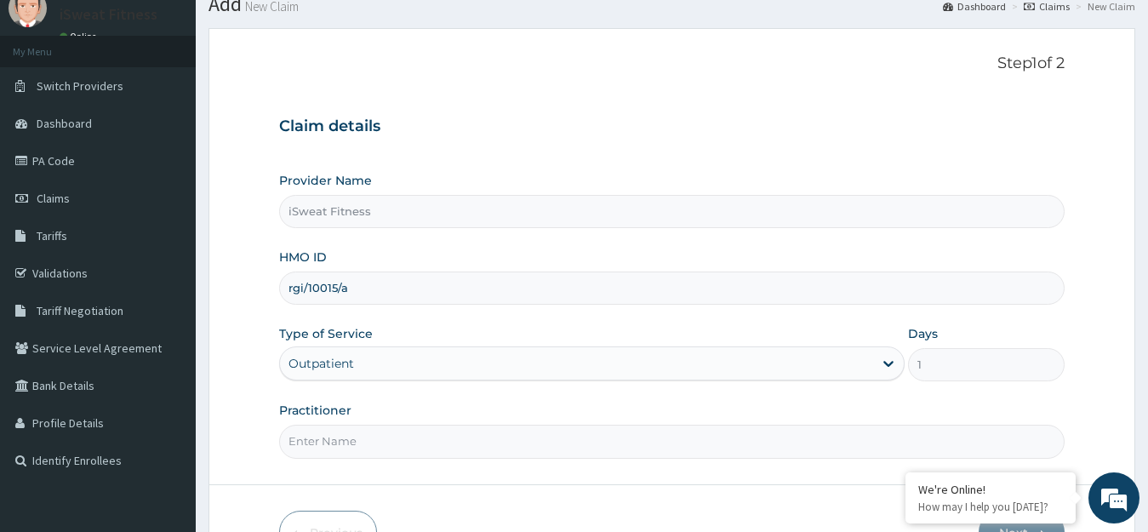
scroll to position [168, 0]
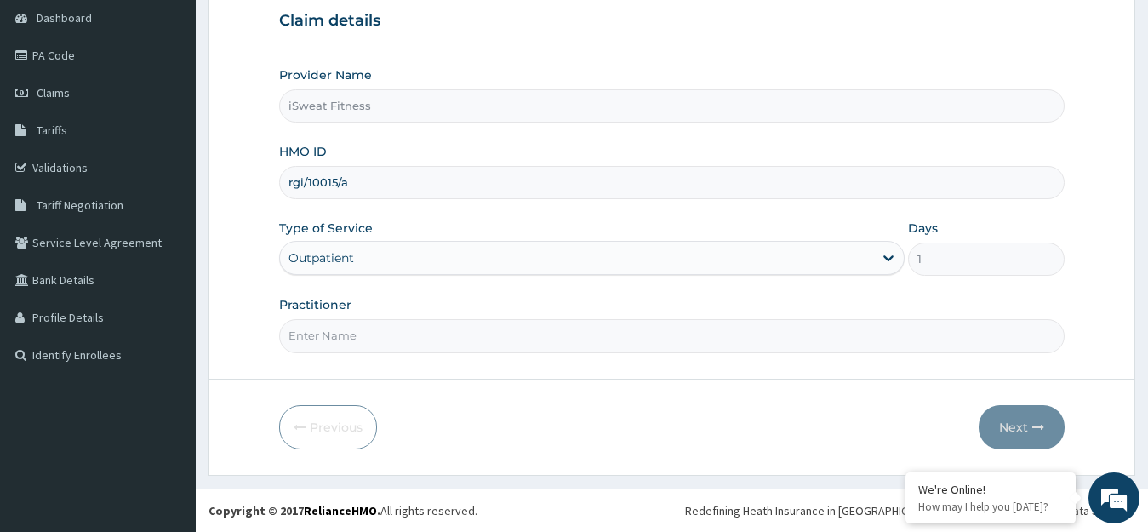
type input "rgi/10015/a"
click at [571, 336] on input "Practitioner" at bounding box center [672, 335] width 786 height 33
type input "isweat fitness"
click at [1027, 425] on button "Next" at bounding box center [1022, 427] width 86 height 44
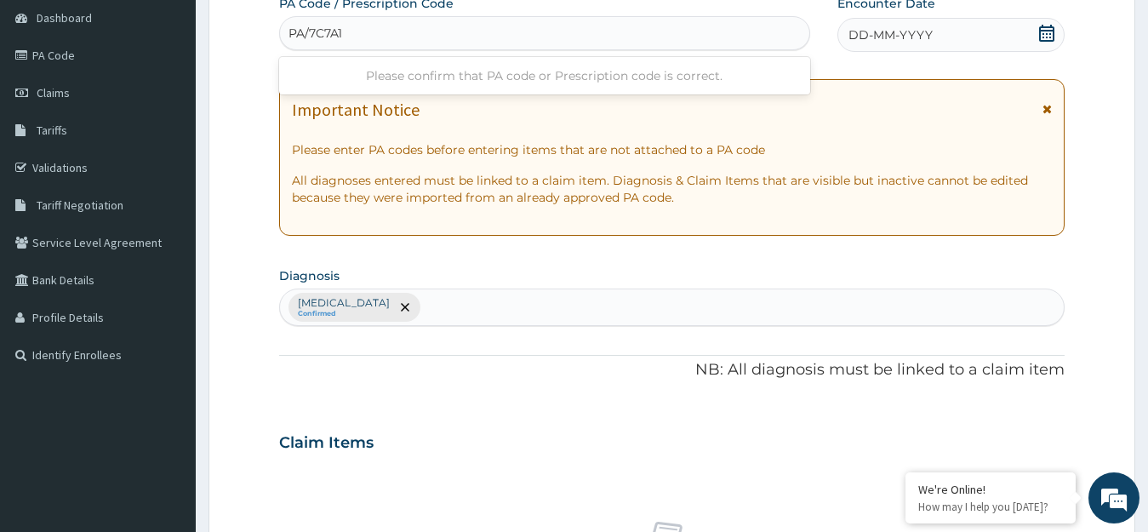
type input "PA/7C7A1A"
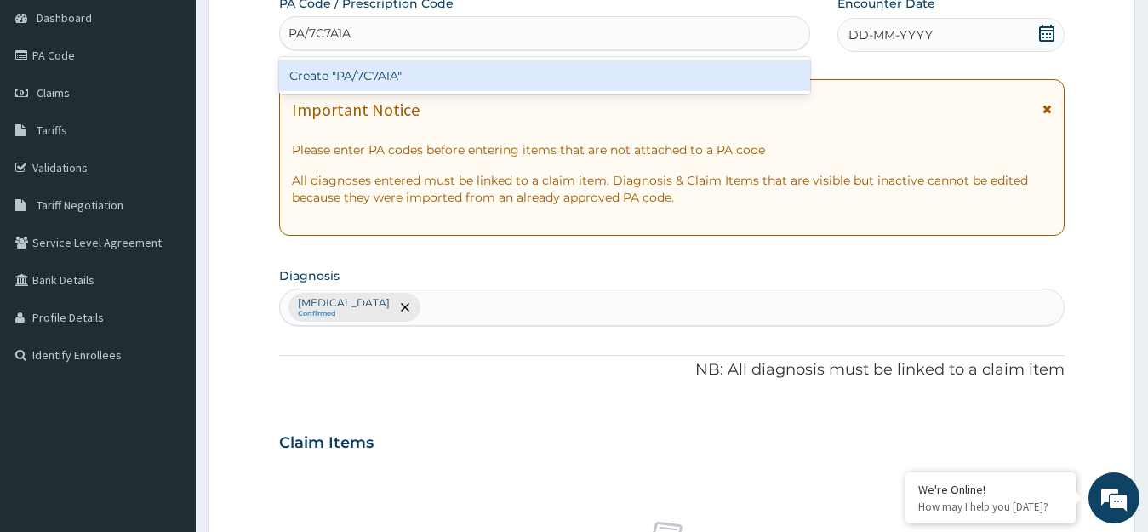
click at [698, 72] on div "Create "PA/7C7A1A"" at bounding box center [544, 75] width 531 height 31
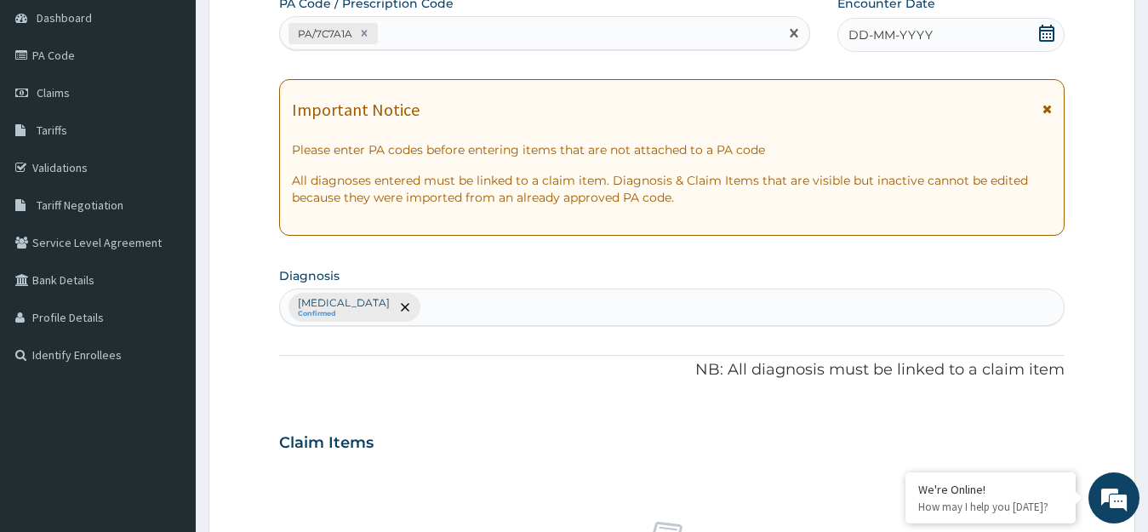
click at [1045, 29] on icon at bounding box center [1046, 33] width 17 height 17
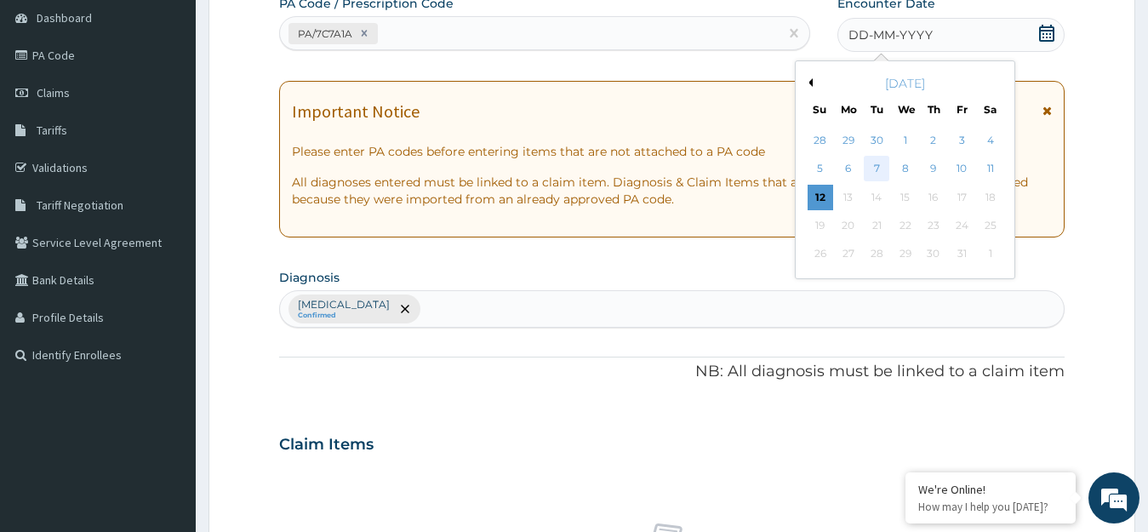
click at [877, 168] on div "7" at bounding box center [877, 170] width 26 height 26
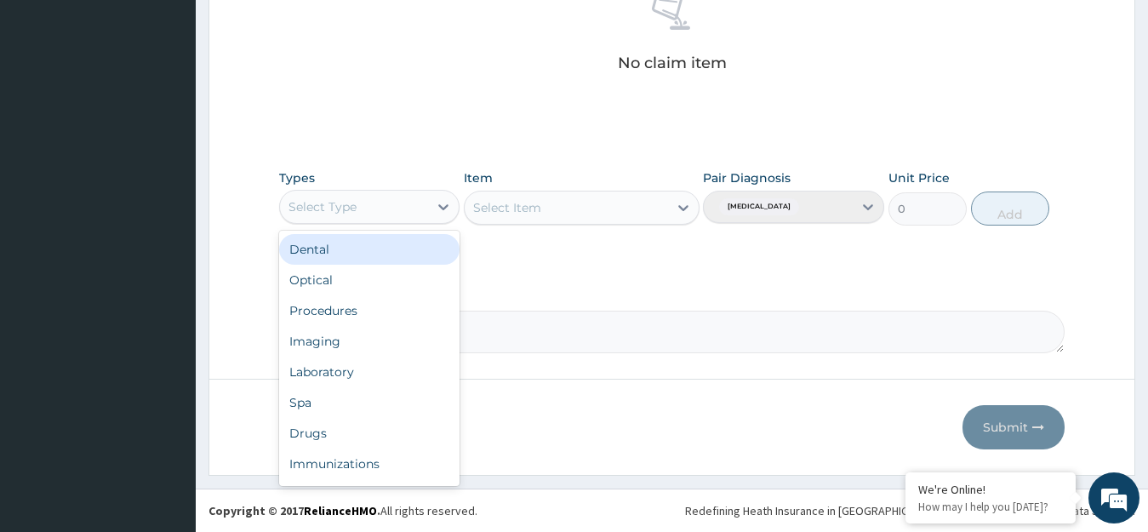
scroll to position [58, 0]
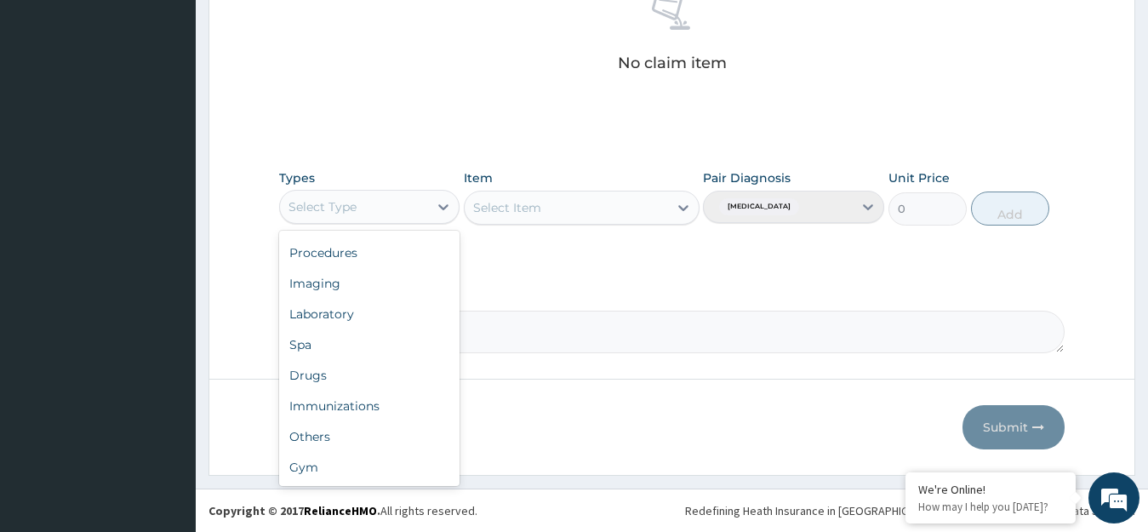
click at [388, 461] on div "Gym" at bounding box center [369, 467] width 181 height 31
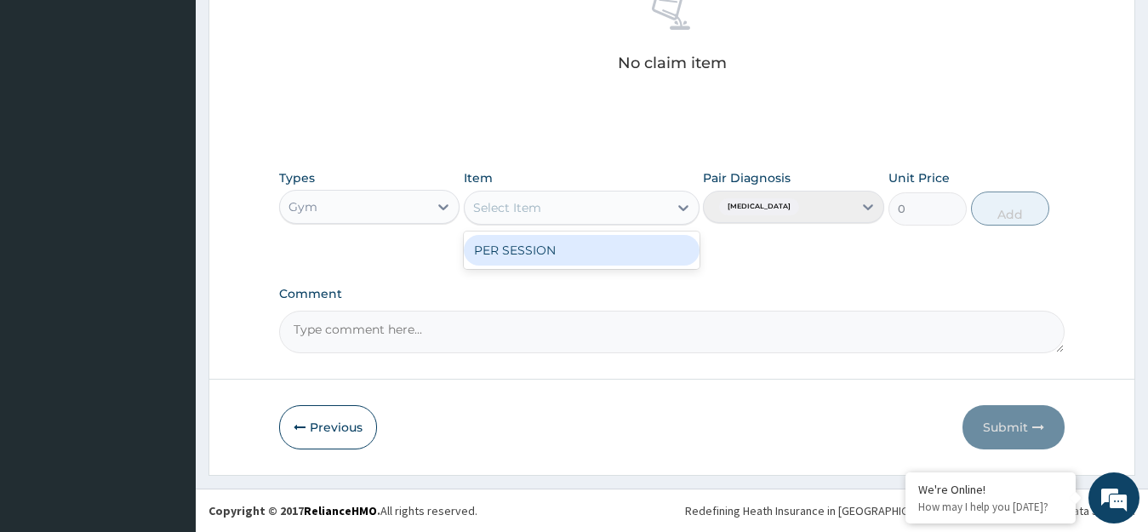
click at [646, 252] on div "PER SESSION" at bounding box center [582, 250] width 236 height 31
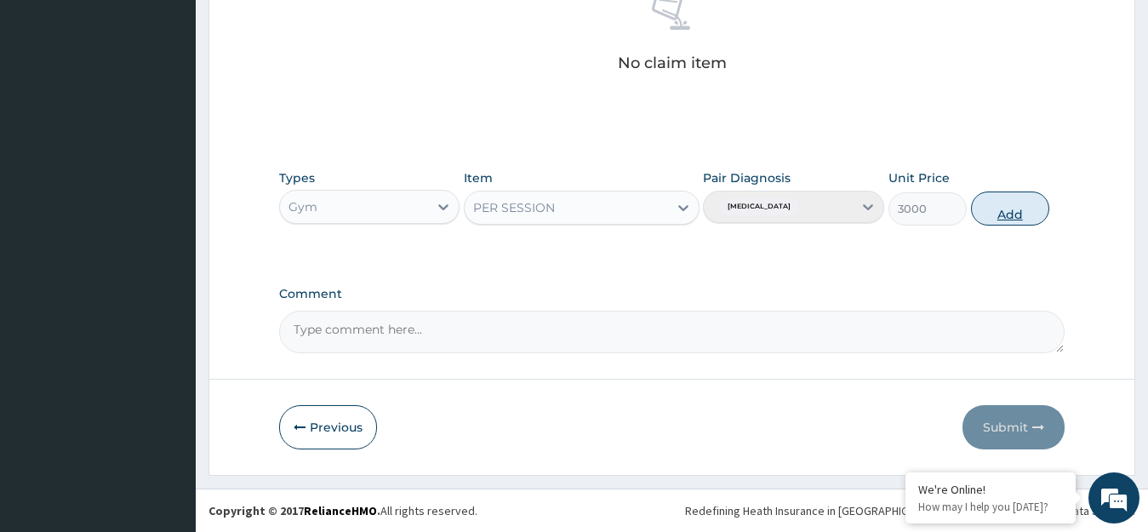
click at [1020, 210] on button "Add" at bounding box center [1010, 209] width 78 height 34
type input "0"
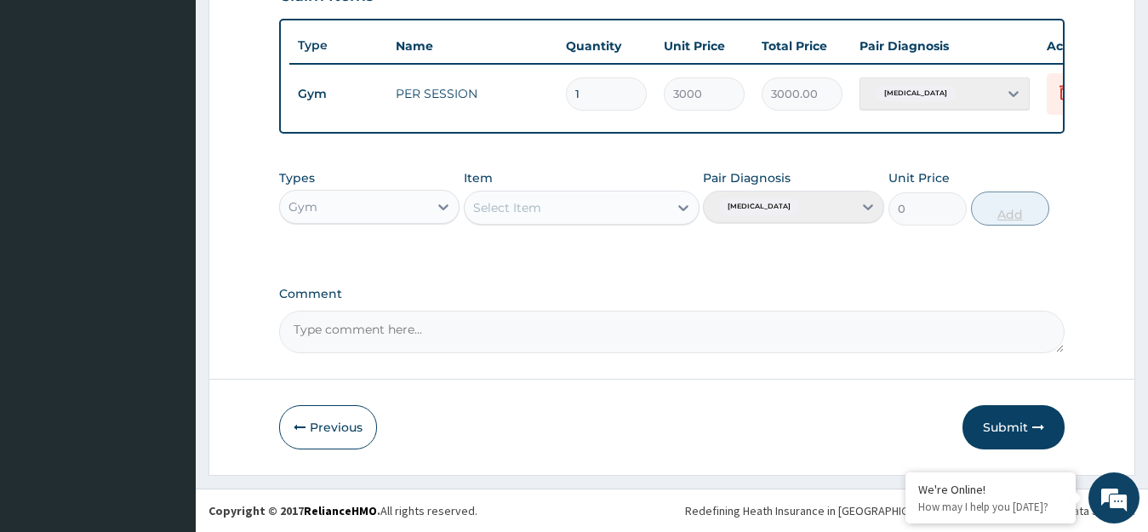
scroll to position [629, 0]
click at [1012, 428] on button "Submit" at bounding box center [1014, 427] width 102 height 44
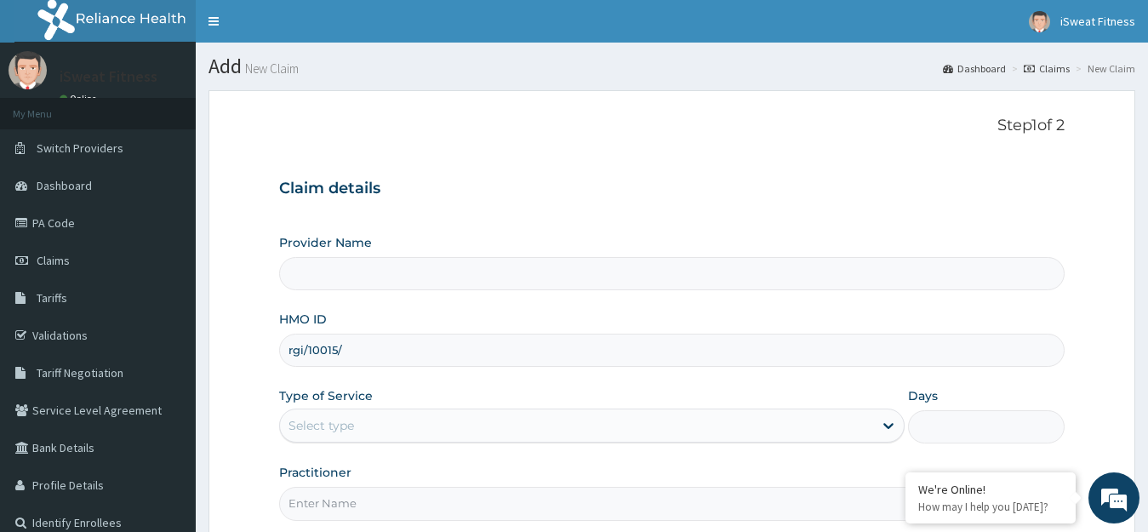
type input "rgi/10015/a"
type input "iSweat Fitness"
type input "1"
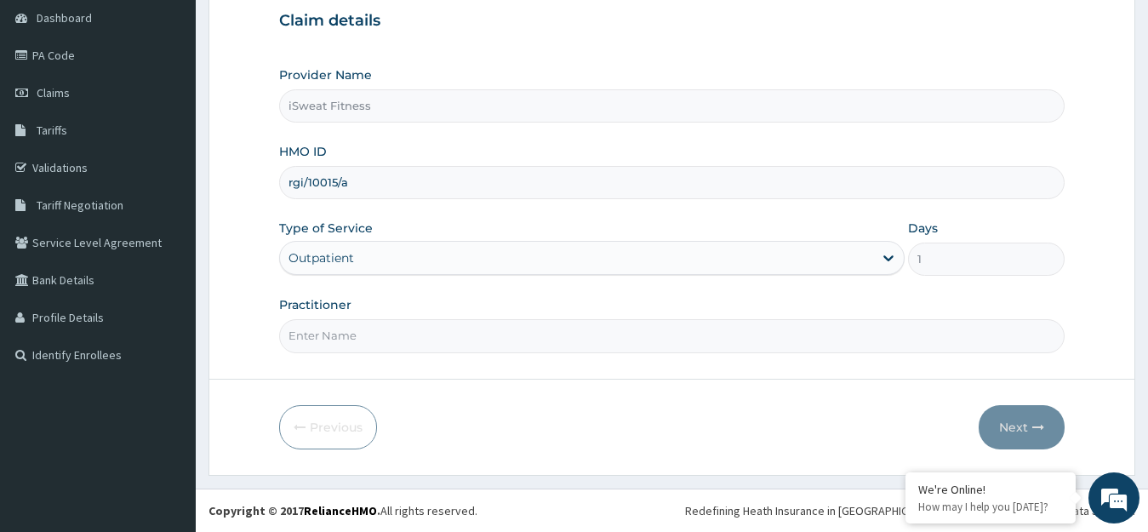
type input "rgi/10015/a"
click at [526, 331] on input "Practitioner" at bounding box center [672, 335] width 786 height 33
type input "isweat fitness"
click at [1025, 428] on button "Next" at bounding box center [1022, 427] width 86 height 44
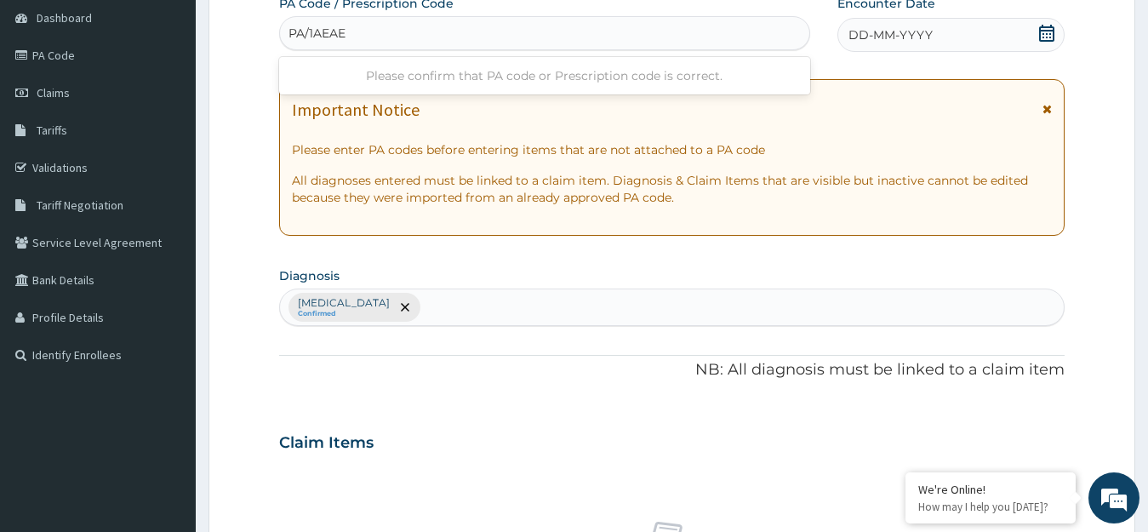
type input "PA/1AEAEC"
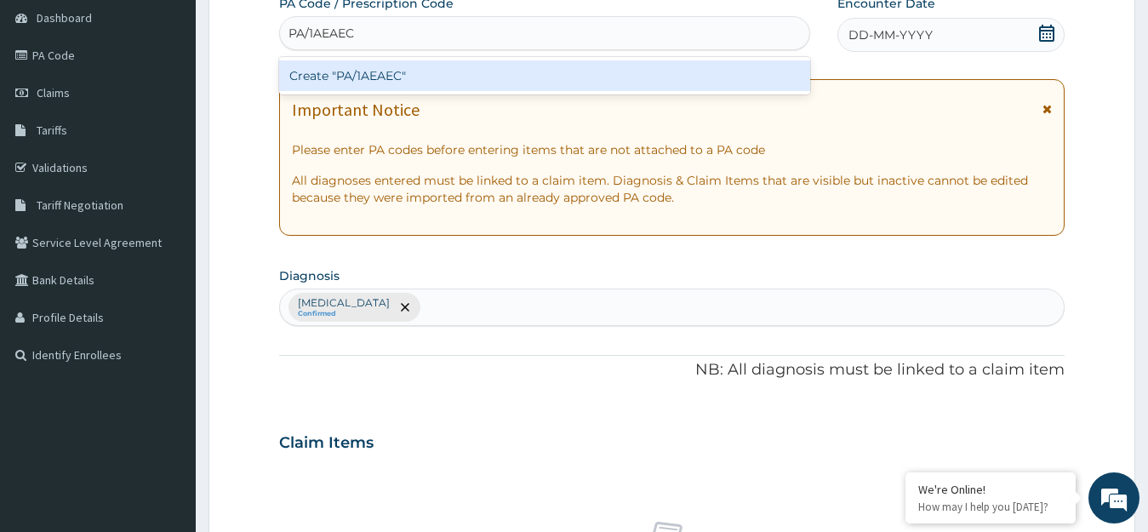
click at [693, 77] on div "Create "PA/1AEAEC"" at bounding box center [544, 75] width 531 height 31
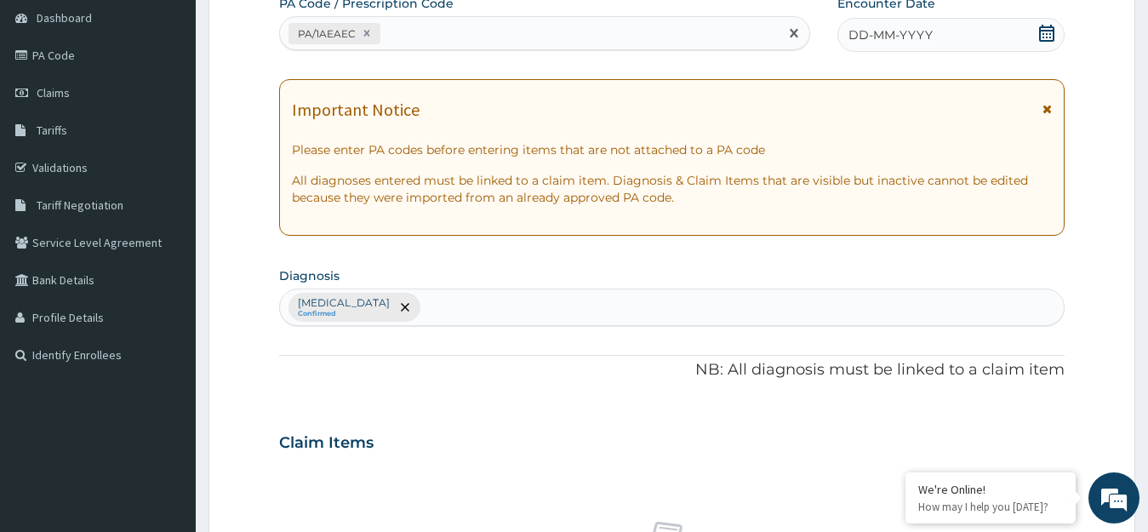
click at [1047, 37] on icon at bounding box center [1046, 33] width 15 height 17
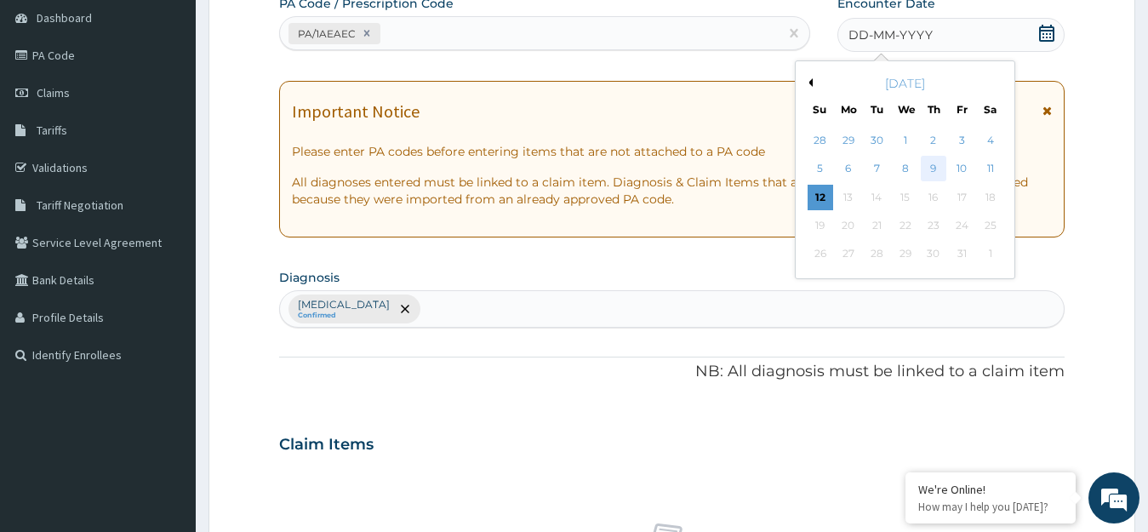
click at [934, 168] on div "9" at bounding box center [934, 170] width 26 height 26
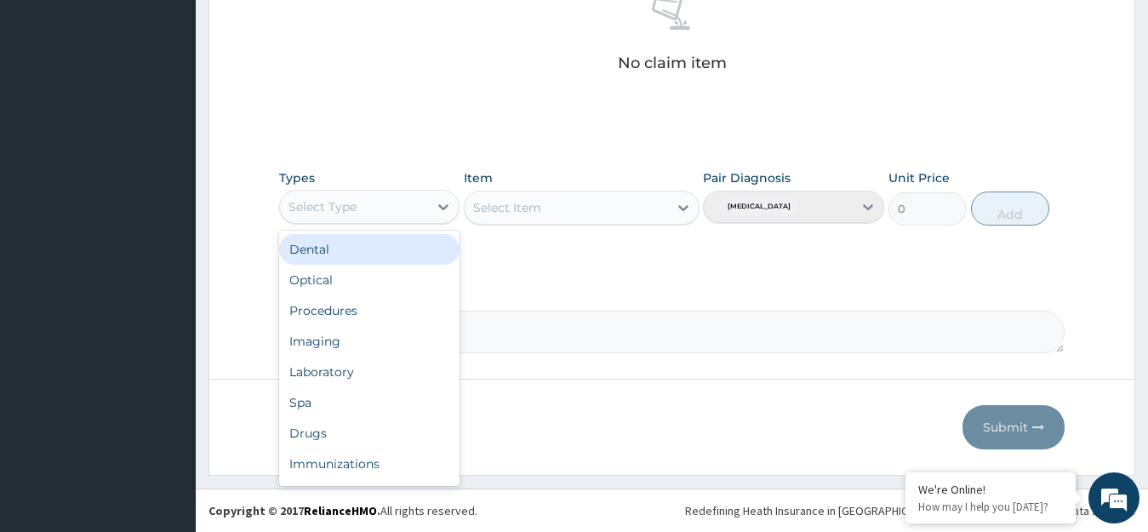
scroll to position [58, 0]
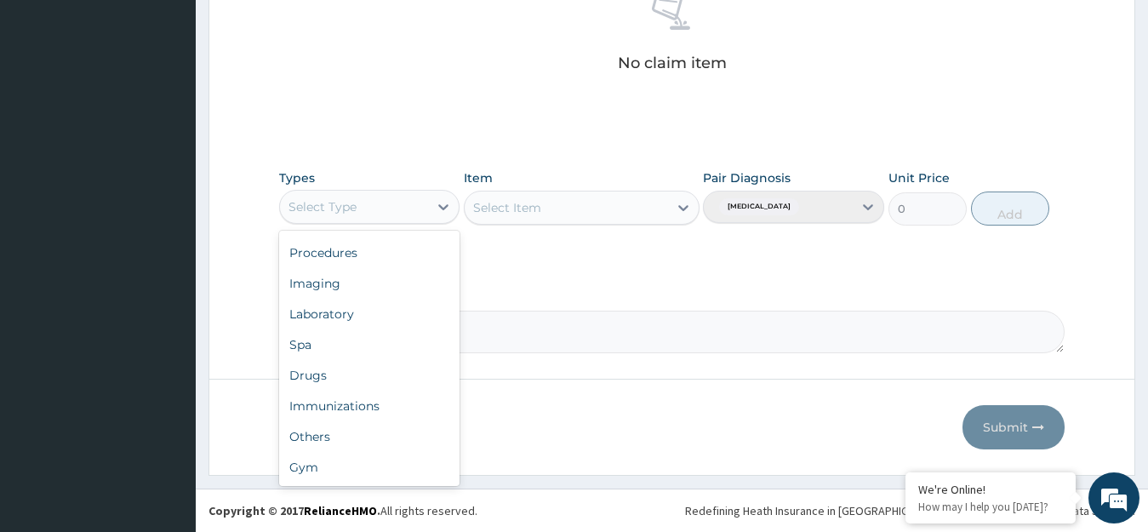
click at [378, 462] on div "Gym" at bounding box center [369, 467] width 181 height 31
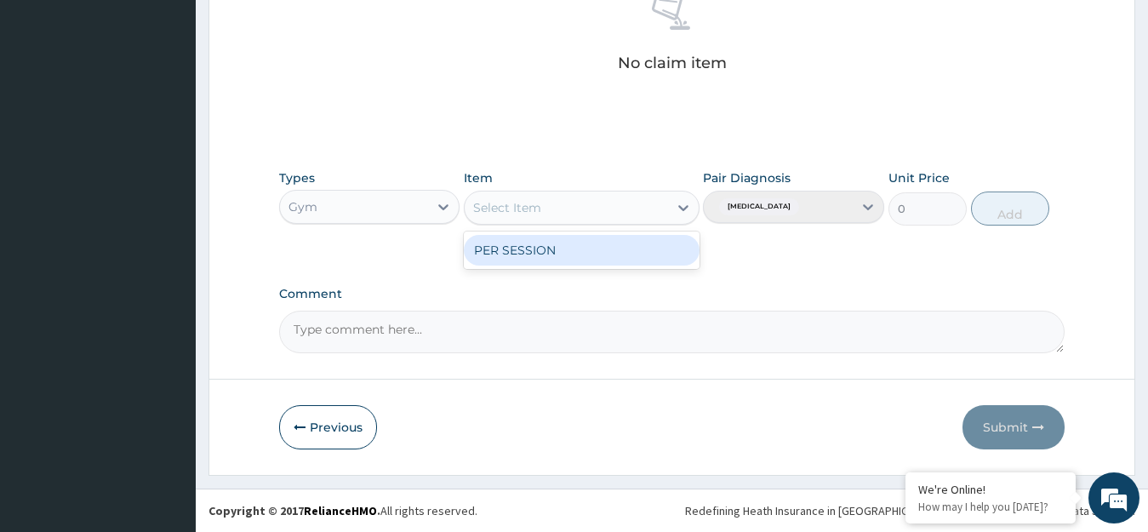
click at [657, 244] on div "PER SESSION" at bounding box center [582, 250] width 236 height 31
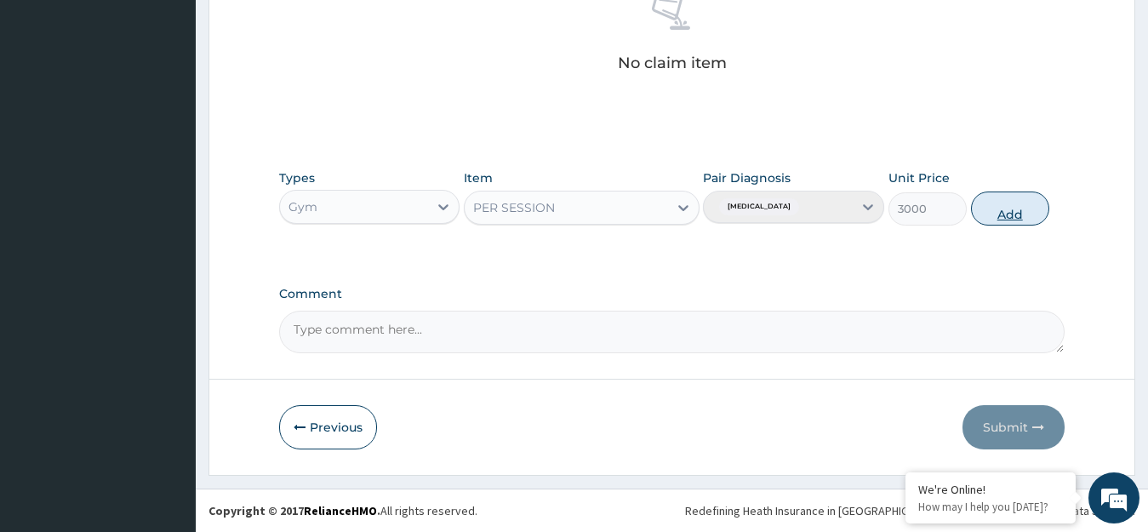
click at [1016, 214] on button "Add" at bounding box center [1010, 209] width 78 height 34
type input "0"
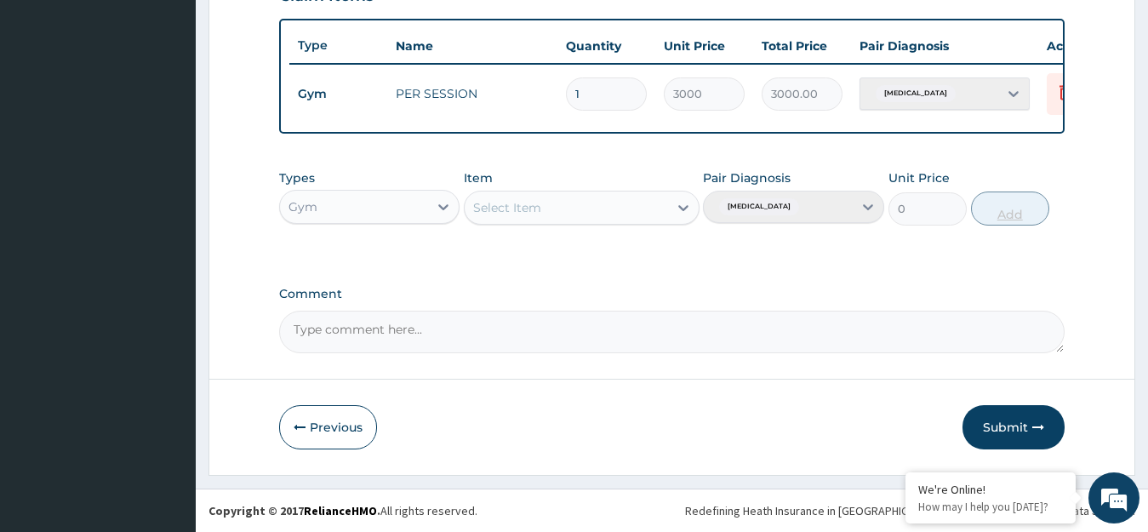
scroll to position [629, 0]
click at [1023, 422] on button "Submit" at bounding box center [1014, 427] width 102 height 44
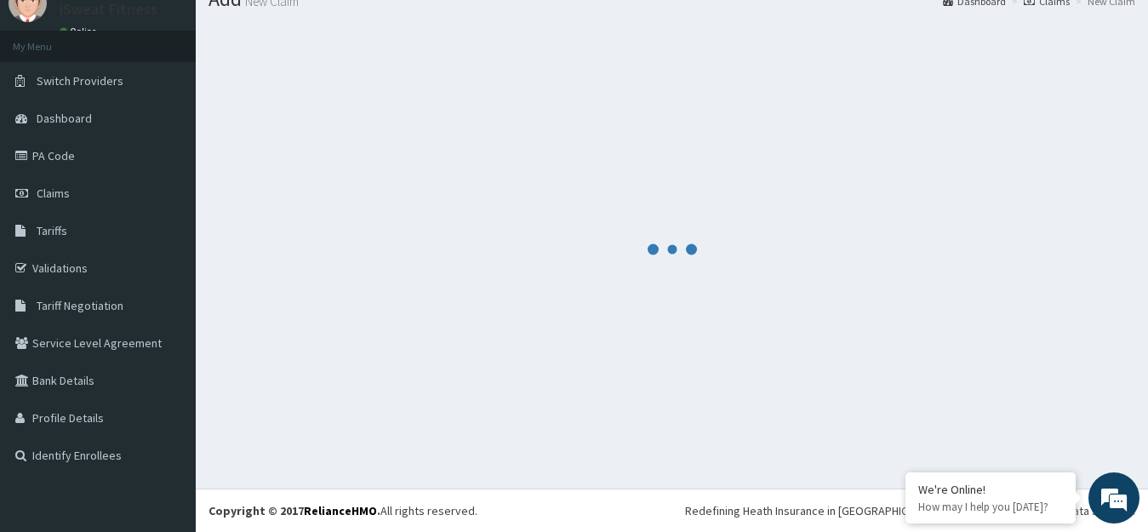
scroll to position [67, 0]
drag, startPoint x: 1023, startPoint y: 422, endPoint x: 388, endPoint y: 350, distance: 639.0
click at [387, 350] on div at bounding box center [672, 249] width 927 height 452
click at [388, 350] on div at bounding box center [672, 249] width 927 height 452
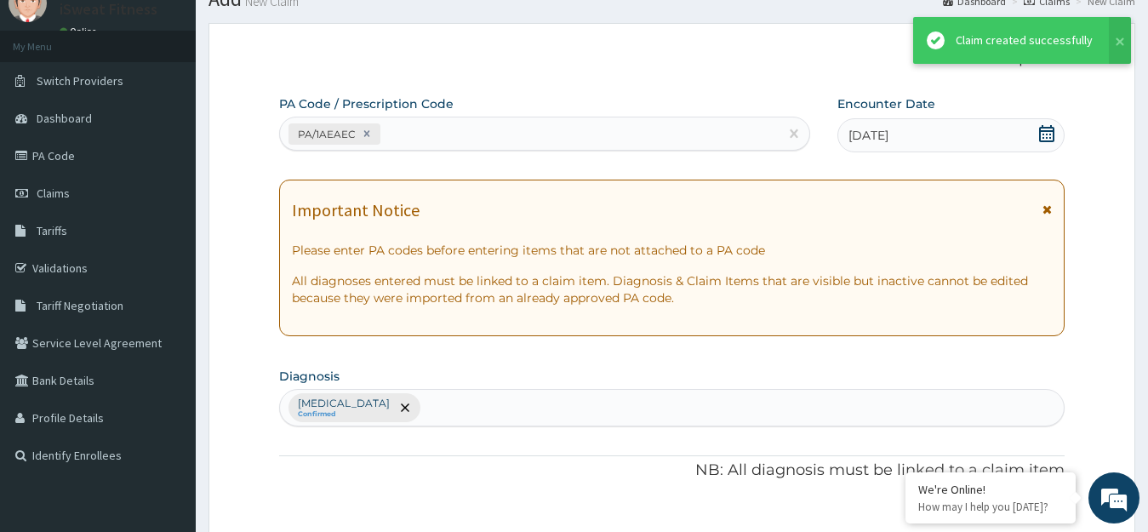
scroll to position [629, 0]
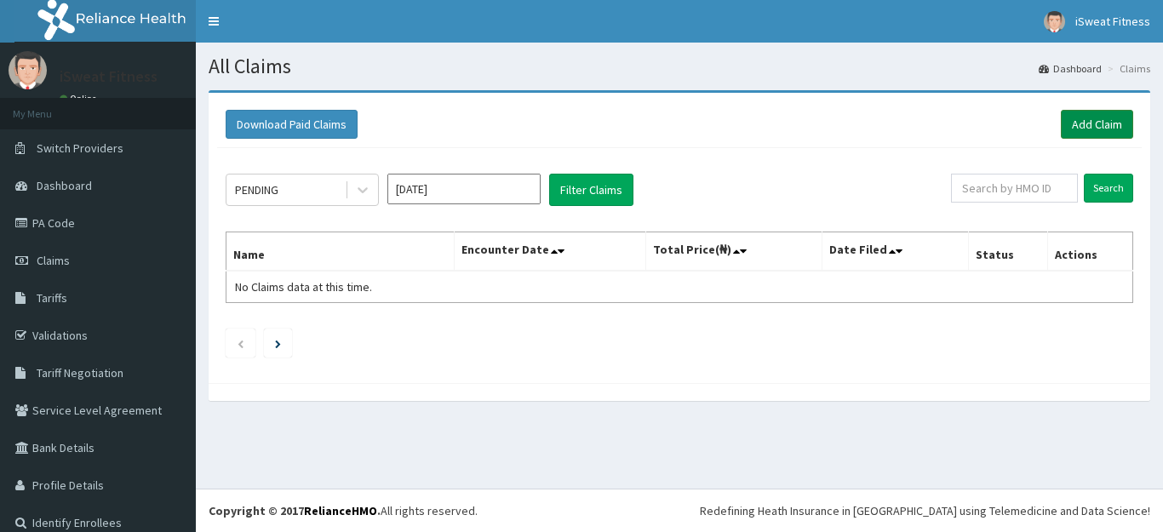
click at [1083, 123] on link "Add Claim" at bounding box center [1096, 124] width 72 height 29
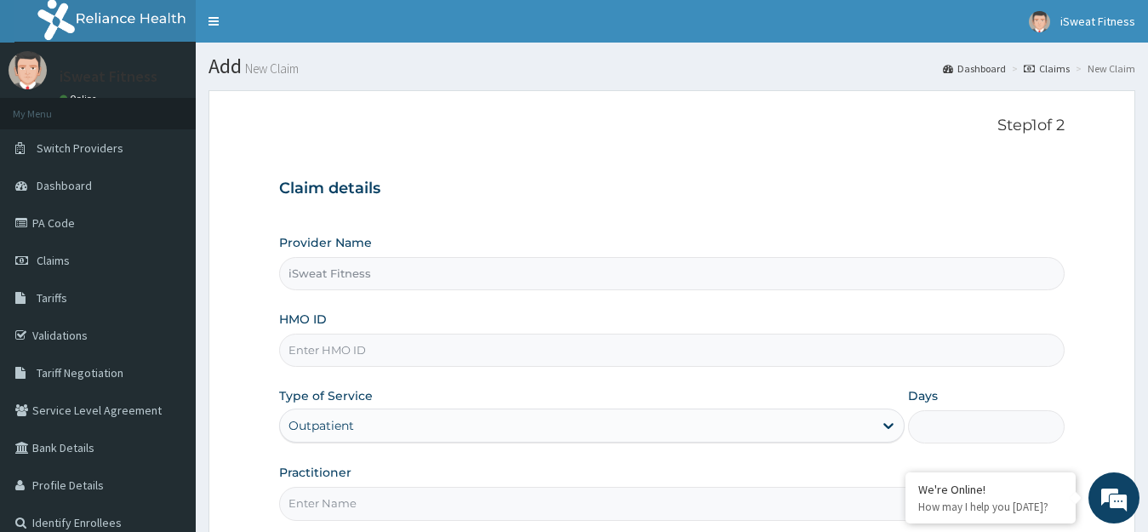
click at [776, 344] on input "HMO ID" at bounding box center [672, 350] width 786 height 33
type input "iSweat Fitness"
type input "1"
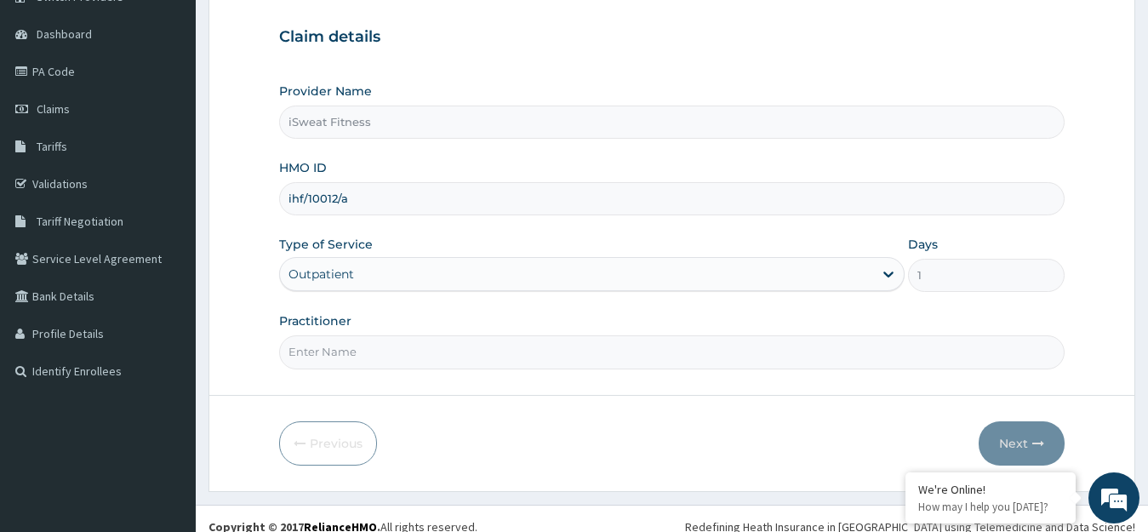
scroll to position [168, 0]
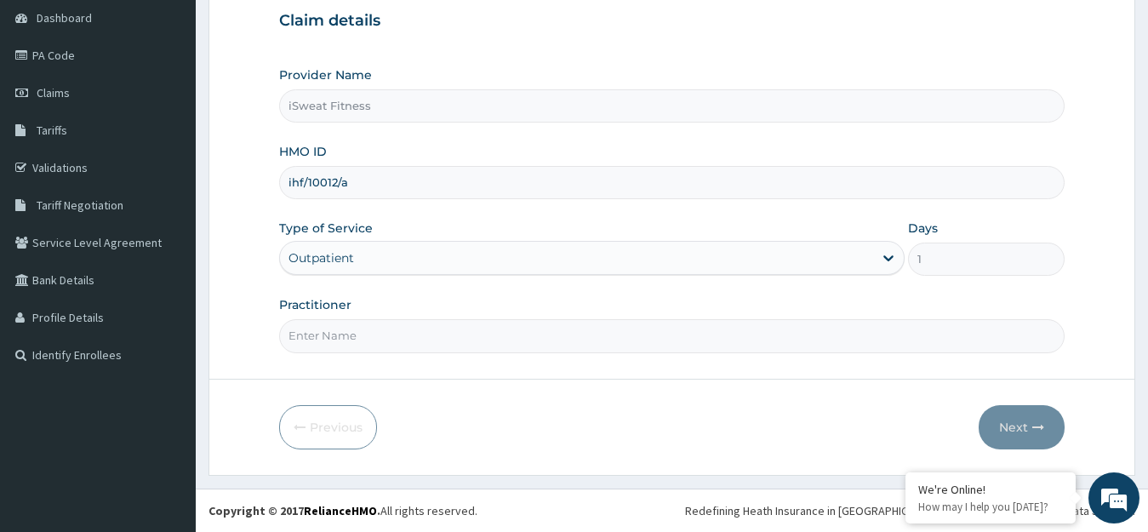
type input "ihf/10012/a"
click at [620, 340] on input "Practitioner" at bounding box center [672, 335] width 786 height 33
type input "isweat fitness"
click at [1041, 428] on icon "button" at bounding box center [1038, 427] width 12 height 12
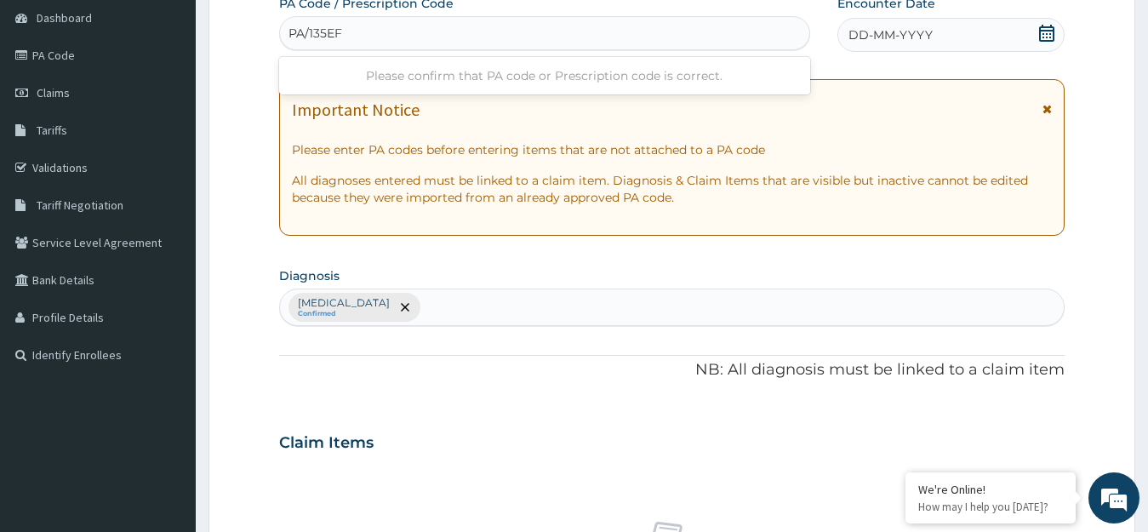
type input "PA/135EFA"
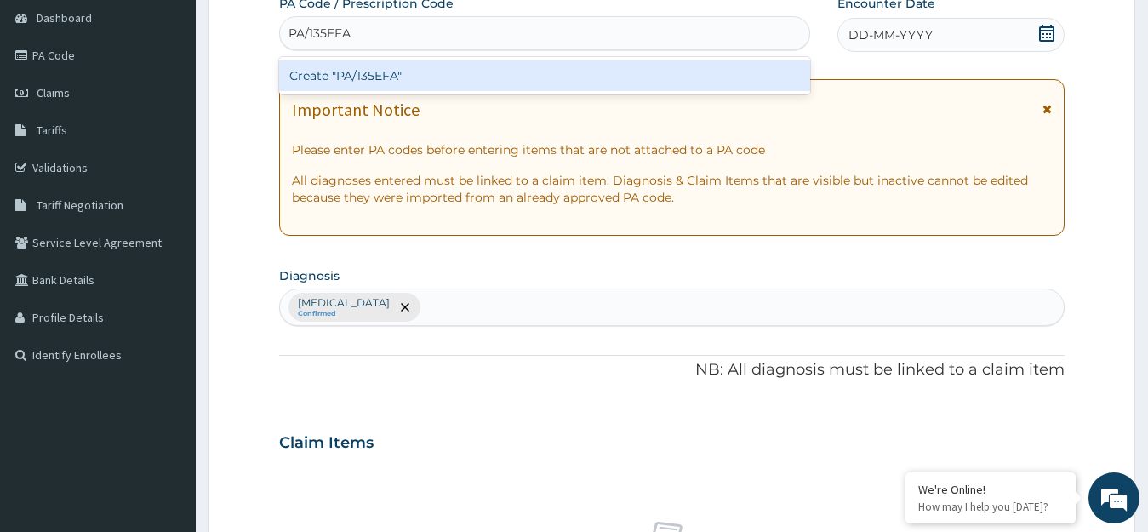
click at [586, 75] on div "Create "PA/135EFA"" at bounding box center [544, 75] width 531 height 31
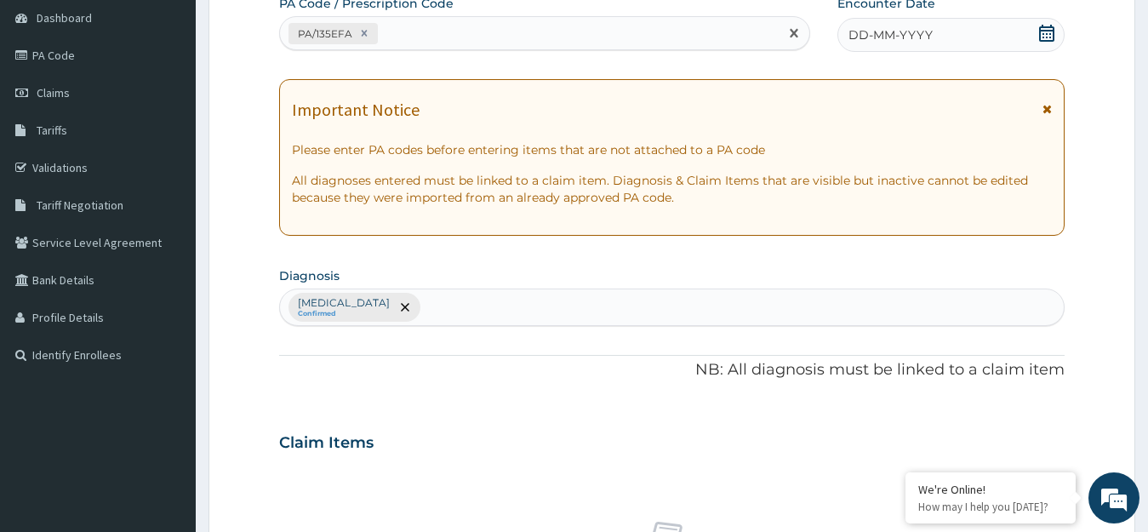
click at [1045, 30] on icon at bounding box center [1046, 33] width 15 height 17
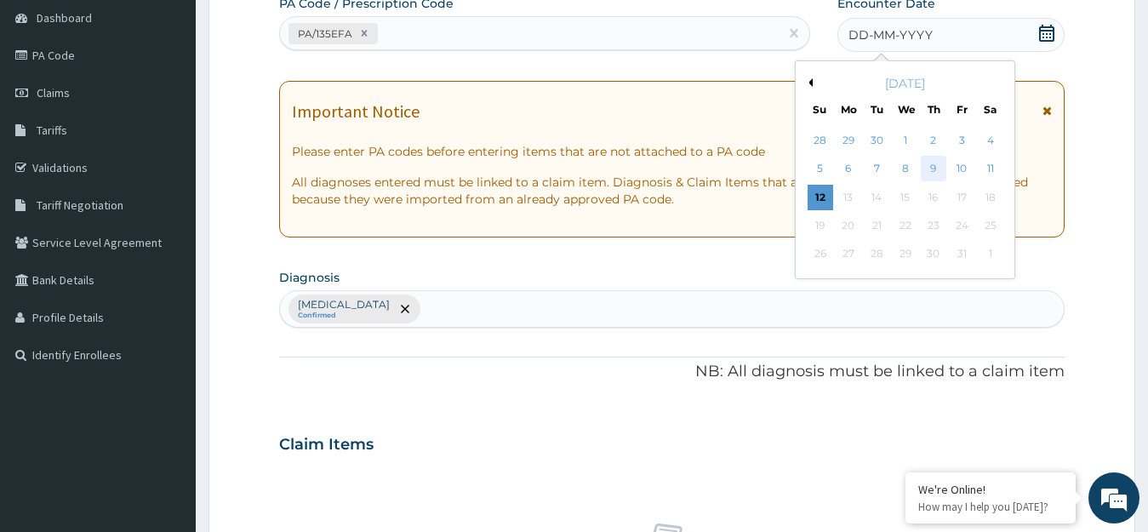
click at [932, 167] on div "9" at bounding box center [934, 170] width 26 height 26
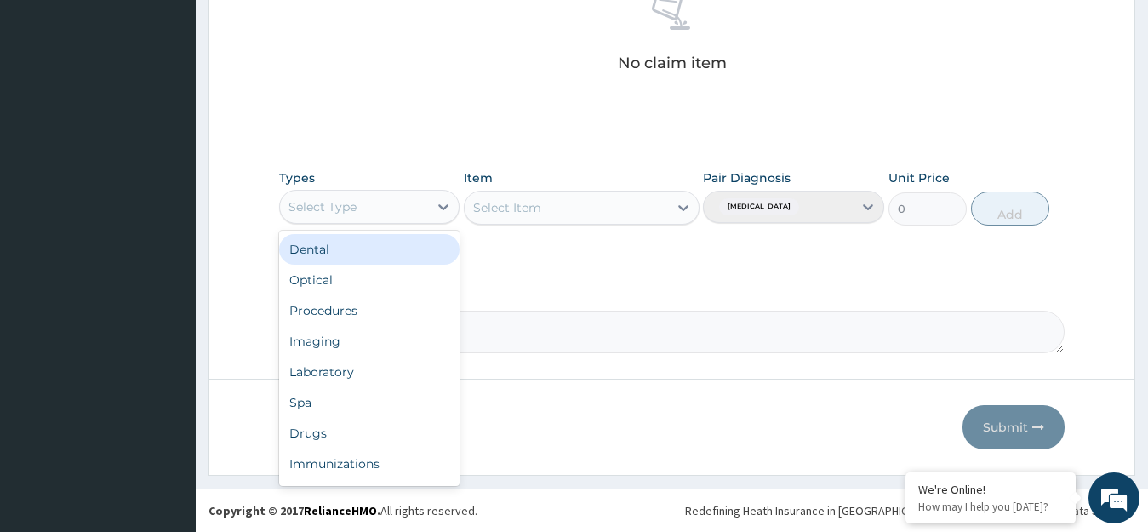
scroll to position [58, 0]
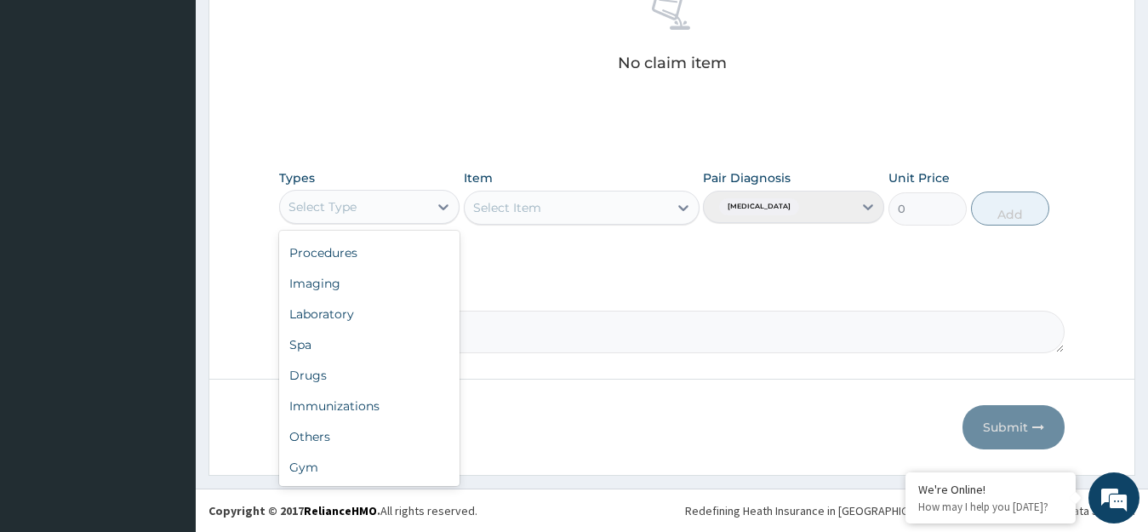
click at [363, 477] on div "Gym" at bounding box center [369, 467] width 181 height 31
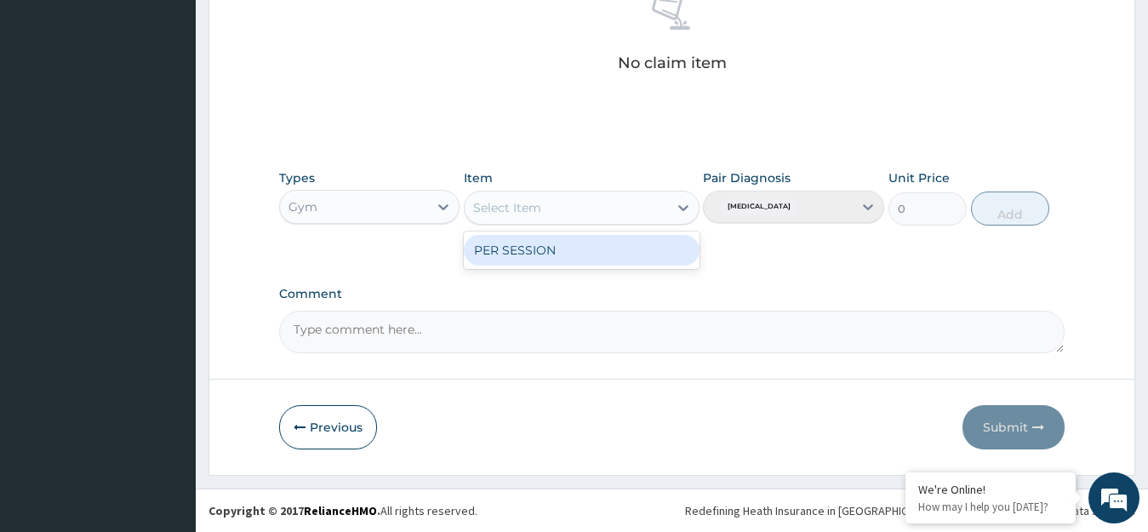
click at [626, 251] on div "PER SESSION" at bounding box center [582, 250] width 236 height 31
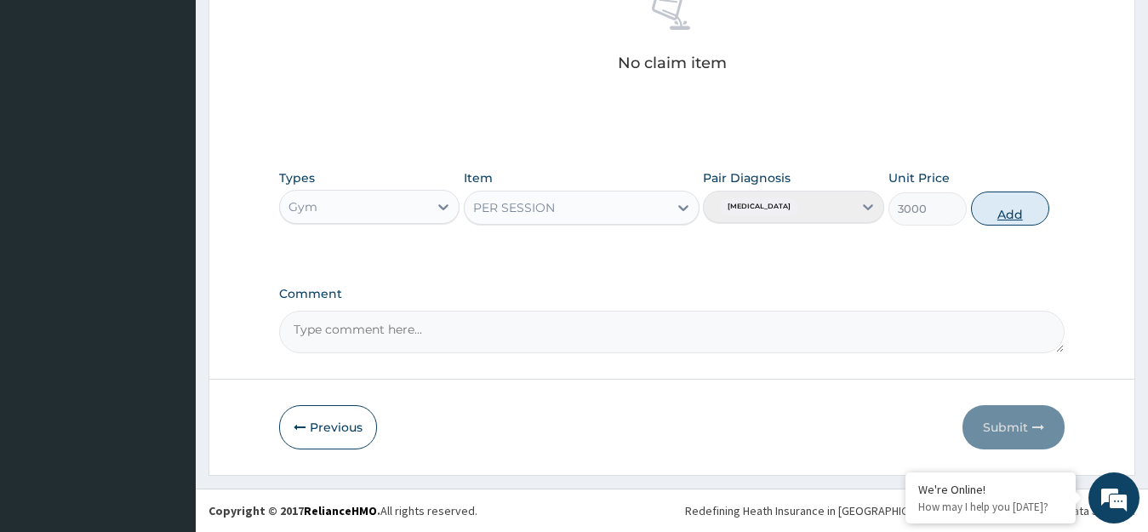
click at [1019, 207] on button "Add" at bounding box center [1010, 209] width 78 height 34
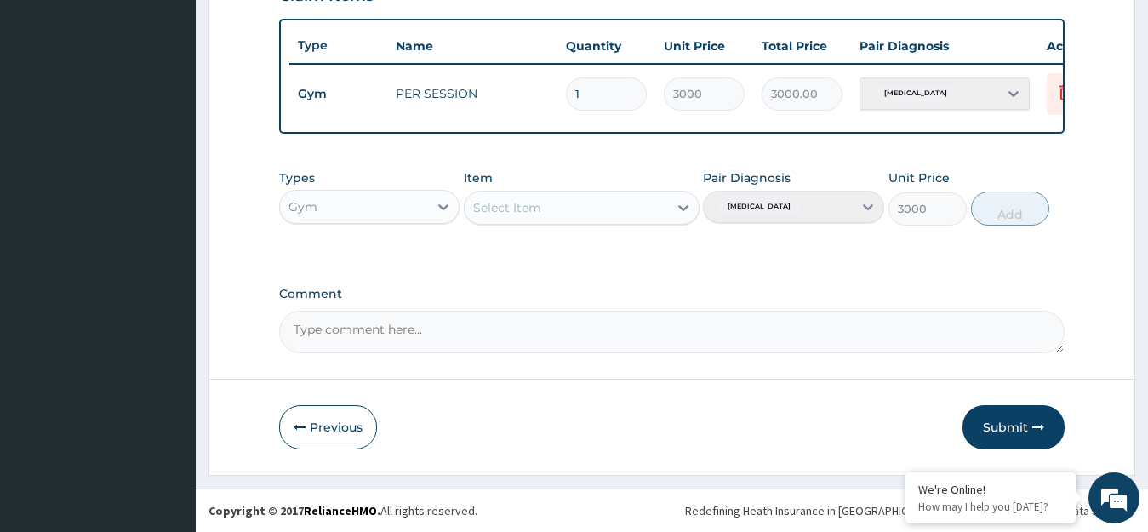
type input "0"
click at [1023, 428] on button "Submit" at bounding box center [1014, 427] width 102 height 44
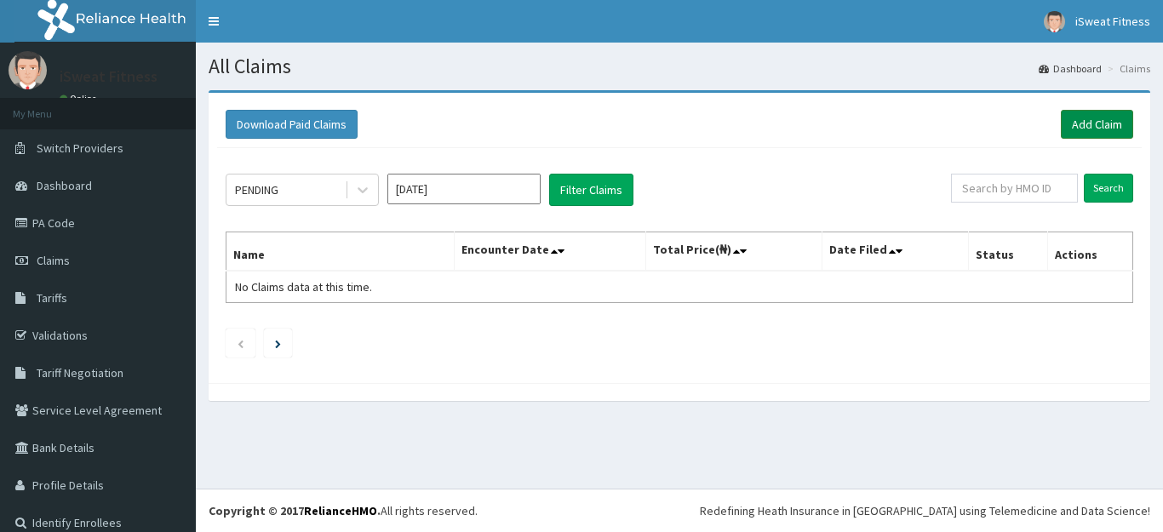
click at [1090, 123] on link "Add Claim" at bounding box center [1096, 124] width 72 height 29
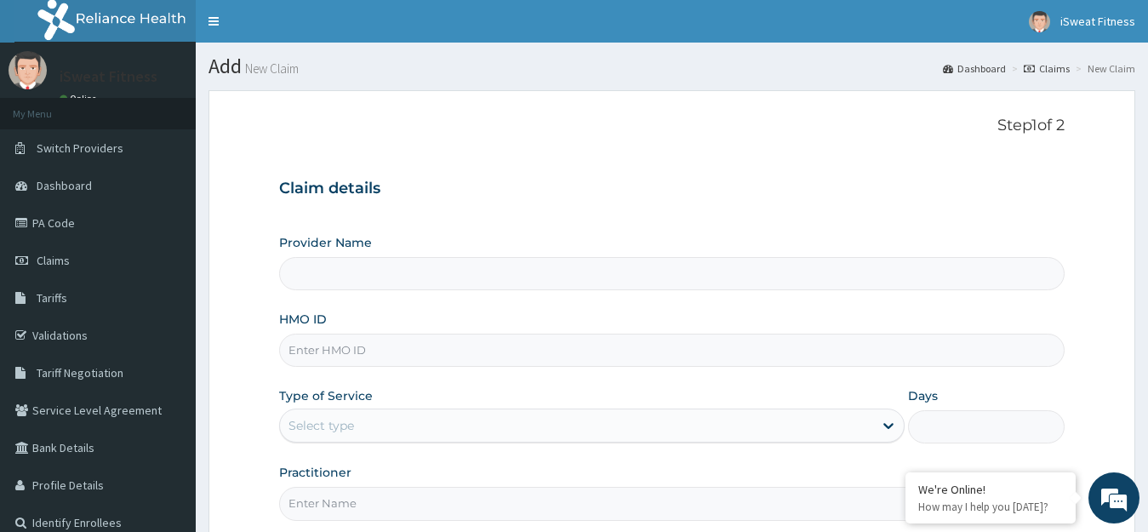
type input "iSweat Fitness"
type input "1"
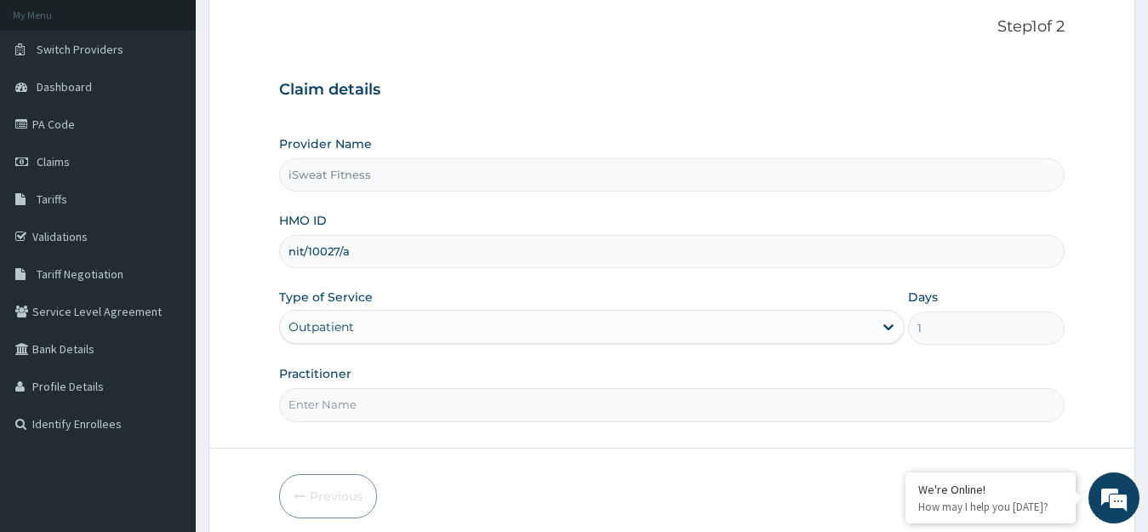
scroll to position [168, 0]
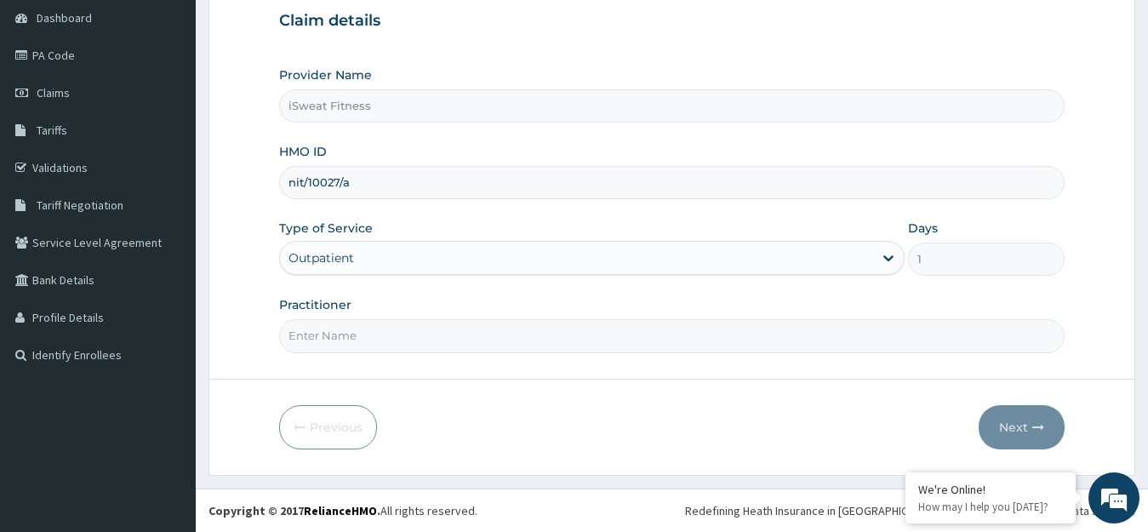
type input "nit/10027/a"
click at [607, 331] on input "Practitioner" at bounding box center [672, 335] width 786 height 33
type input "isweat fitness"
click at [1026, 429] on button "Next" at bounding box center [1022, 427] width 86 height 44
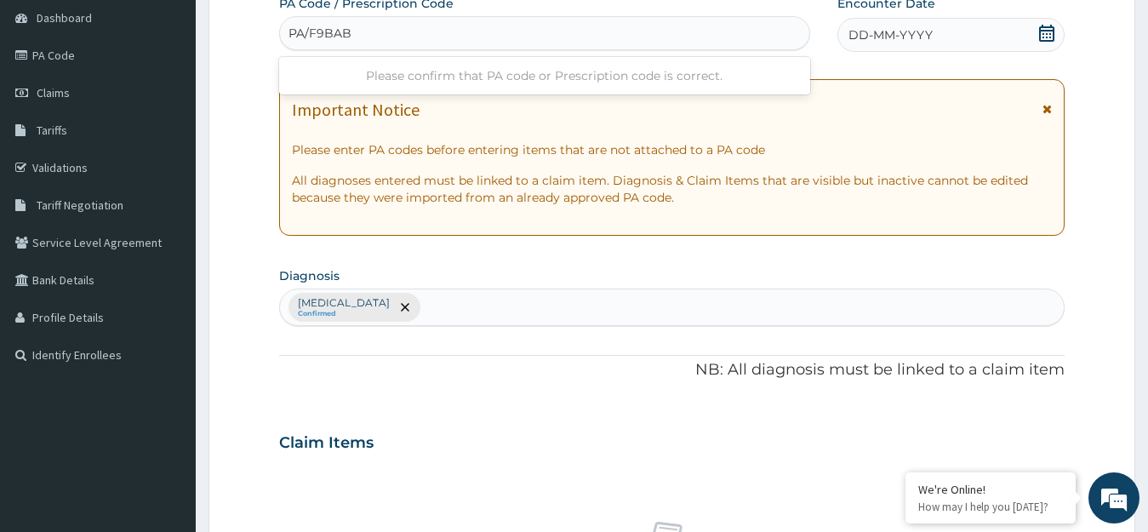
type input "PA/F9BAB2"
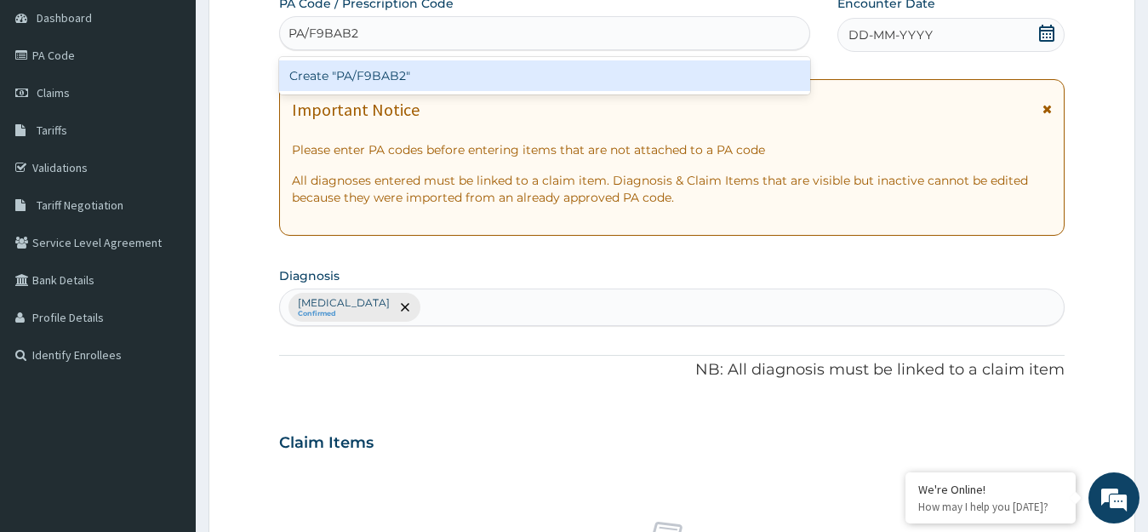
click at [655, 74] on div "Create "PA/F9BAB2"" at bounding box center [544, 75] width 531 height 31
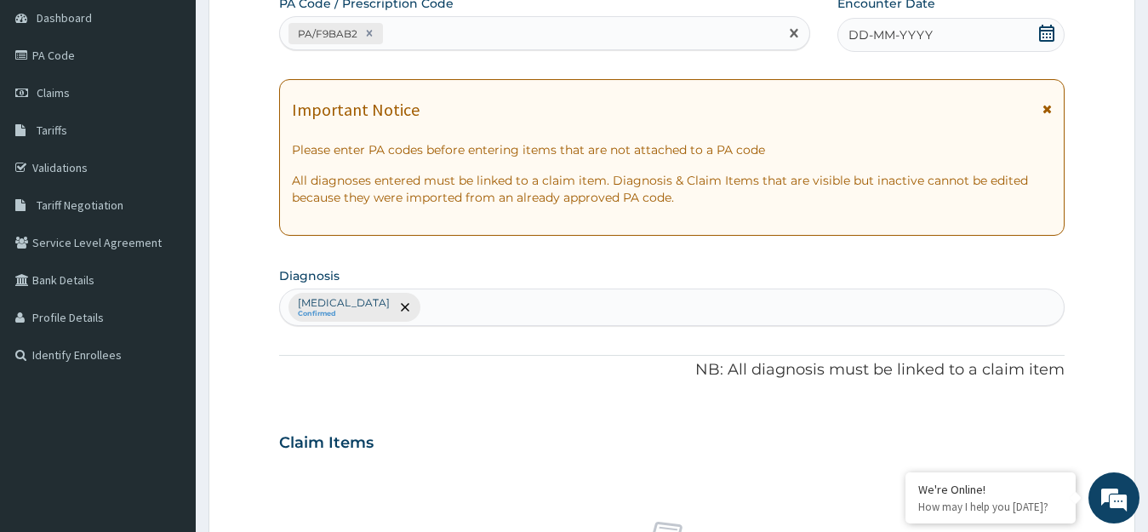
click at [1045, 31] on icon at bounding box center [1046, 33] width 17 height 17
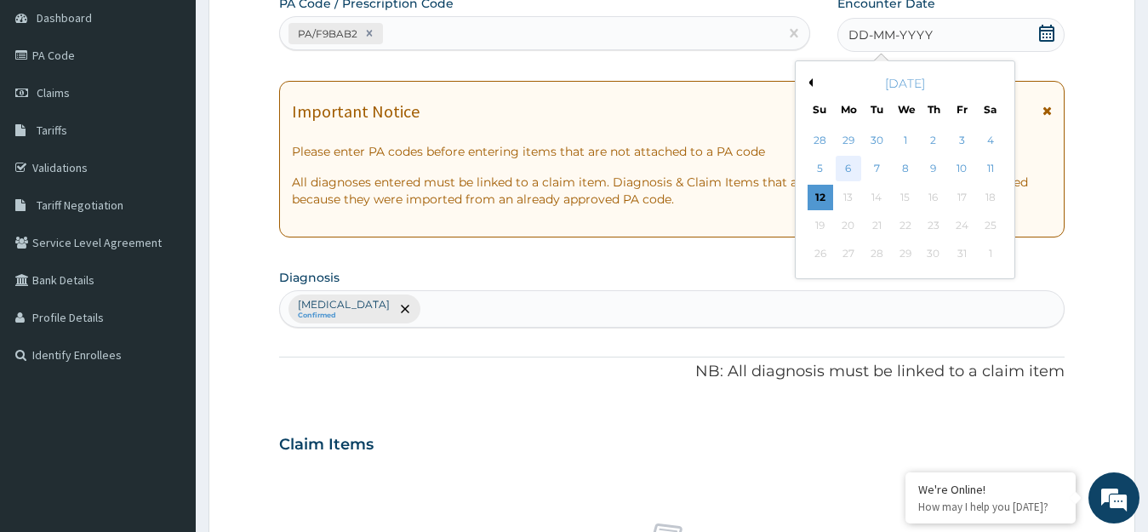
click at [851, 169] on div "6" at bounding box center [849, 170] width 26 height 26
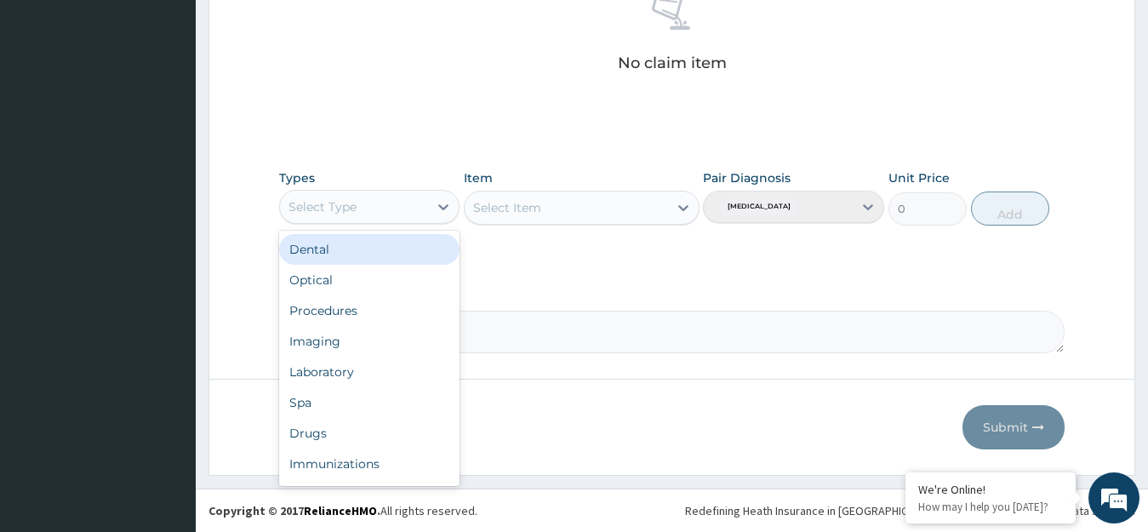
scroll to position [58, 0]
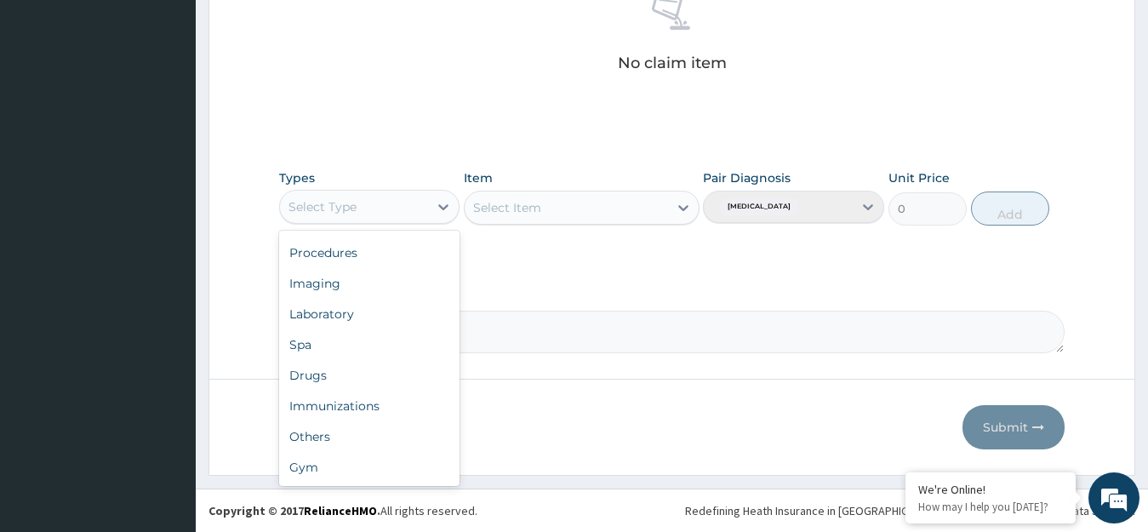
click at [376, 470] on div "Gym" at bounding box center [369, 467] width 181 height 31
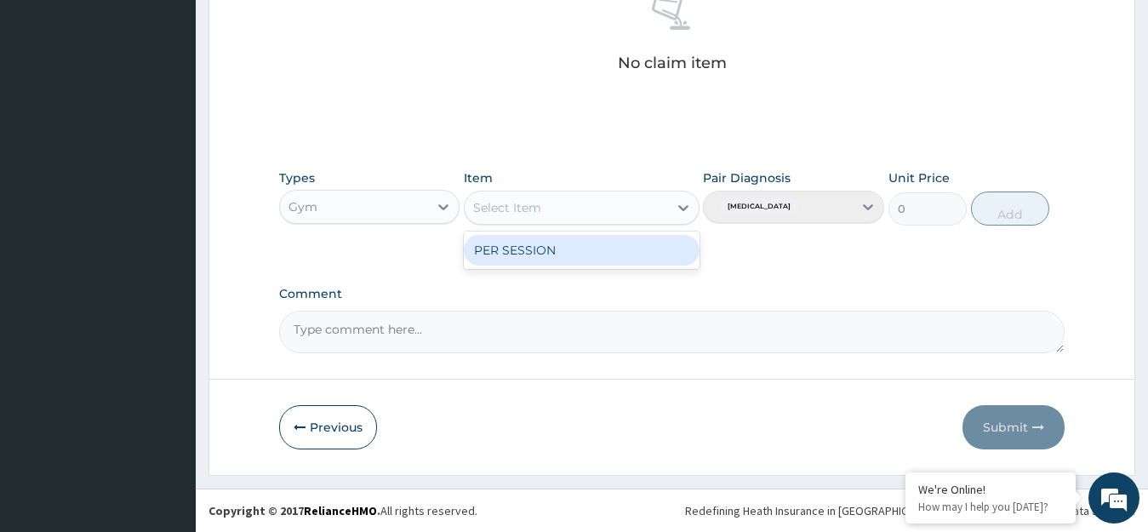
click at [621, 245] on div "PER SESSION" at bounding box center [582, 250] width 236 height 31
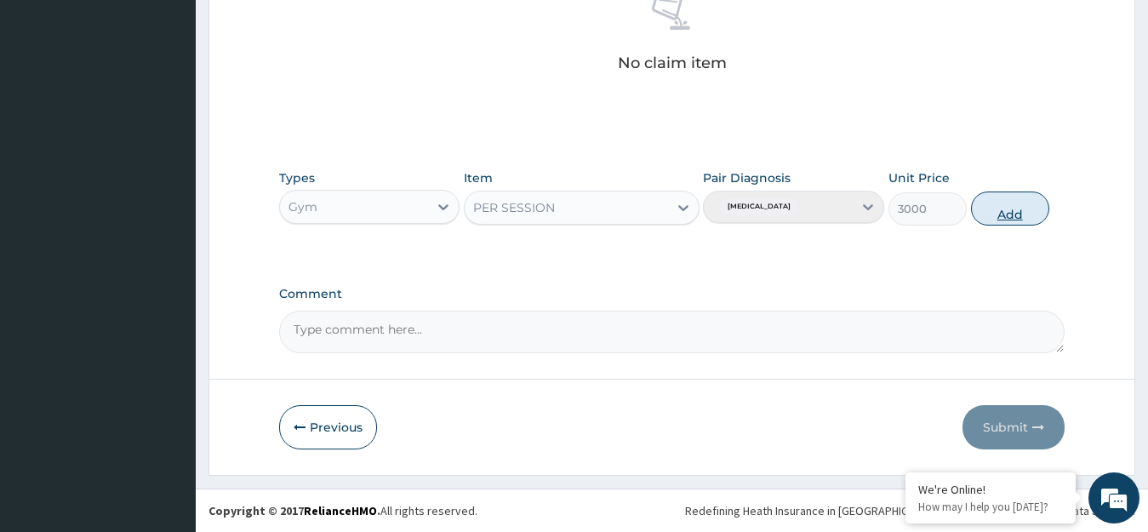
click at [1019, 210] on button "Add" at bounding box center [1010, 209] width 78 height 34
type input "0"
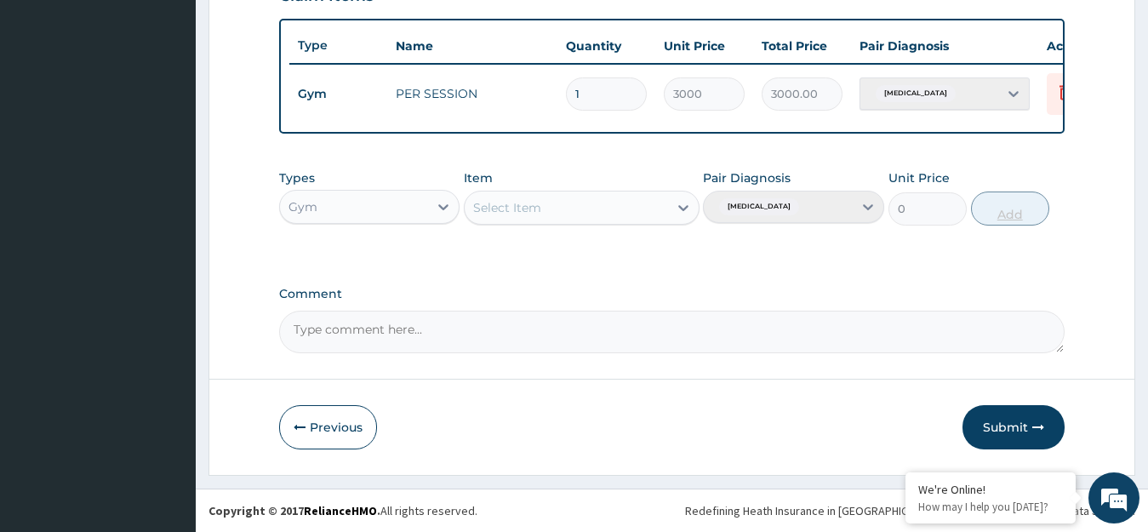
scroll to position [629, 0]
click at [1026, 426] on button "Submit" at bounding box center [1014, 427] width 102 height 44
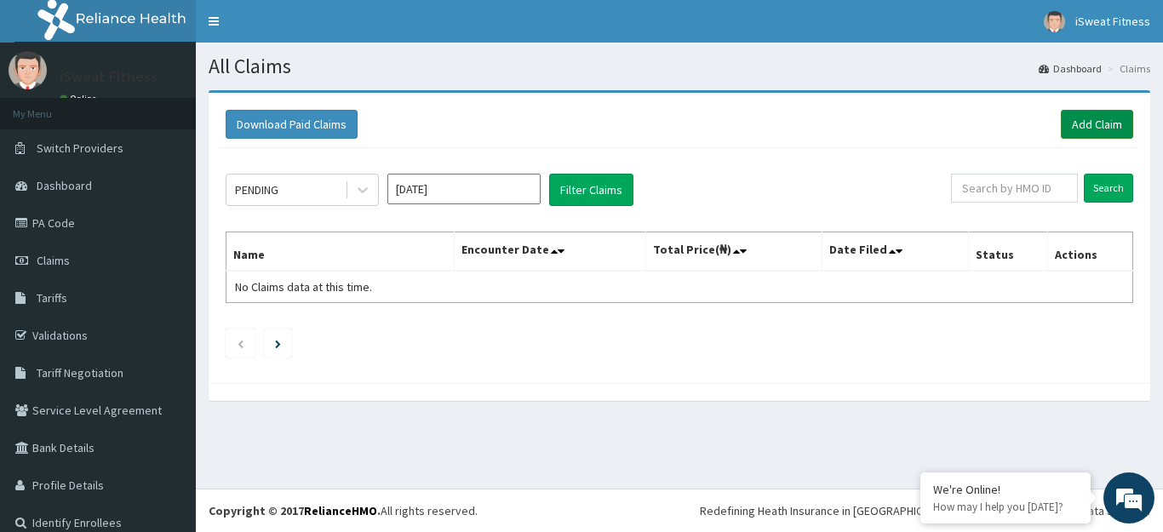
click at [1072, 127] on link "Add Claim" at bounding box center [1096, 124] width 72 height 29
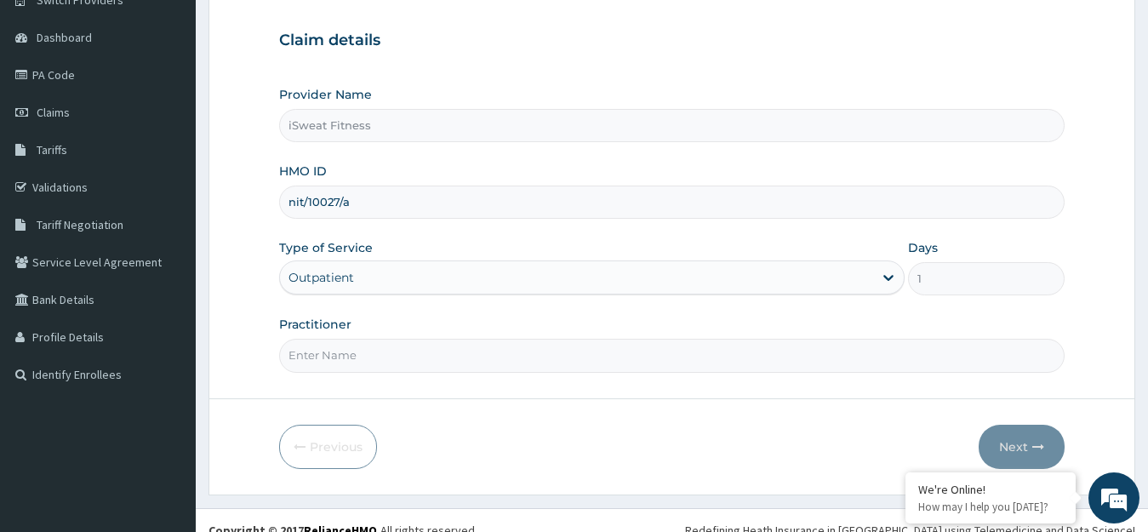
scroll to position [168, 0]
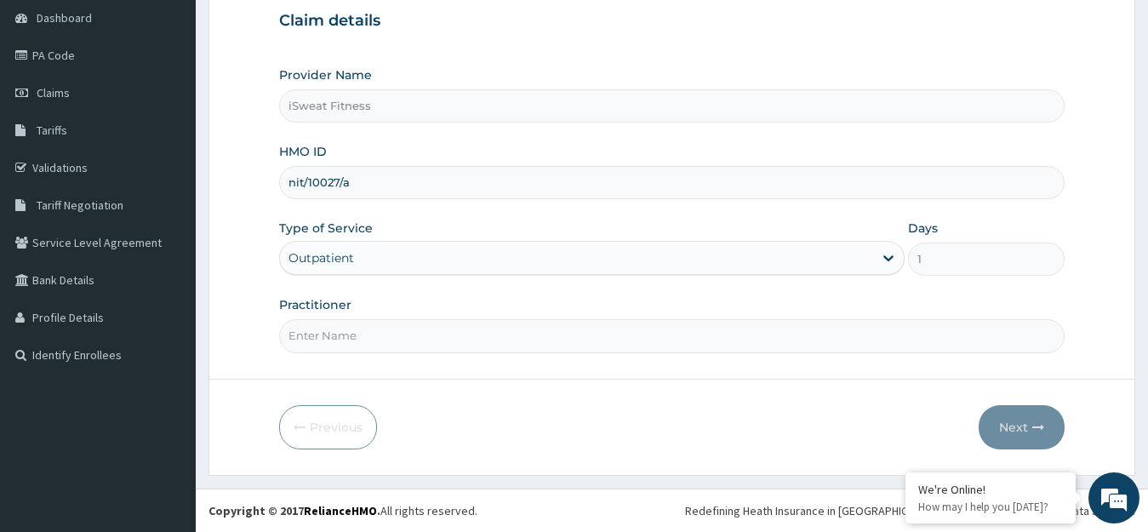
type input "nit/10027/a"
click at [540, 343] on input "Practitioner" at bounding box center [672, 335] width 786 height 33
type input "isweat fitness"
click at [1022, 431] on button "Next" at bounding box center [1022, 427] width 86 height 44
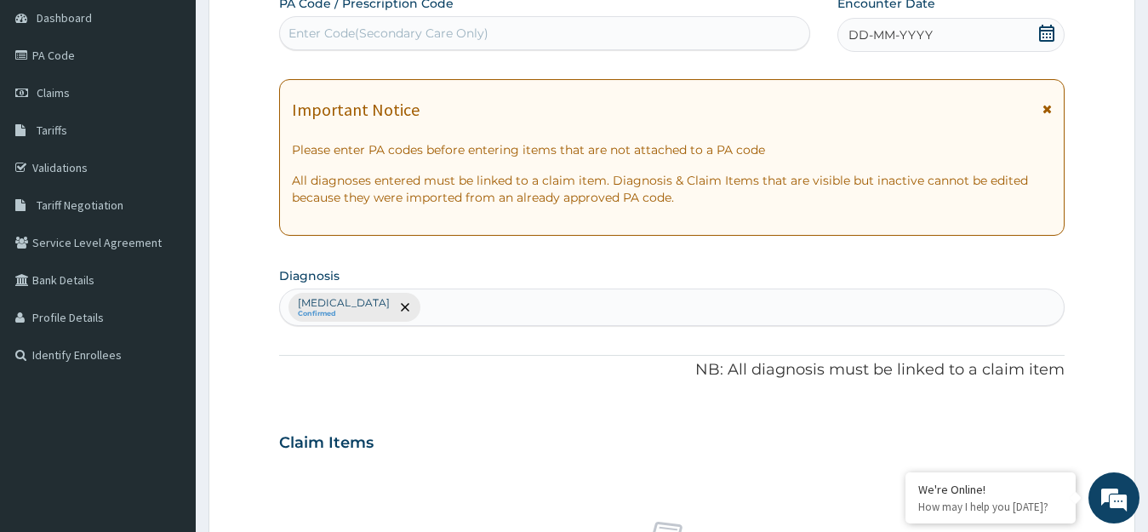
scroll to position [0, 0]
type input "PA/B71312"
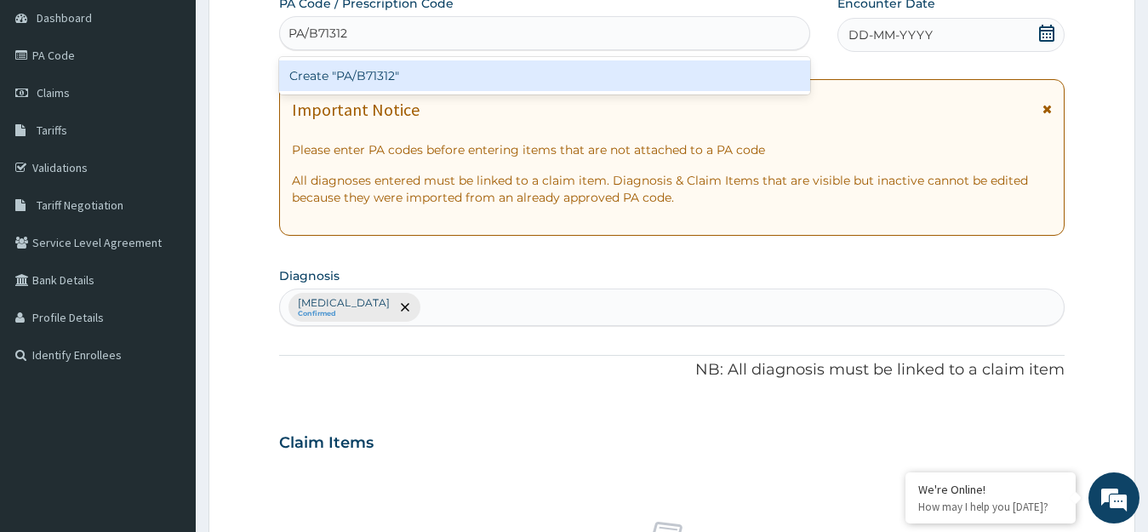
click at [781, 82] on div "Create "PA/B71312"" at bounding box center [544, 75] width 531 height 31
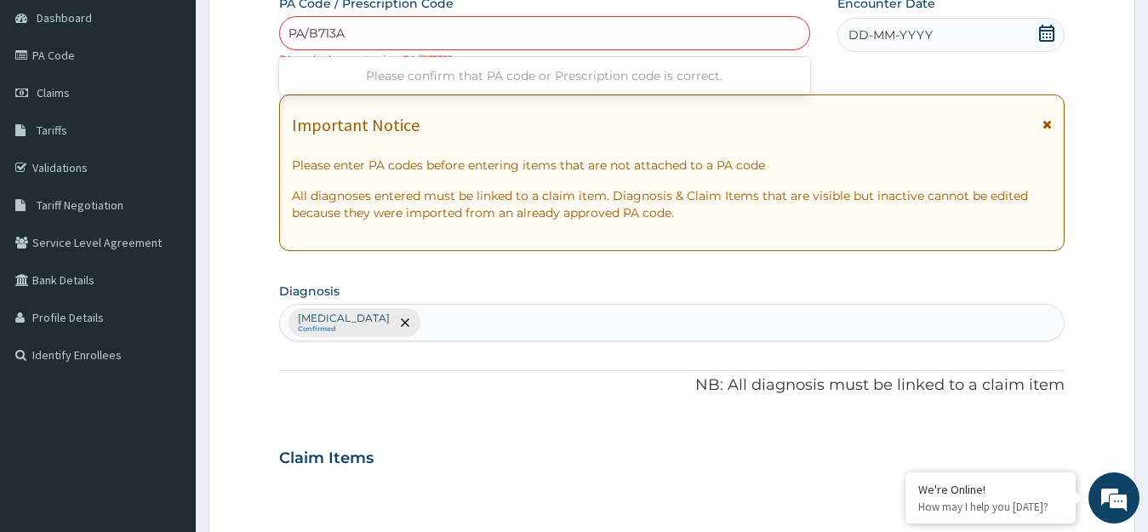
type input "PA/B713A2"
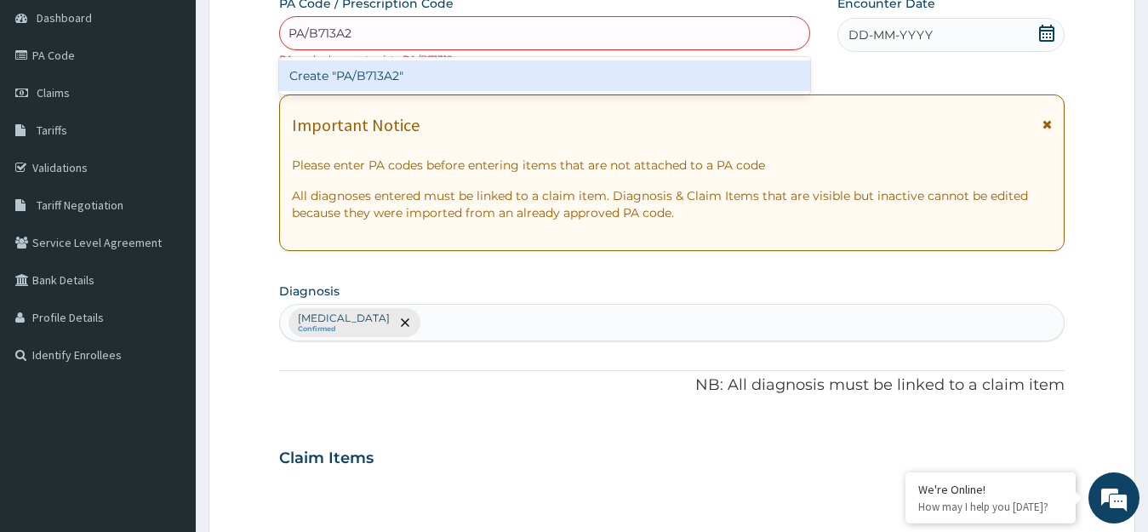
click at [646, 81] on div "Create "PA/B713A2"" at bounding box center [544, 75] width 531 height 31
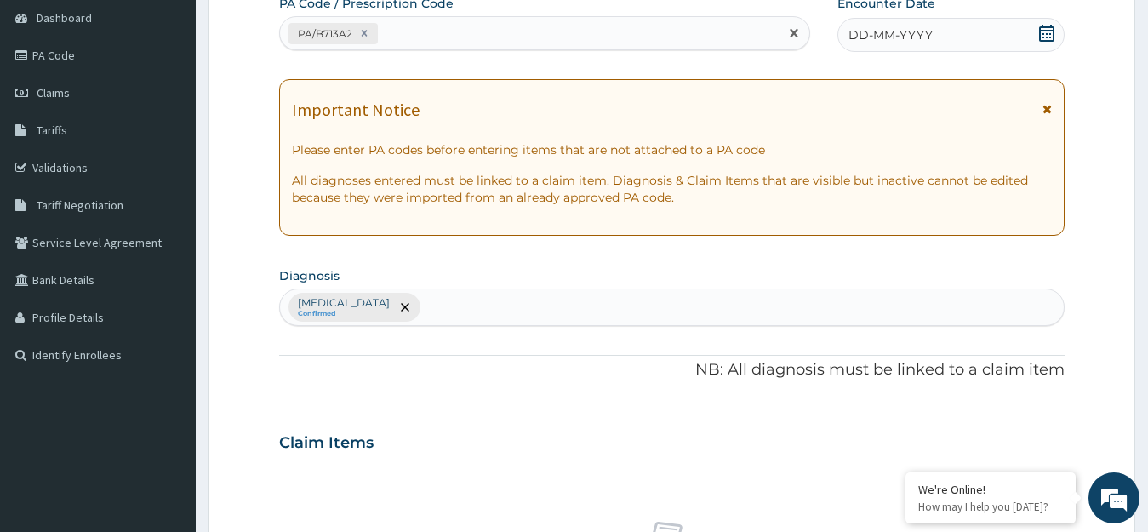
click at [1051, 30] on icon at bounding box center [1046, 33] width 15 height 17
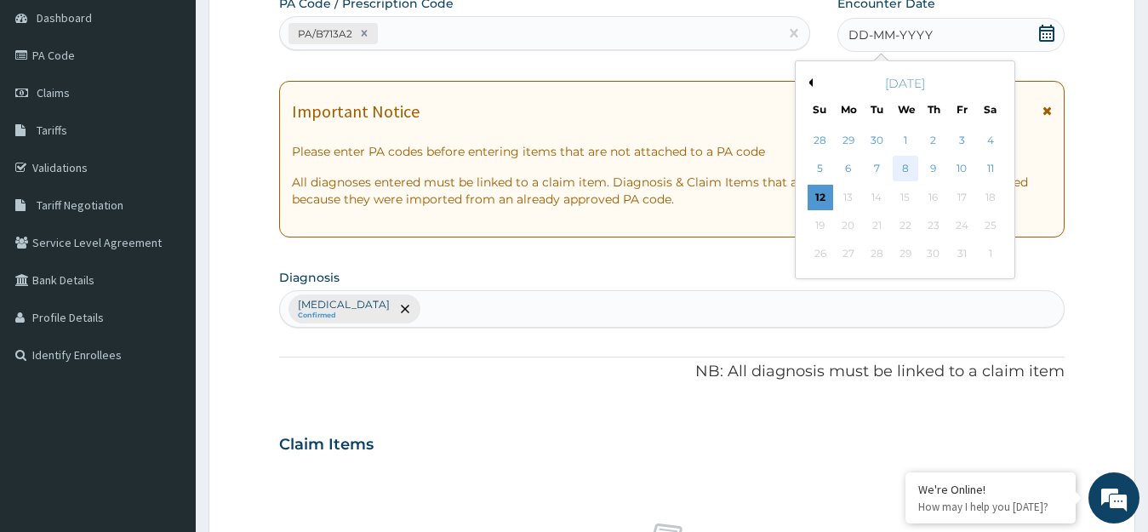
click at [905, 166] on div "8" at bounding box center [905, 170] width 26 height 26
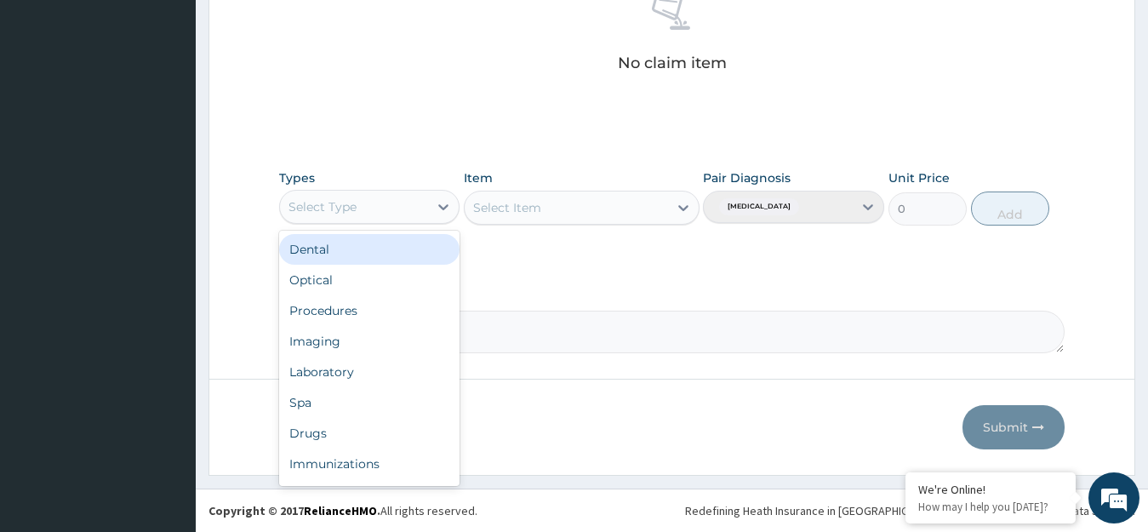
scroll to position [58, 0]
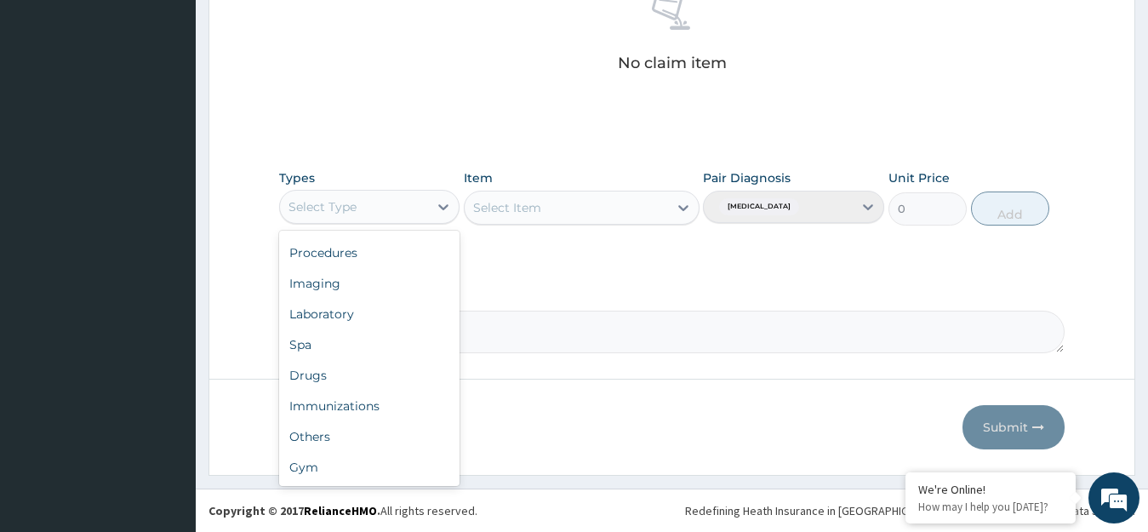
click at [369, 470] on div "Gym" at bounding box center [369, 467] width 181 height 31
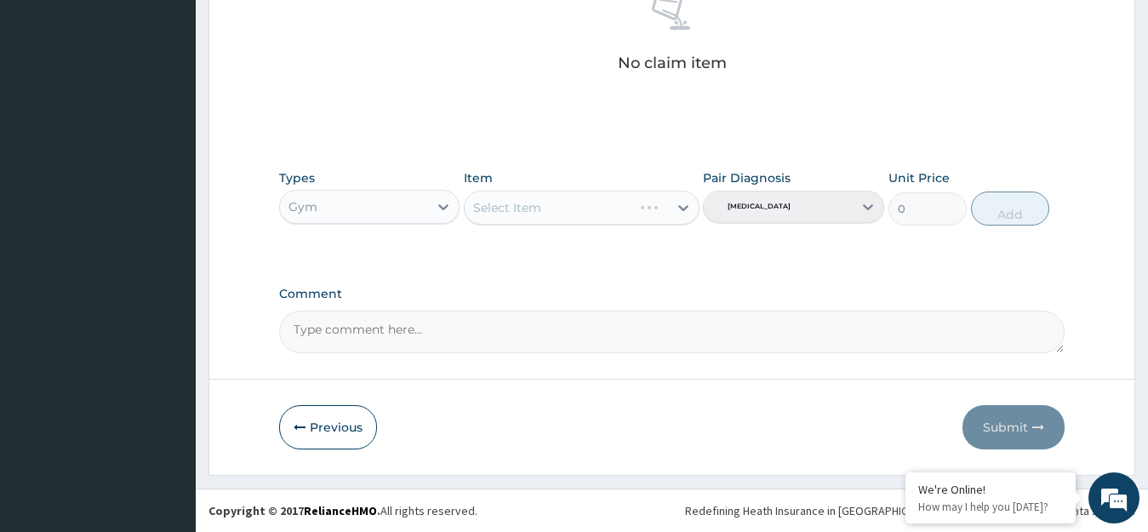
click at [677, 207] on div "Select Item" at bounding box center [582, 208] width 236 height 34
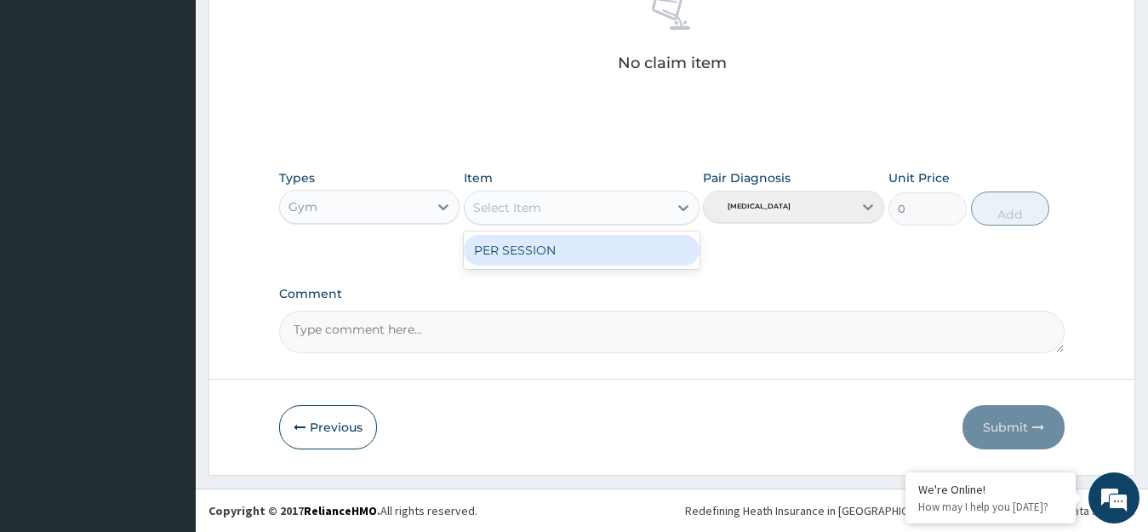
click at [637, 252] on div "PER SESSION" at bounding box center [582, 250] width 236 height 31
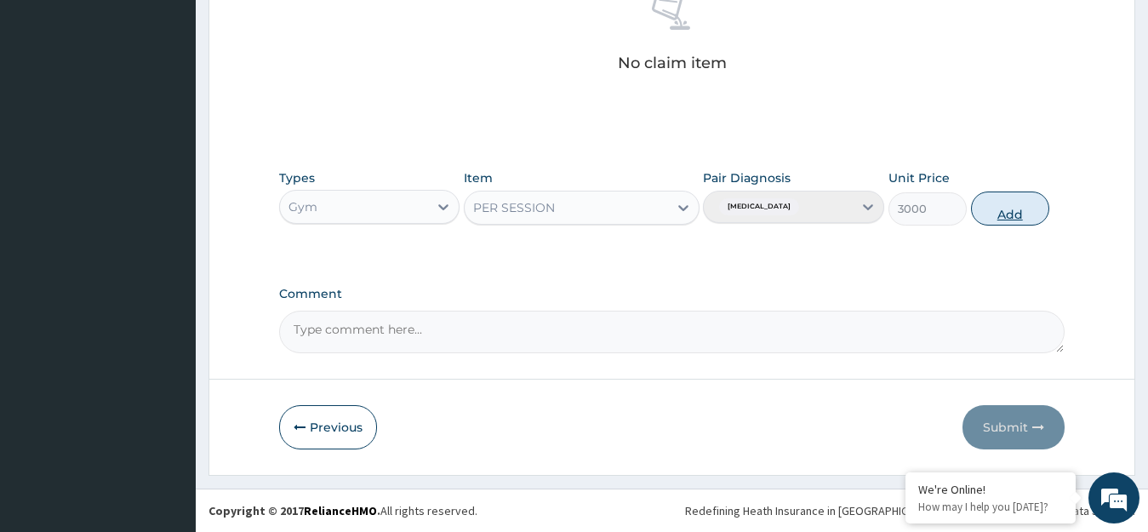
click at [1019, 212] on button "Add" at bounding box center [1010, 209] width 78 height 34
type input "0"
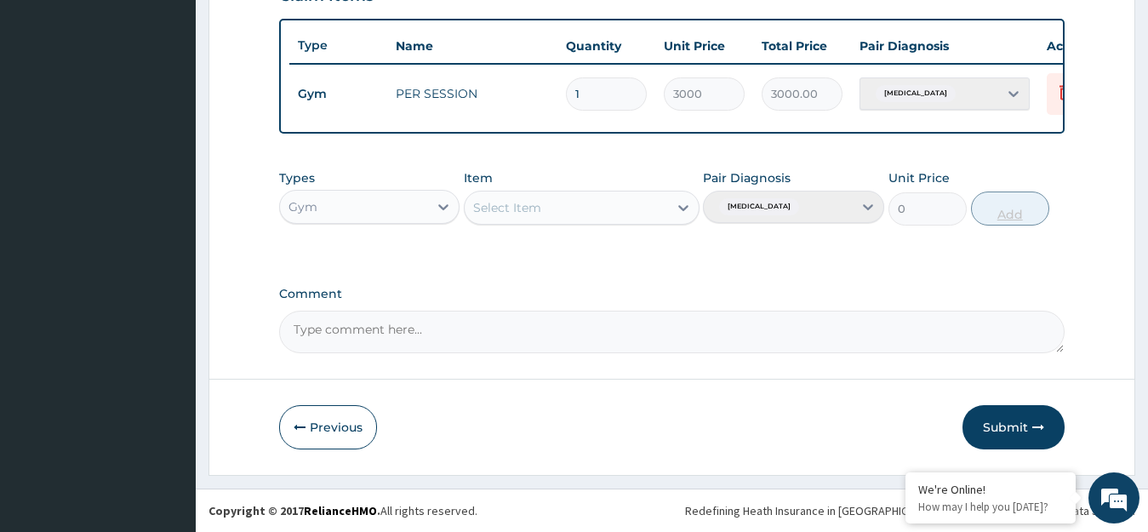
scroll to position [629, 0]
click at [1024, 428] on button "Submit" at bounding box center [1014, 427] width 102 height 44
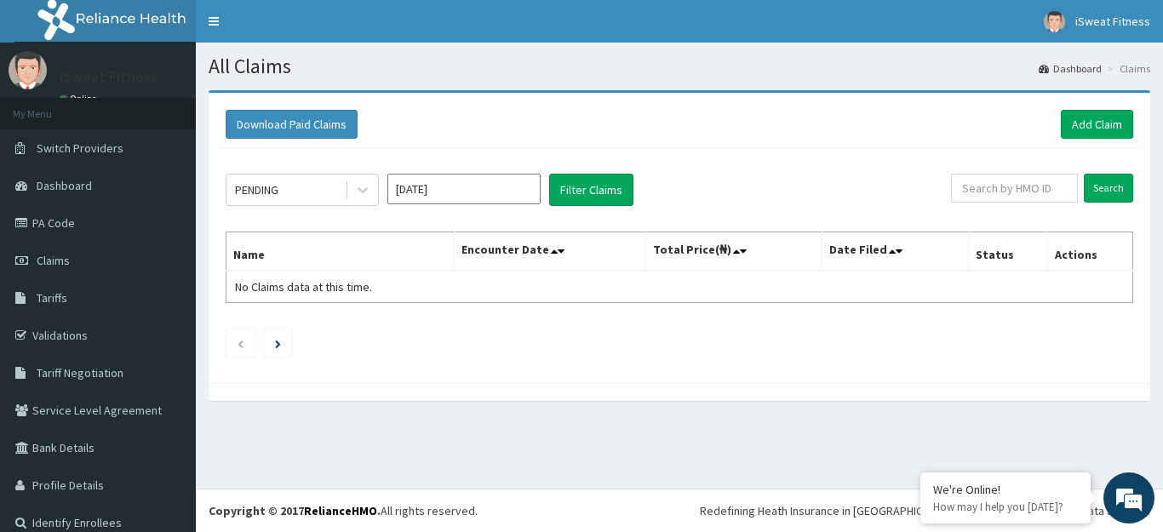
click at [397, 350] on ul at bounding box center [679, 343] width 907 height 29
click at [397, 352] on ul at bounding box center [679, 343] width 907 height 29
click at [1093, 129] on link "Add Claim" at bounding box center [1096, 124] width 72 height 29
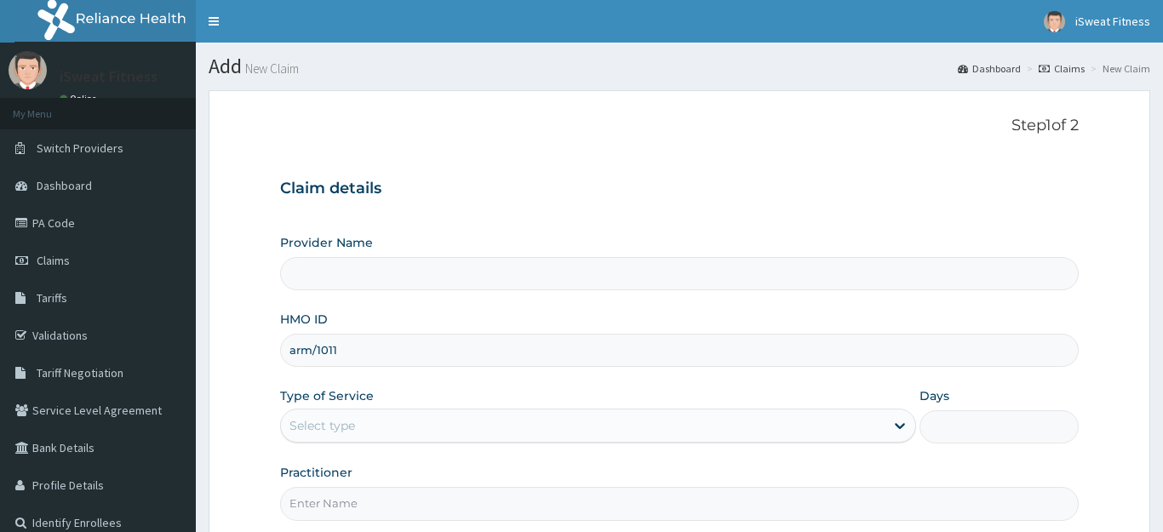
type input "arm/10117"
type input "iSweat Fitness"
type input "1"
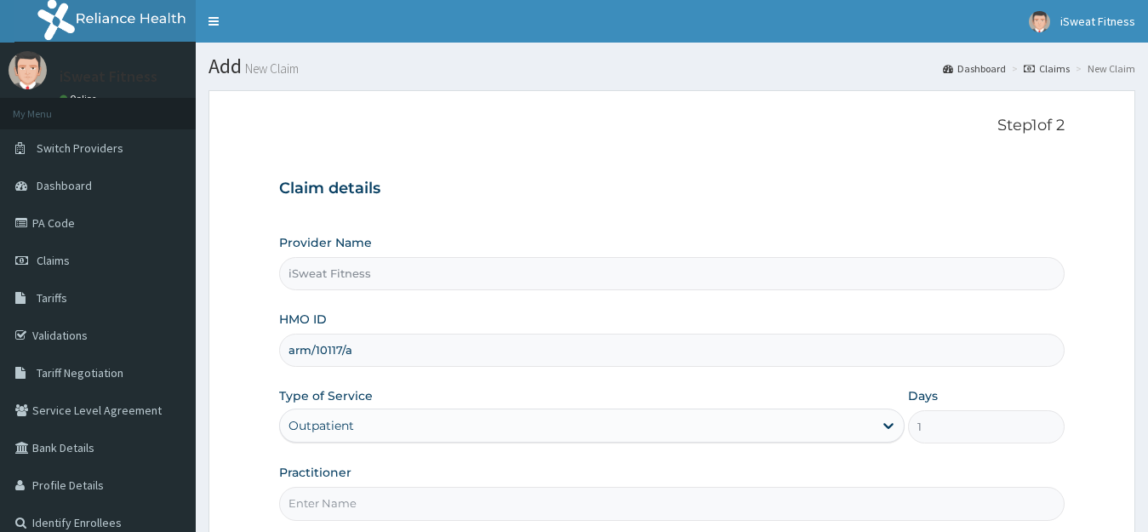
scroll to position [62, 0]
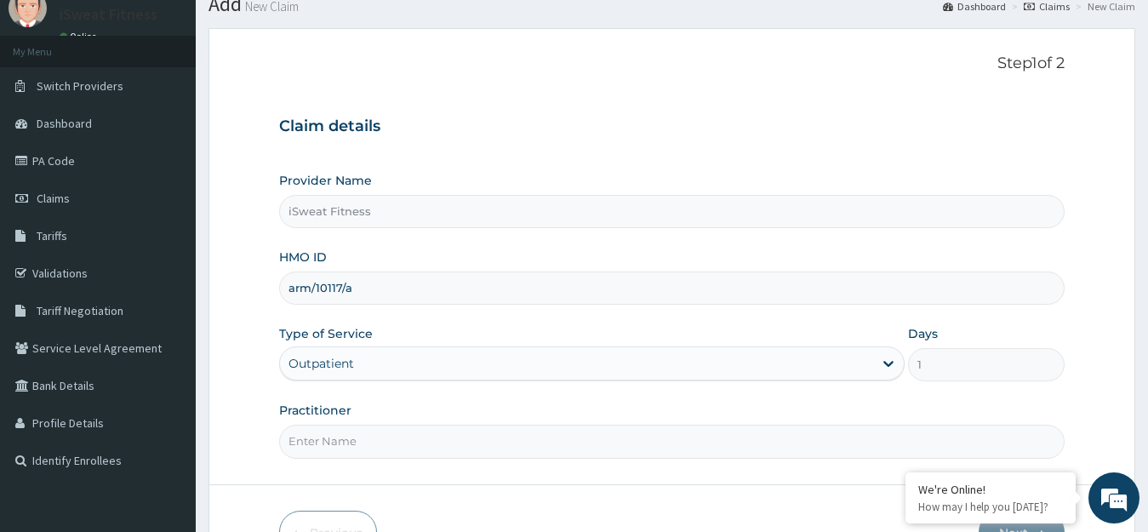
type input "arm/10117/a"
click at [517, 425] on input "Practitioner" at bounding box center [672, 441] width 786 height 33
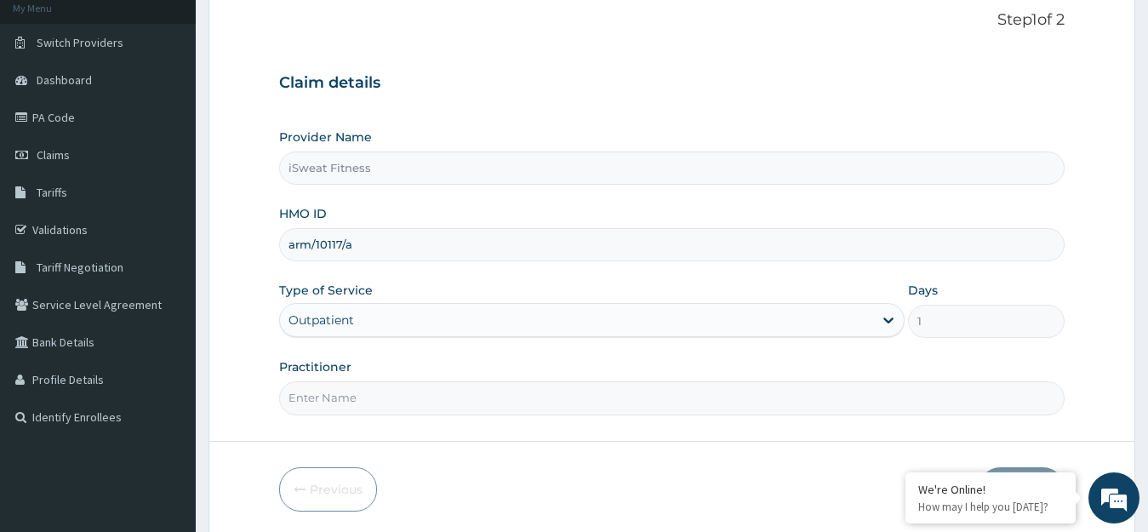
scroll to position [0, 0]
type input "isweat fitness"
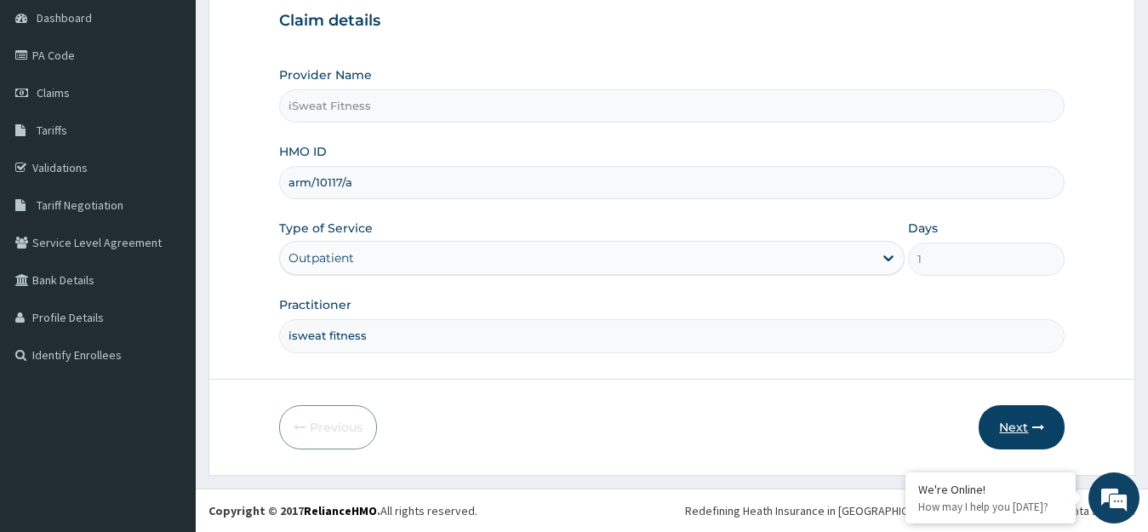
click at [1024, 422] on button "Next" at bounding box center [1022, 427] width 86 height 44
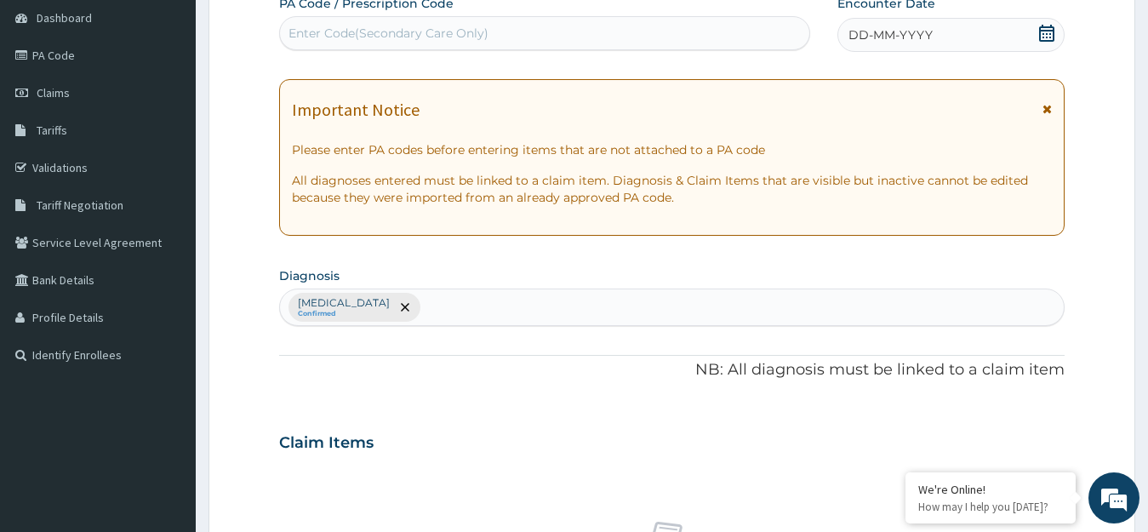
scroll to position [0, 0]
type input "PA/3D4AF2"
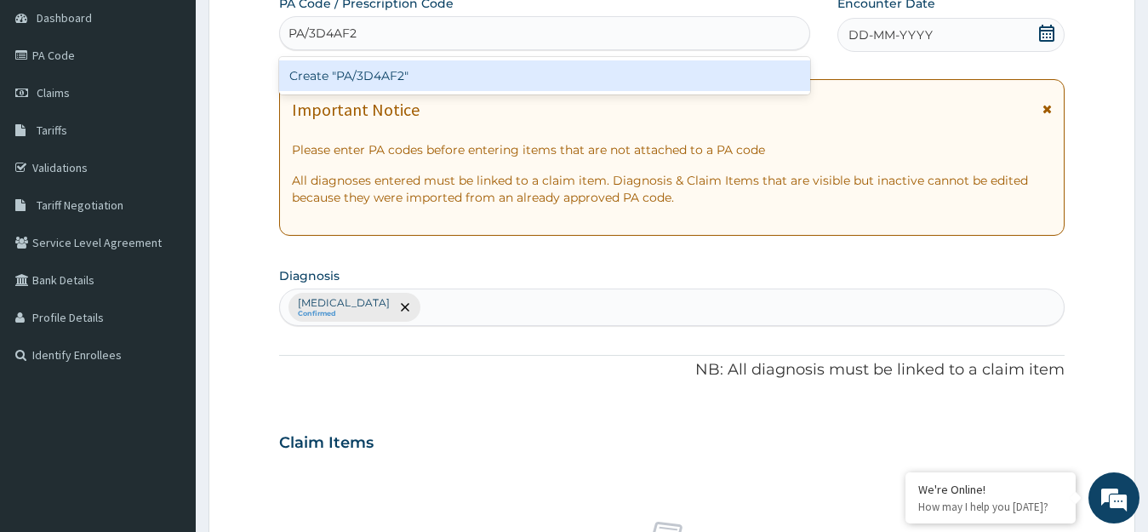
click at [578, 72] on div "Create "PA/3D4AF2"" at bounding box center [544, 75] width 531 height 31
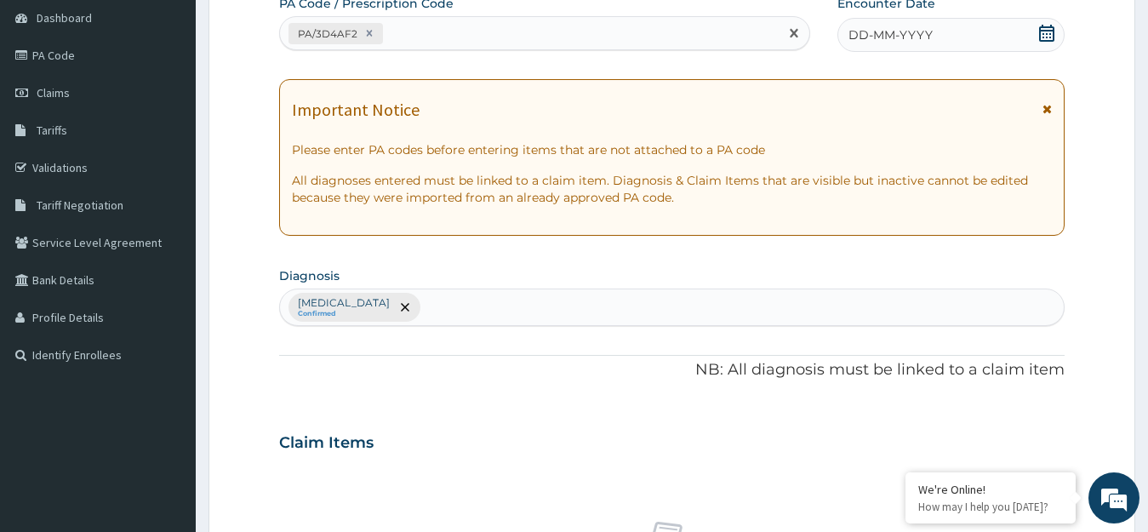
click at [1045, 40] on icon at bounding box center [1046, 33] width 15 height 17
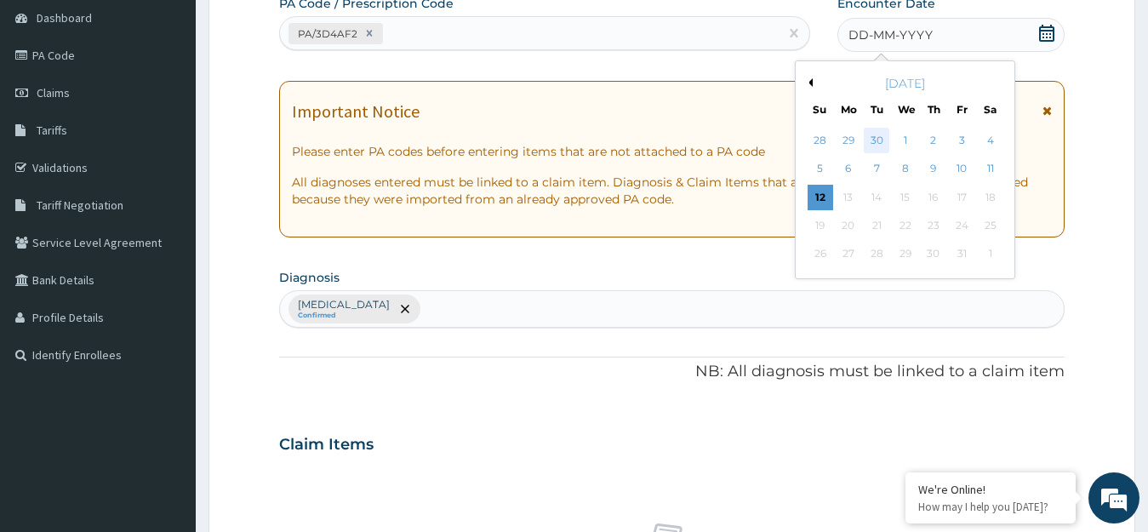
click at [875, 139] on div "30" at bounding box center [877, 141] width 26 height 26
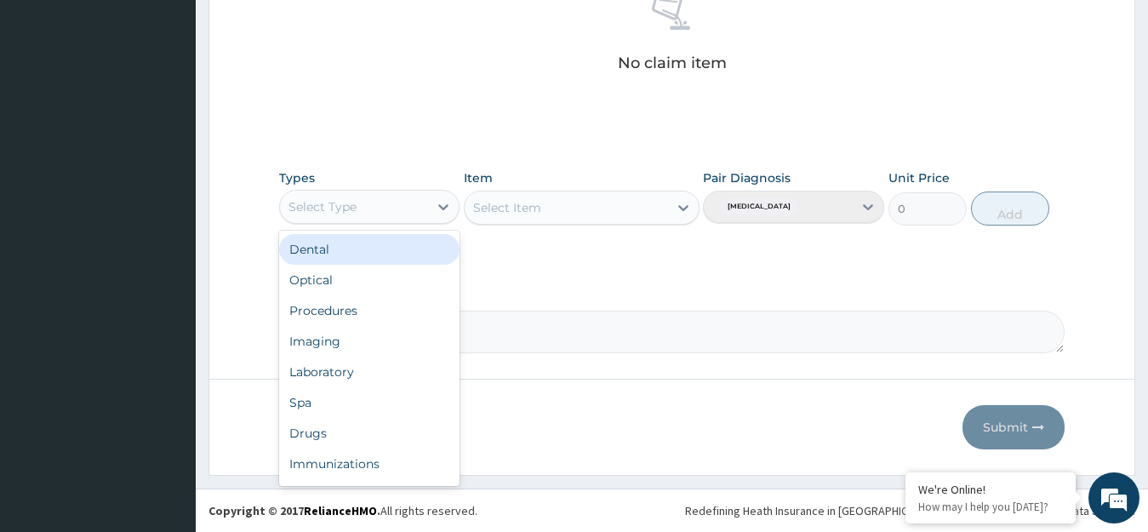
scroll to position [58, 0]
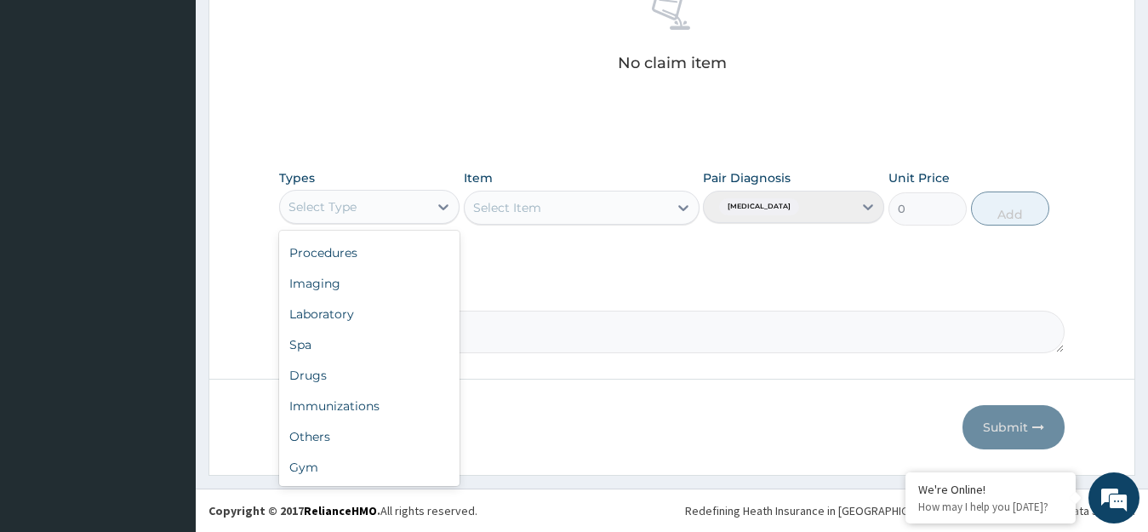
click at [367, 472] on div "Gym" at bounding box center [369, 467] width 181 height 31
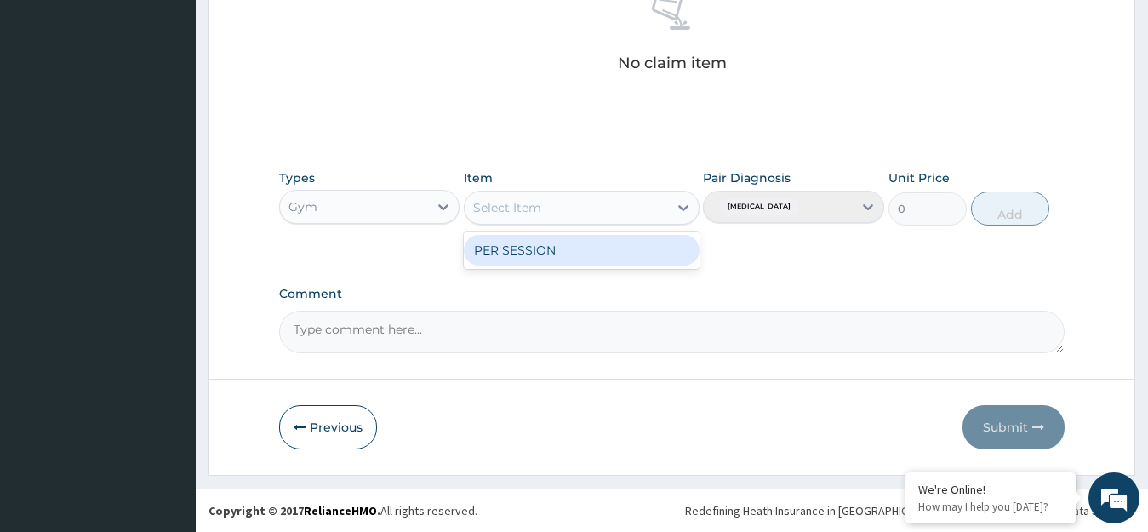
click at [626, 251] on div "PER SESSION" at bounding box center [582, 250] width 236 height 31
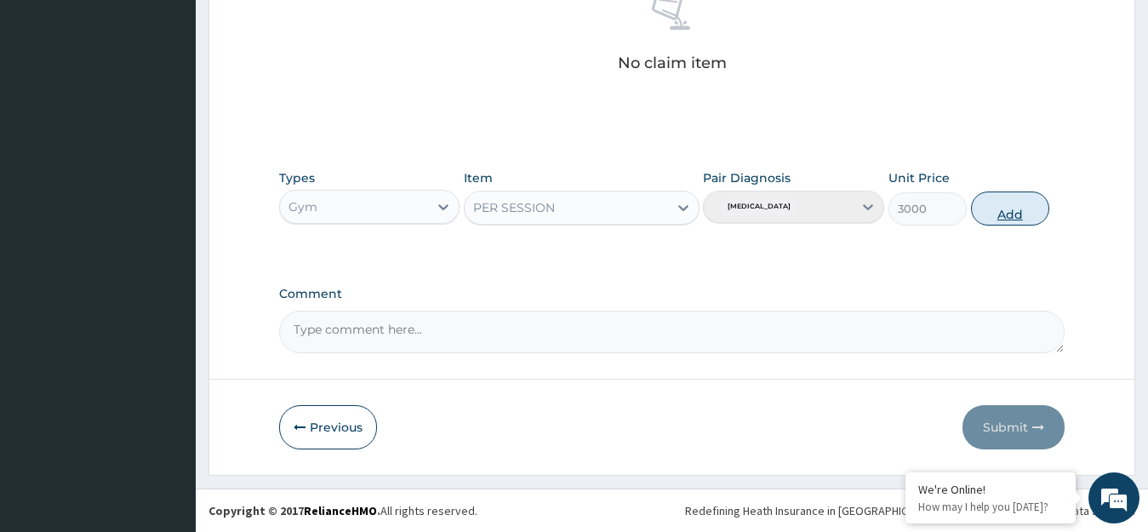
click at [1015, 208] on button "Add" at bounding box center [1010, 209] width 78 height 34
type input "0"
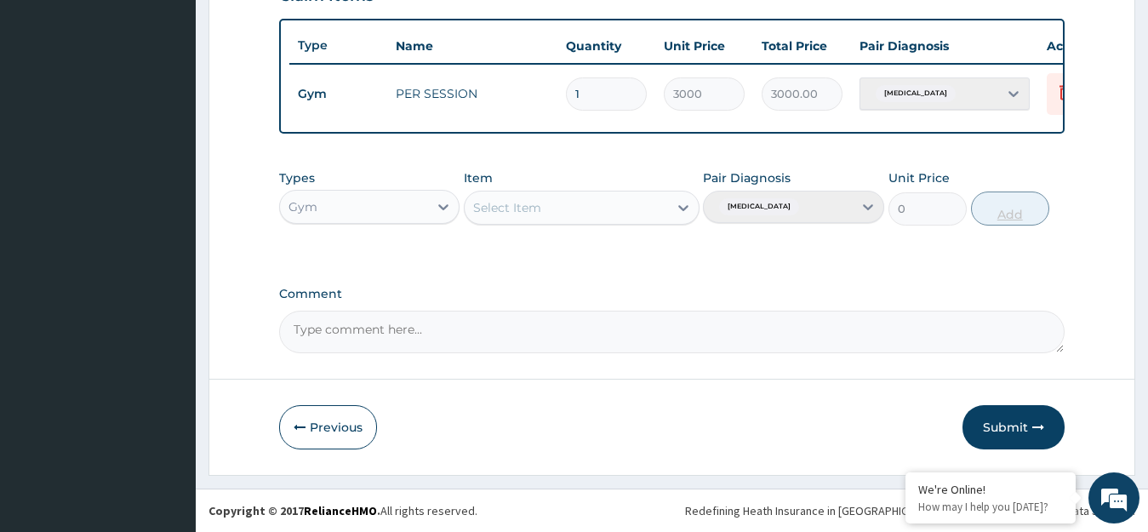
scroll to position [629, 0]
click at [1020, 431] on button "Submit" at bounding box center [1014, 427] width 102 height 44
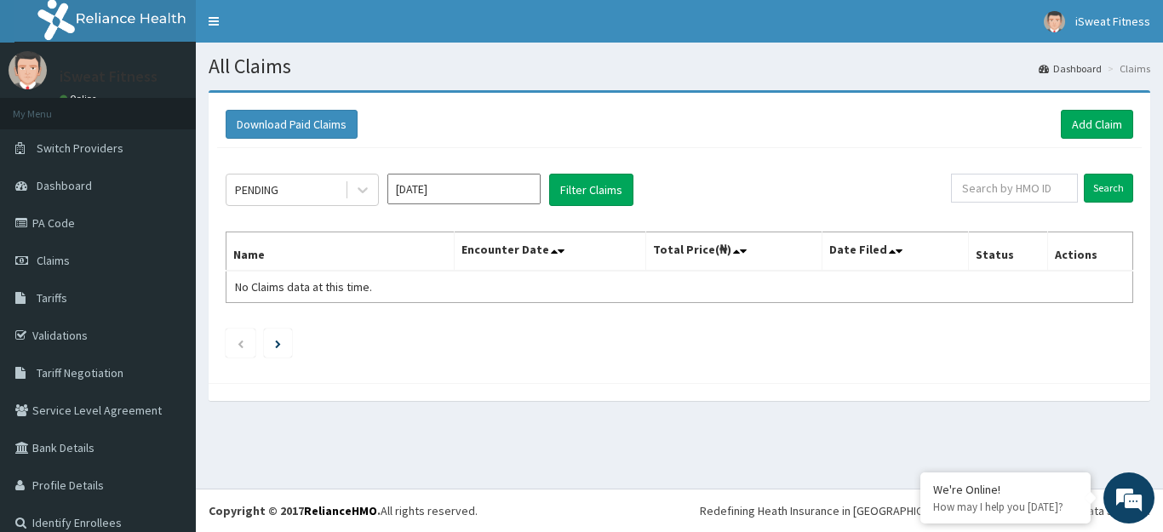
click at [330, 355] on ul at bounding box center [679, 343] width 907 height 29
